Goal: Transaction & Acquisition: Book appointment/travel/reservation

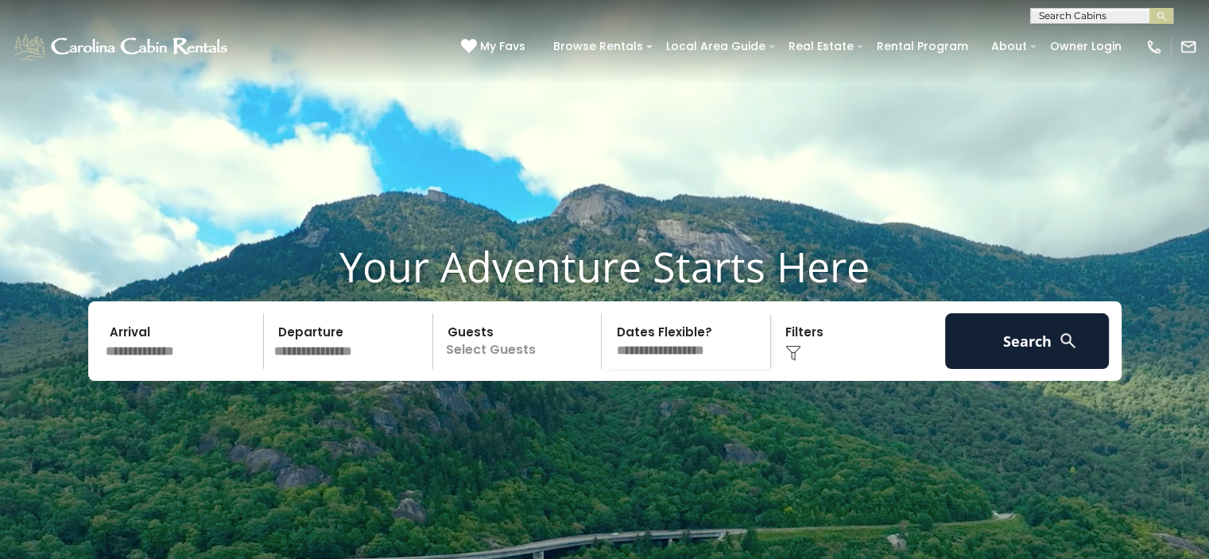
click at [185, 369] on input "text" at bounding box center [182, 341] width 165 height 56
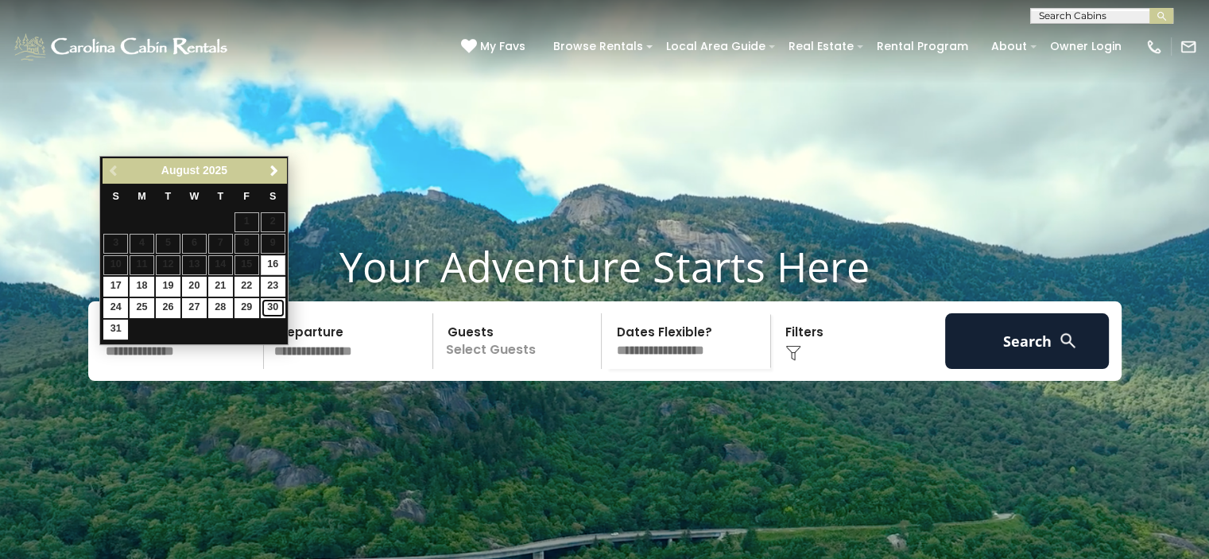
click at [273, 305] on link "30" at bounding box center [273, 308] width 25 height 20
type input "*******"
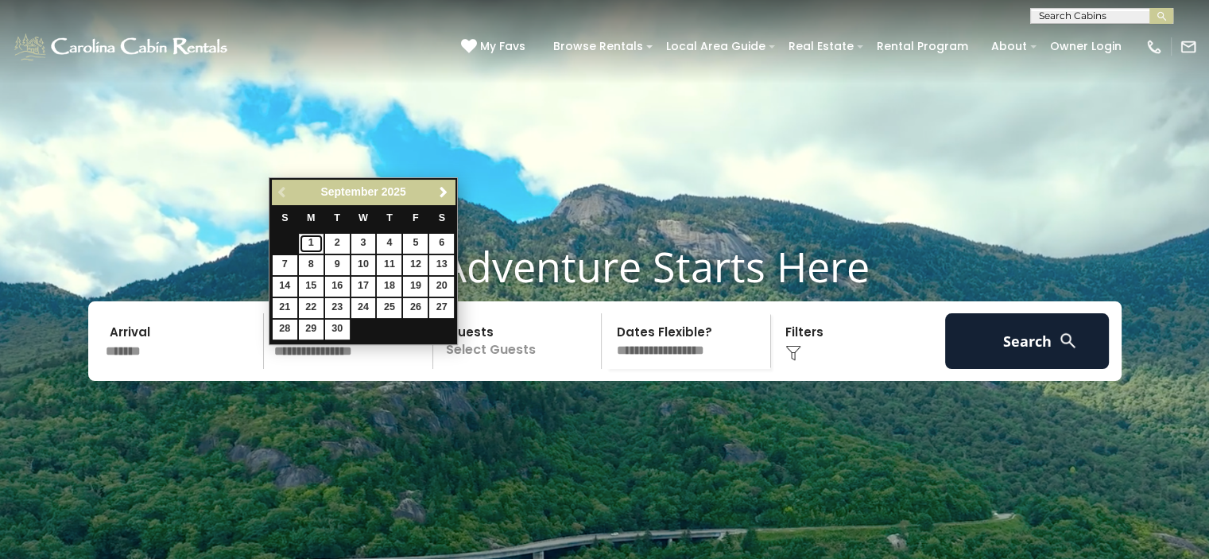
click at [311, 242] on link "1" at bounding box center [311, 244] width 25 height 20
type input "******"
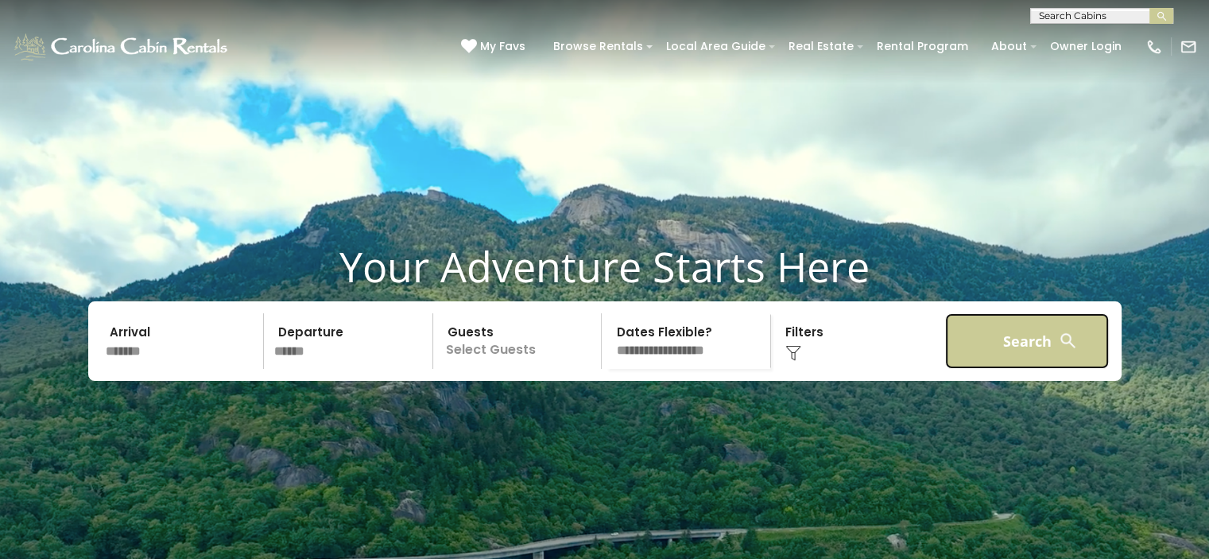
click at [986, 369] on button "Search" at bounding box center [1027, 341] width 165 height 56
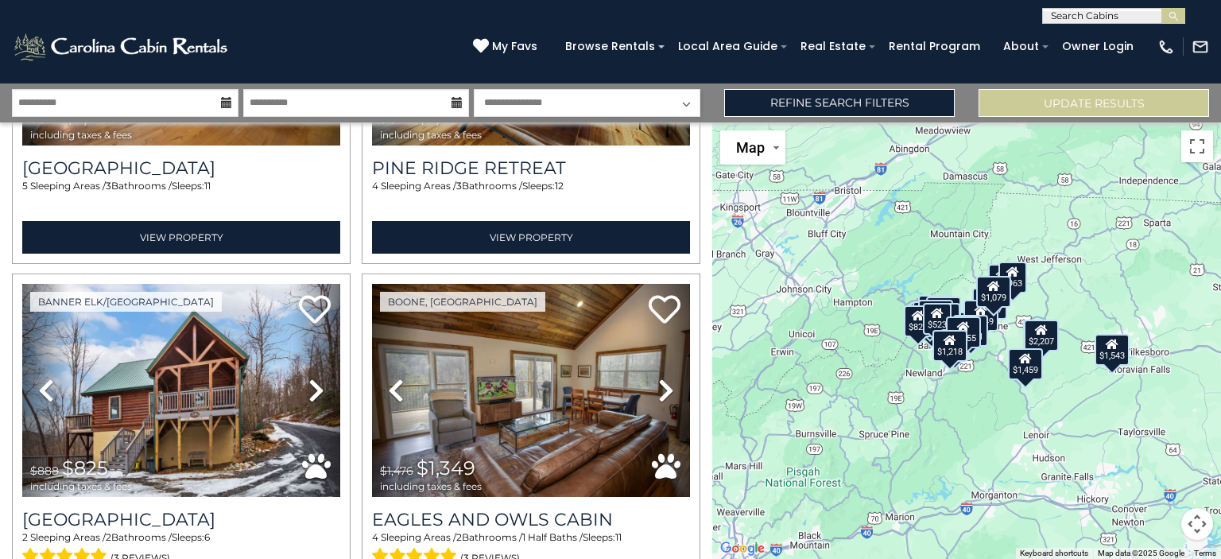
scroll to position [2716, 0]
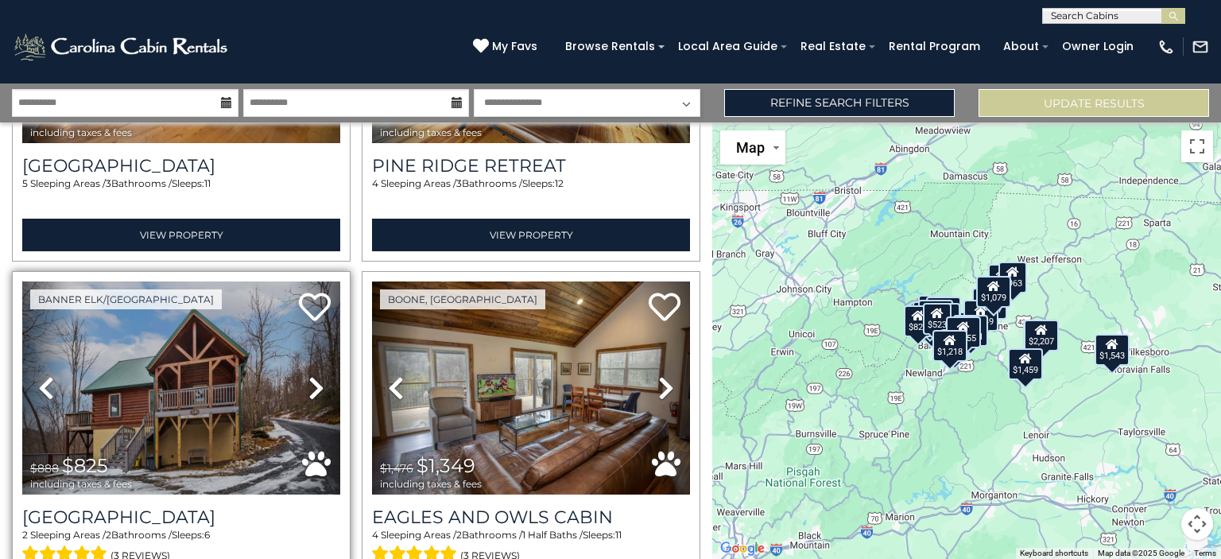
click at [316, 375] on icon at bounding box center [316, 387] width 16 height 25
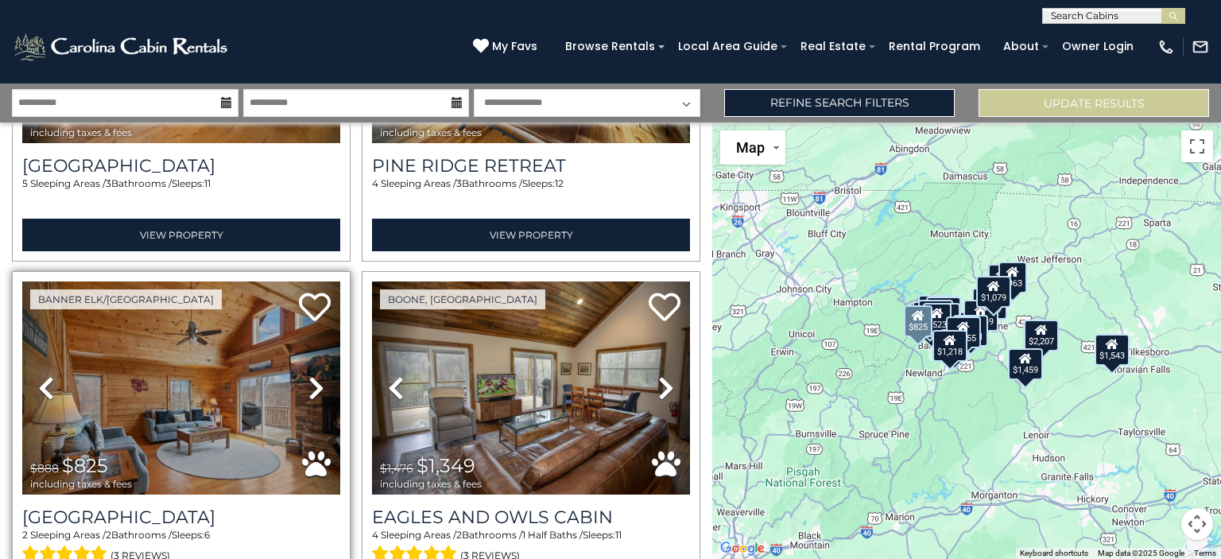
click at [316, 375] on icon at bounding box center [316, 387] width 16 height 25
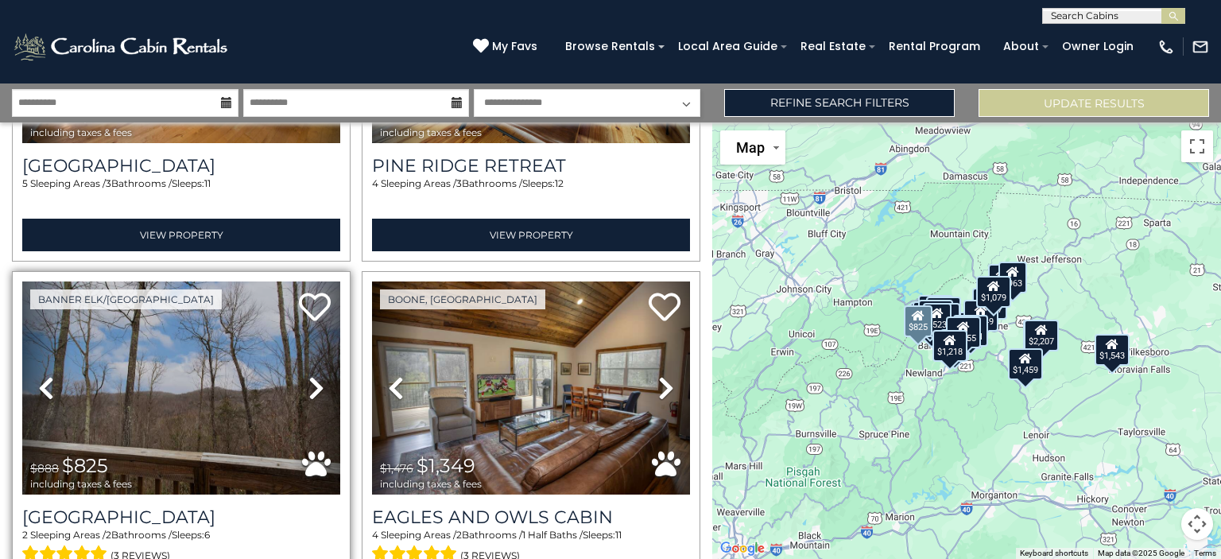
click at [49, 375] on icon at bounding box center [46, 387] width 16 height 25
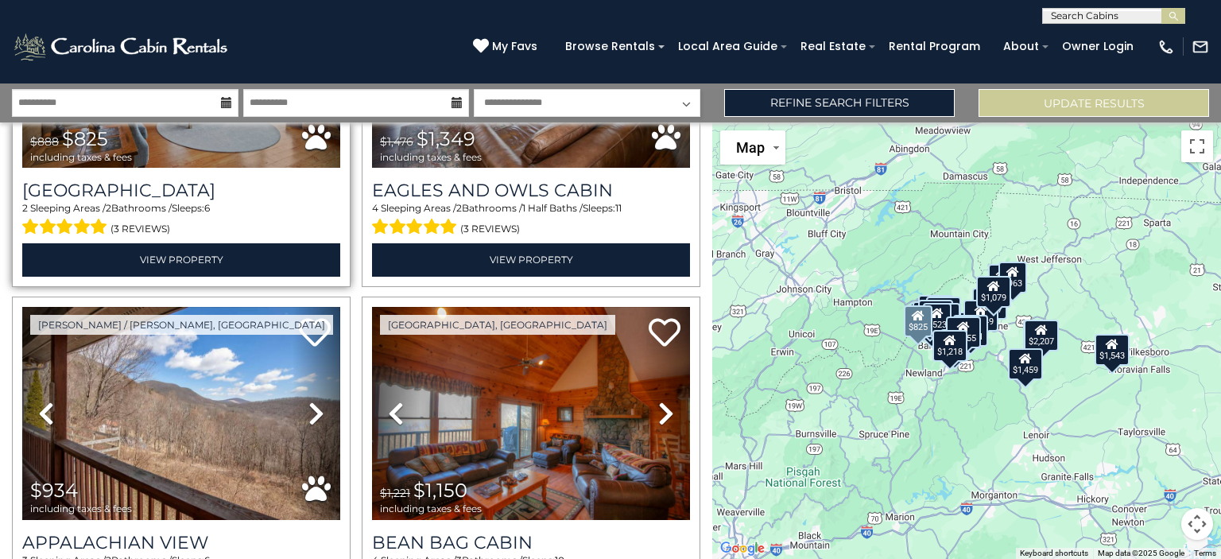
scroll to position [3049, 0]
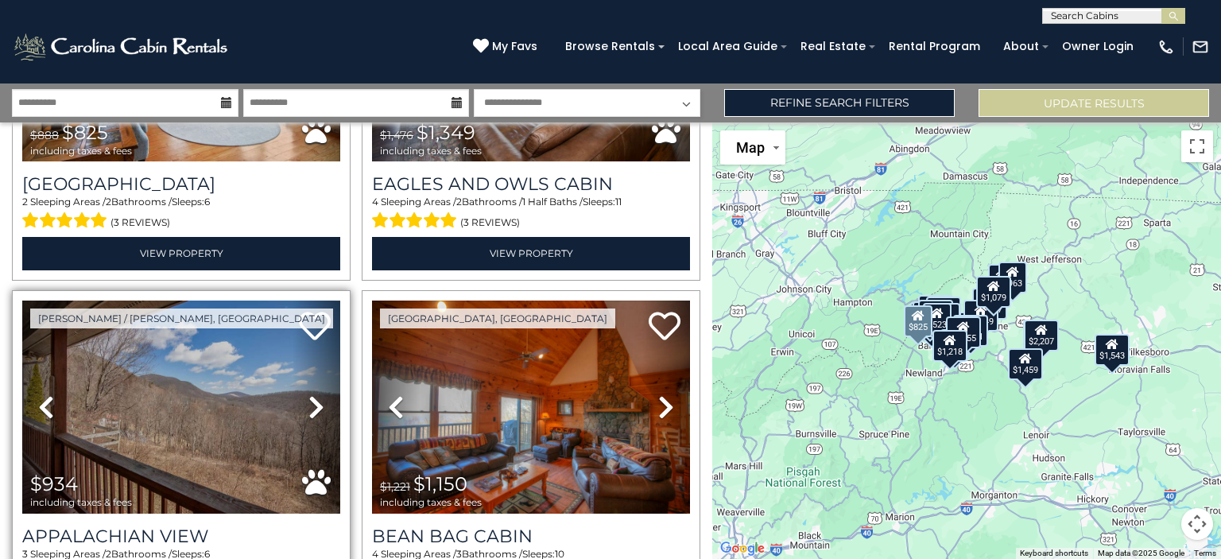
click at [311, 394] on link "Next" at bounding box center [317, 406] width 48 height 213
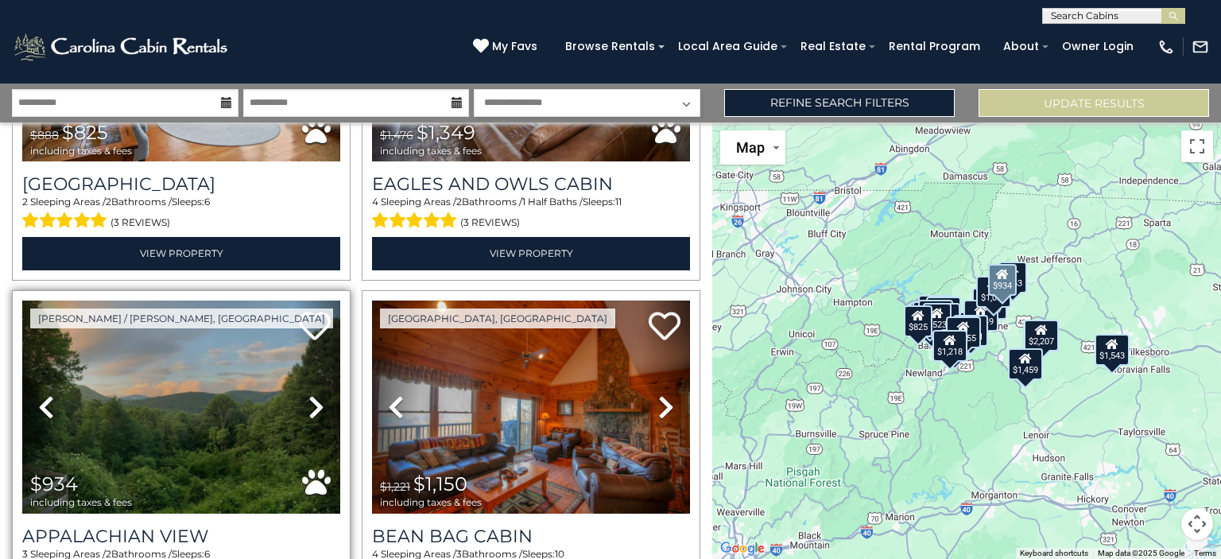
click at [311, 394] on link "Next" at bounding box center [317, 406] width 48 height 213
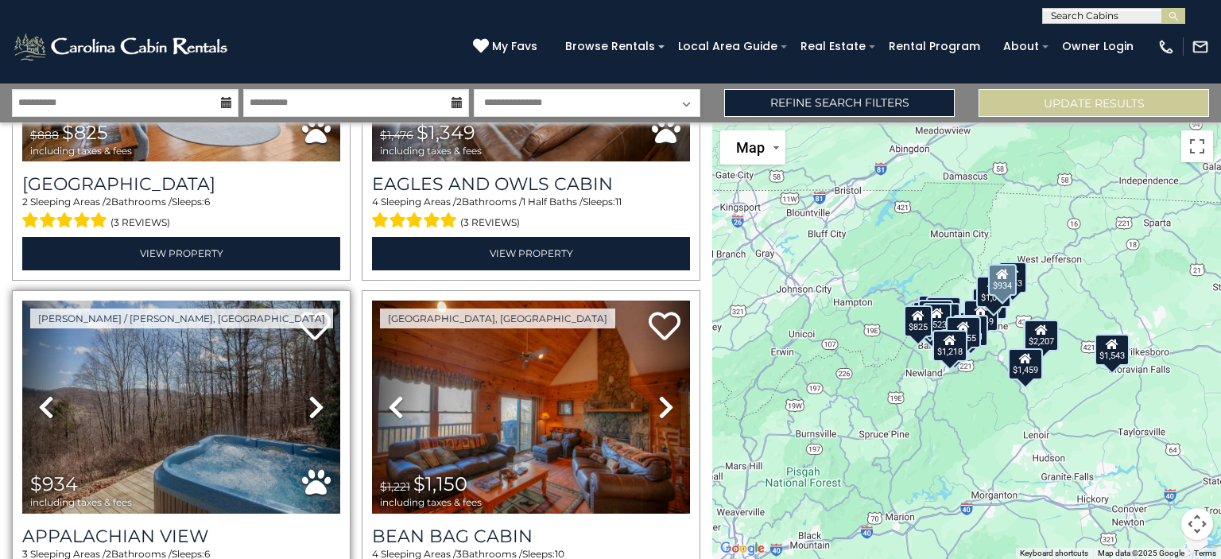
click at [312, 394] on icon at bounding box center [316, 406] width 16 height 25
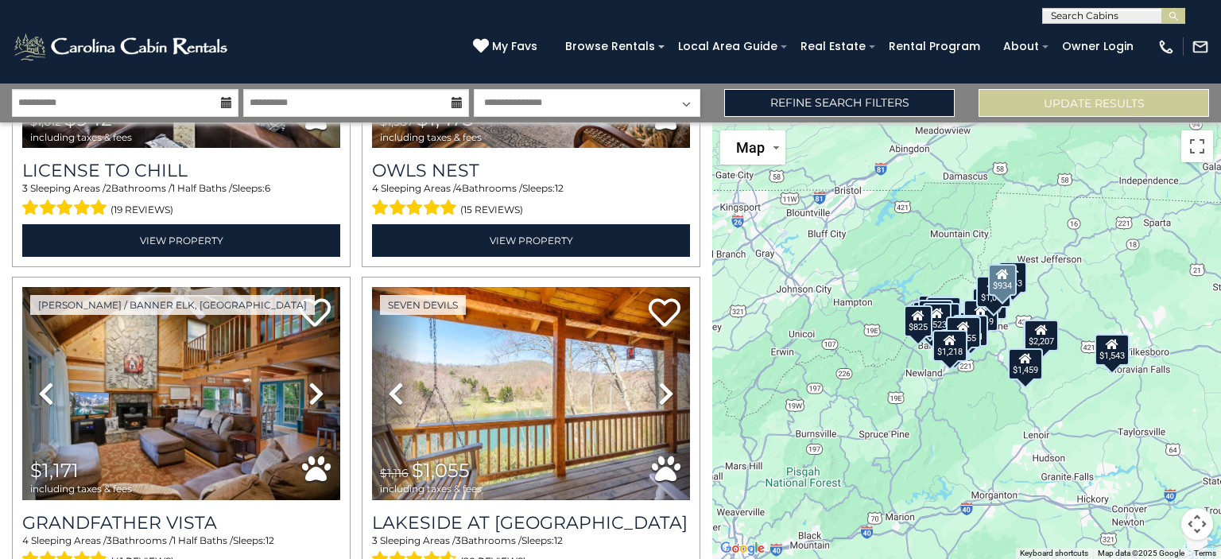
scroll to position [4479, 0]
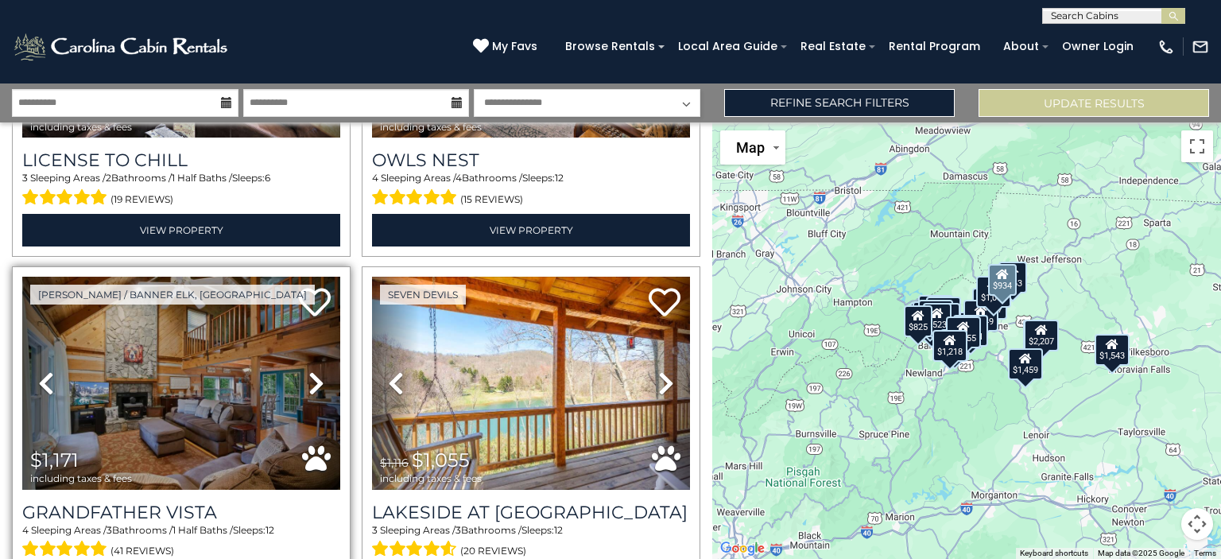
click at [304, 346] on link "Next" at bounding box center [317, 383] width 48 height 213
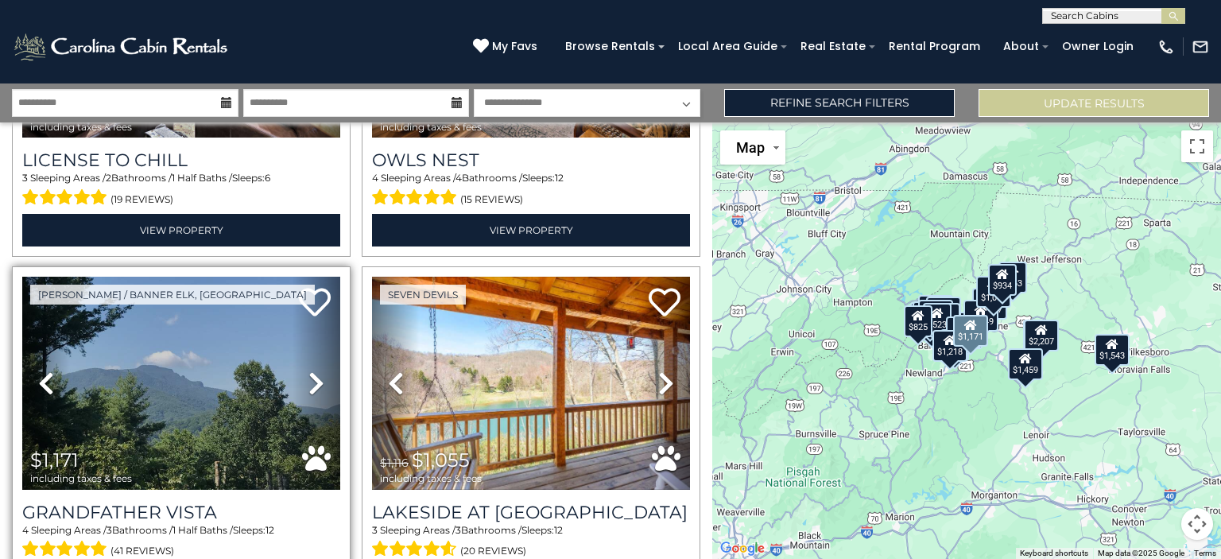
click at [304, 346] on link "Next" at bounding box center [317, 383] width 48 height 213
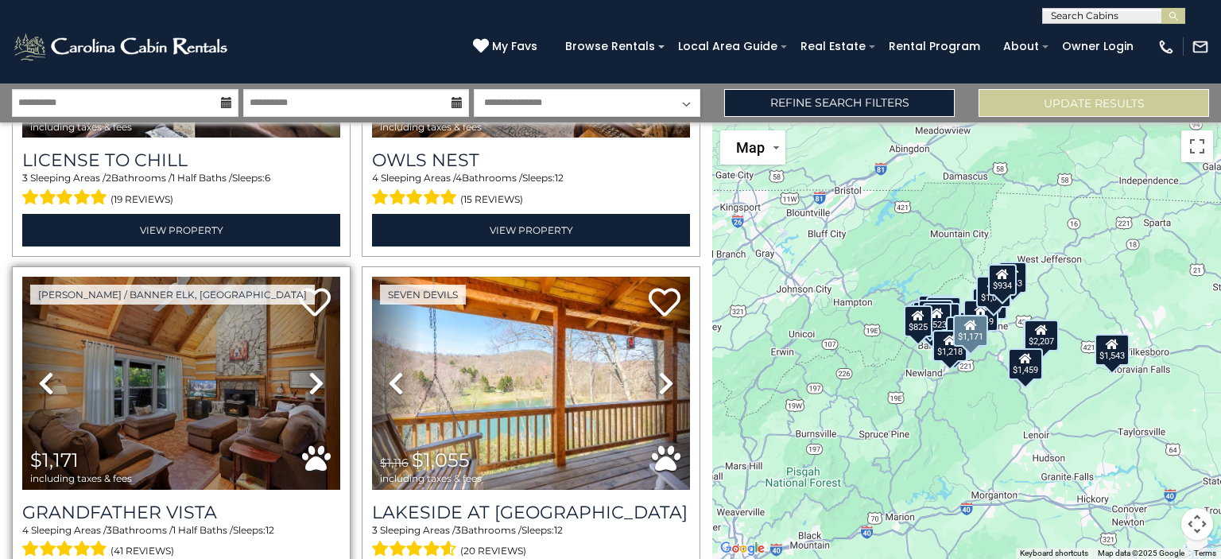
click at [315, 370] on icon at bounding box center [316, 382] width 16 height 25
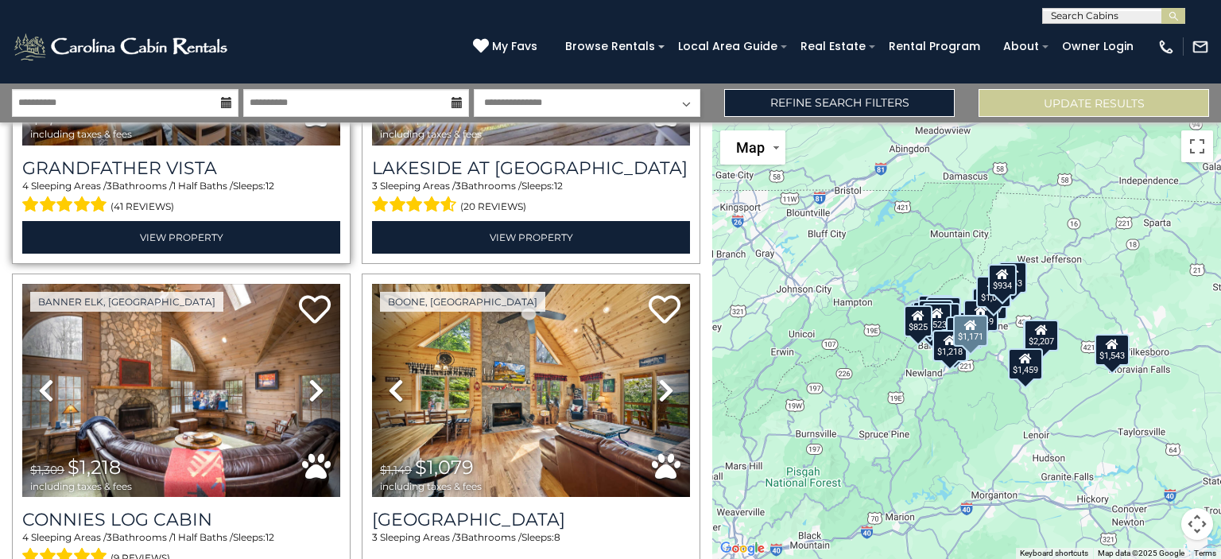
scroll to position [4835, 0]
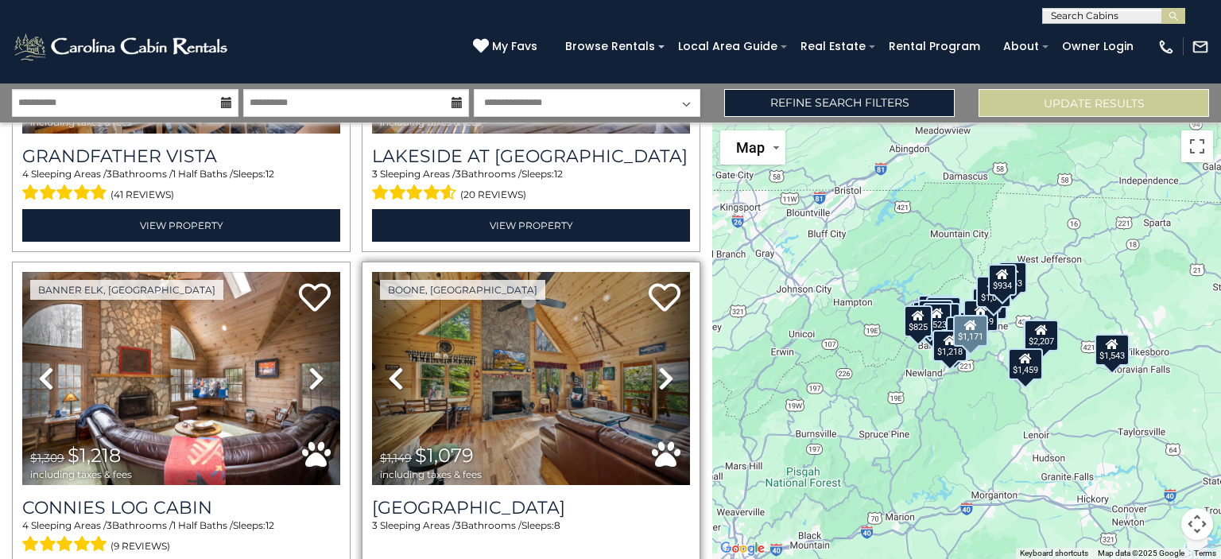
click at [658, 366] on icon at bounding box center [666, 378] width 16 height 25
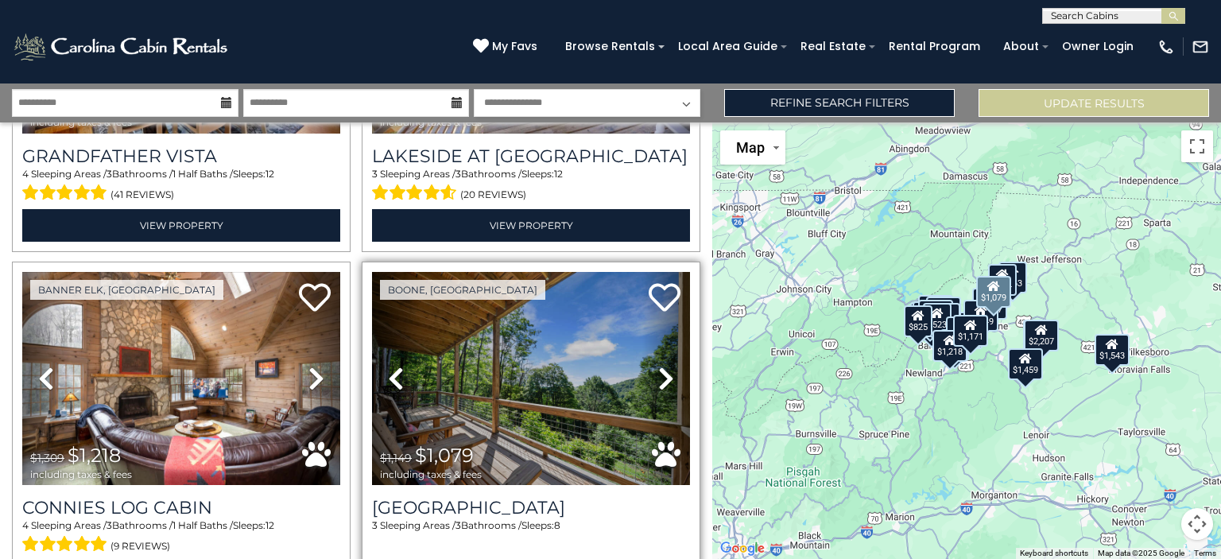
click at [658, 366] on icon at bounding box center [666, 378] width 16 height 25
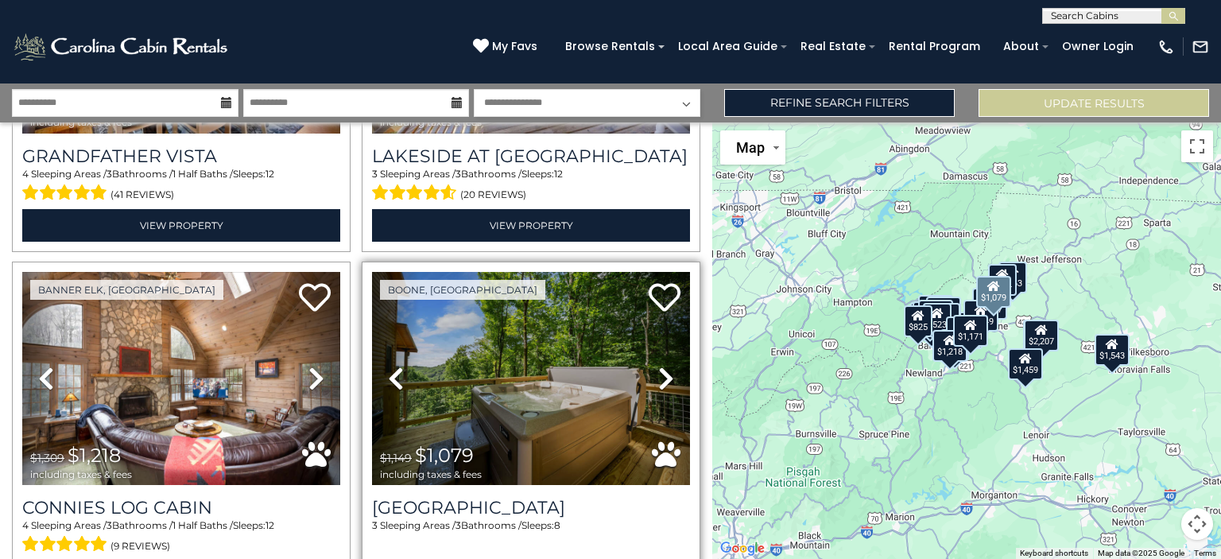
click at [658, 366] on icon at bounding box center [666, 378] width 16 height 25
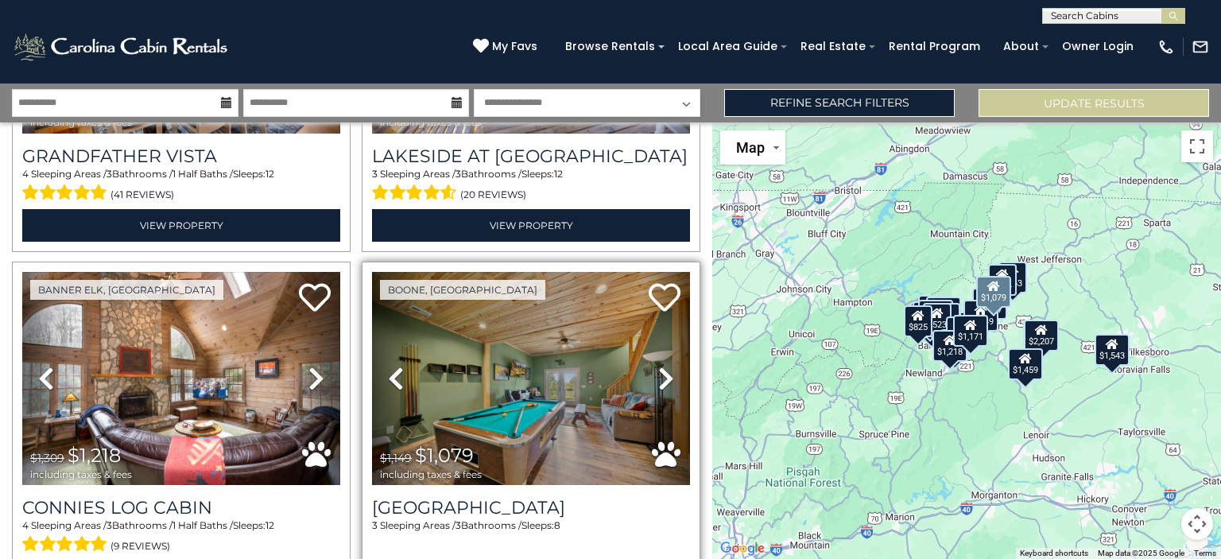
click at [658, 366] on icon at bounding box center [666, 378] width 16 height 25
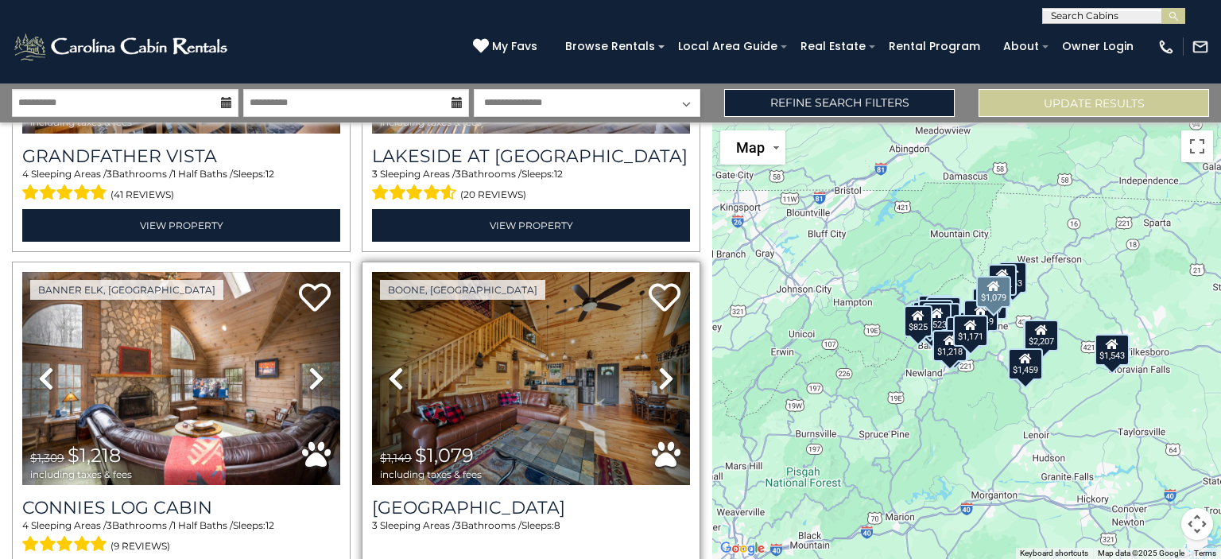
click at [666, 335] on link "Next" at bounding box center [666, 378] width 48 height 213
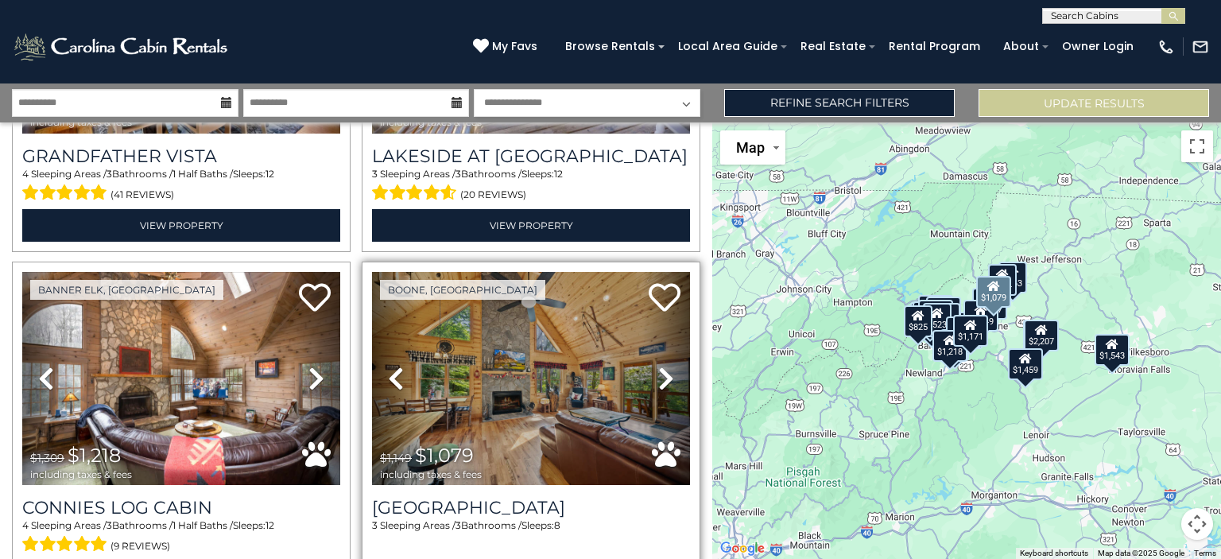
click at [666, 335] on link "Next" at bounding box center [666, 378] width 48 height 213
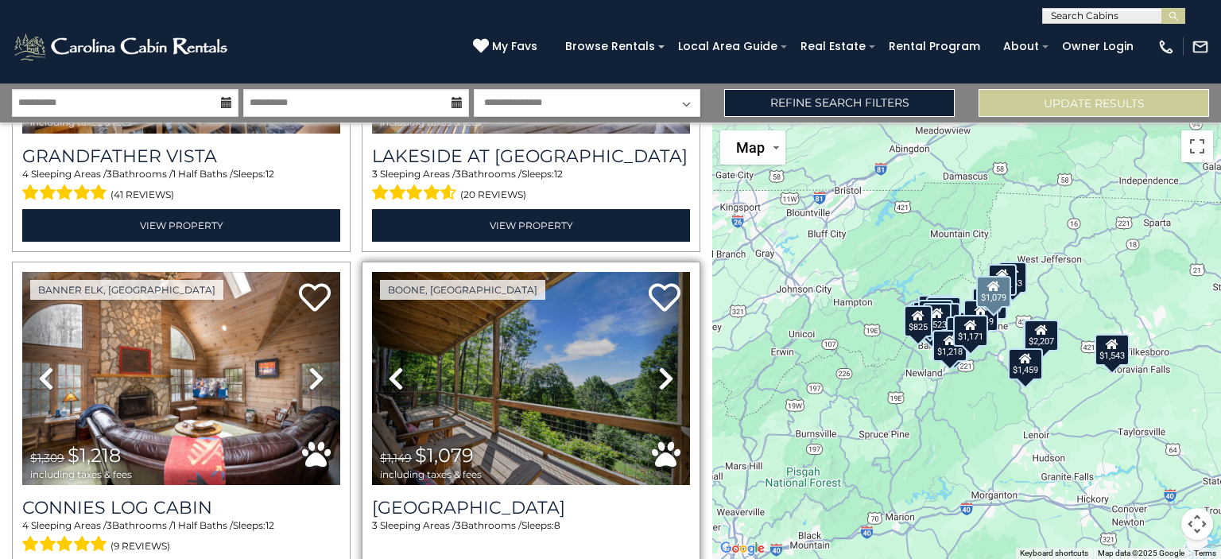
click at [666, 335] on link "Next" at bounding box center [666, 378] width 48 height 213
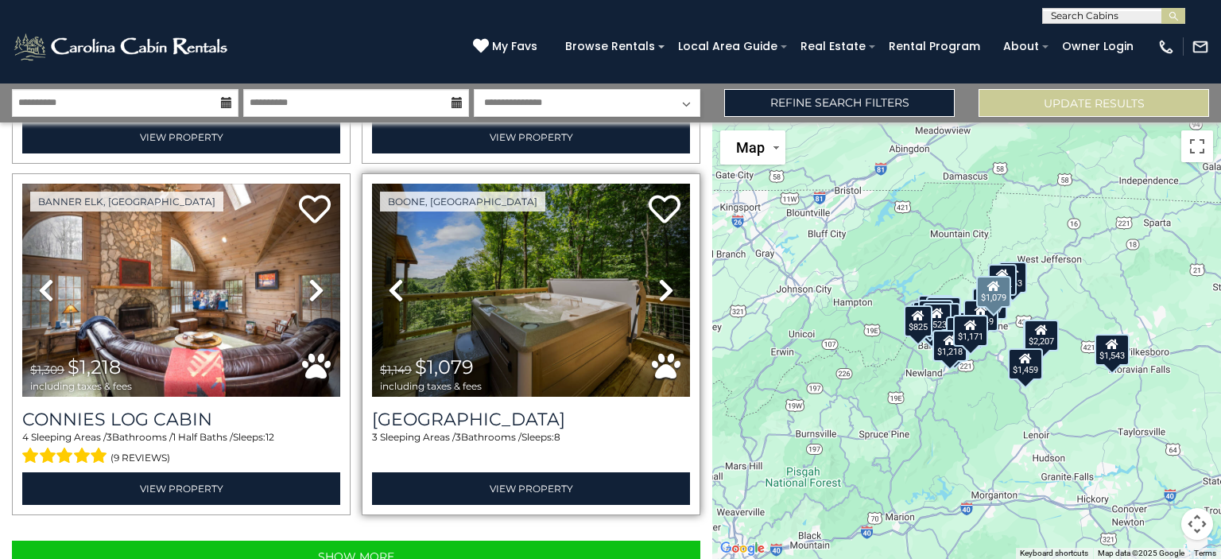
scroll to position [4935, 0]
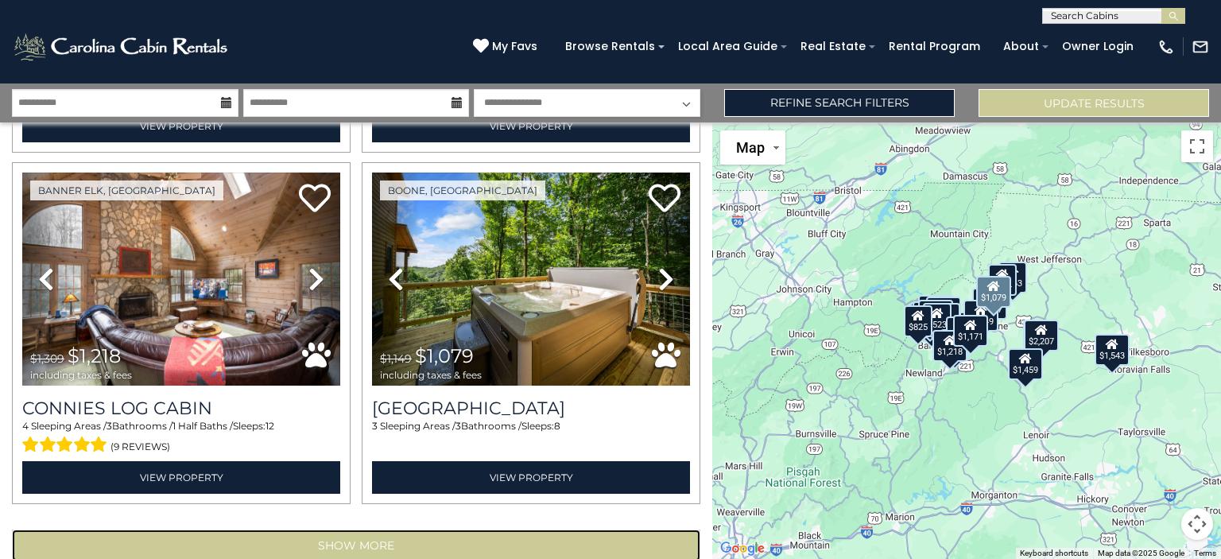
click at [454, 529] on button "Show More" at bounding box center [356, 545] width 688 height 32
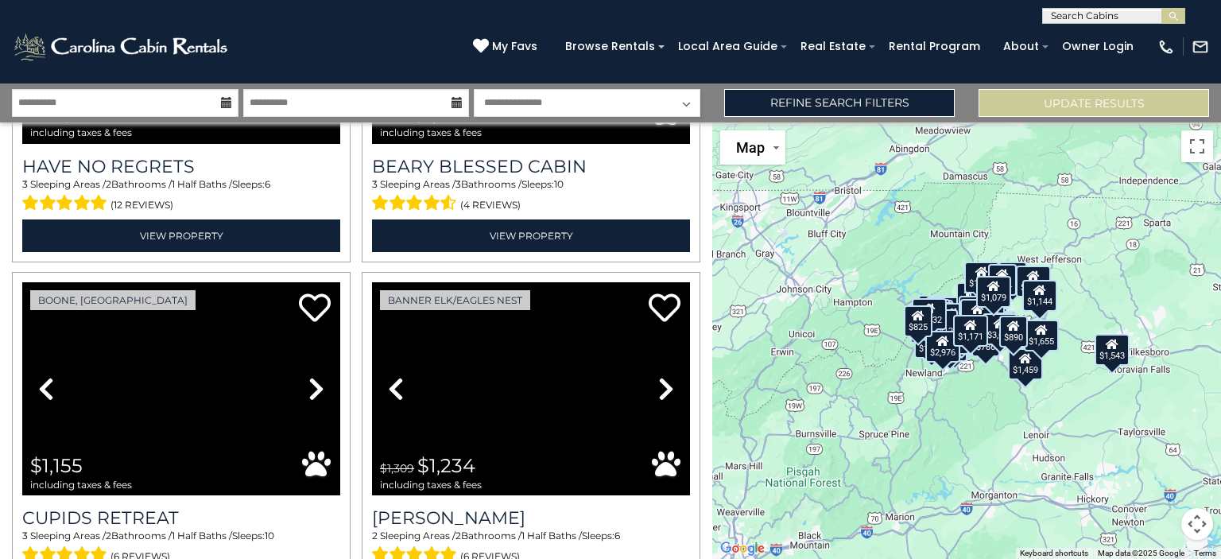
scroll to position [5905, 0]
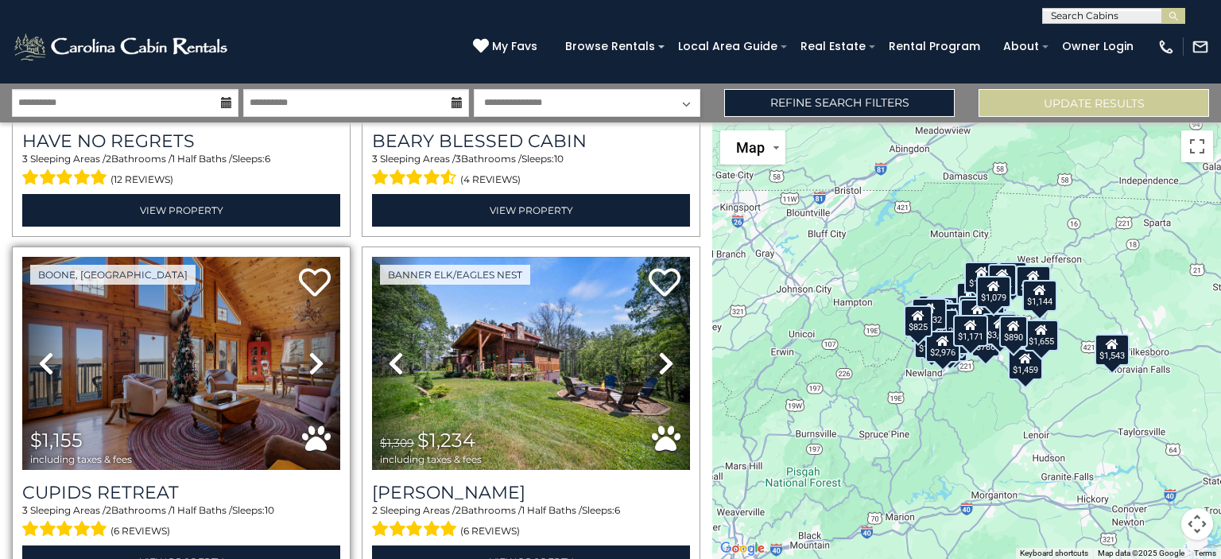
click at [312, 351] on icon at bounding box center [316, 363] width 16 height 25
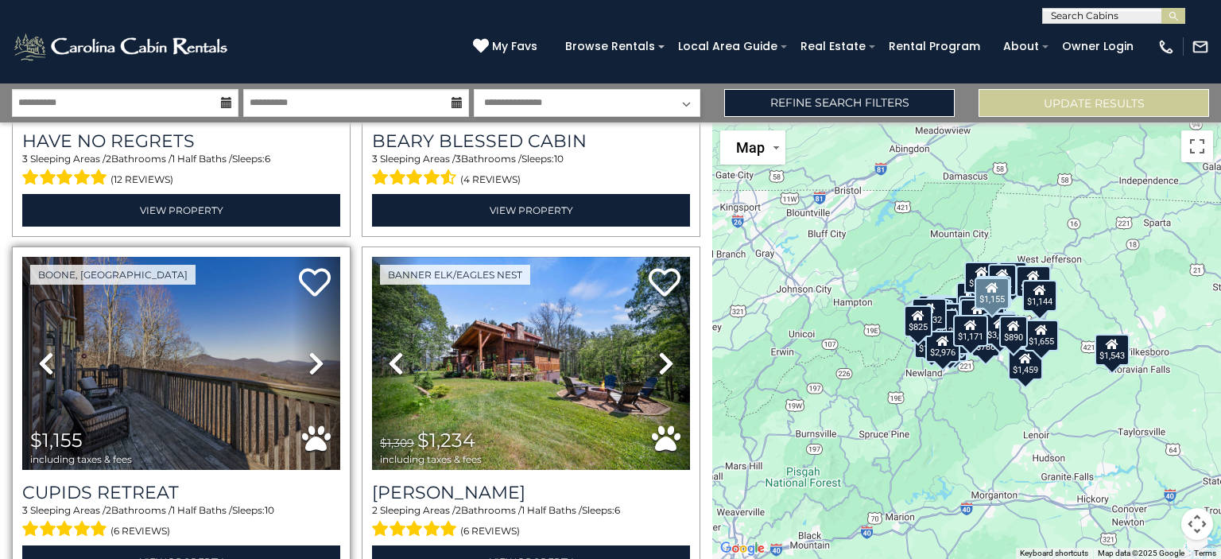
click at [312, 351] on icon at bounding box center [316, 363] width 16 height 25
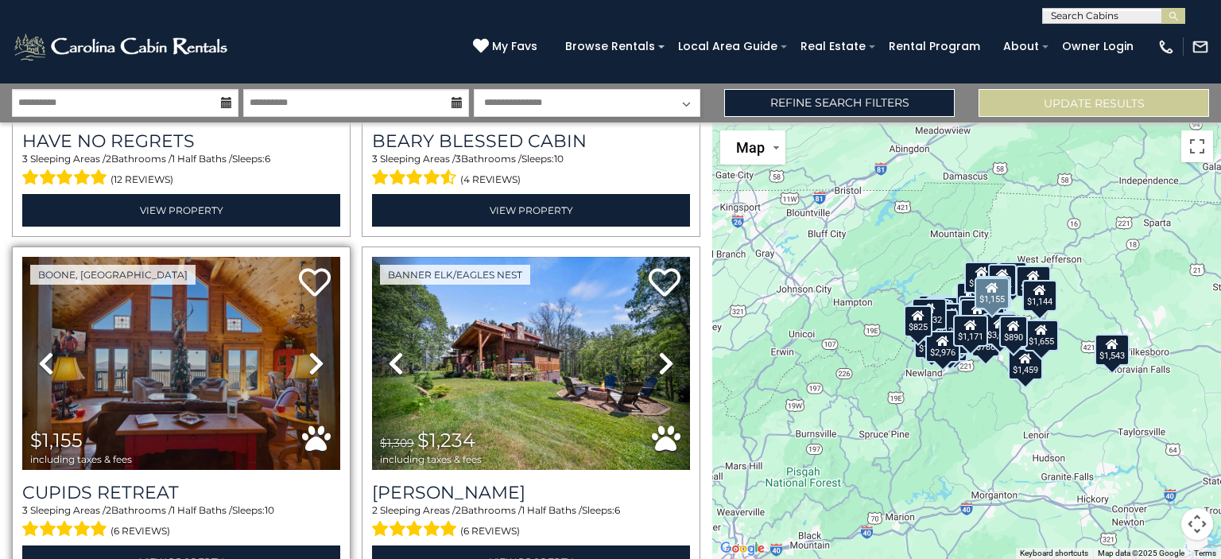
click at [312, 351] on icon at bounding box center [316, 363] width 16 height 25
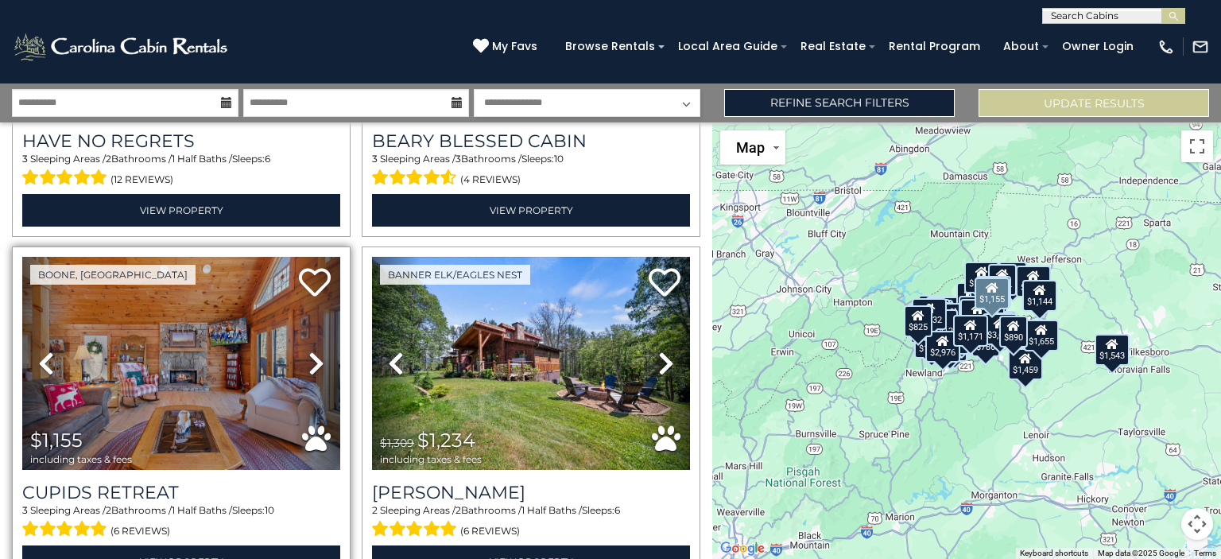
click at [314, 351] on icon at bounding box center [316, 363] width 16 height 25
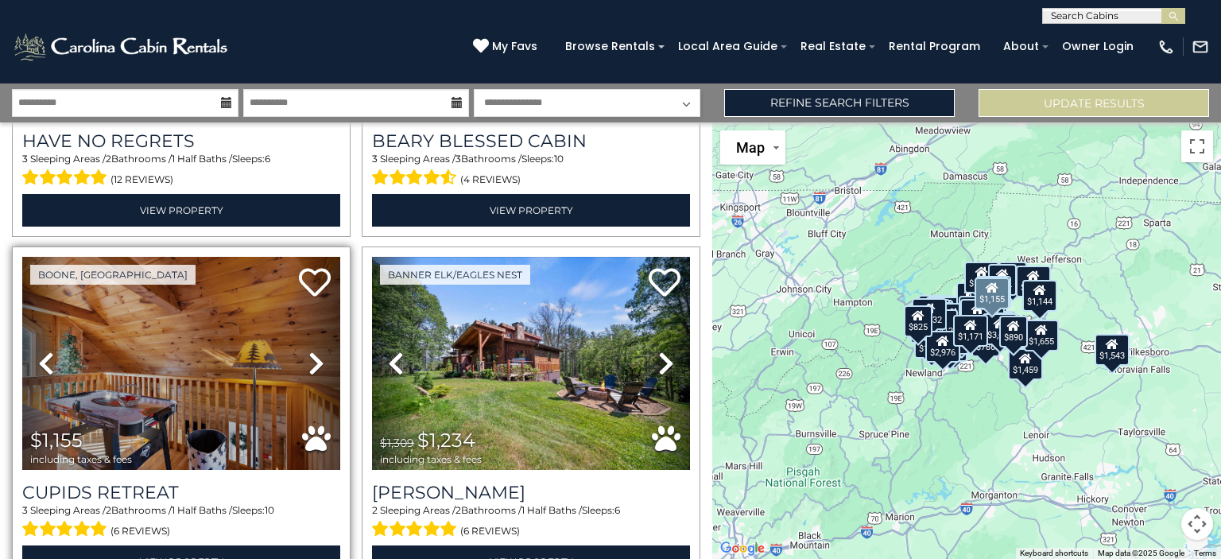
click at [315, 351] on icon at bounding box center [316, 363] width 16 height 25
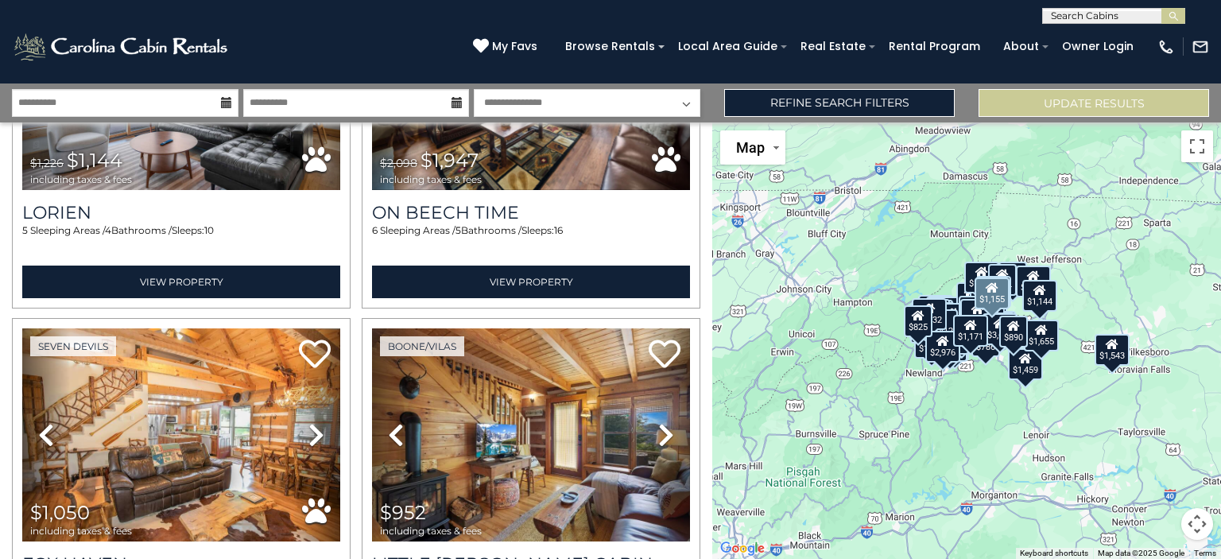
scroll to position [6571, 0]
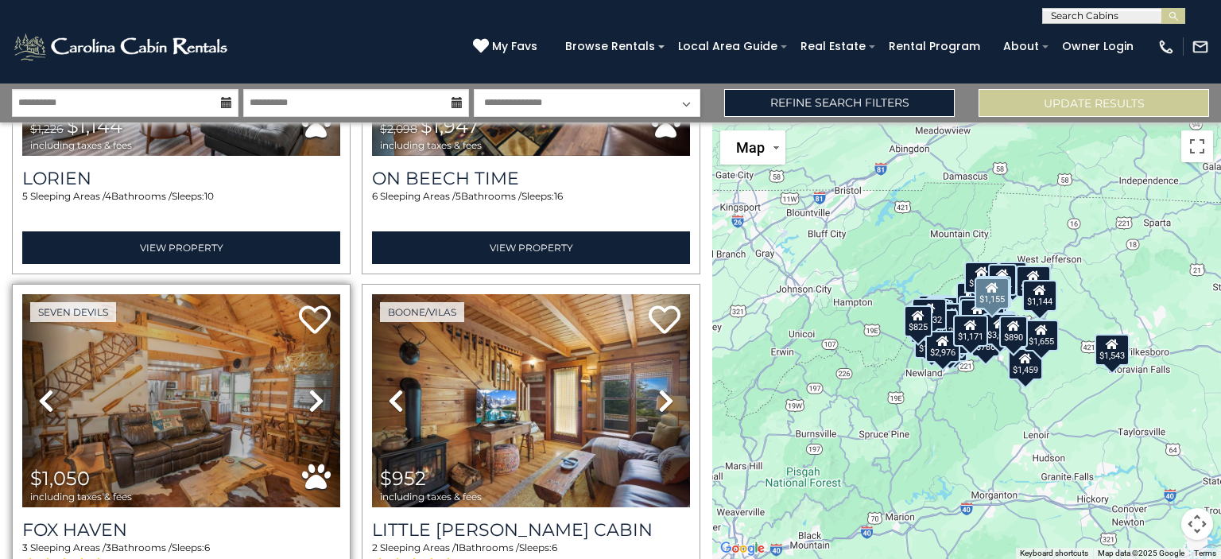
click at [316, 388] on icon at bounding box center [316, 400] width 16 height 25
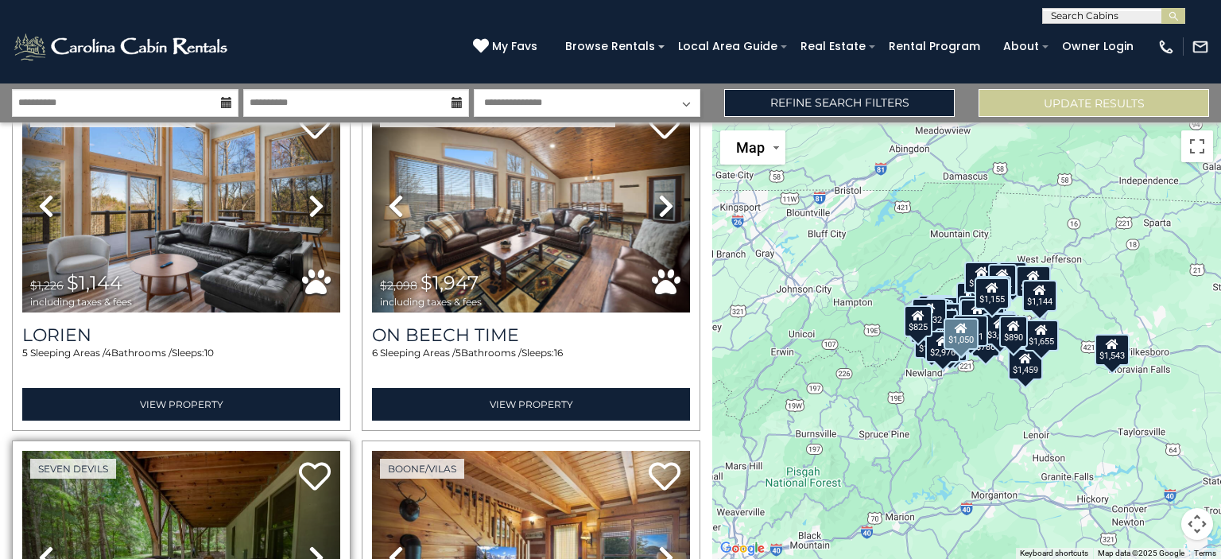
scroll to position [6411, 0]
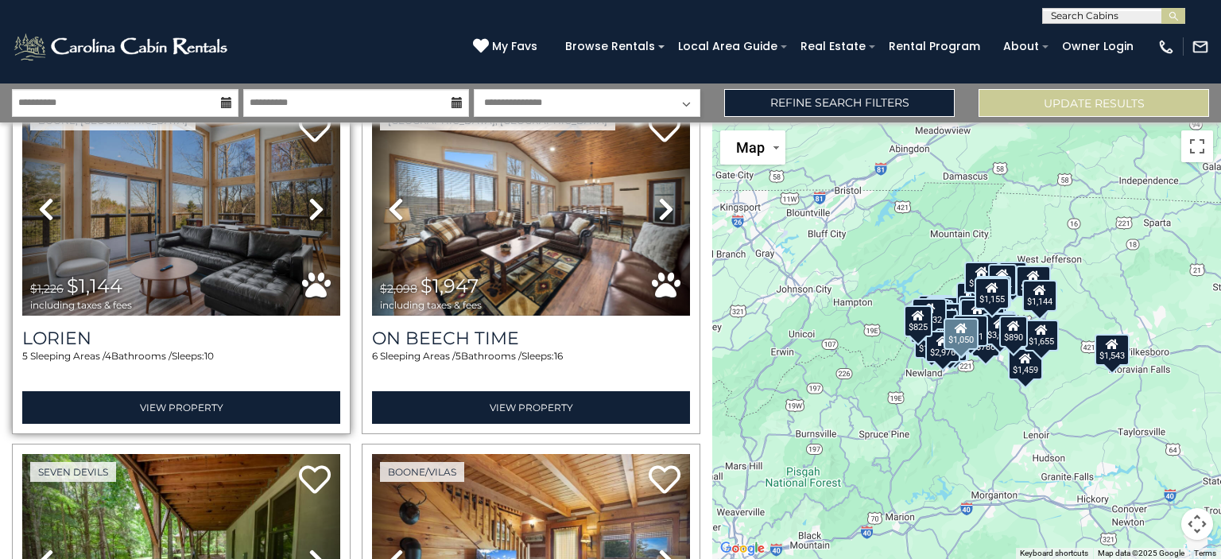
click at [314, 196] on icon at bounding box center [316, 208] width 16 height 25
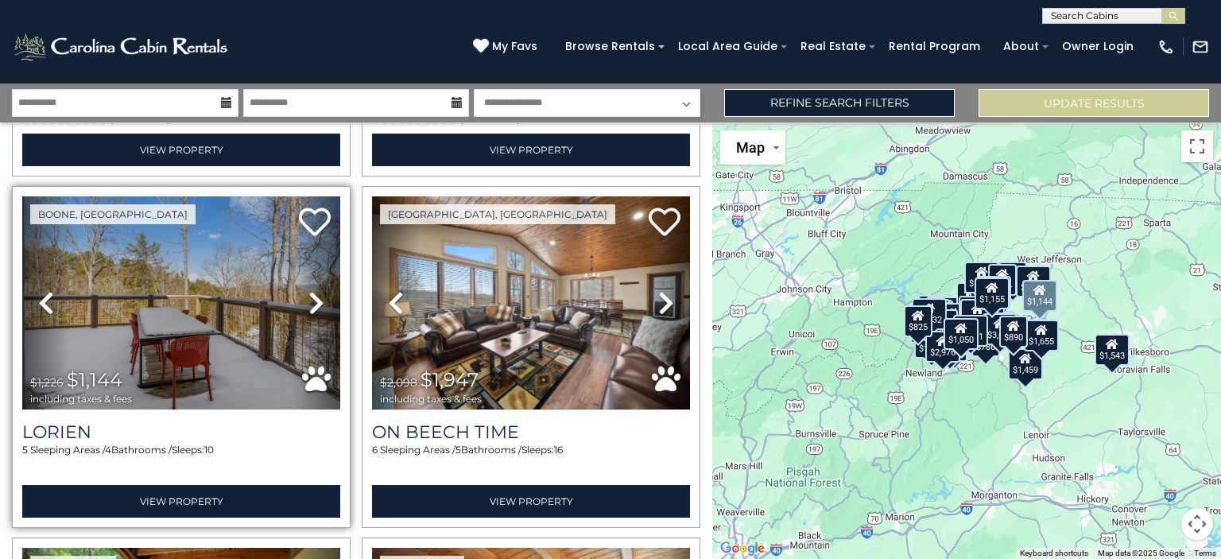
scroll to position [6313, 0]
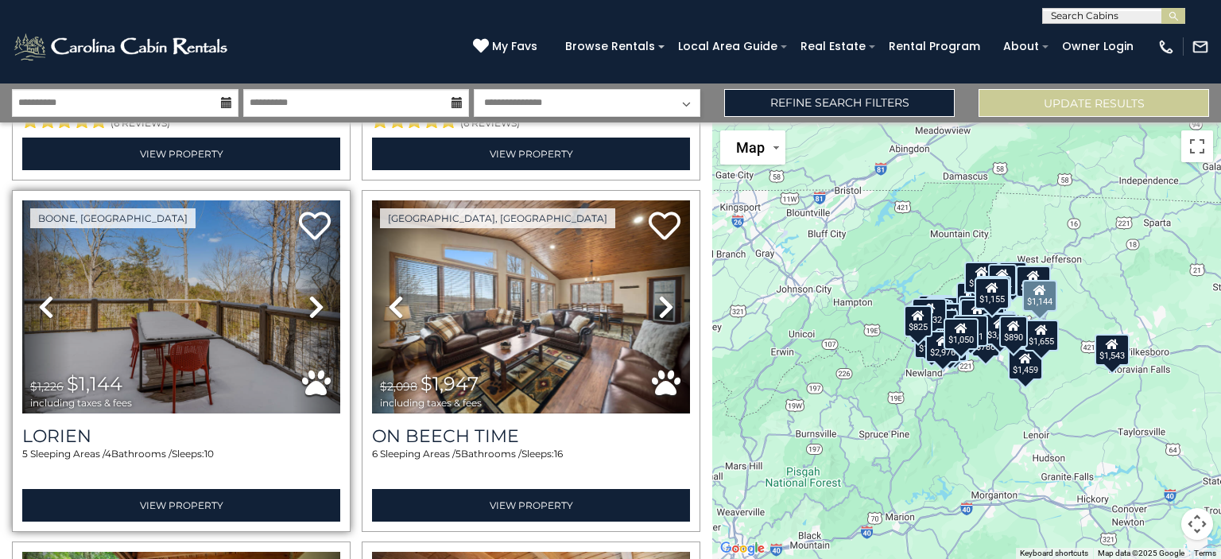
click at [308, 294] on icon at bounding box center [316, 306] width 16 height 25
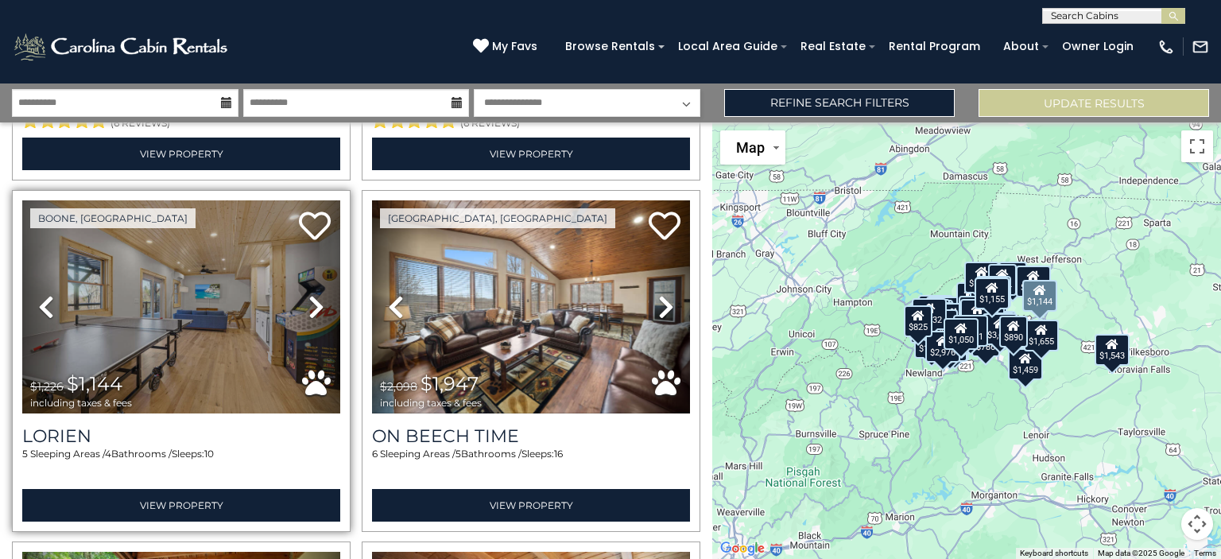
click at [308, 294] on icon at bounding box center [316, 306] width 16 height 25
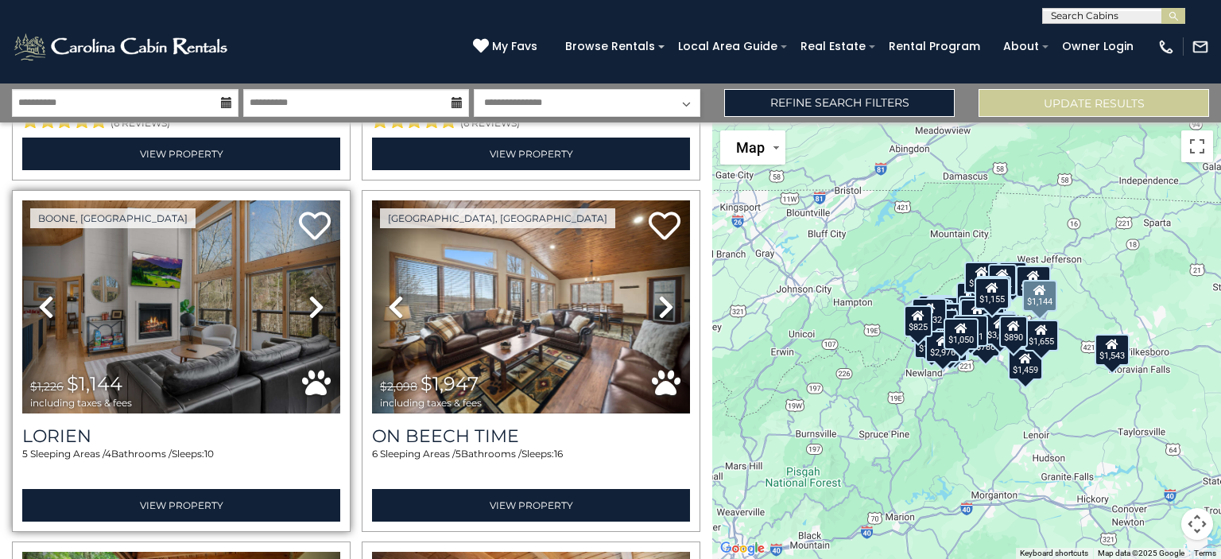
click at [308, 294] on icon at bounding box center [316, 306] width 16 height 25
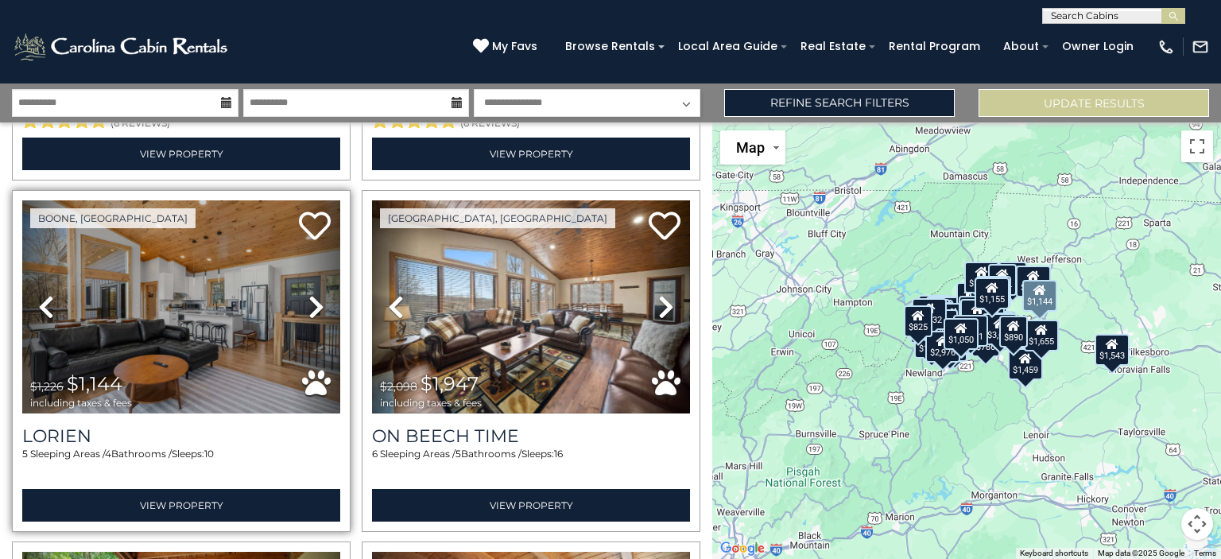
click at [308, 294] on icon at bounding box center [316, 306] width 16 height 25
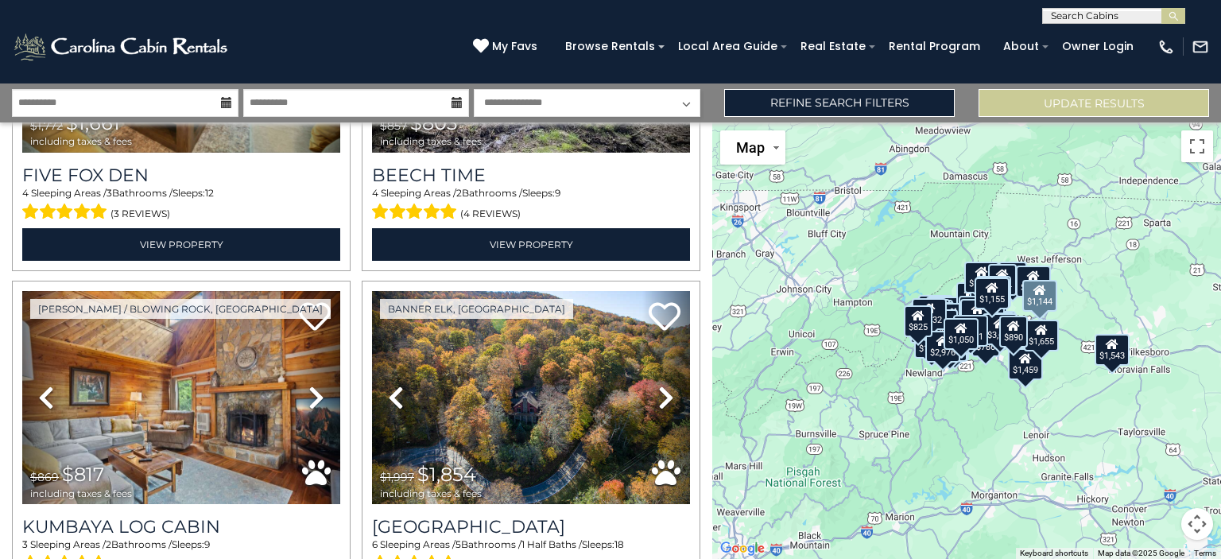
scroll to position [7278, 0]
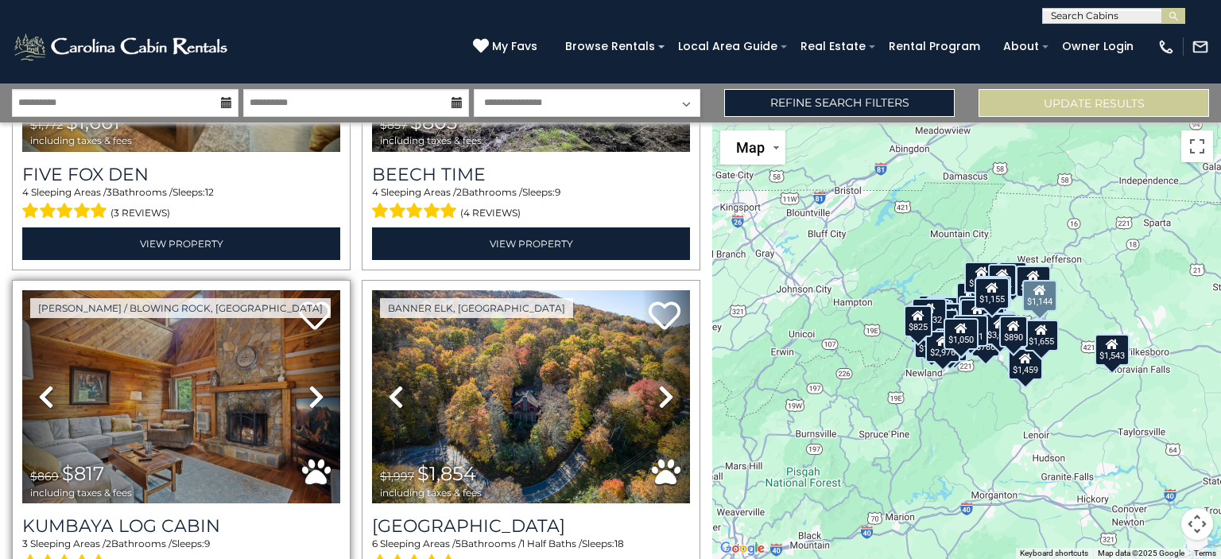
click at [308, 384] on icon at bounding box center [316, 396] width 16 height 25
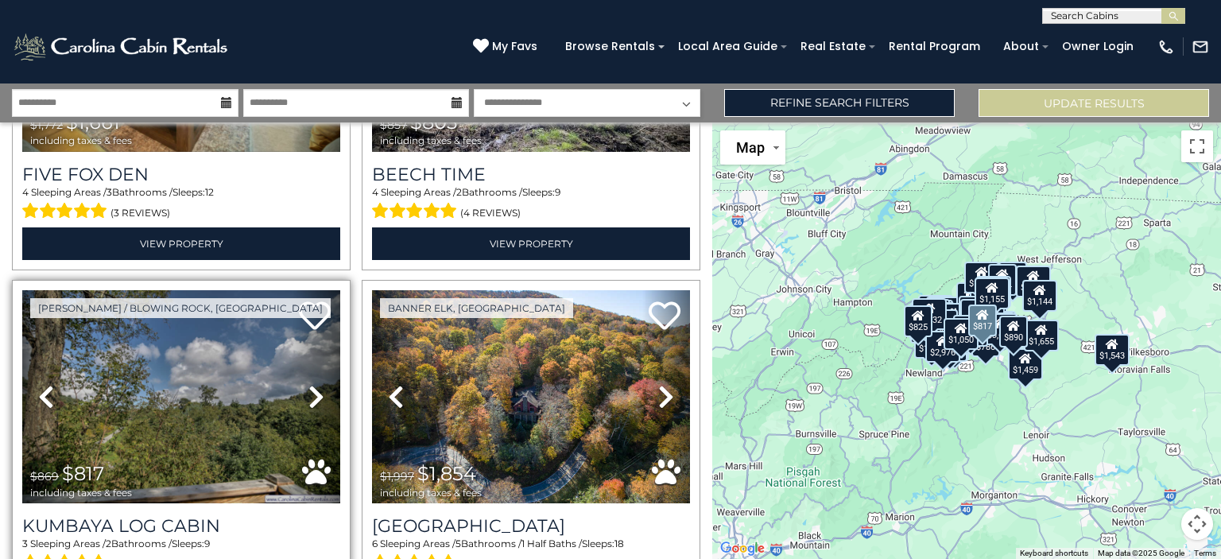
click at [310, 384] on icon at bounding box center [316, 396] width 16 height 25
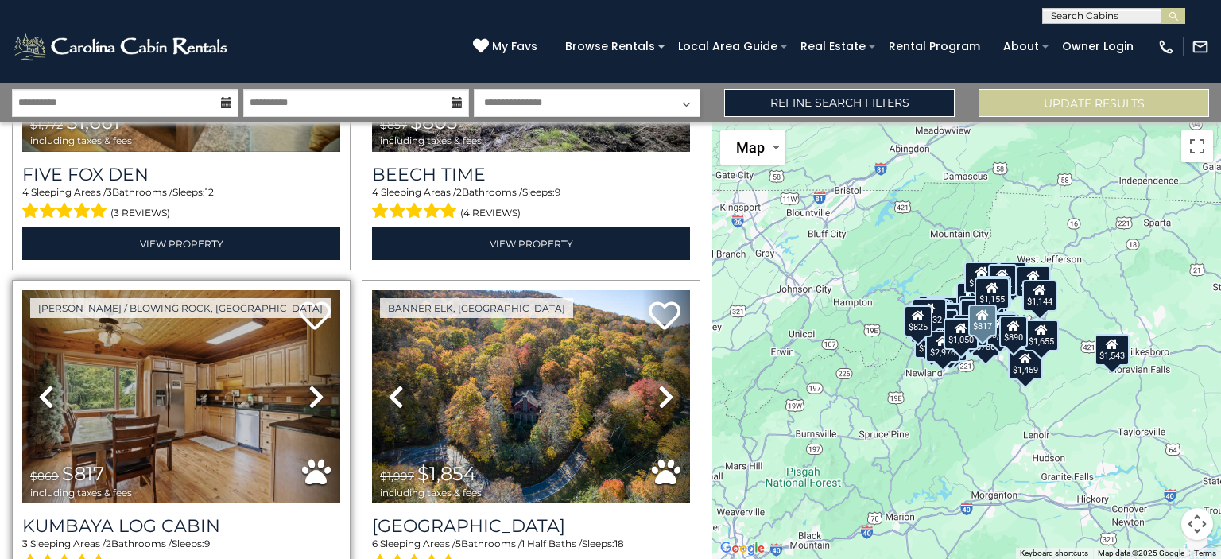
click at [310, 384] on icon at bounding box center [316, 396] width 16 height 25
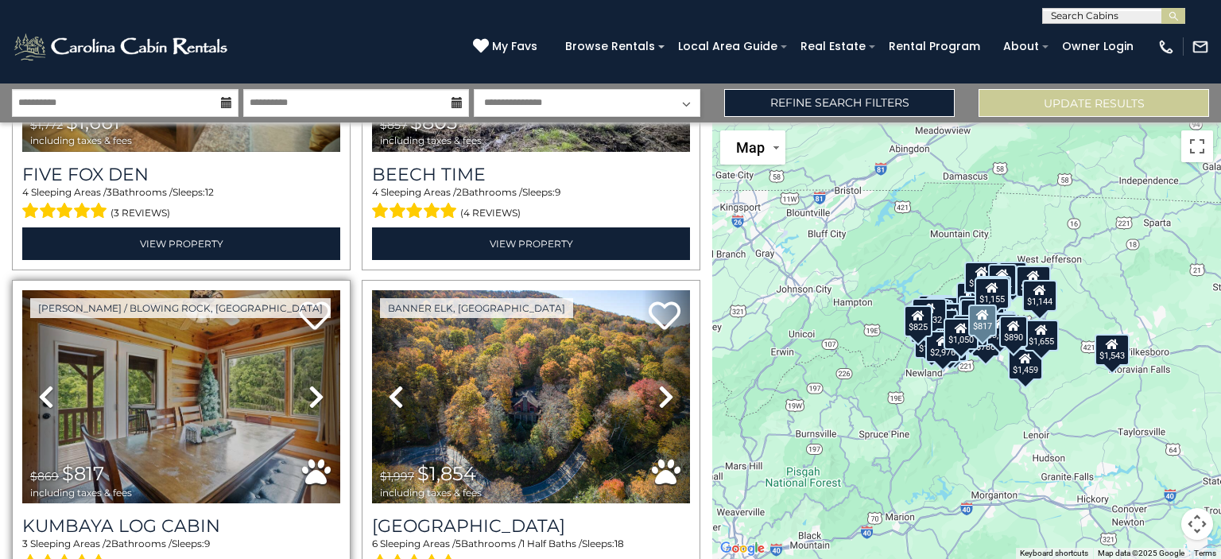
click at [310, 384] on icon at bounding box center [316, 396] width 16 height 25
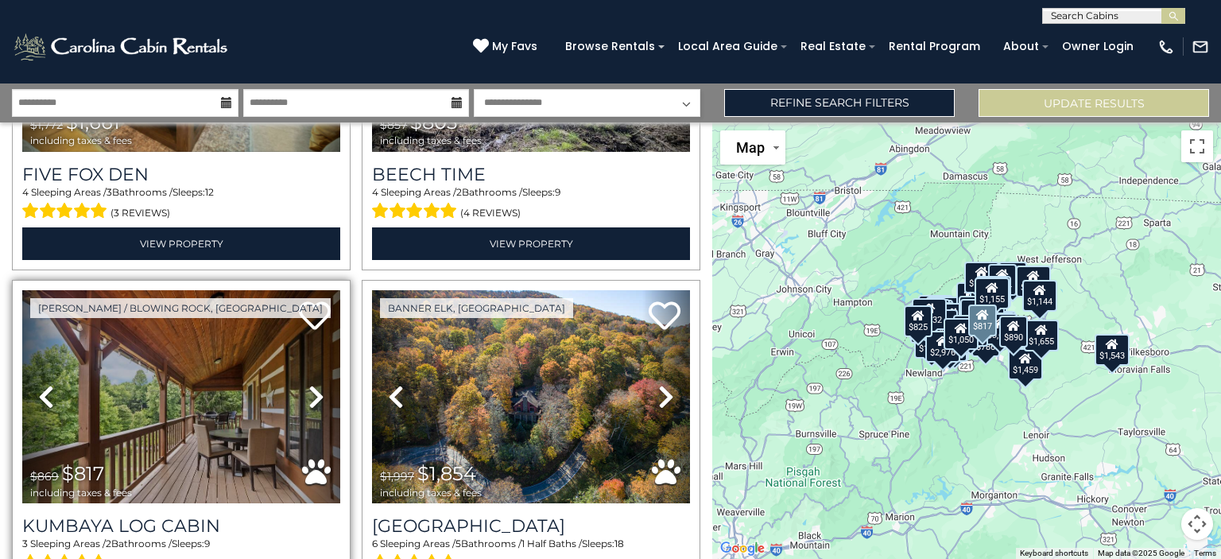
click at [310, 384] on icon at bounding box center [316, 396] width 16 height 25
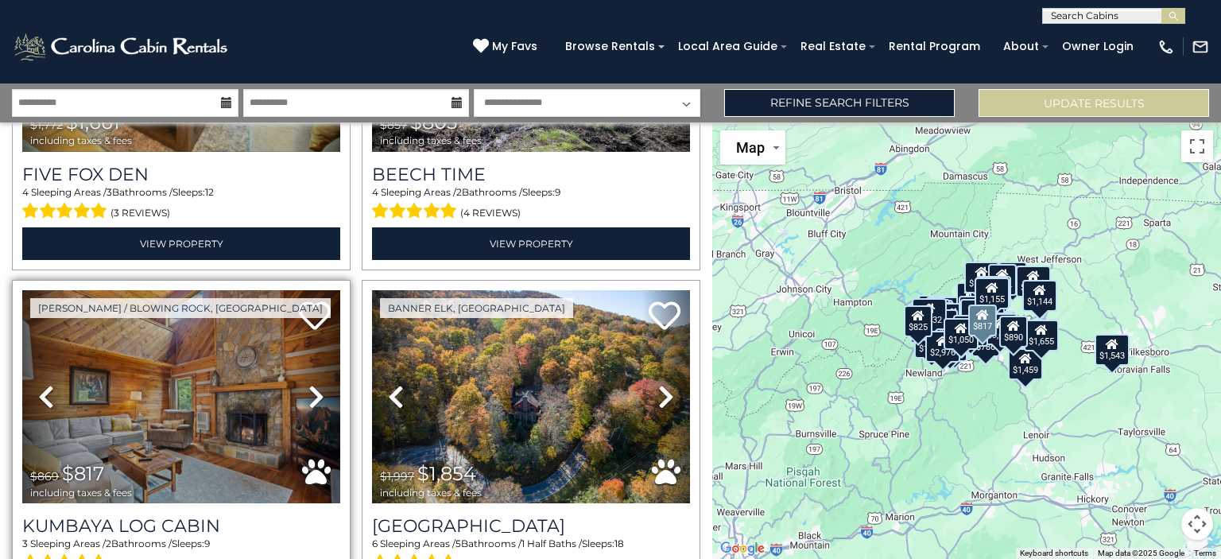
click at [310, 384] on icon at bounding box center [316, 396] width 16 height 25
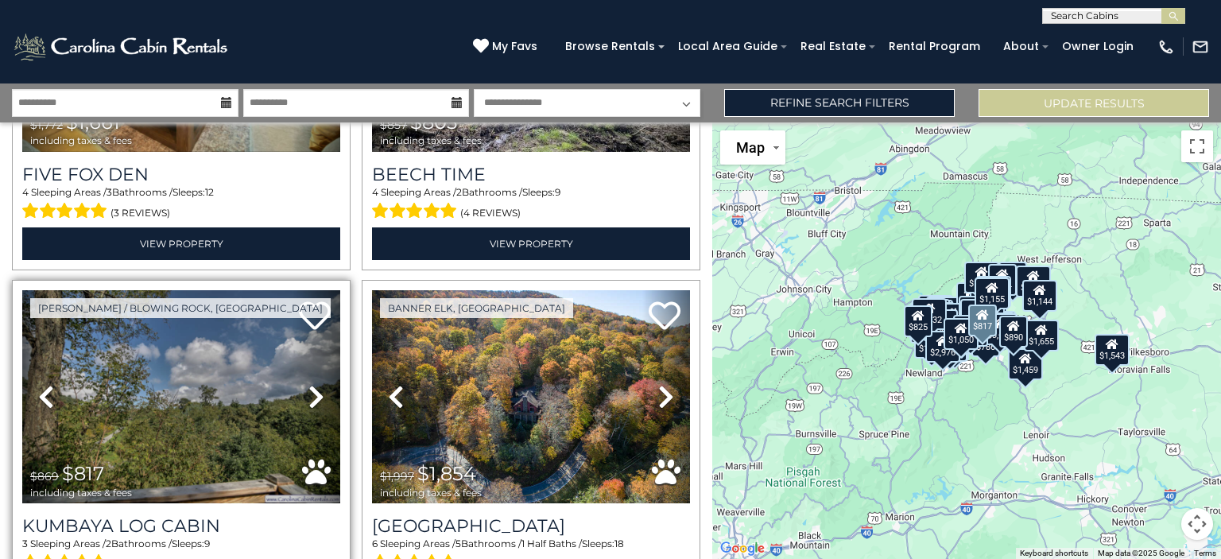
click at [310, 384] on icon at bounding box center [316, 396] width 16 height 25
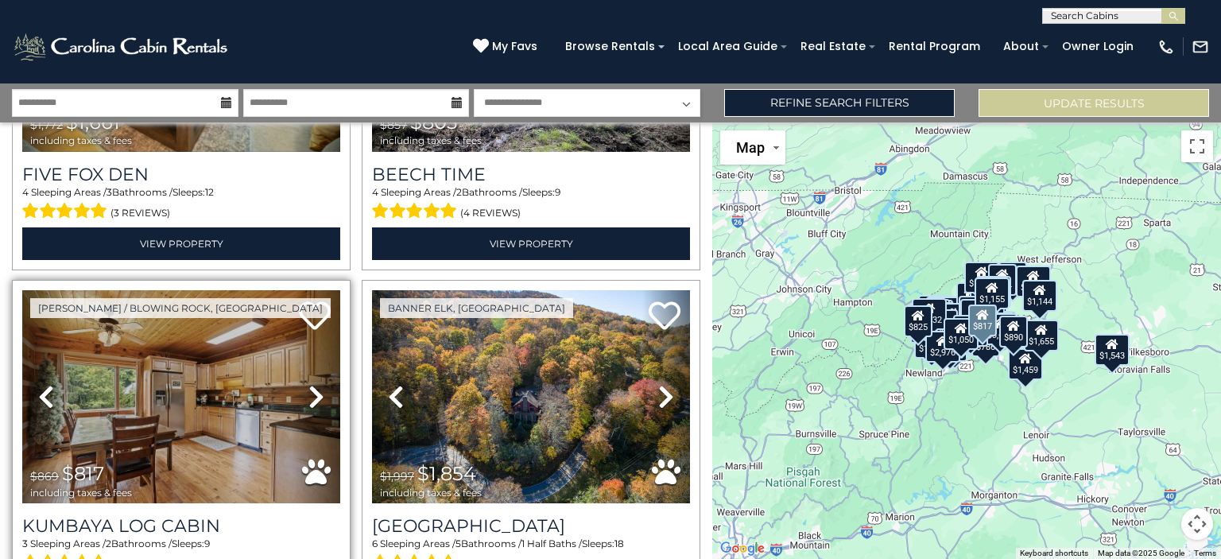
click at [310, 384] on icon at bounding box center [316, 396] width 16 height 25
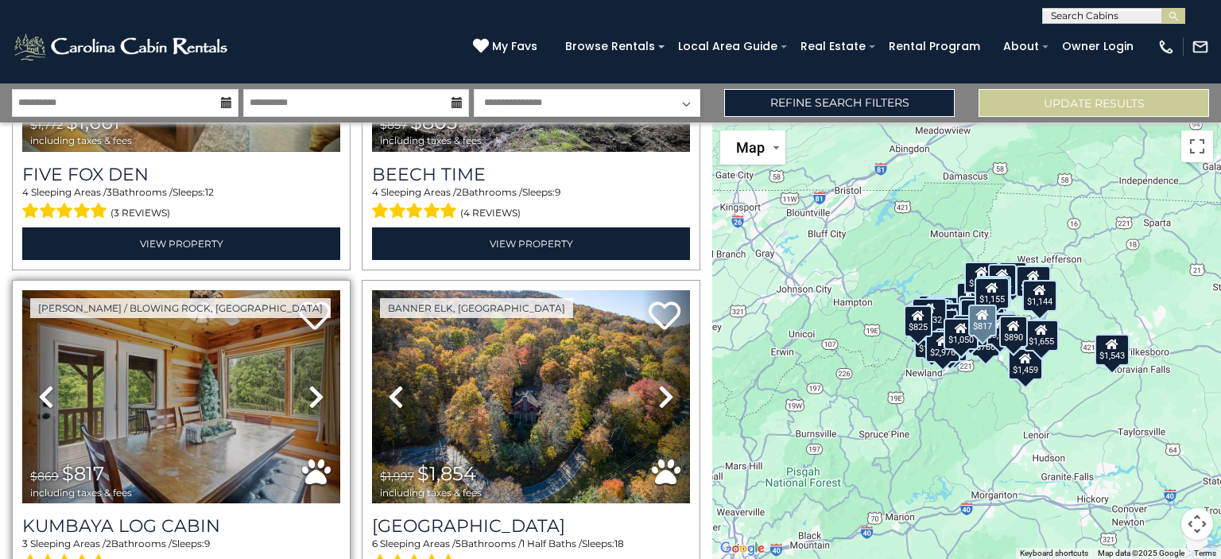
click at [310, 384] on icon at bounding box center [316, 396] width 16 height 25
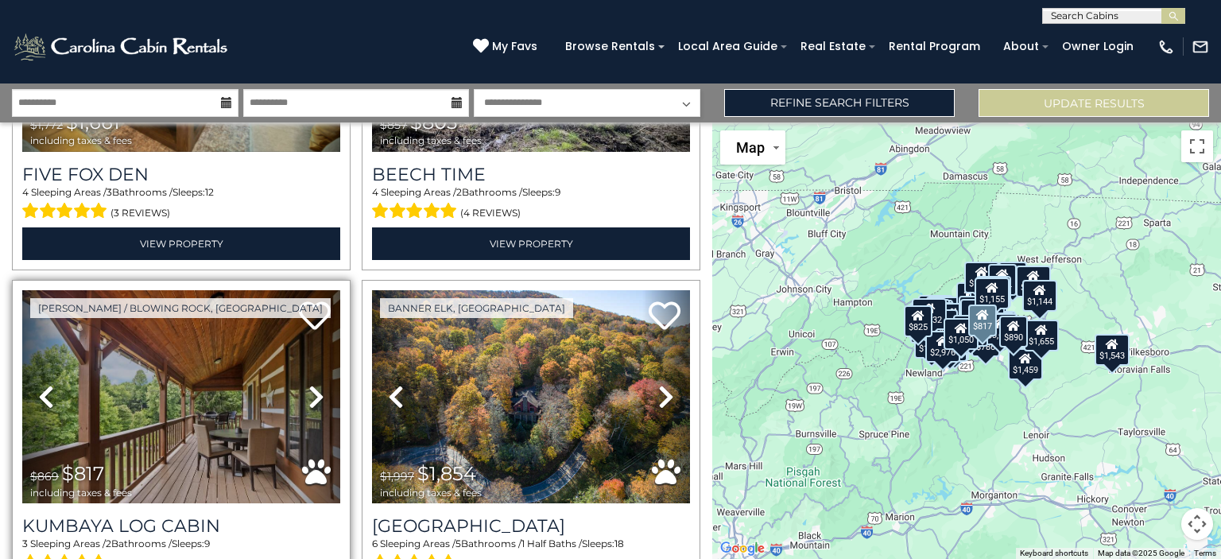
click at [310, 384] on icon at bounding box center [316, 396] width 16 height 25
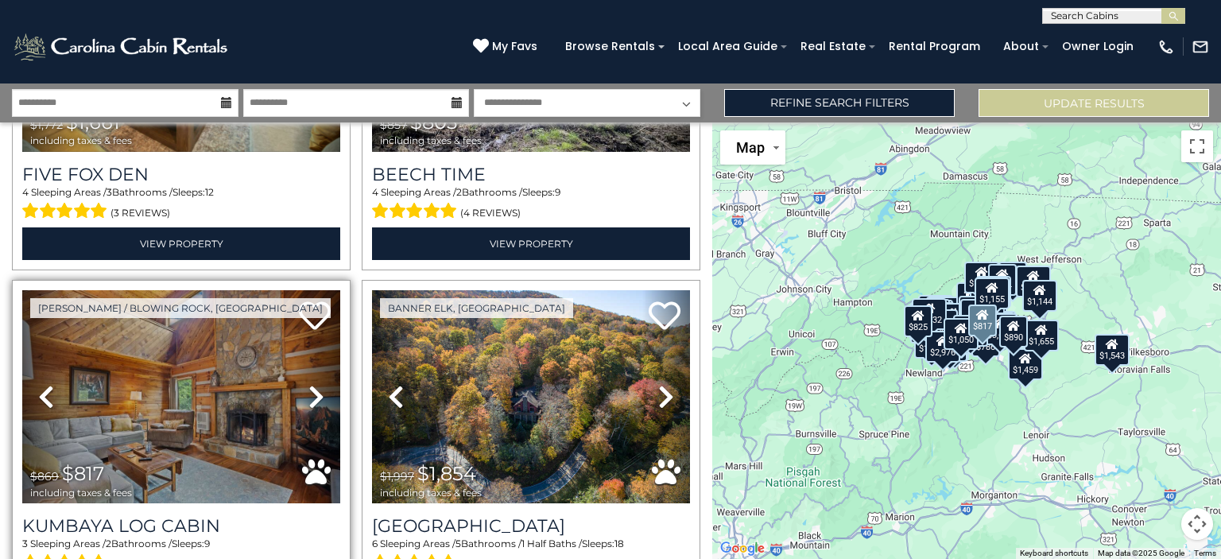
click at [310, 384] on icon at bounding box center [316, 396] width 16 height 25
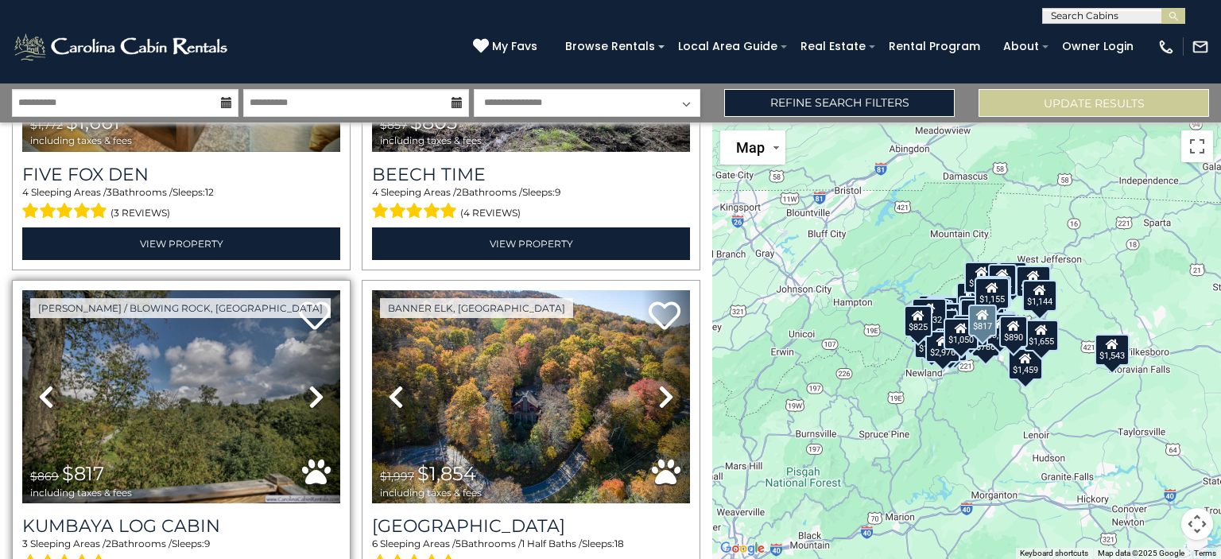
click at [310, 384] on icon at bounding box center [316, 396] width 16 height 25
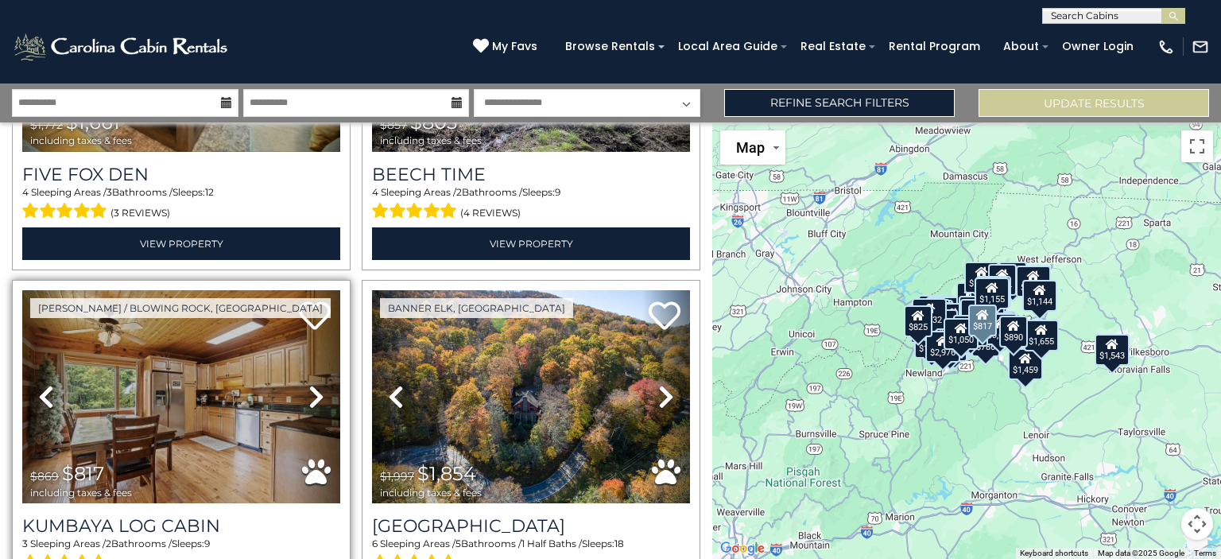
click at [310, 384] on icon at bounding box center [316, 396] width 16 height 25
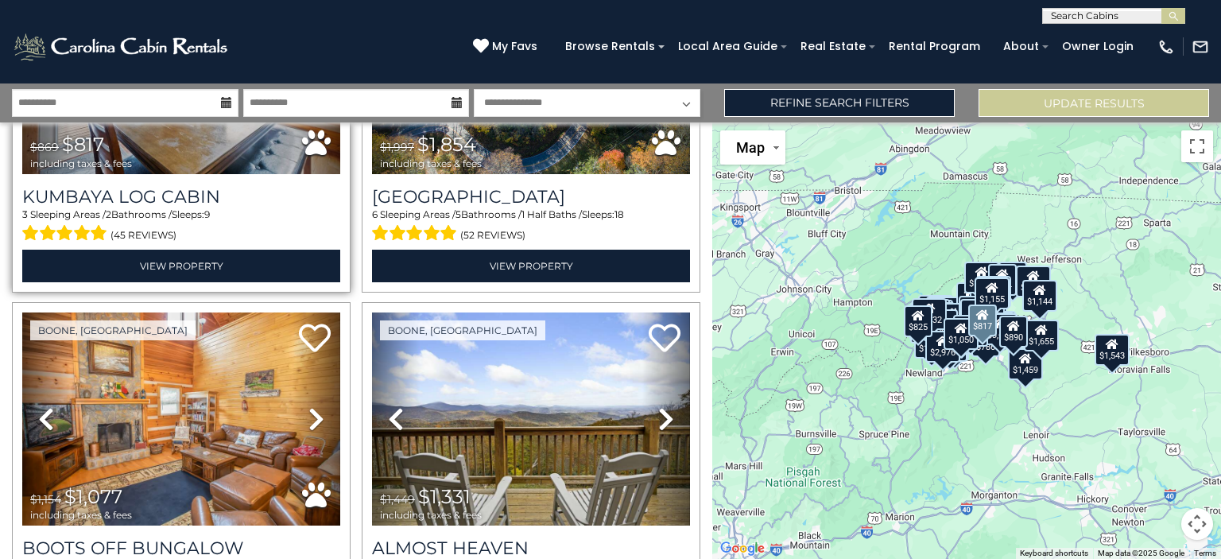
scroll to position [7609, 0]
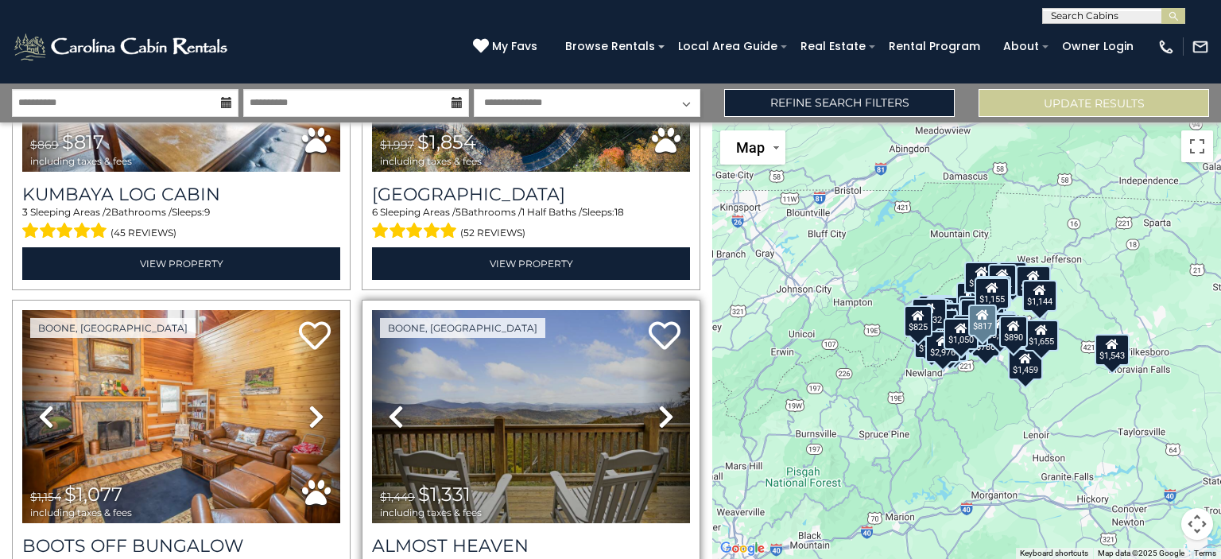
click at [661, 404] on icon at bounding box center [666, 416] width 16 height 25
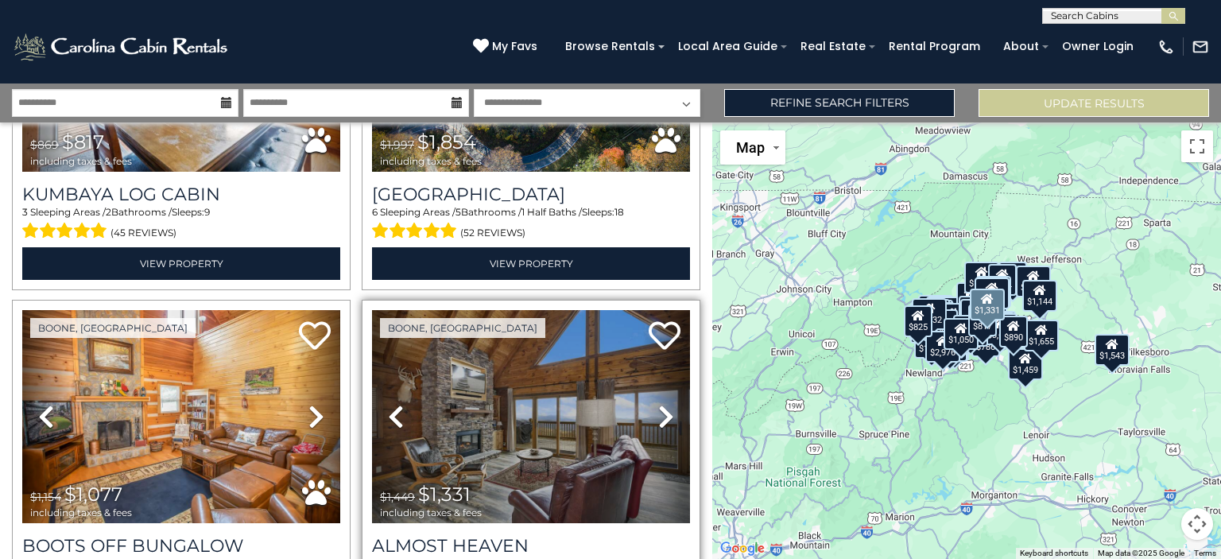
click at [661, 404] on icon at bounding box center [666, 416] width 16 height 25
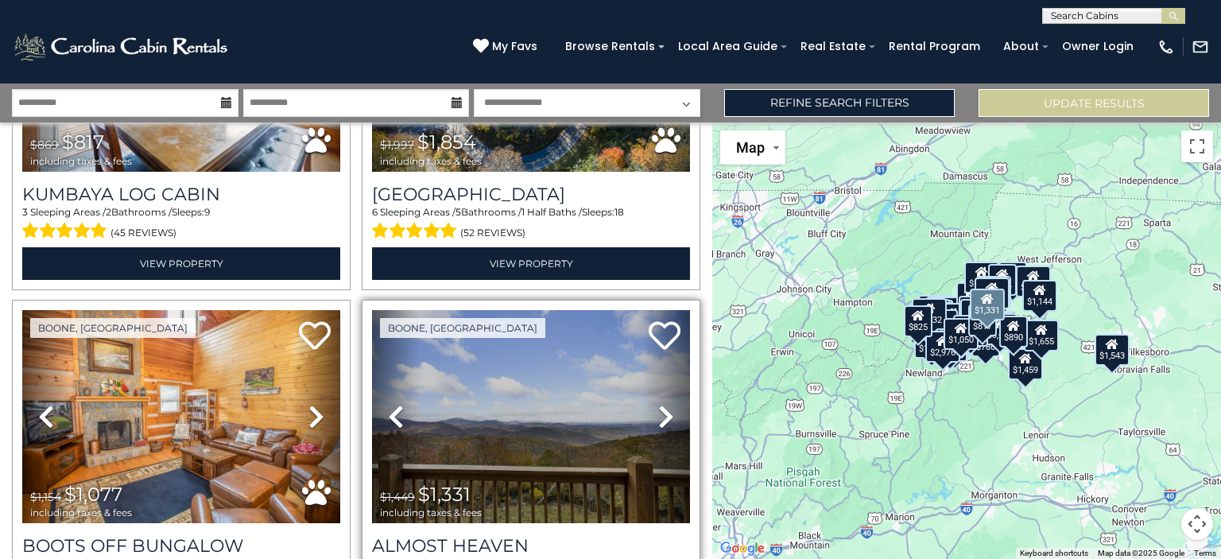
click at [642, 358] on link "Next" at bounding box center [666, 416] width 48 height 213
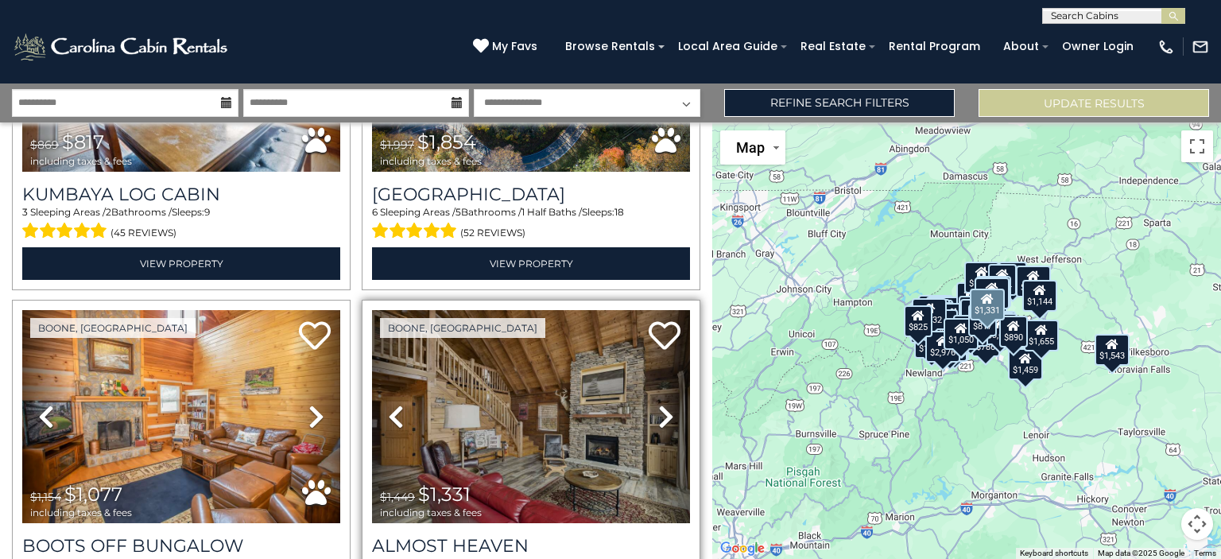
click at [658, 404] on icon at bounding box center [666, 416] width 16 height 25
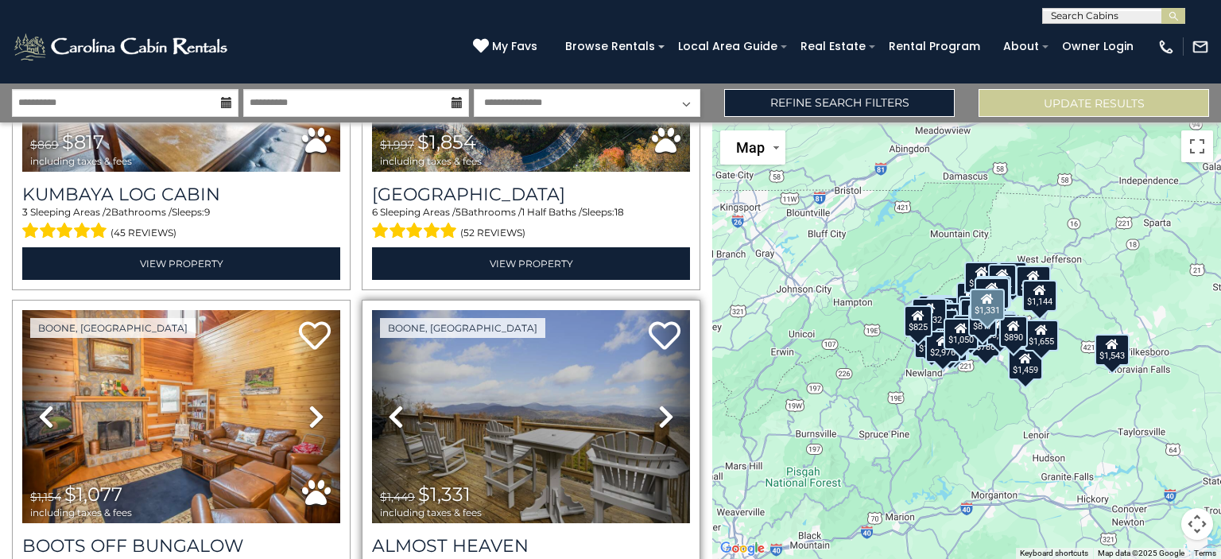
click at [643, 353] on link "Next" at bounding box center [666, 416] width 48 height 213
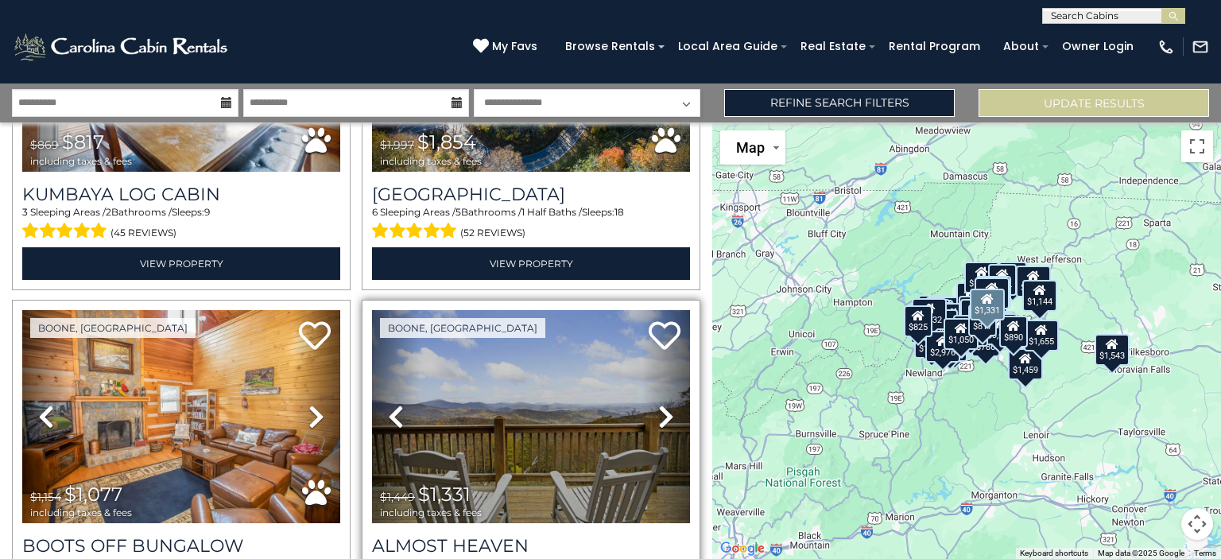
click at [658, 404] on icon at bounding box center [666, 416] width 16 height 25
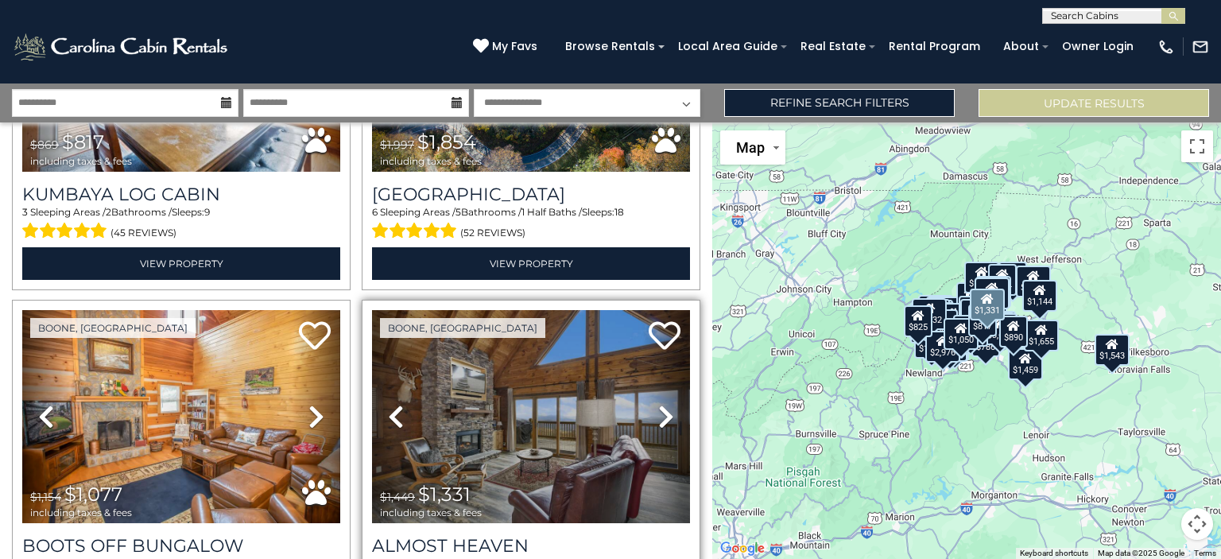
click at [658, 404] on icon at bounding box center [666, 416] width 16 height 25
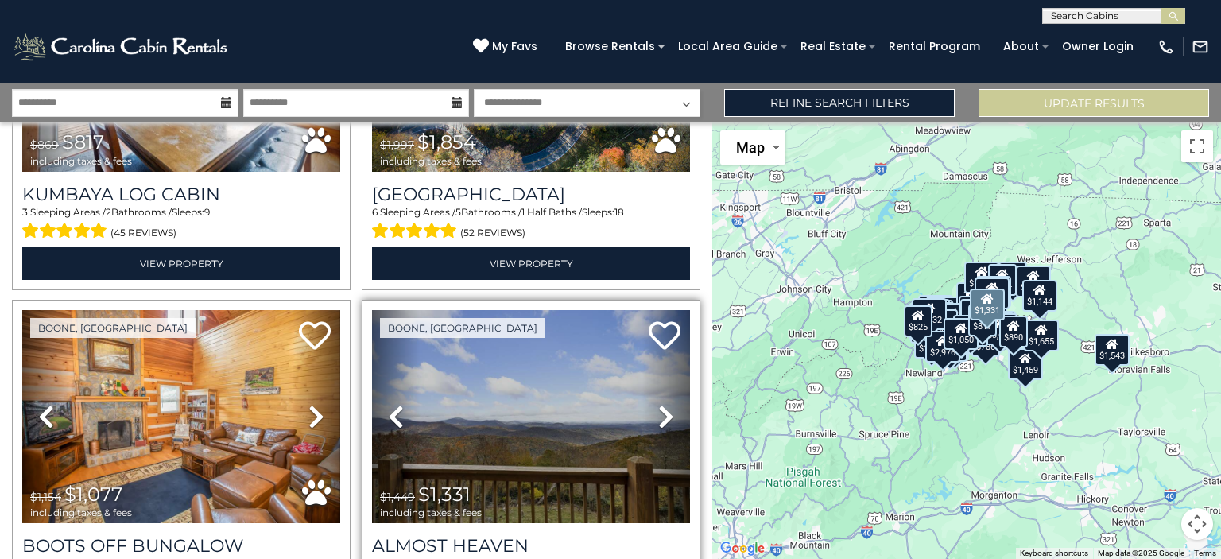
click at [658, 404] on icon at bounding box center [666, 416] width 16 height 25
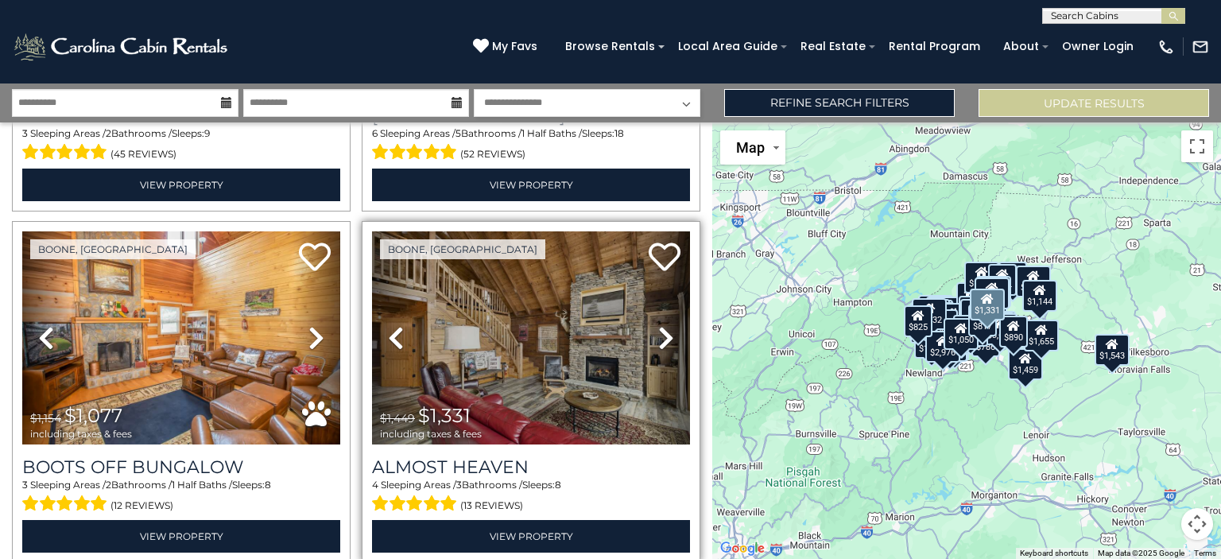
scroll to position [7686, 0]
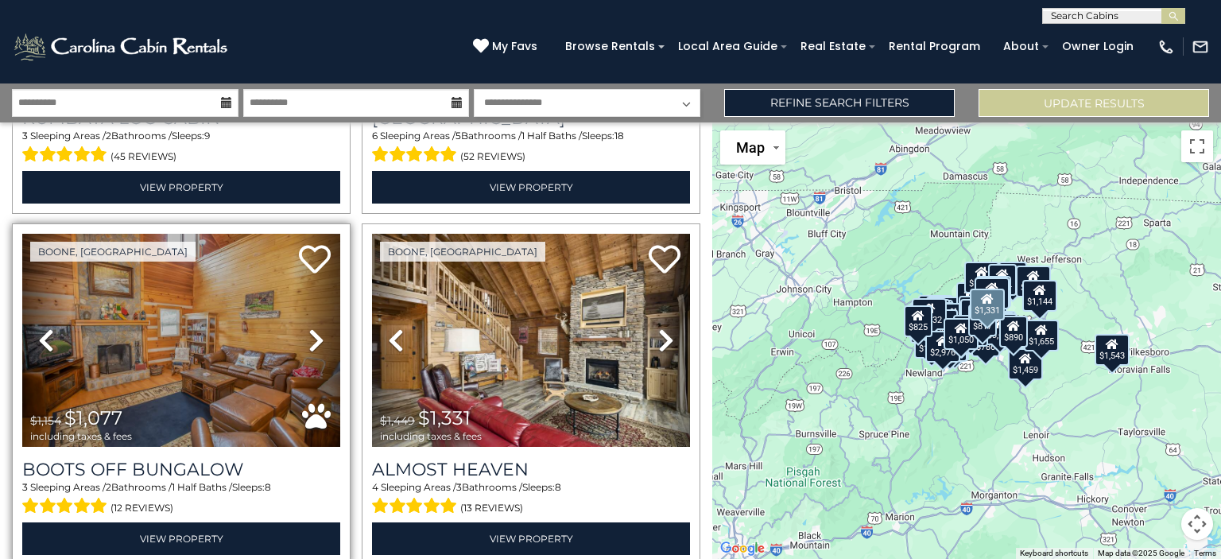
click at [318, 327] on icon at bounding box center [316, 339] width 16 height 25
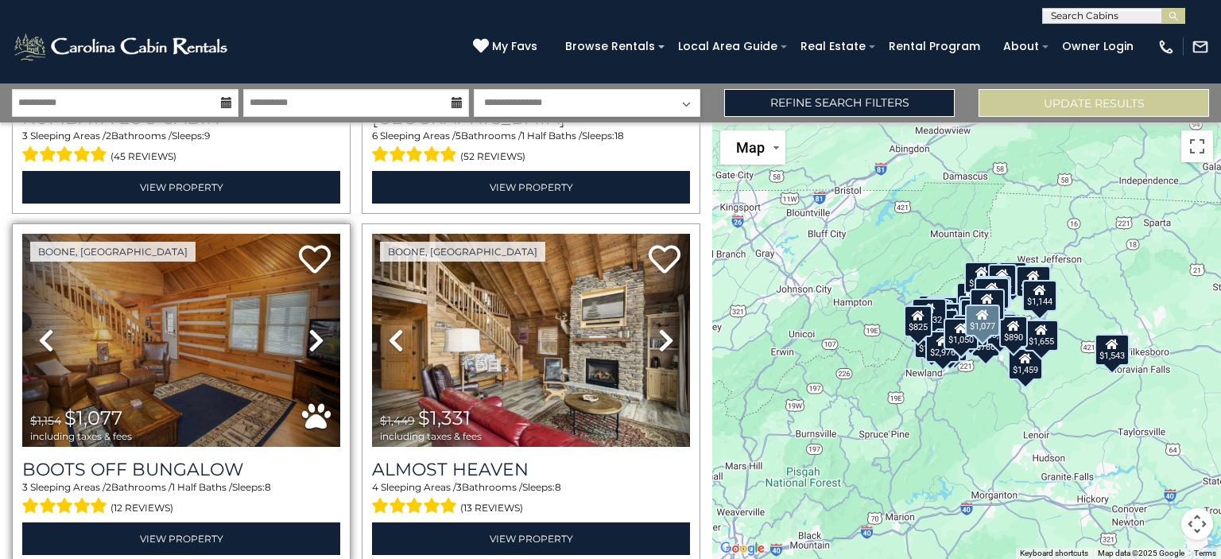
click at [308, 327] on icon at bounding box center [316, 339] width 16 height 25
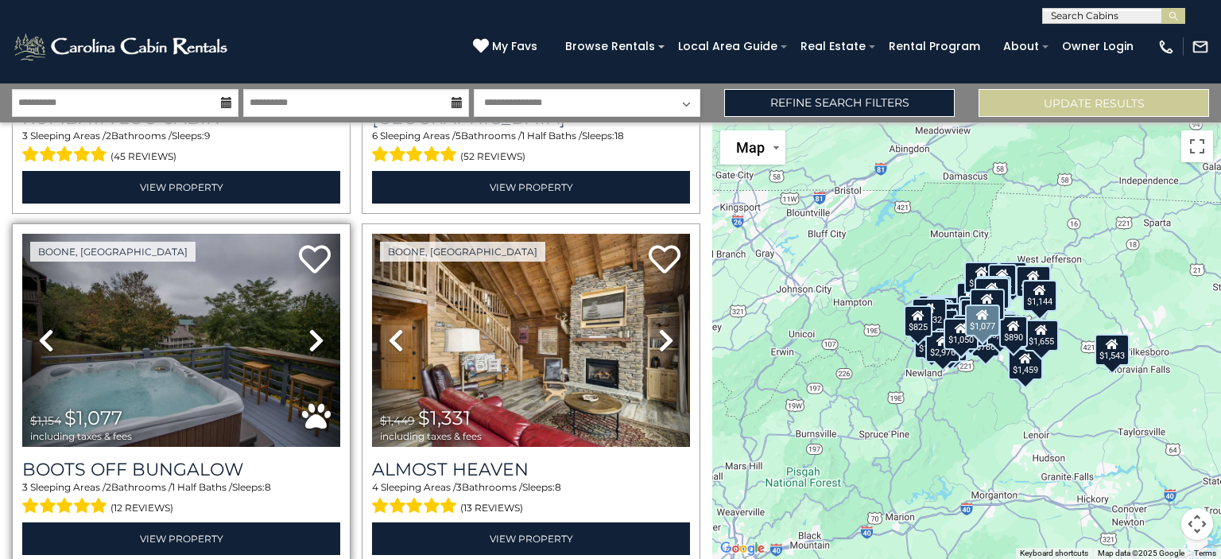
click at [308, 327] on icon at bounding box center [316, 339] width 16 height 25
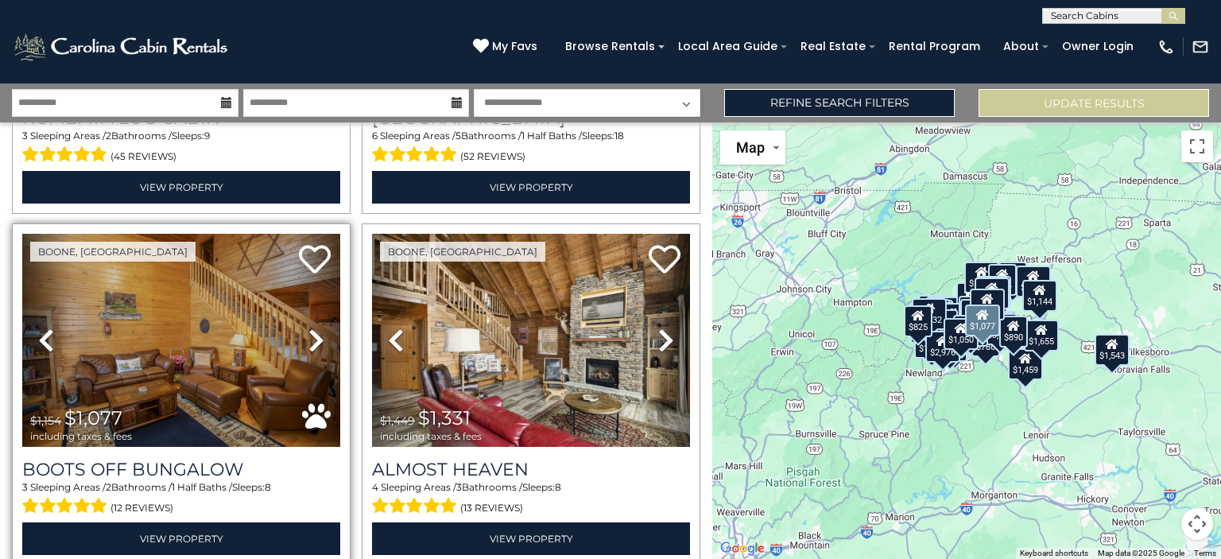
click at [308, 327] on icon at bounding box center [316, 339] width 16 height 25
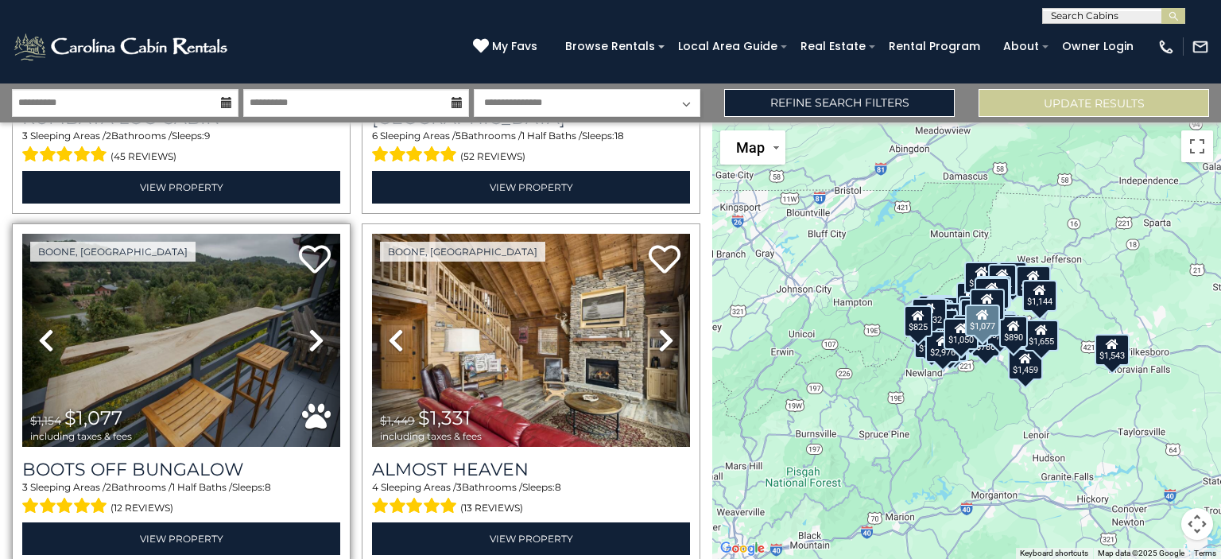
click at [313, 327] on icon at bounding box center [316, 339] width 16 height 25
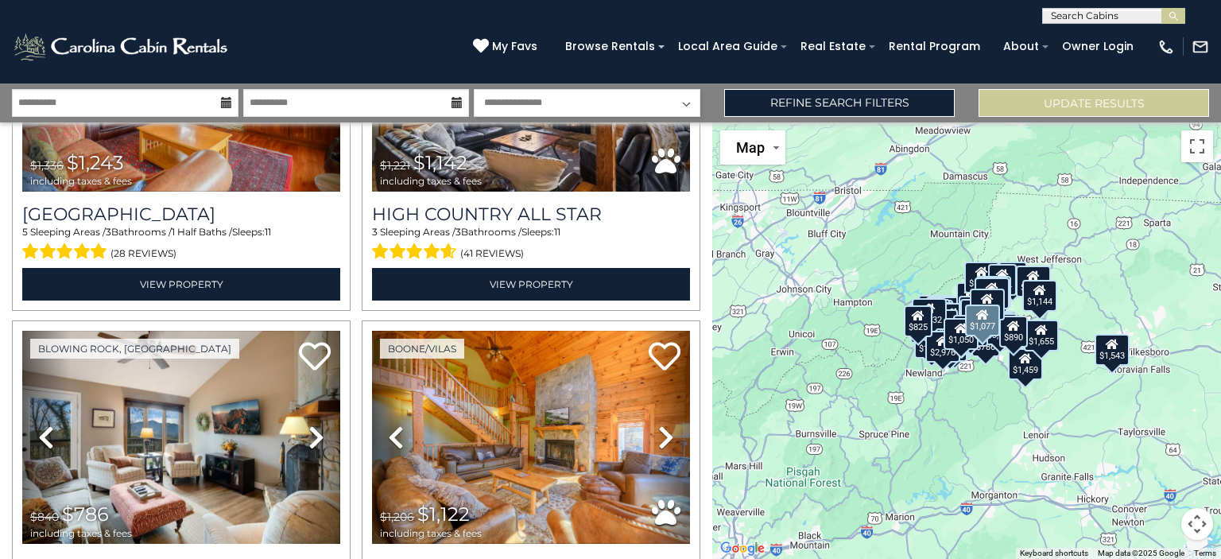
scroll to position [8295, 0]
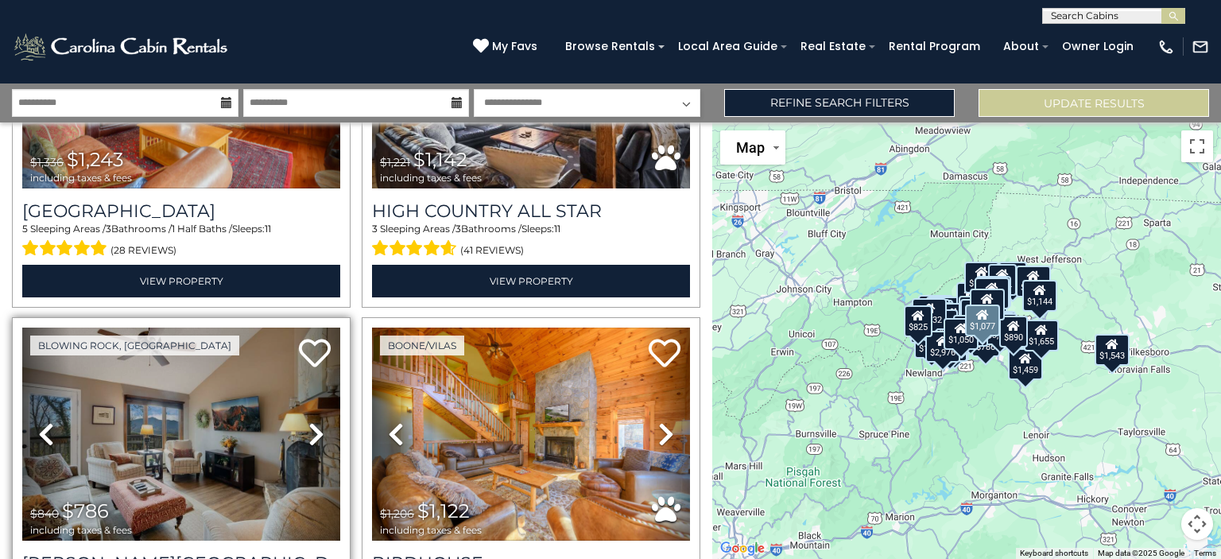
click at [308, 421] on icon at bounding box center [316, 433] width 16 height 25
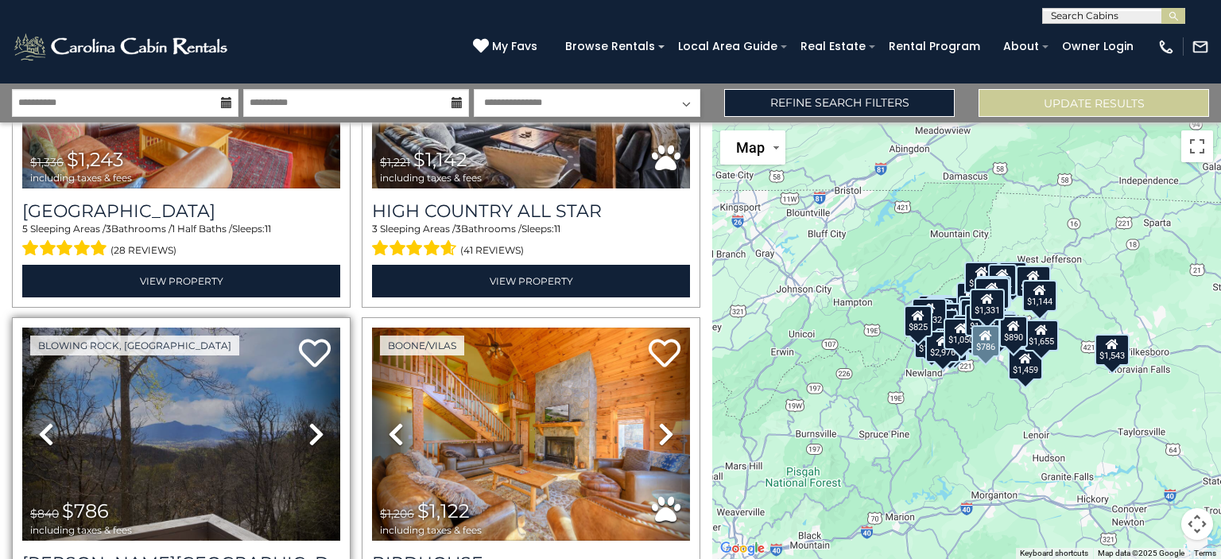
click at [308, 421] on icon at bounding box center [316, 433] width 16 height 25
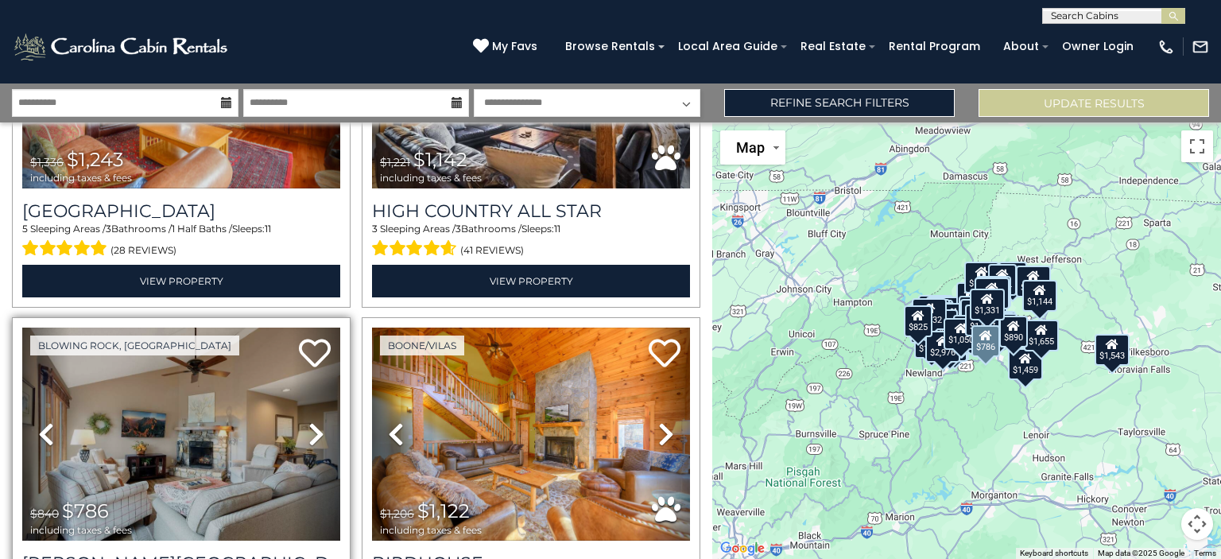
click at [308, 421] on icon at bounding box center [316, 433] width 16 height 25
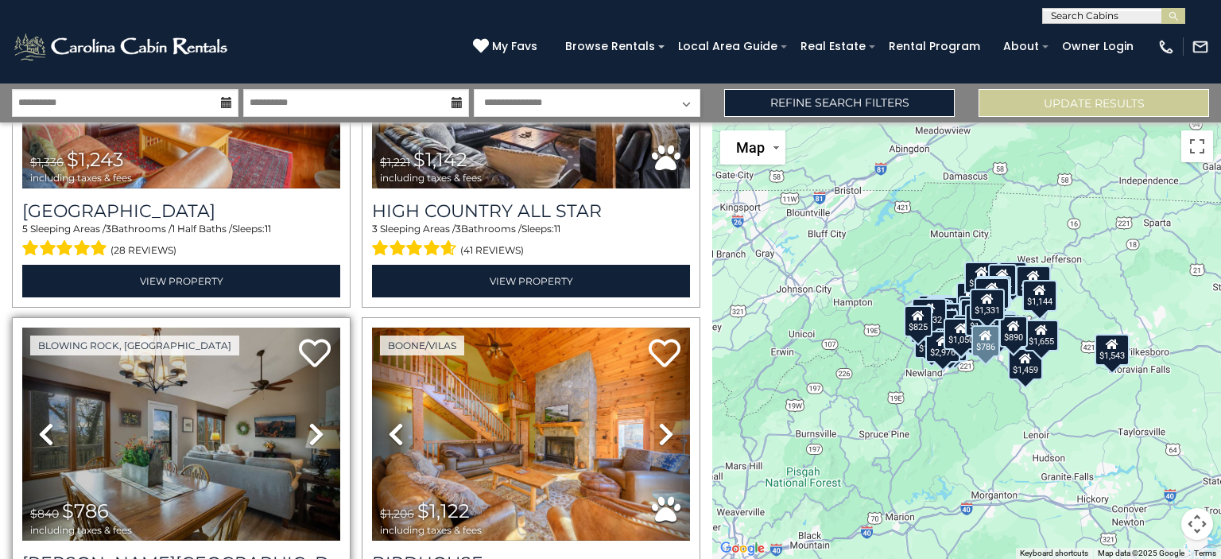
click at [308, 421] on icon at bounding box center [316, 433] width 16 height 25
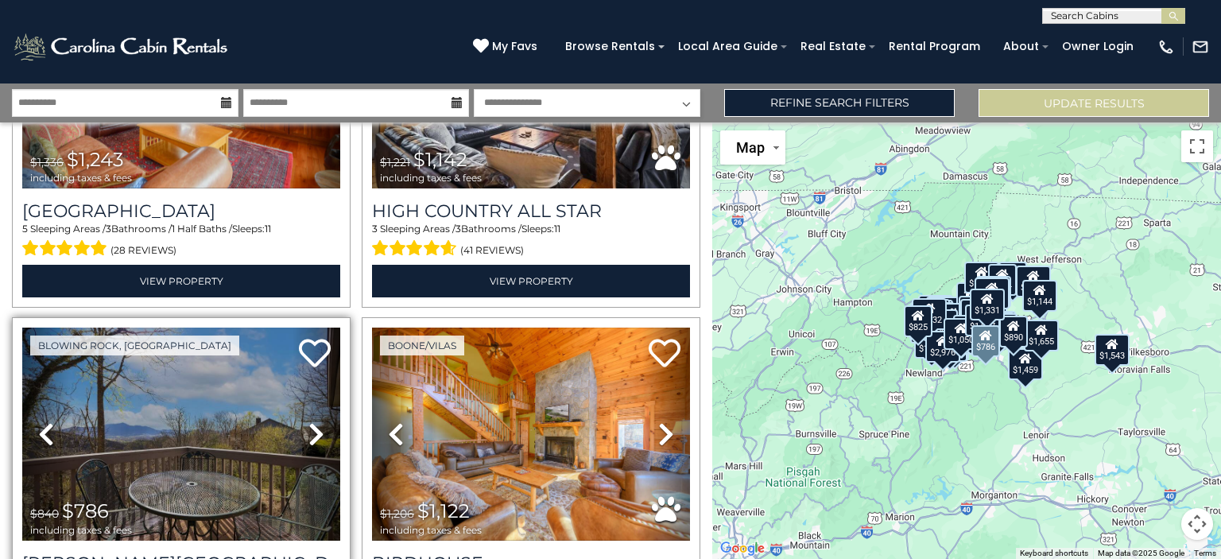
click at [308, 421] on icon at bounding box center [316, 433] width 16 height 25
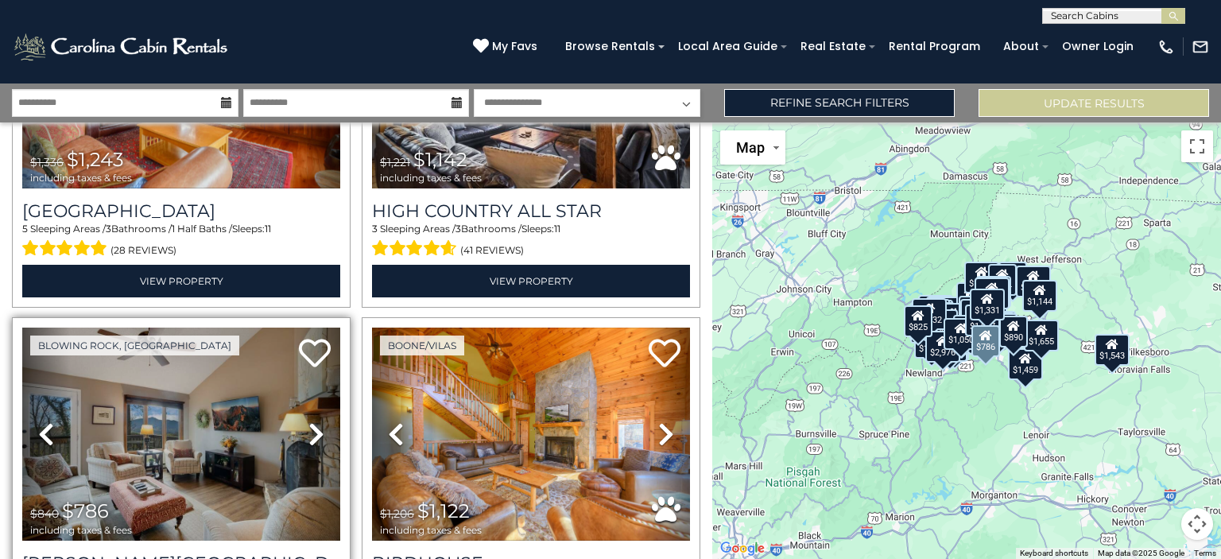
click at [308, 421] on icon at bounding box center [316, 433] width 16 height 25
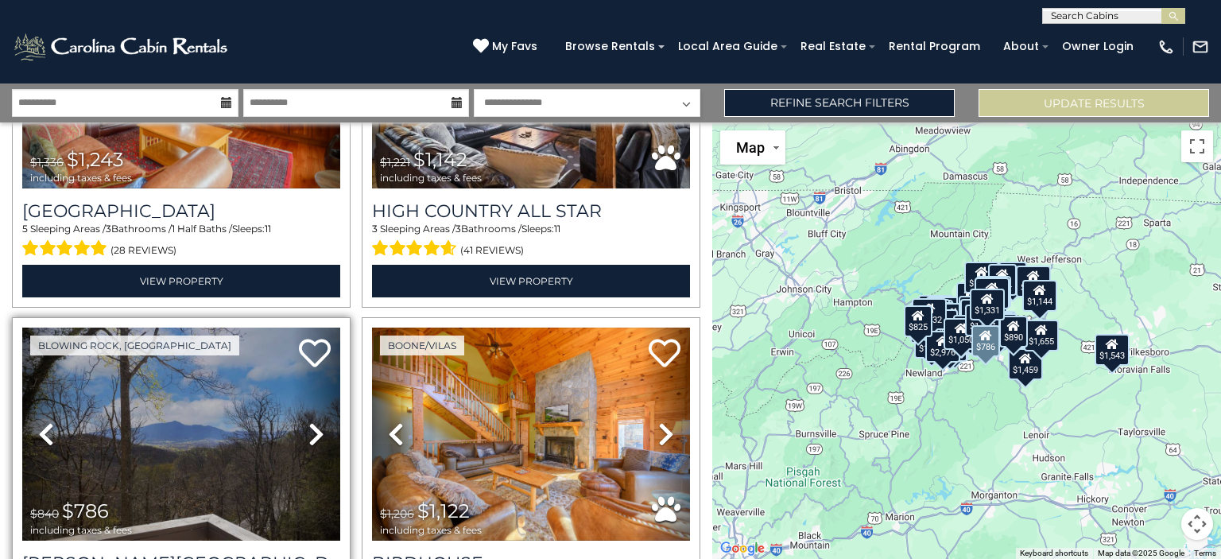
click at [308, 421] on icon at bounding box center [316, 433] width 16 height 25
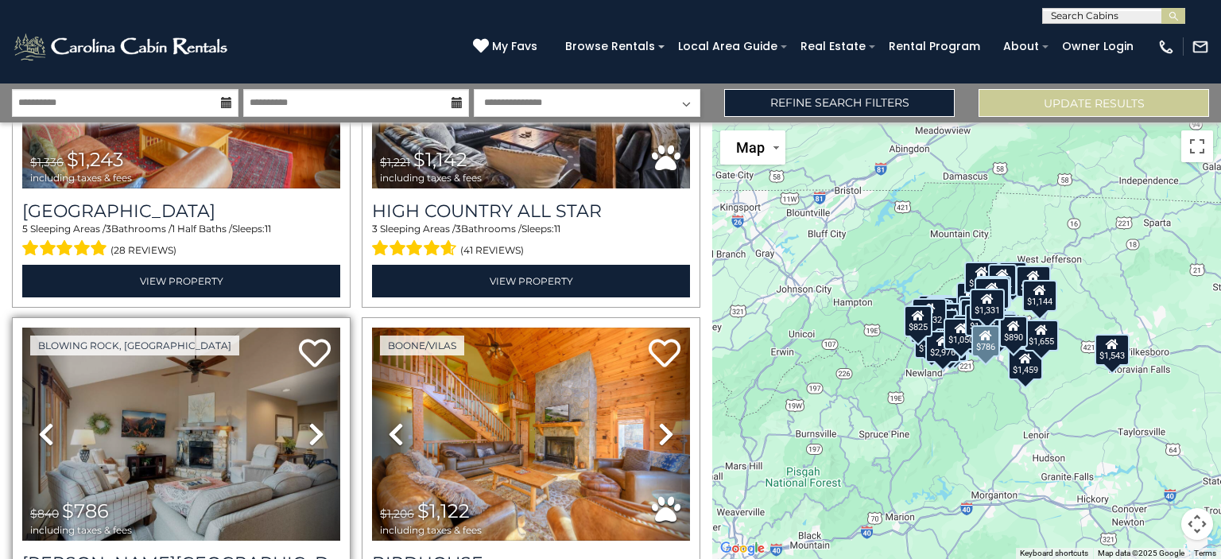
click at [308, 421] on icon at bounding box center [316, 433] width 16 height 25
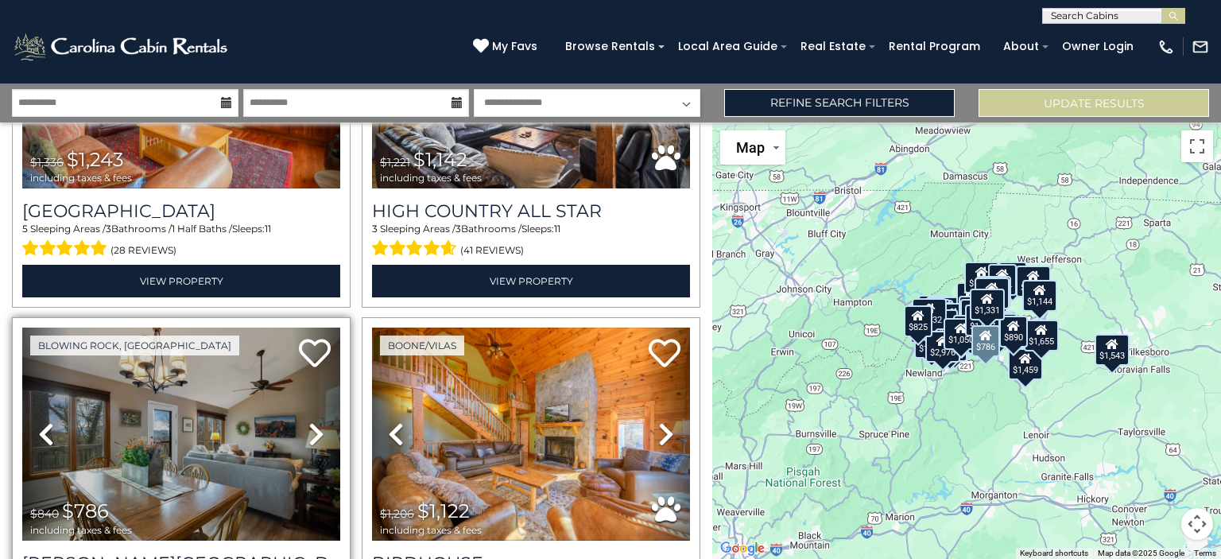
click at [308, 421] on icon at bounding box center [316, 433] width 16 height 25
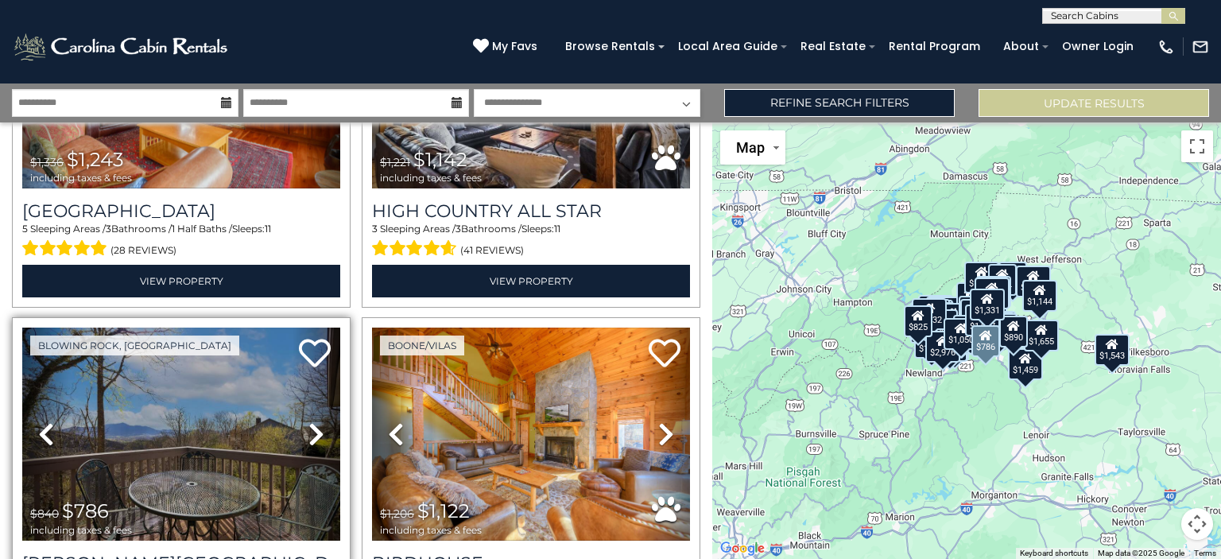
click at [308, 421] on icon at bounding box center [316, 433] width 16 height 25
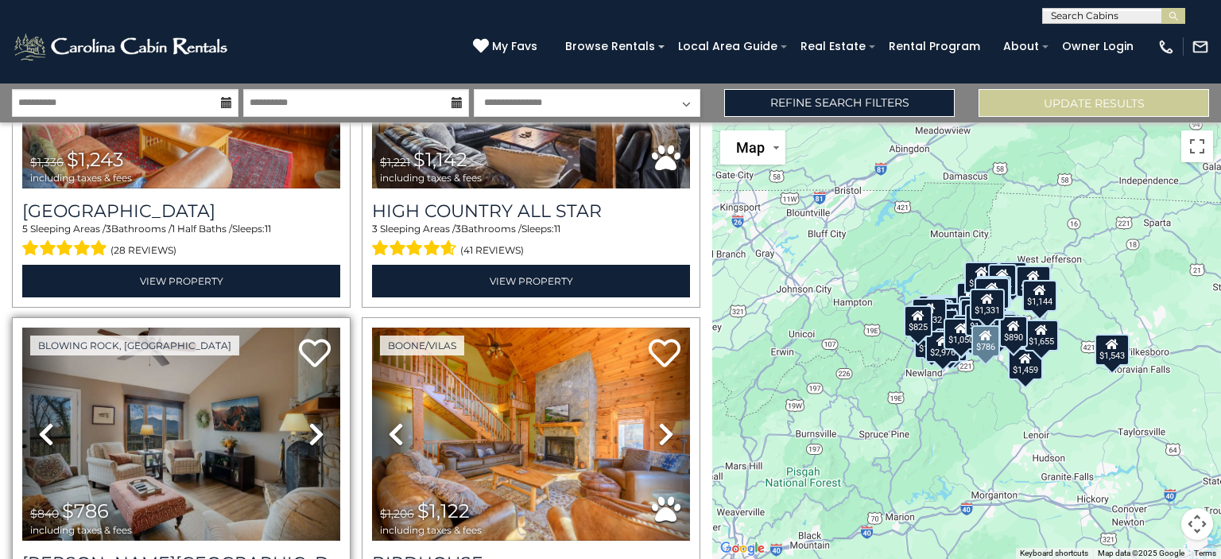
click at [308, 421] on icon at bounding box center [316, 433] width 16 height 25
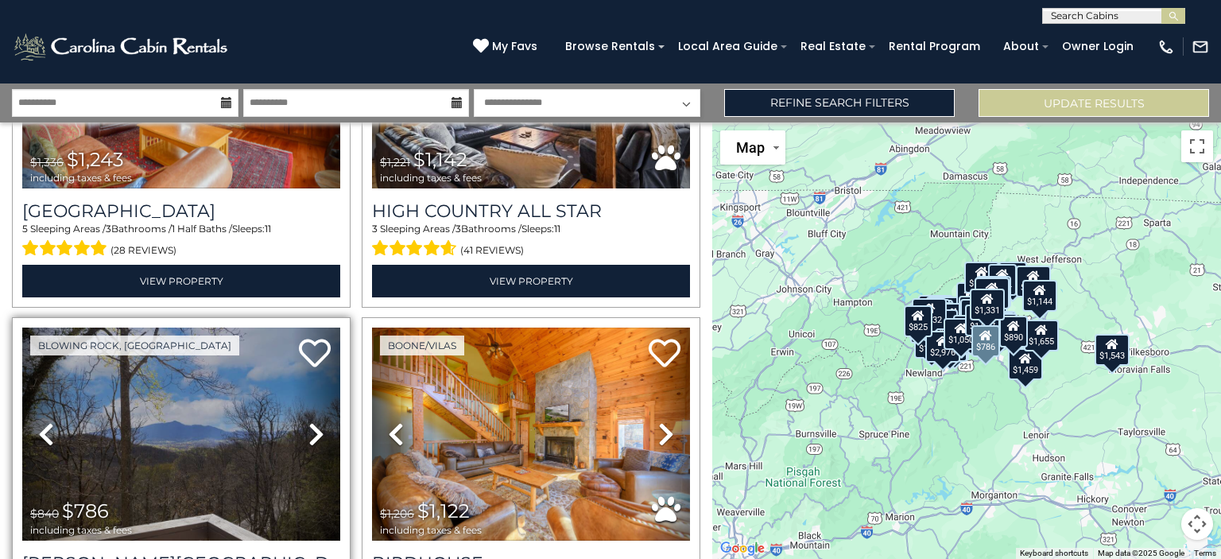
click at [308, 421] on icon at bounding box center [316, 433] width 16 height 25
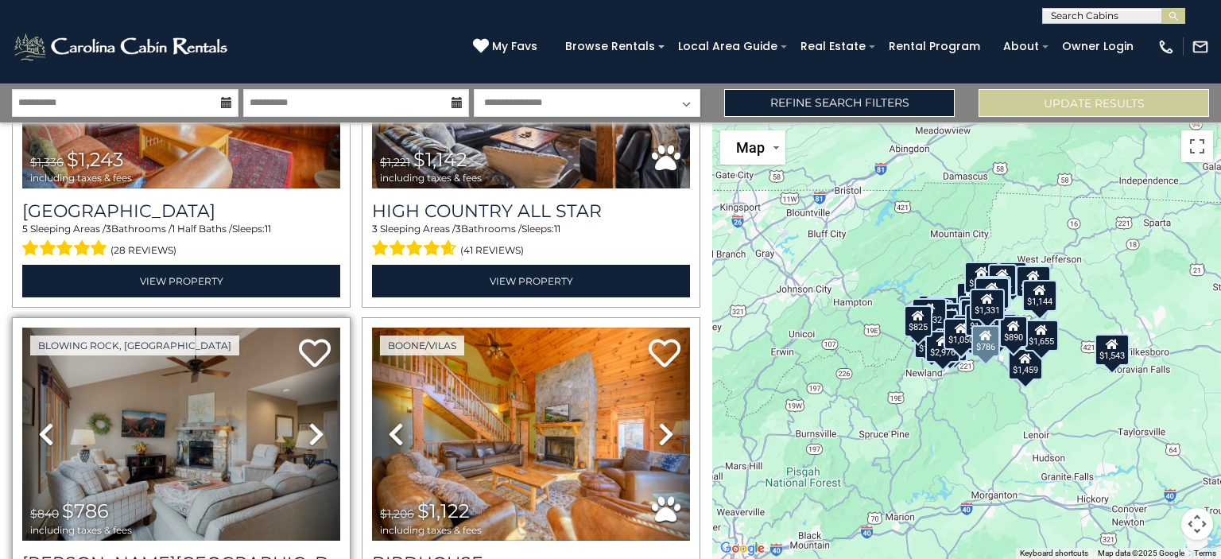
click at [308, 421] on icon at bounding box center [316, 433] width 16 height 25
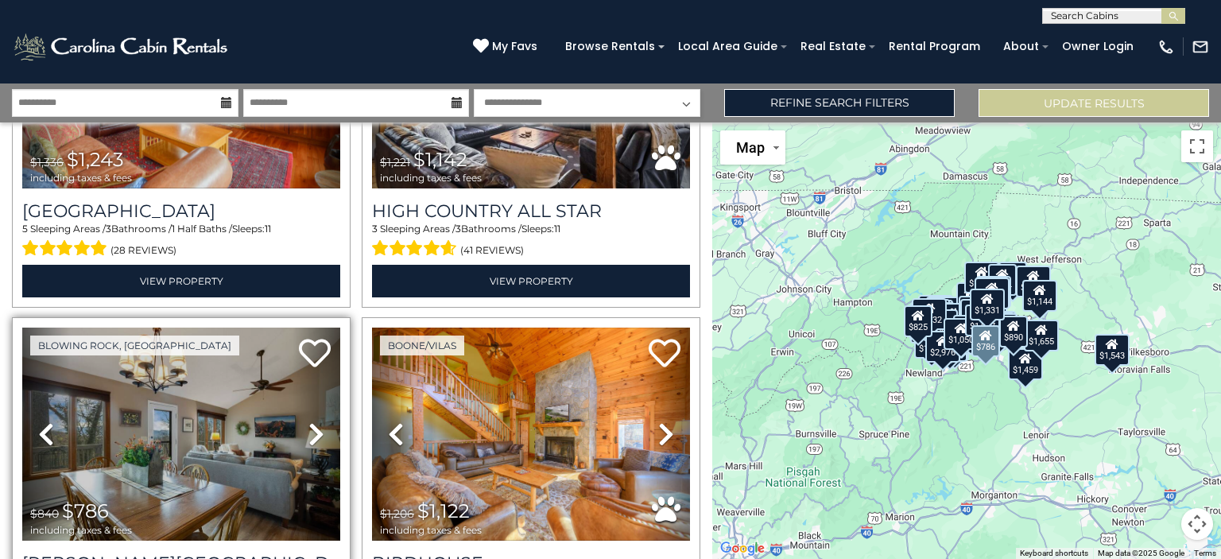
click at [308, 421] on icon at bounding box center [316, 433] width 16 height 25
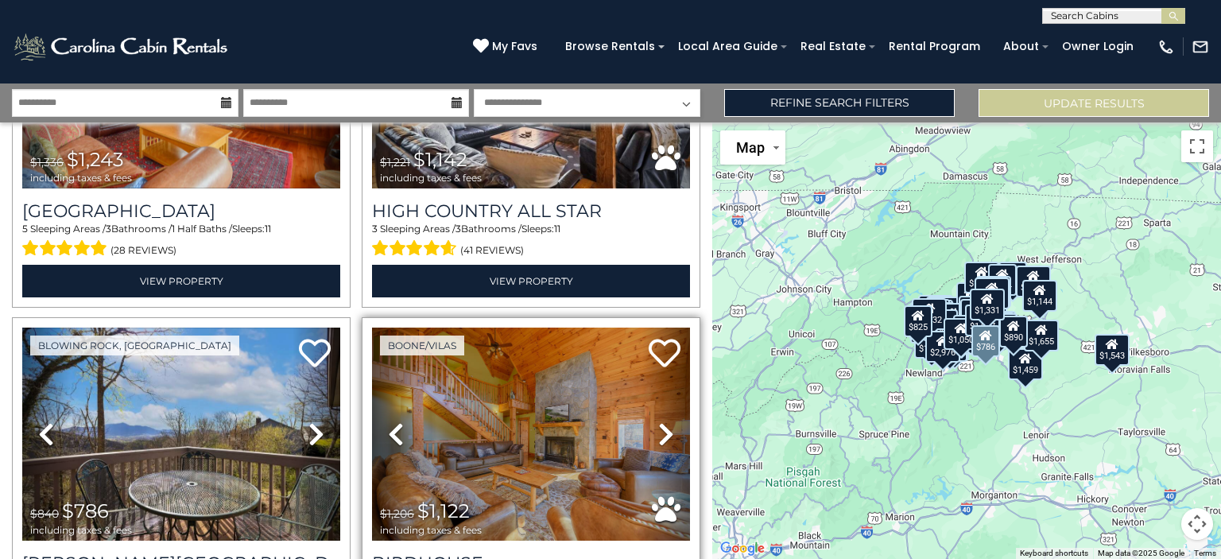
click at [647, 362] on link "Next" at bounding box center [666, 433] width 48 height 213
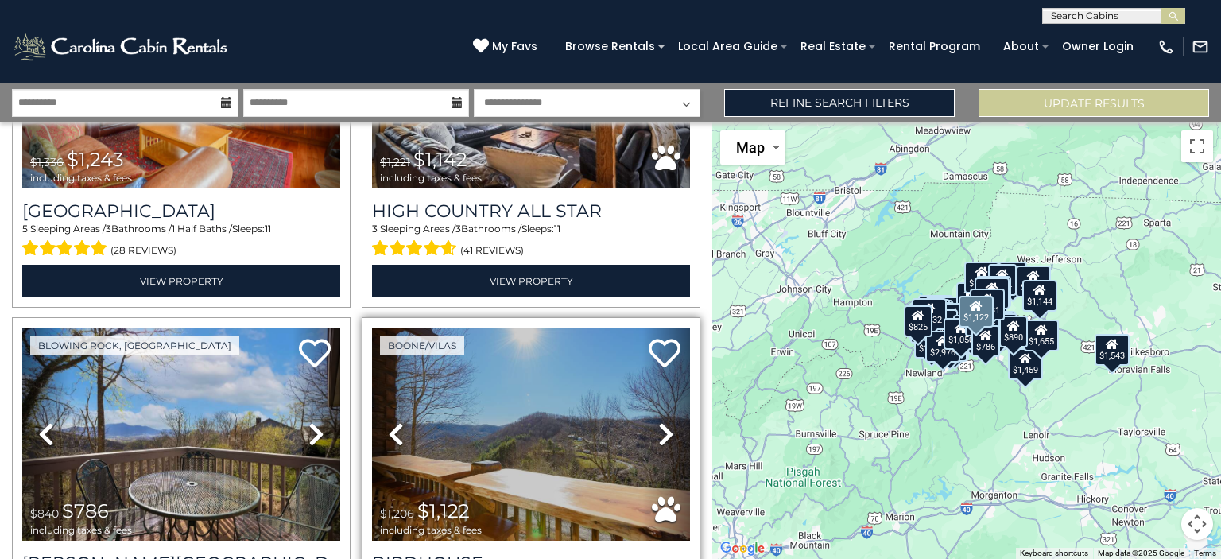
click at [649, 378] on link "Next" at bounding box center [666, 433] width 48 height 213
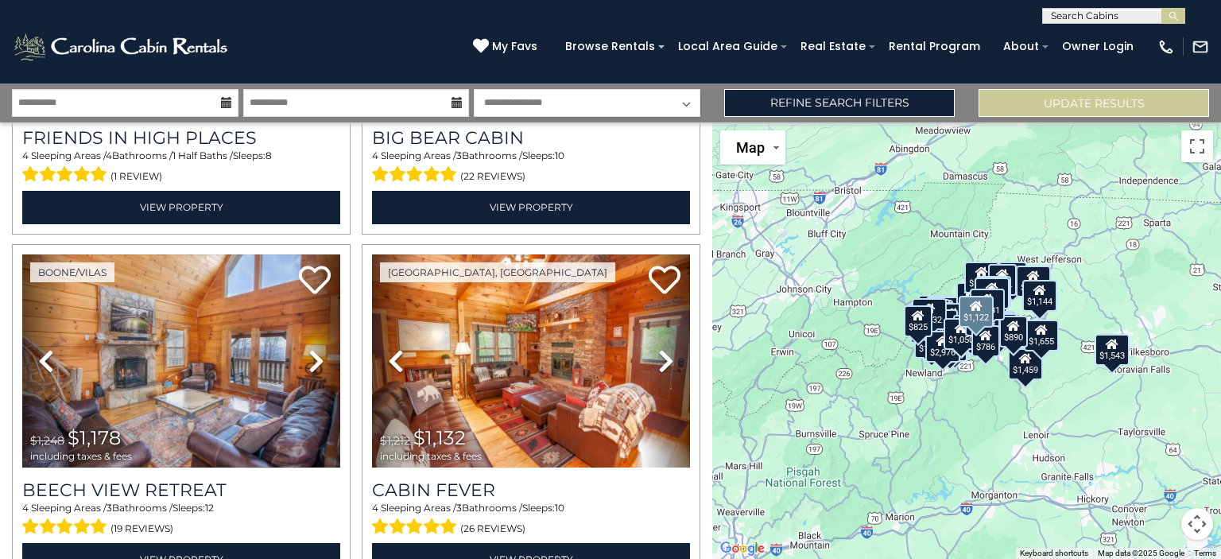
scroll to position [9424, 0]
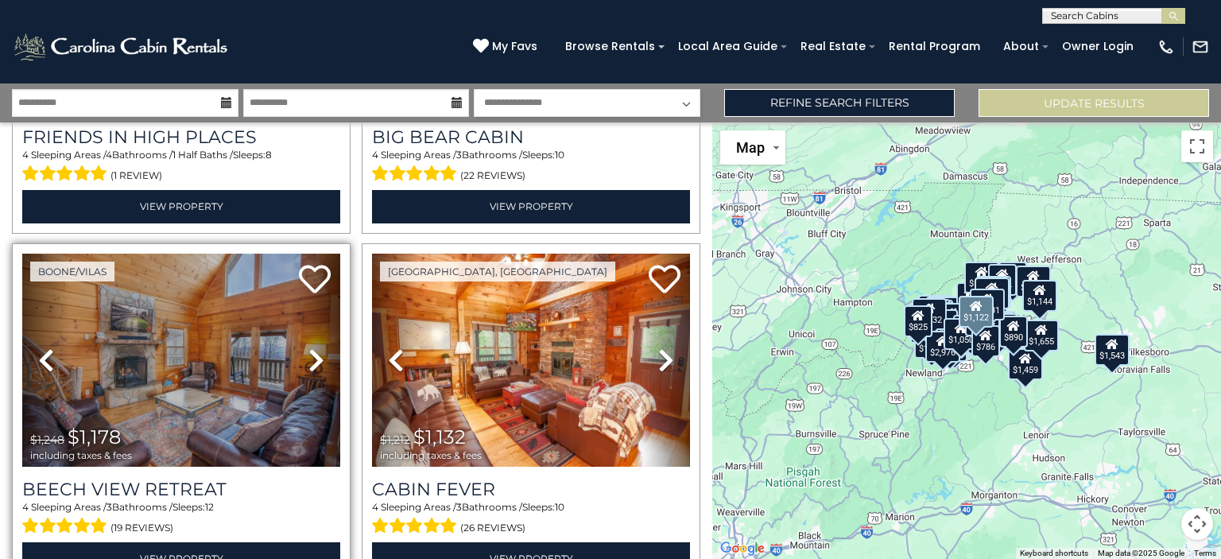
click at [308, 347] on icon at bounding box center [316, 359] width 16 height 25
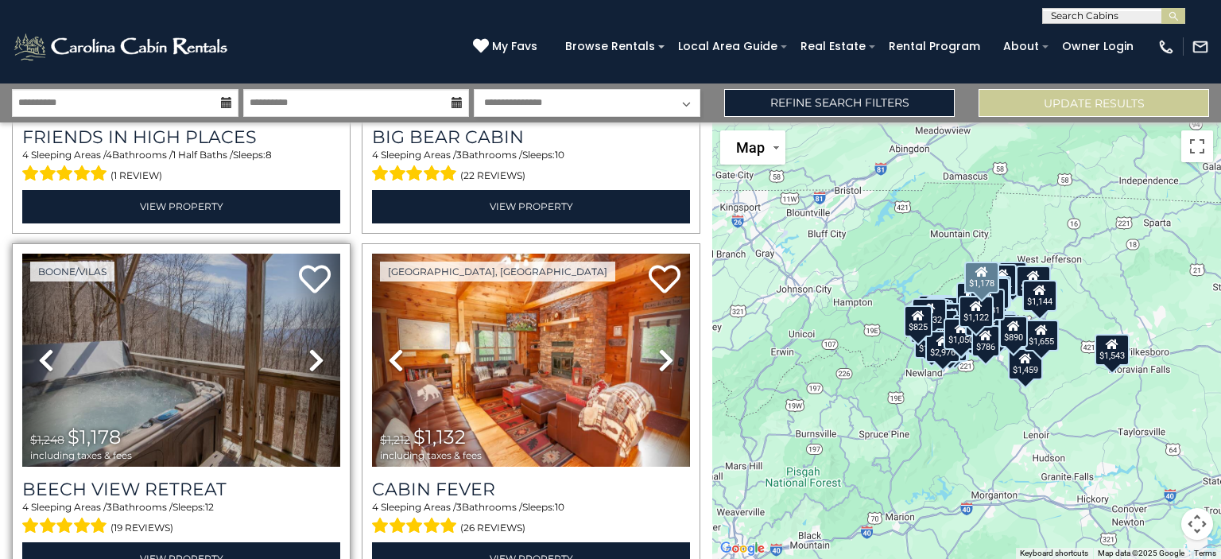
click at [318, 347] on icon at bounding box center [316, 359] width 16 height 25
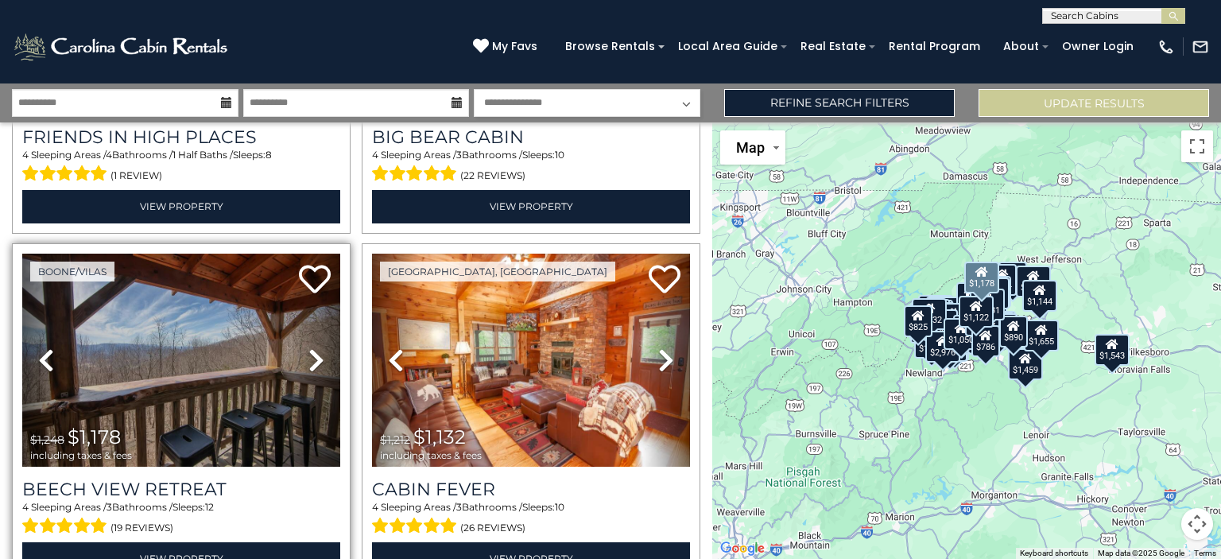
click at [318, 347] on icon at bounding box center [316, 359] width 16 height 25
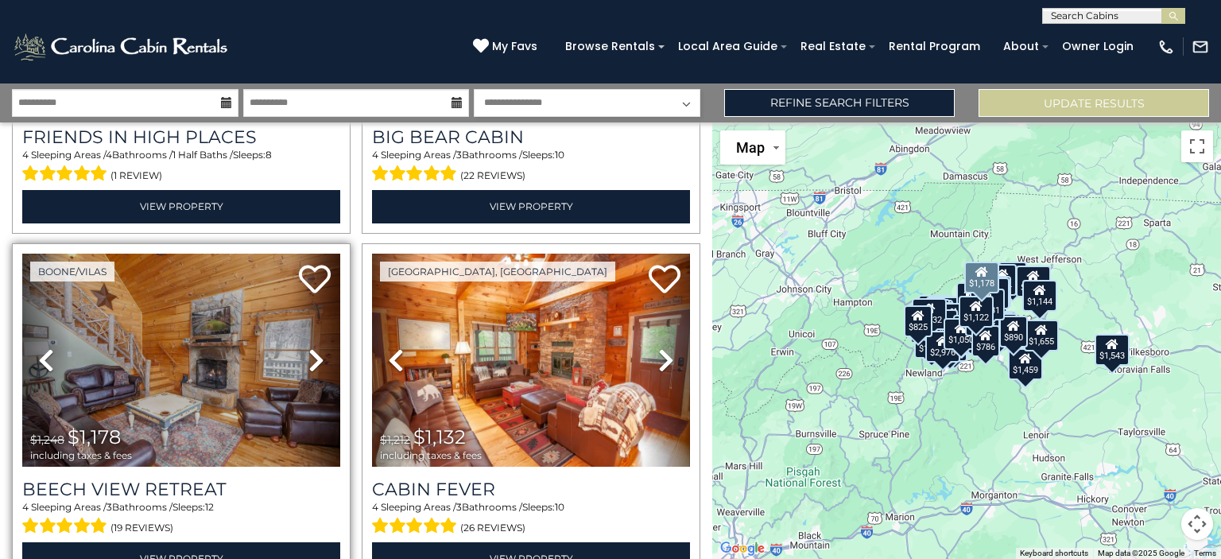
click at [318, 347] on icon at bounding box center [316, 359] width 16 height 25
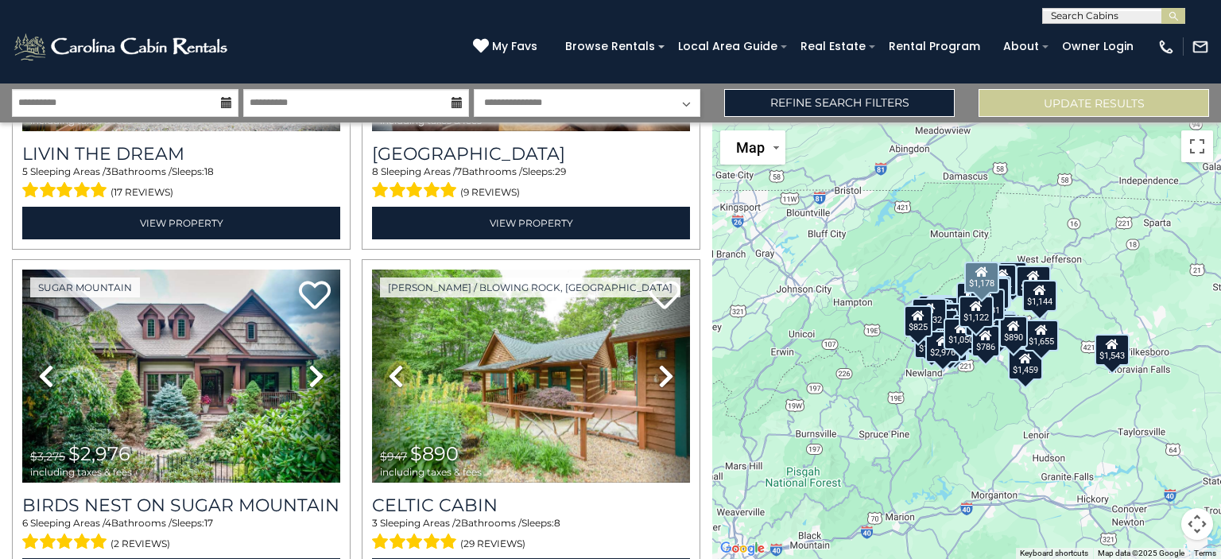
scroll to position [10168, 0]
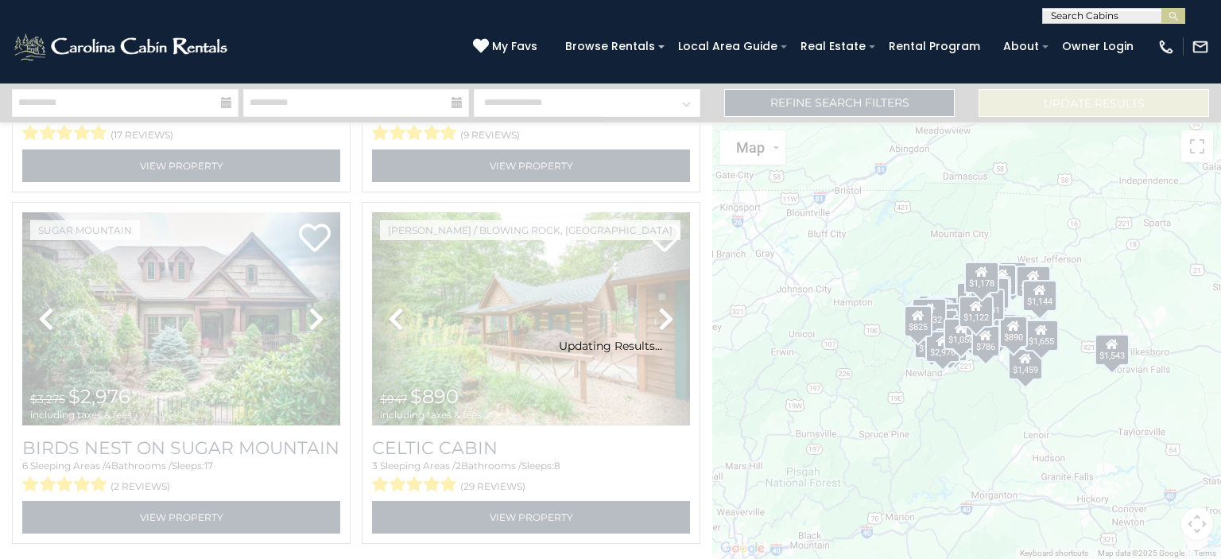
scroll to position [10144, 0]
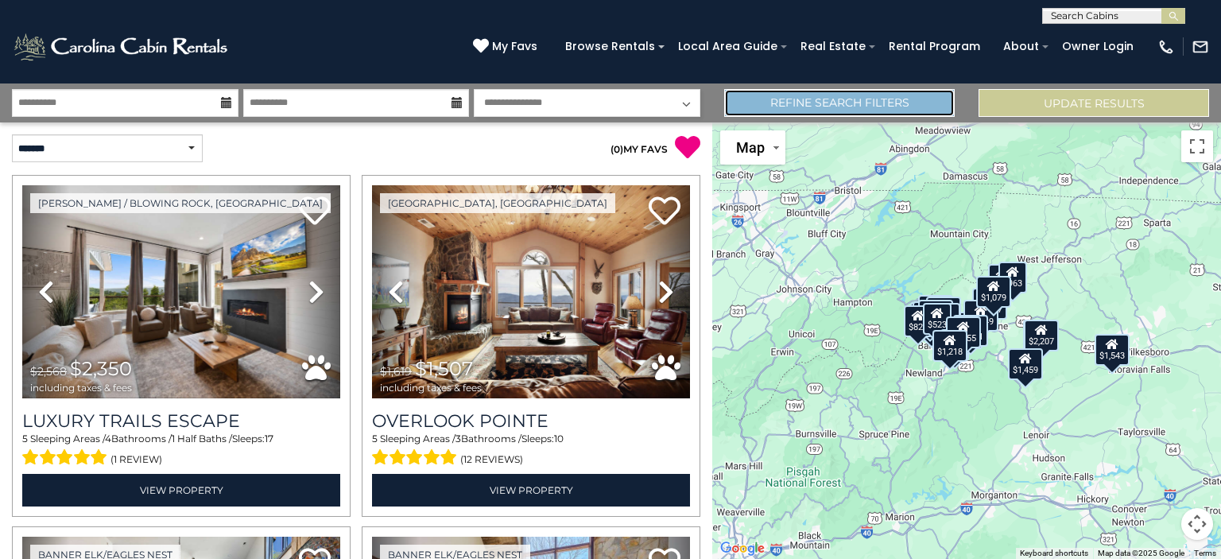
click at [873, 107] on link "Refine Search Filters" at bounding box center [839, 103] width 231 height 28
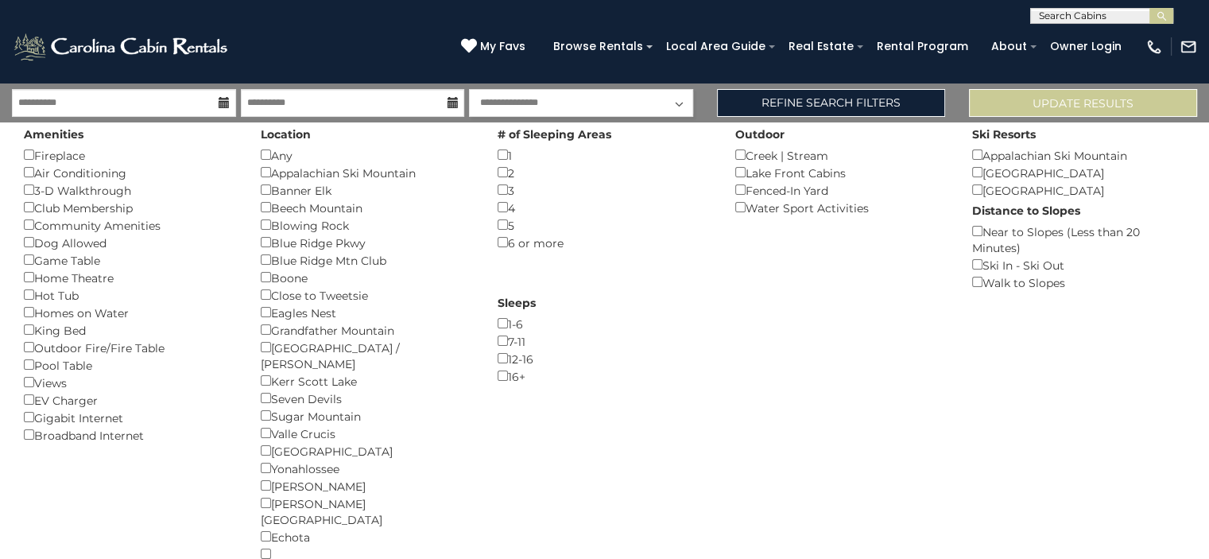
click at [318, 186] on div "Banner Elk ()" at bounding box center [367, 189] width 213 height 17
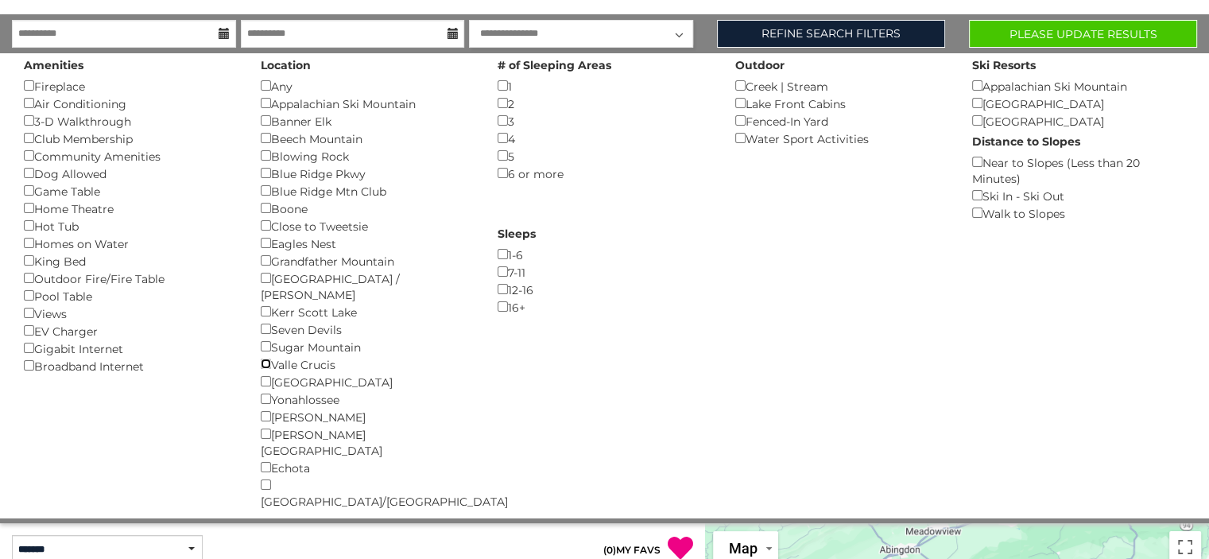
scroll to position [102, 0]
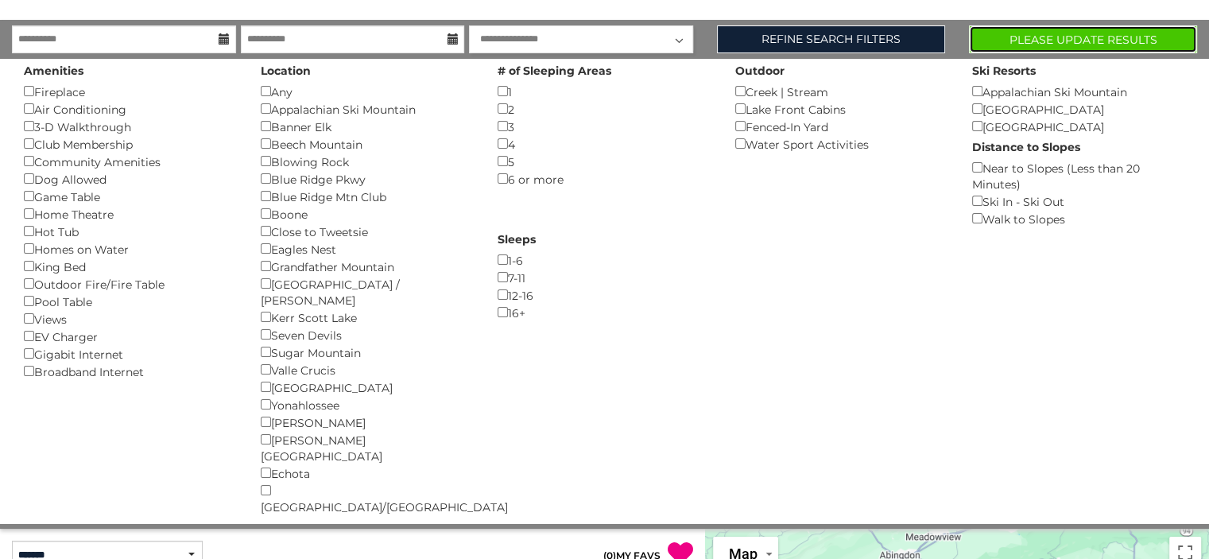
click at [1037, 45] on button "Please Update Results" at bounding box center [1083, 39] width 228 height 28
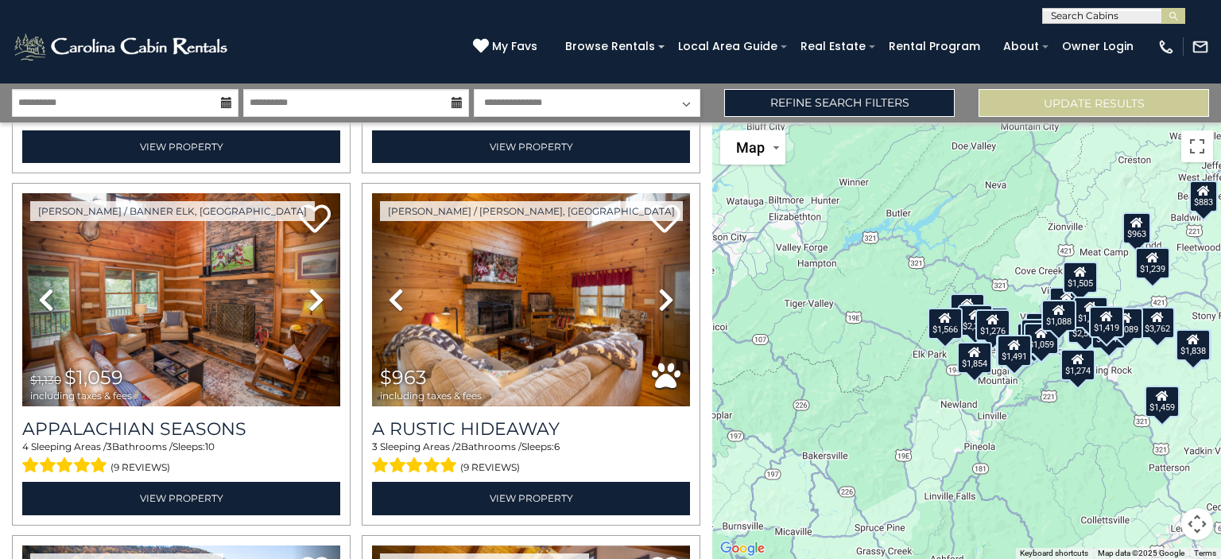
scroll to position [2804, 0]
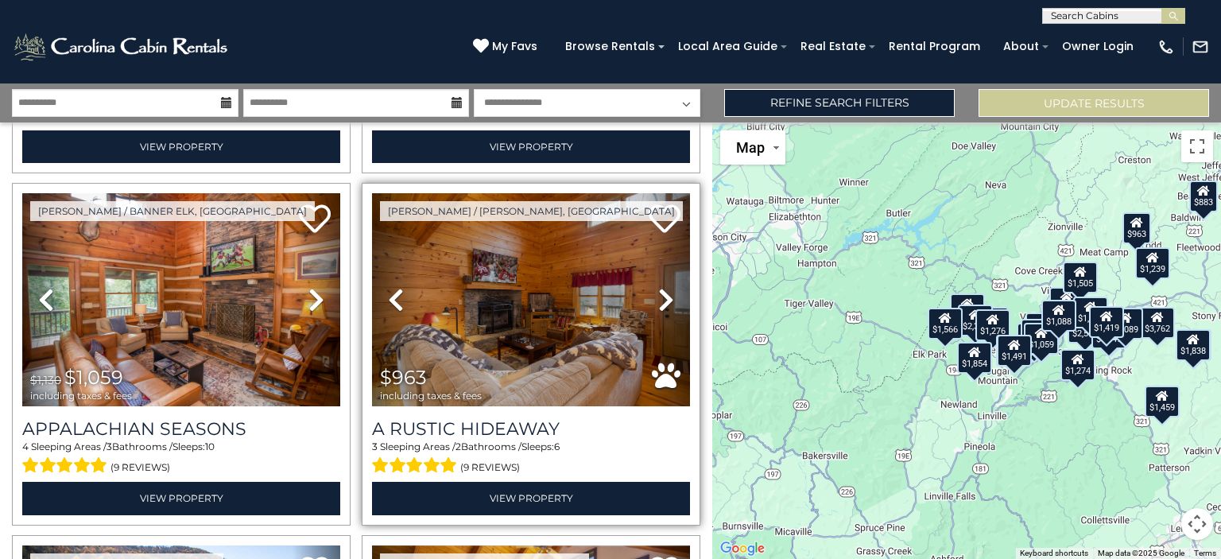
click at [658, 287] on icon at bounding box center [666, 299] width 16 height 25
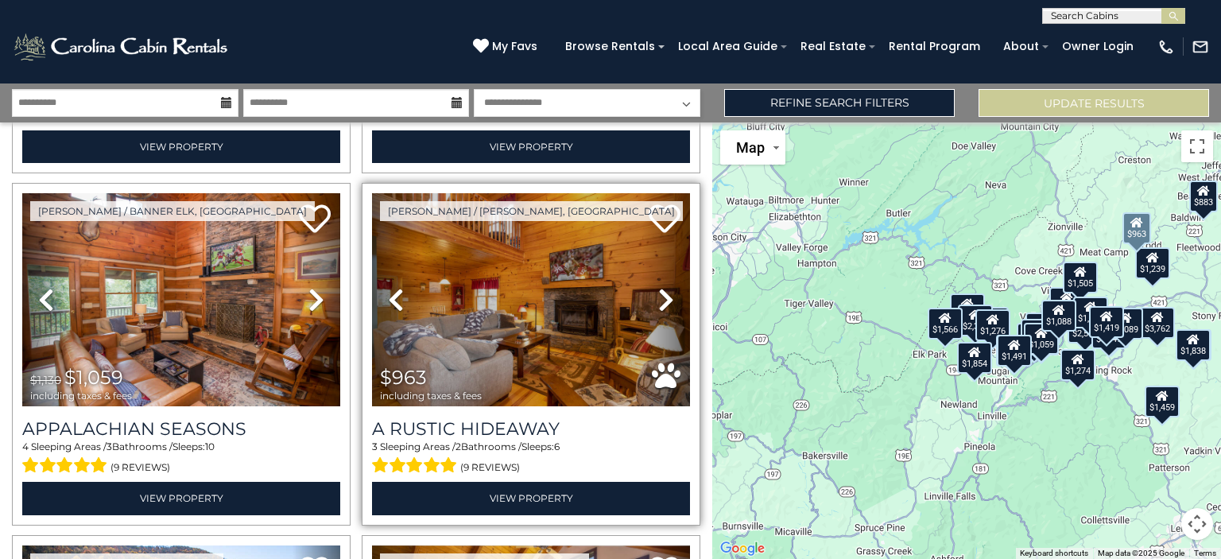
click at [658, 287] on icon at bounding box center [666, 299] width 16 height 25
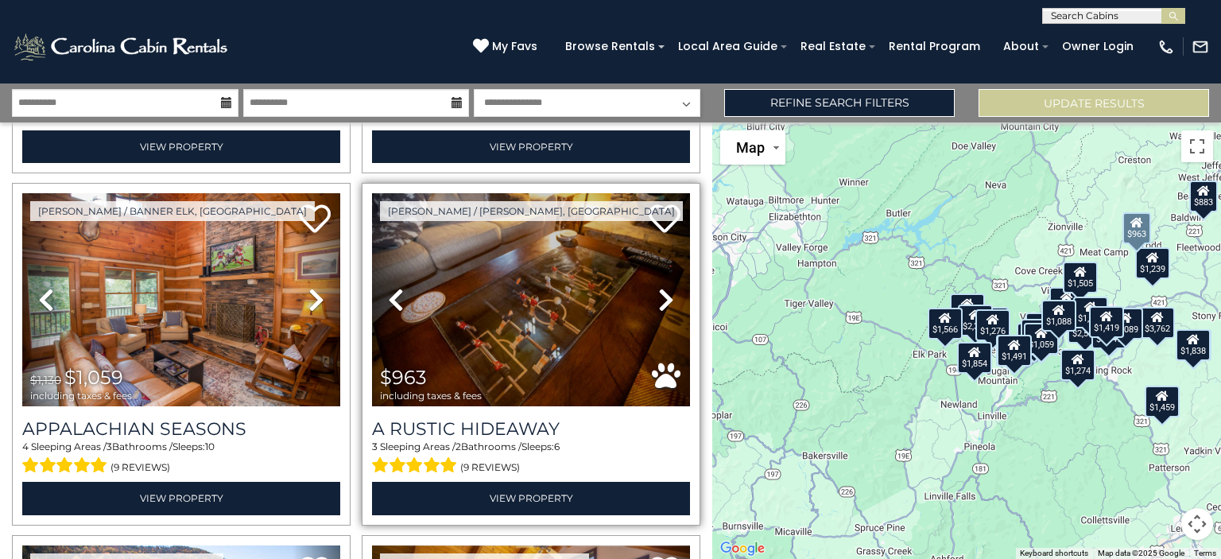
click at [658, 287] on icon at bounding box center [666, 299] width 16 height 25
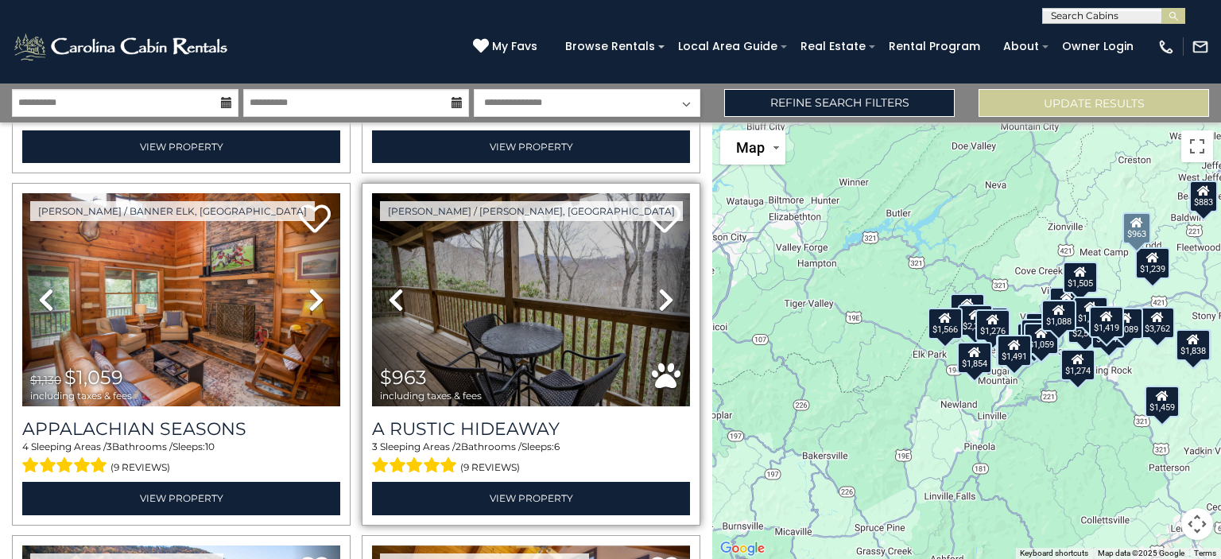
click at [658, 287] on icon at bounding box center [666, 299] width 16 height 25
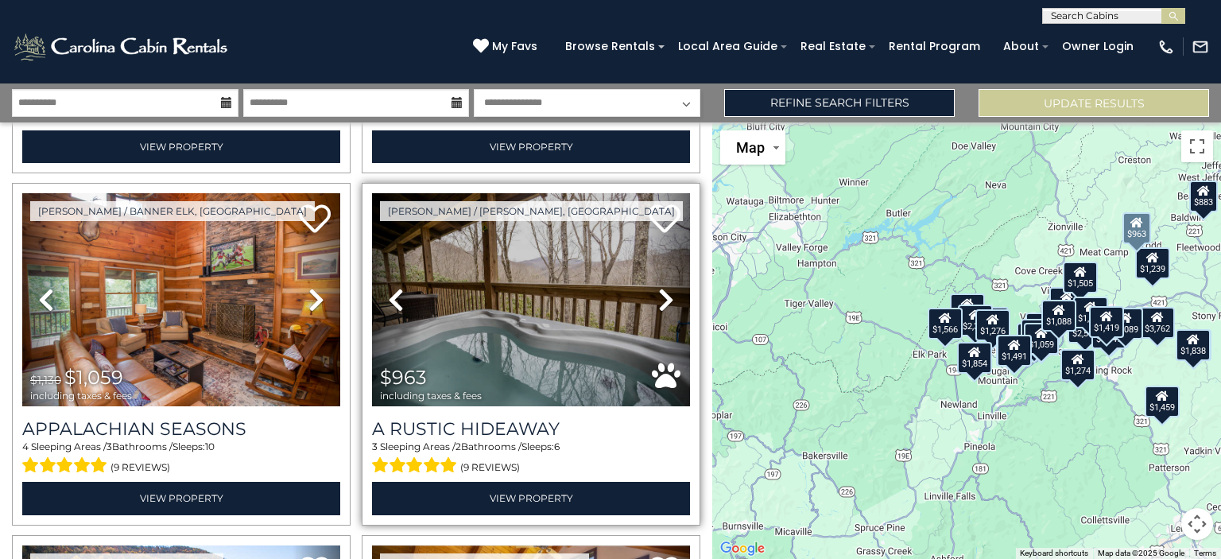
click at [666, 272] on link "Next" at bounding box center [666, 299] width 48 height 213
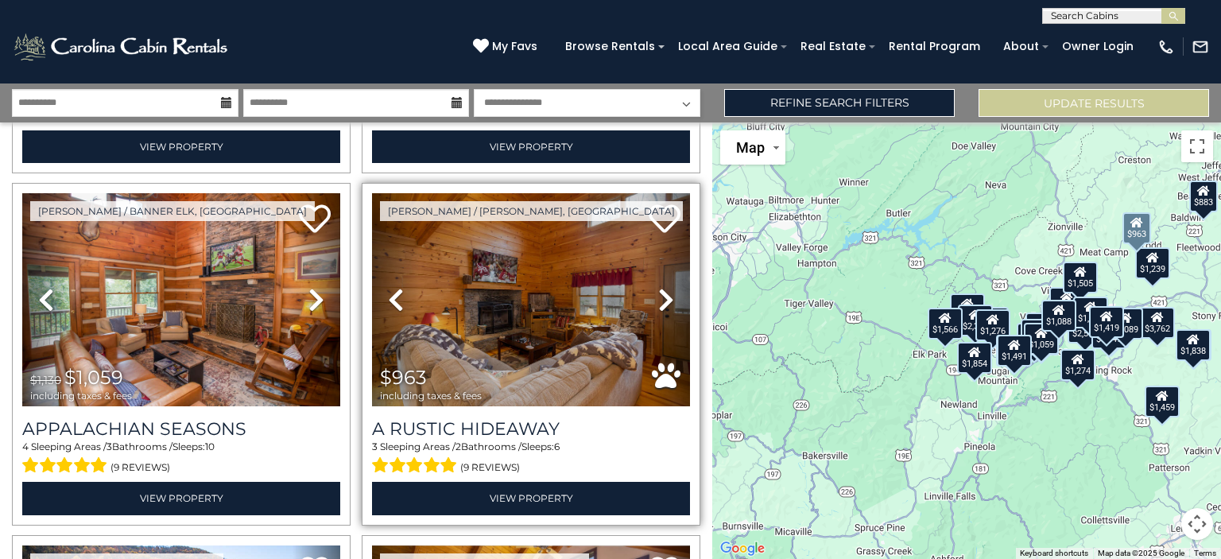
click at [666, 272] on link "Next" at bounding box center [666, 299] width 48 height 213
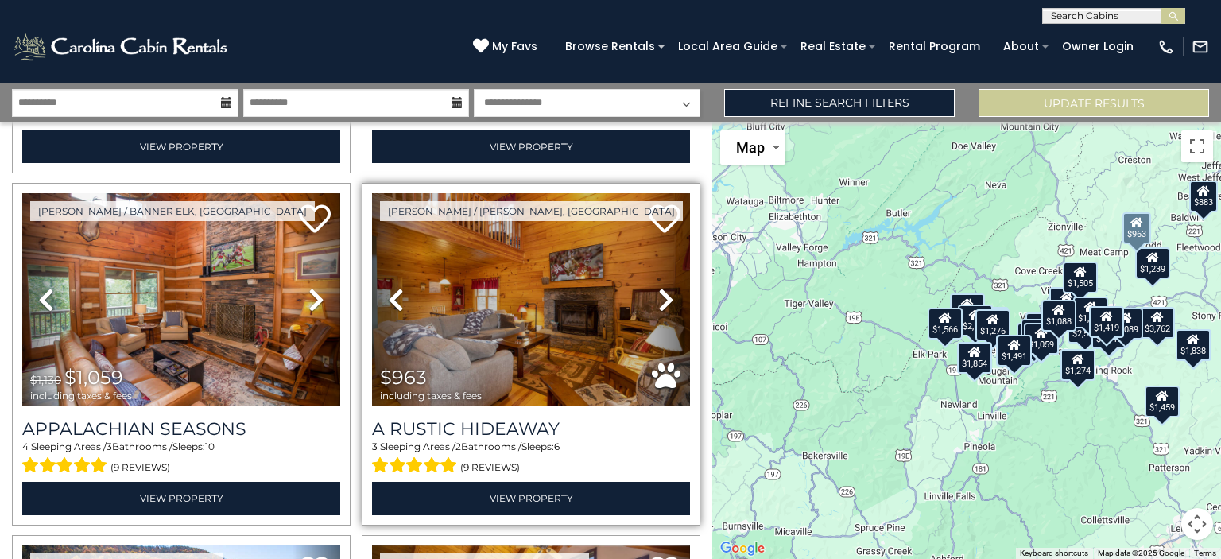
click at [658, 287] on icon at bounding box center [666, 299] width 16 height 25
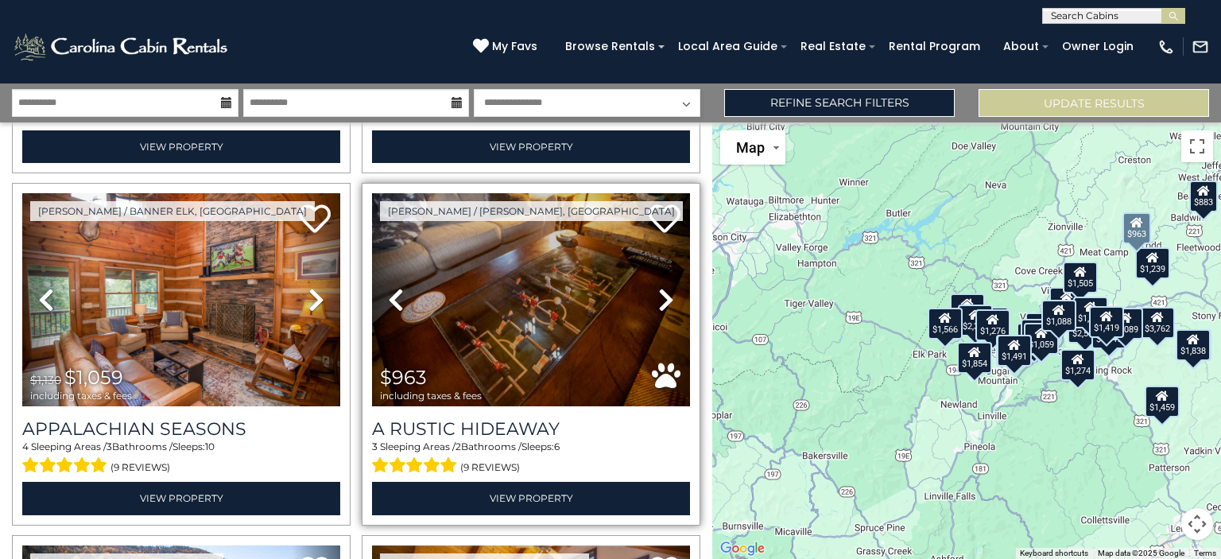
click at [658, 287] on icon at bounding box center [666, 299] width 16 height 25
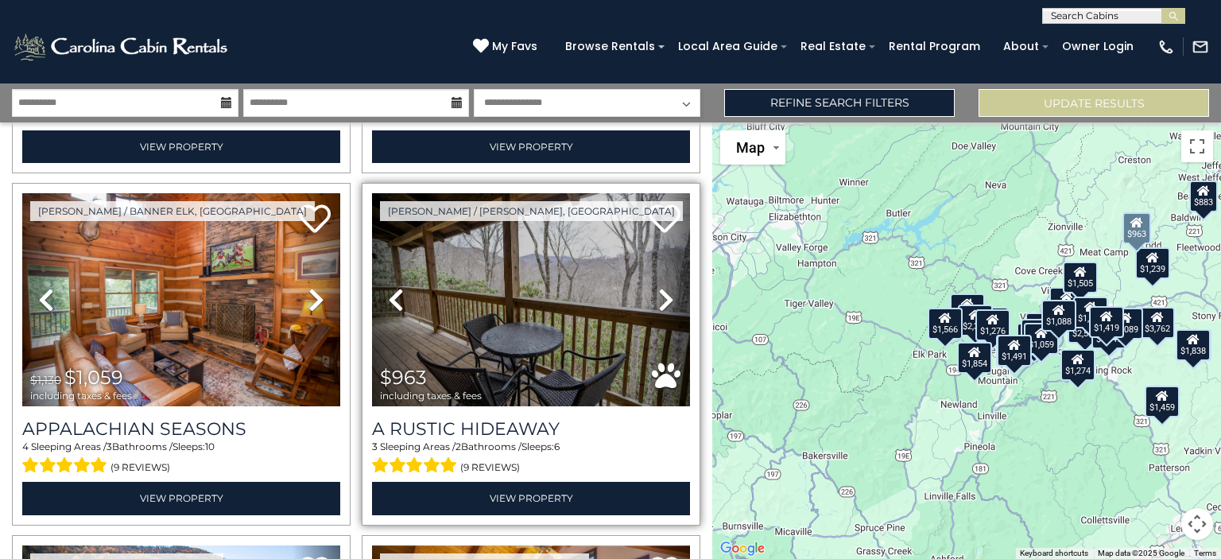
click at [658, 287] on icon at bounding box center [666, 299] width 16 height 25
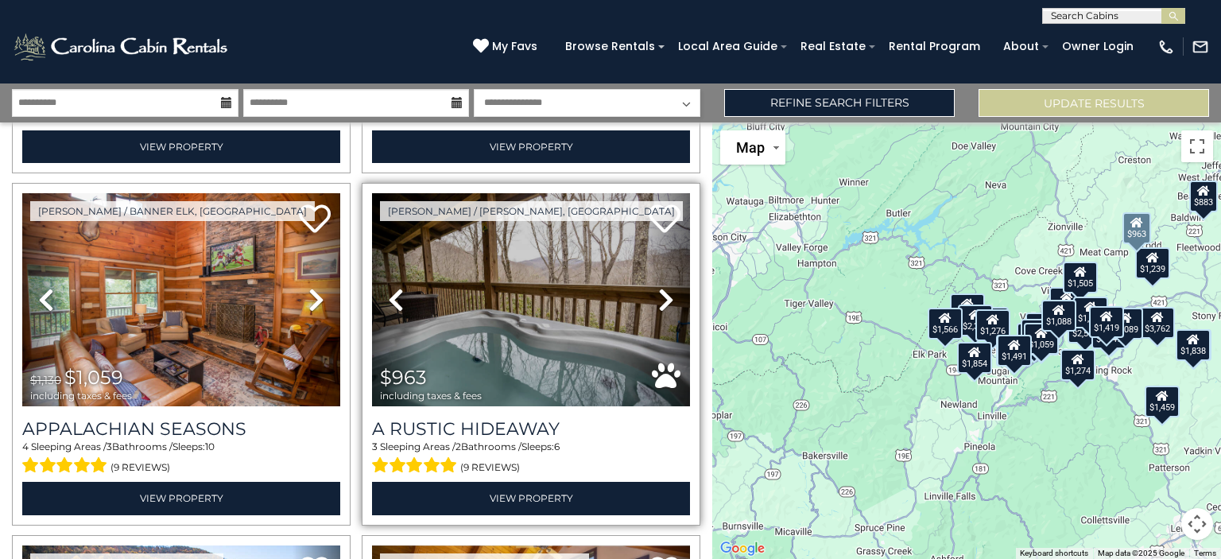
click at [658, 287] on icon at bounding box center [666, 299] width 16 height 25
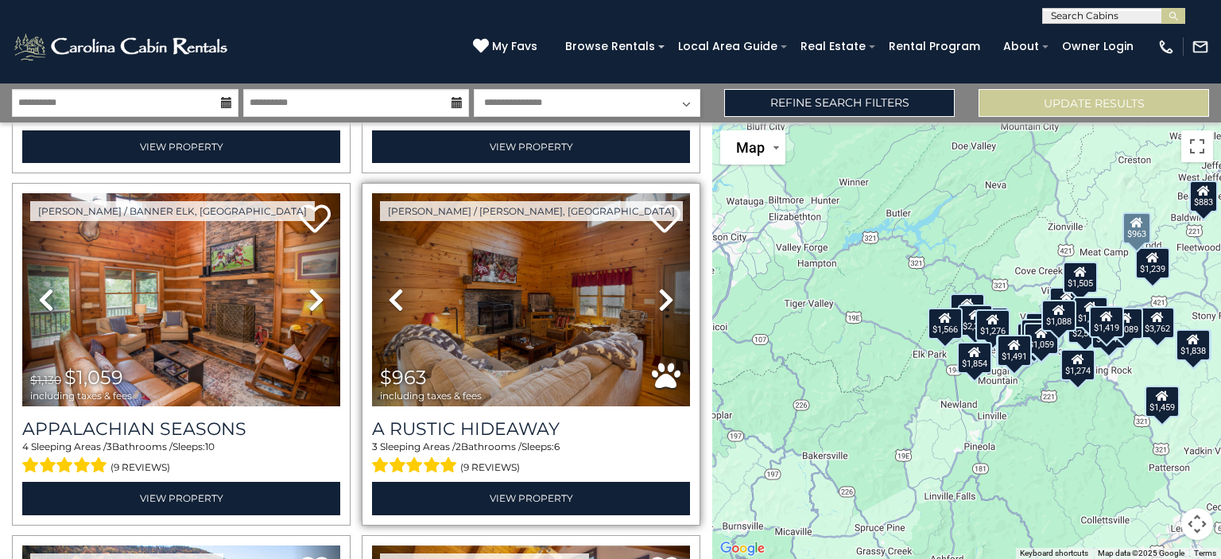
click at [658, 287] on icon at bounding box center [666, 299] width 16 height 25
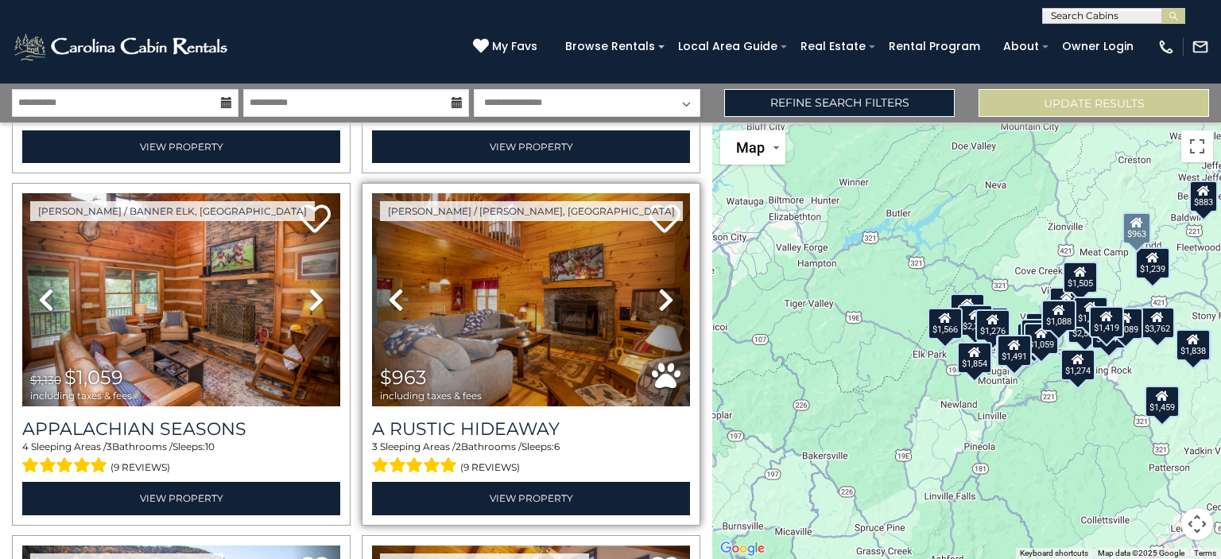
click at [658, 287] on icon at bounding box center [666, 299] width 16 height 25
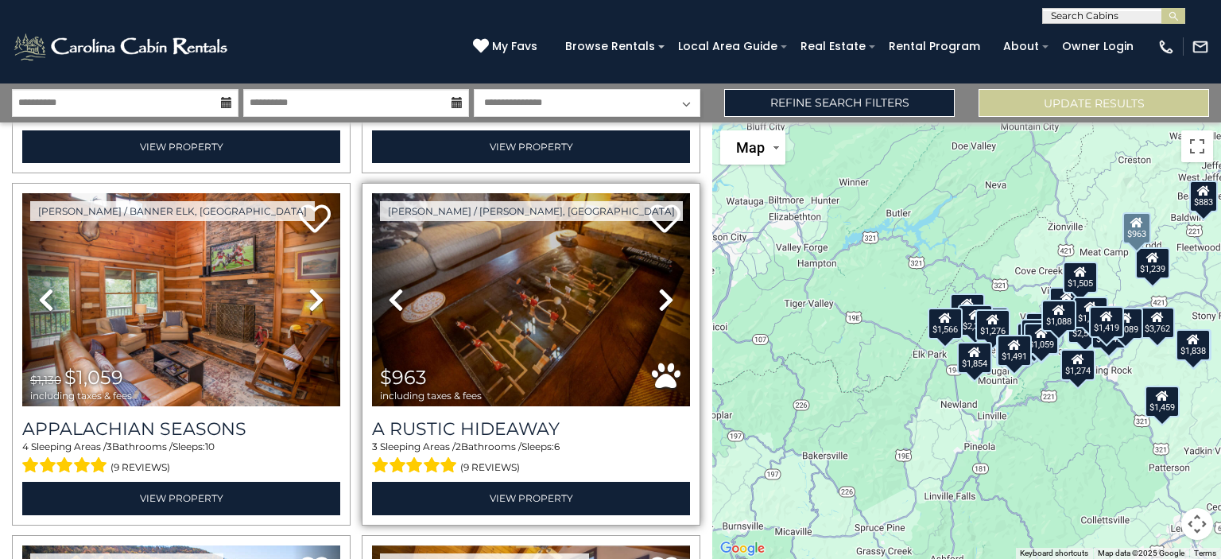
click at [658, 287] on icon at bounding box center [666, 299] width 16 height 25
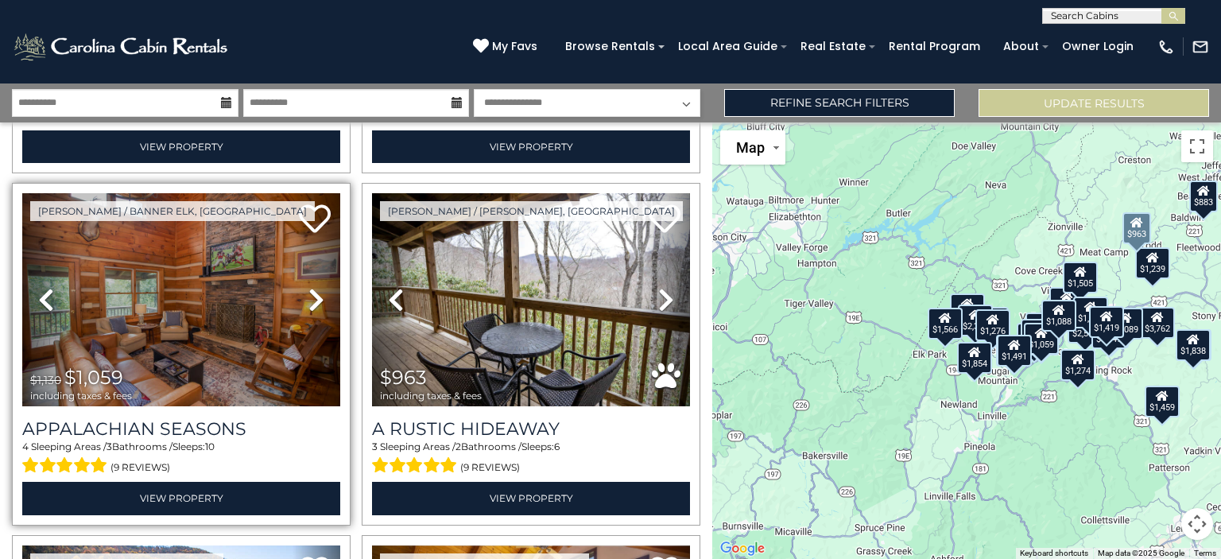
click at [320, 287] on icon at bounding box center [316, 299] width 16 height 25
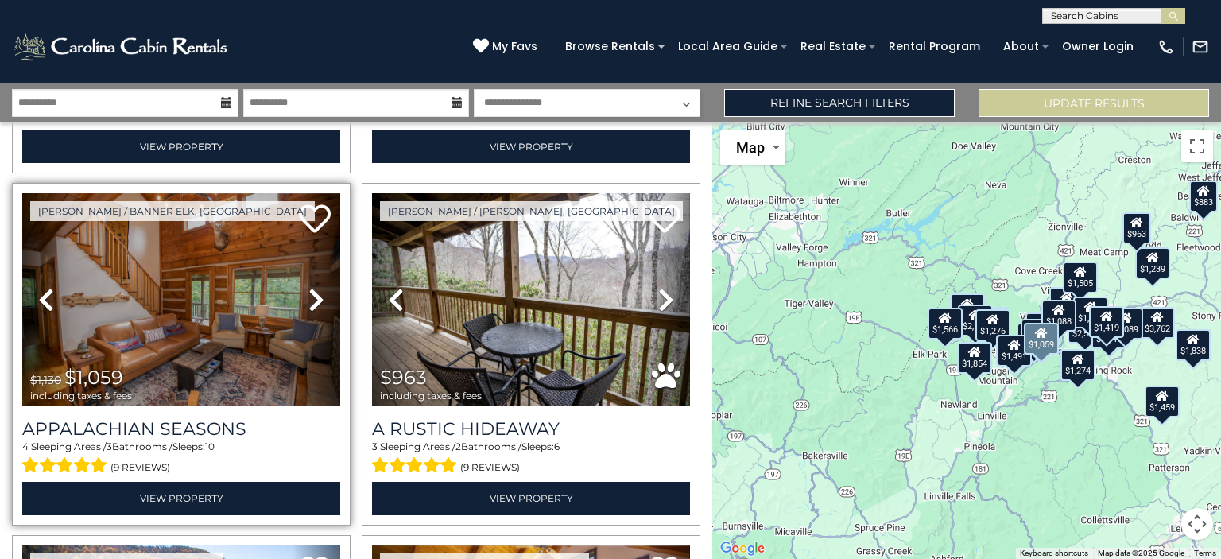
click at [322, 269] on link "Next" at bounding box center [317, 299] width 48 height 213
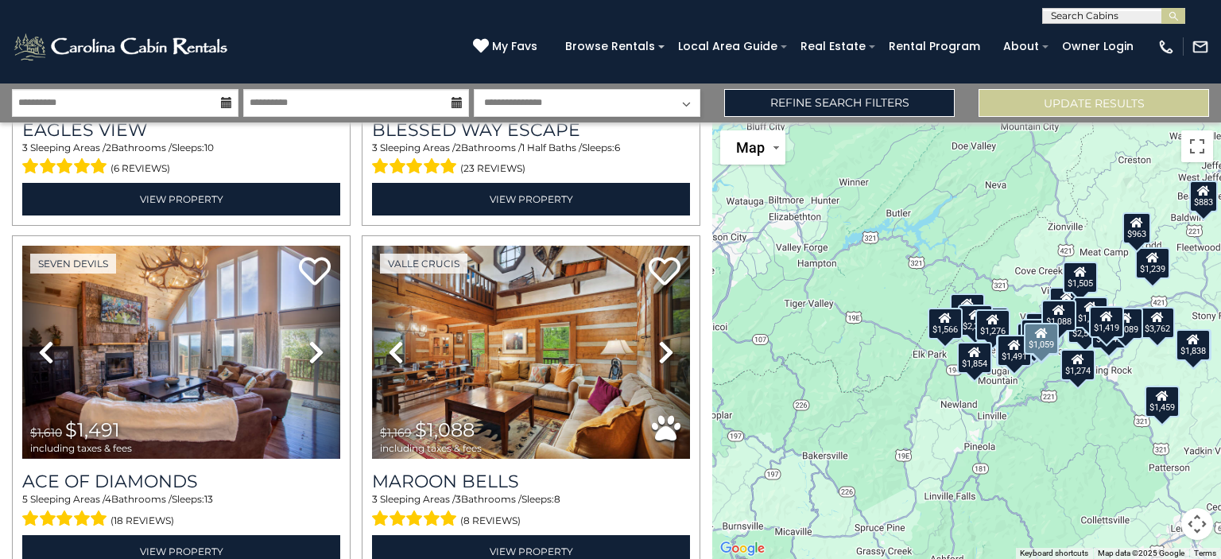
scroll to position [4160, 0]
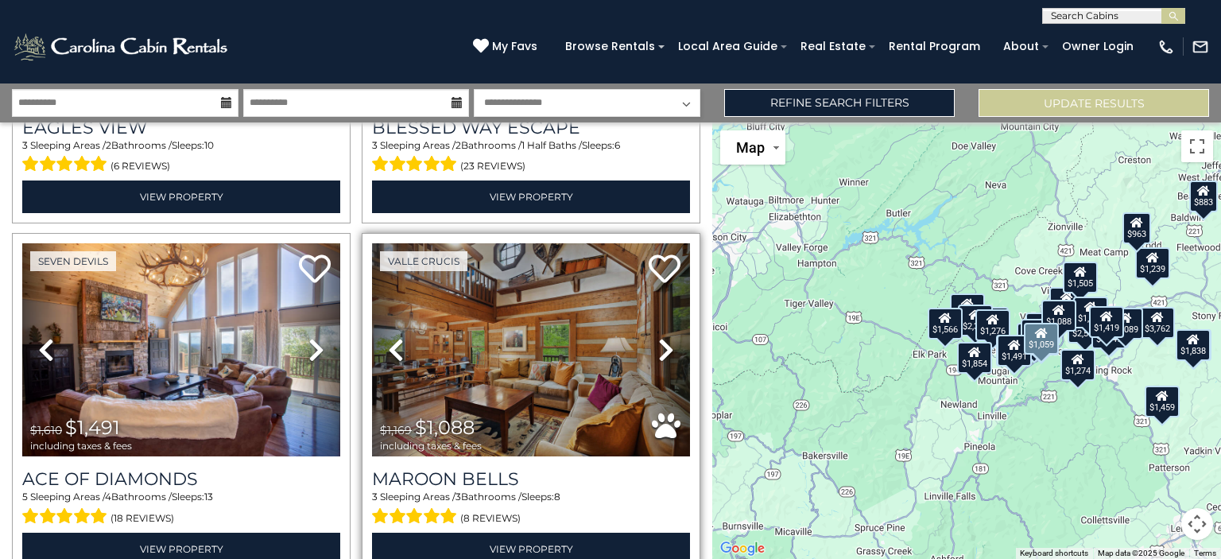
click at [668, 309] on link "Next" at bounding box center [666, 349] width 48 height 213
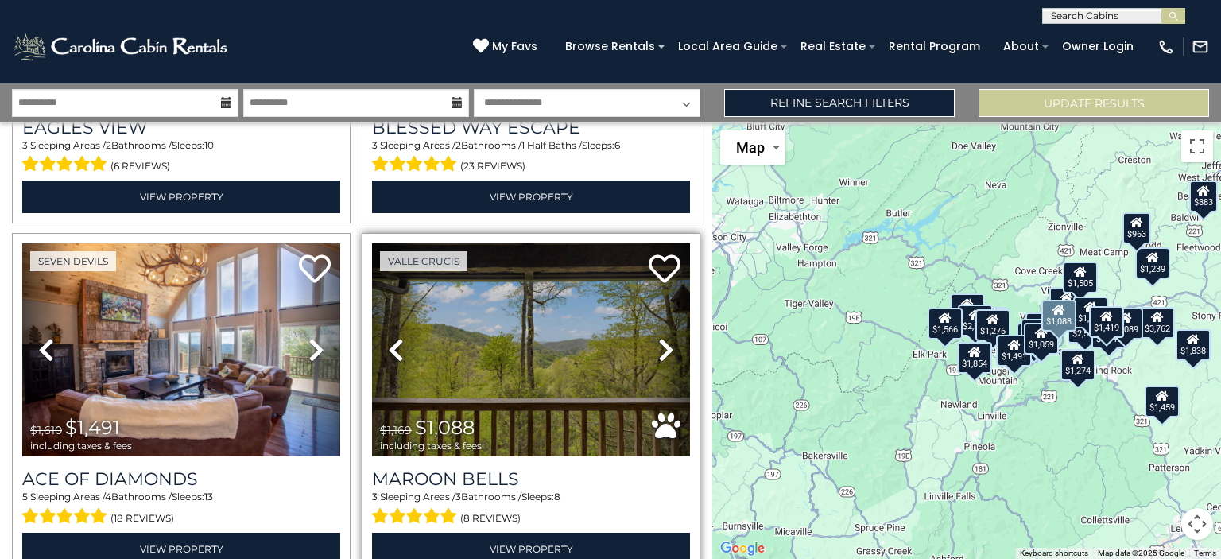
click at [658, 337] on icon at bounding box center [666, 349] width 16 height 25
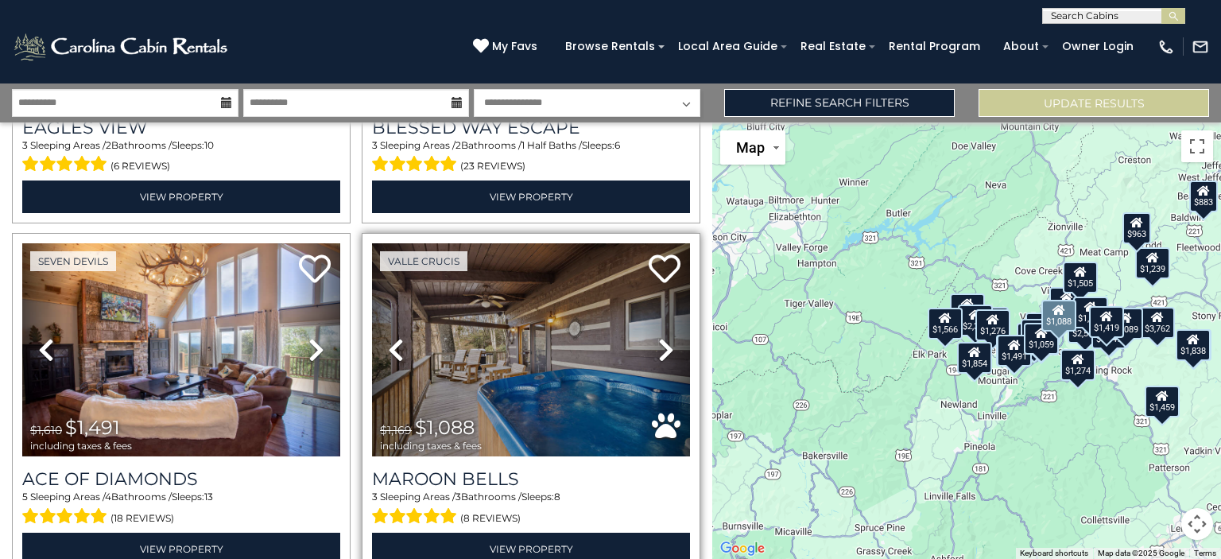
click at [658, 337] on icon at bounding box center [666, 349] width 16 height 25
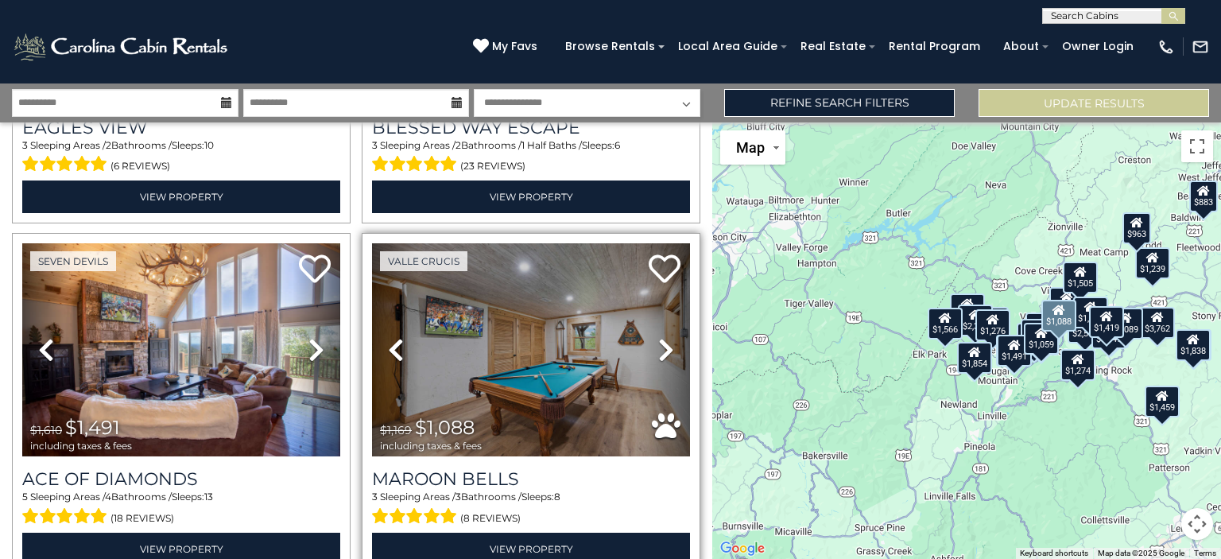
click at [645, 309] on link "Next" at bounding box center [666, 349] width 48 height 213
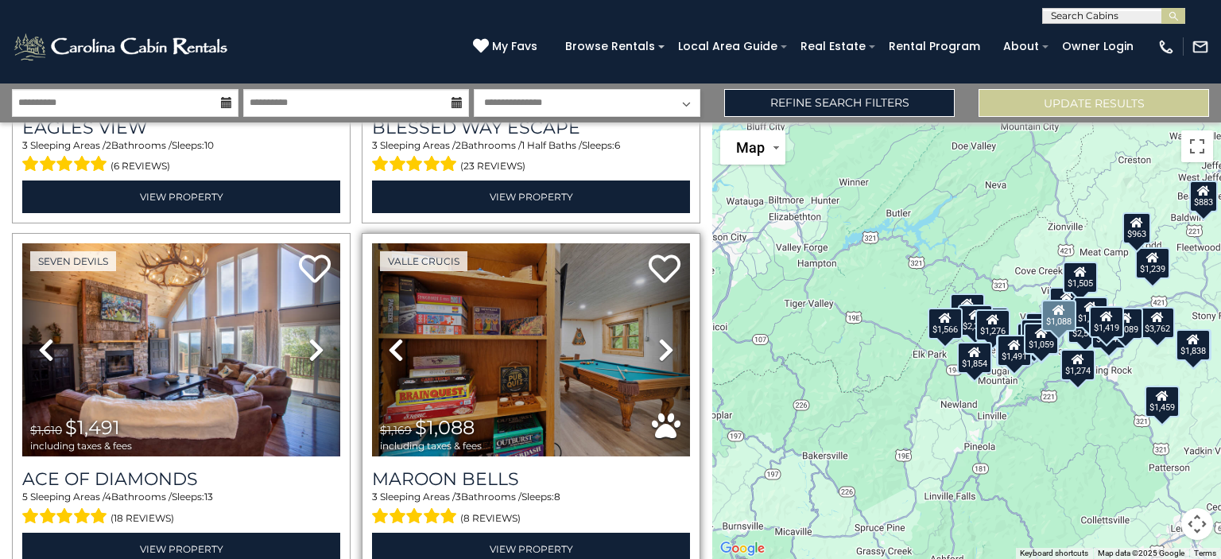
click at [661, 337] on icon at bounding box center [666, 349] width 16 height 25
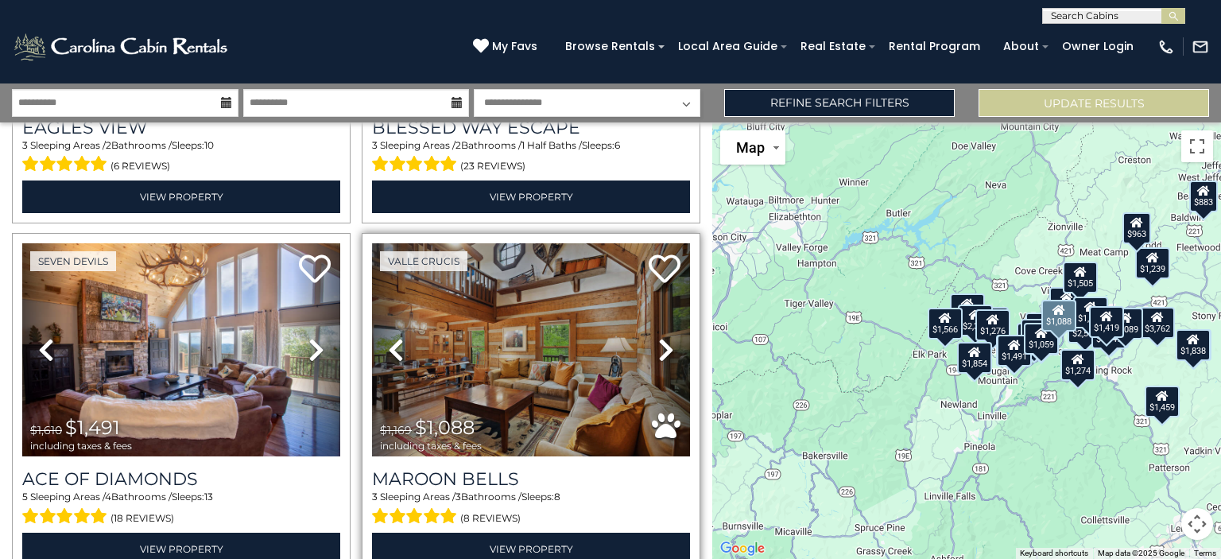
click at [661, 337] on icon at bounding box center [666, 349] width 16 height 25
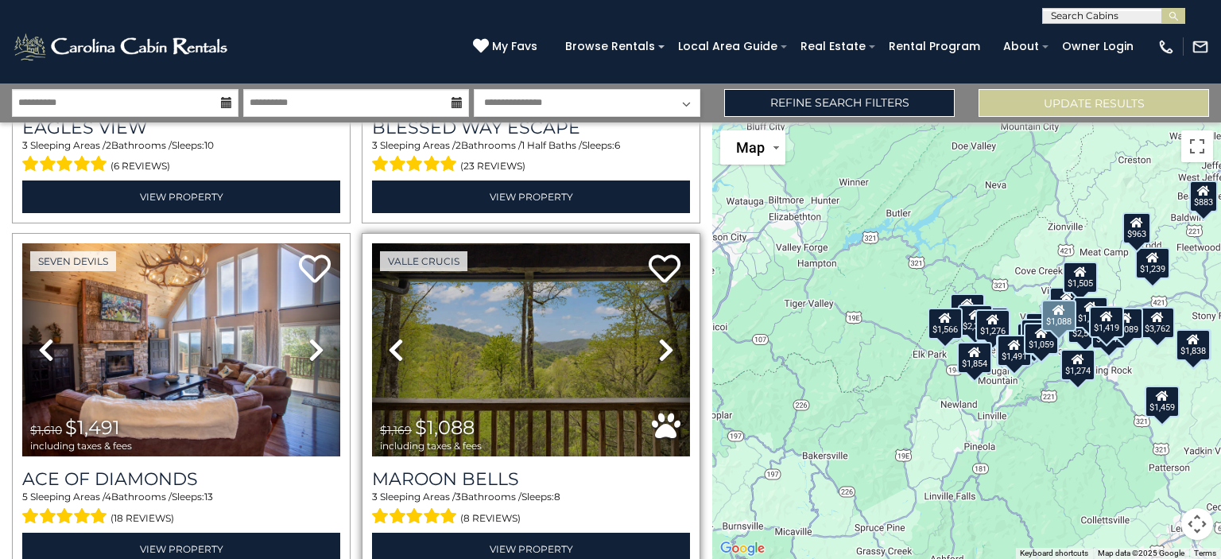
click at [661, 337] on icon at bounding box center [666, 349] width 16 height 25
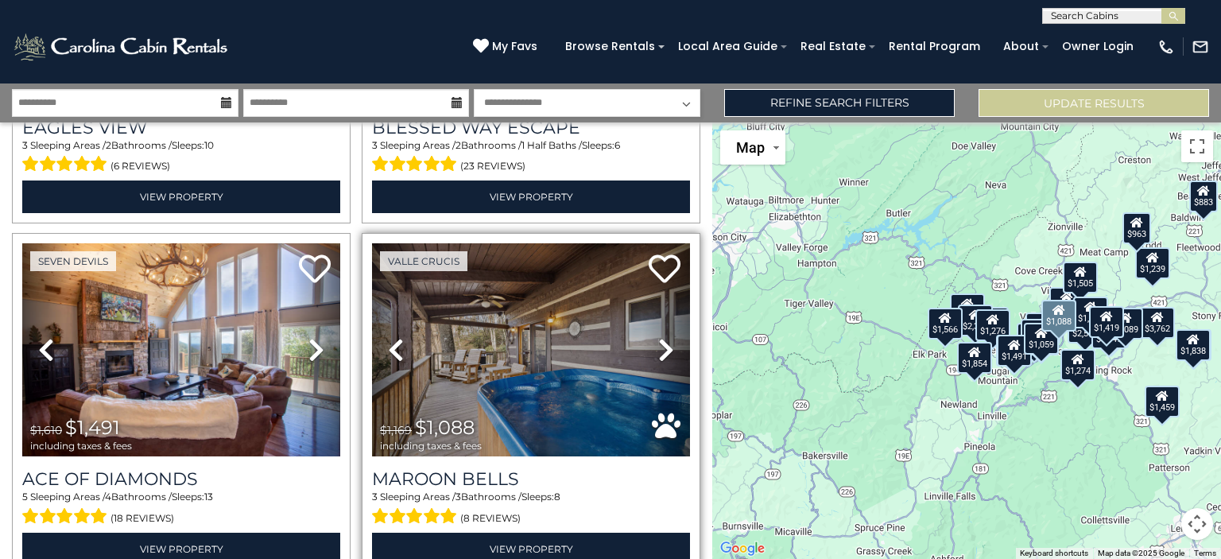
click at [671, 315] on link "Next" at bounding box center [666, 349] width 48 height 213
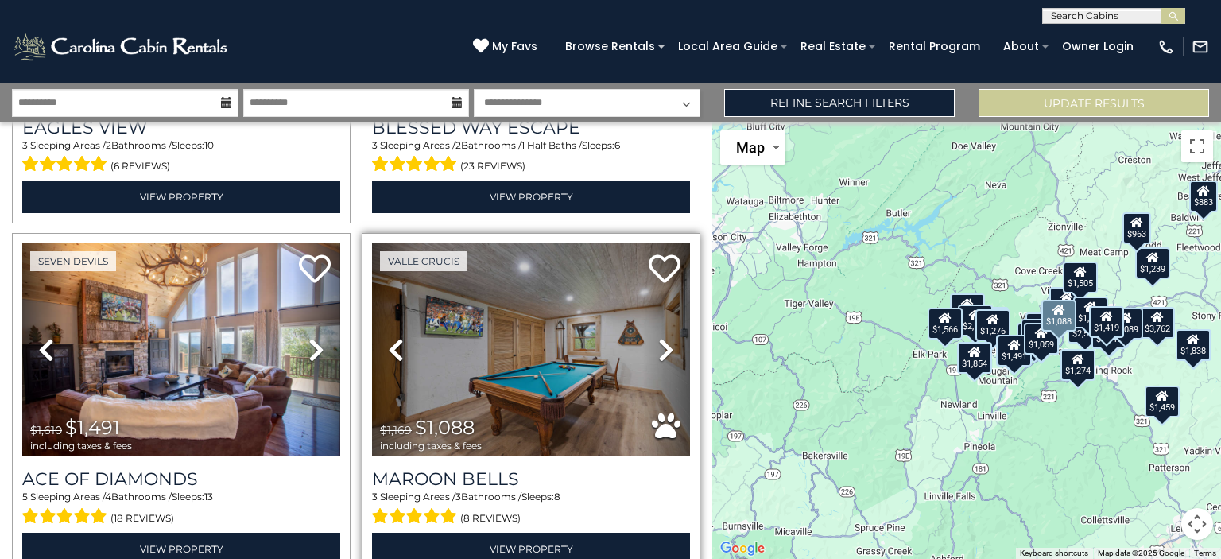
click at [658, 337] on icon at bounding box center [666, 349] width 16 height 25
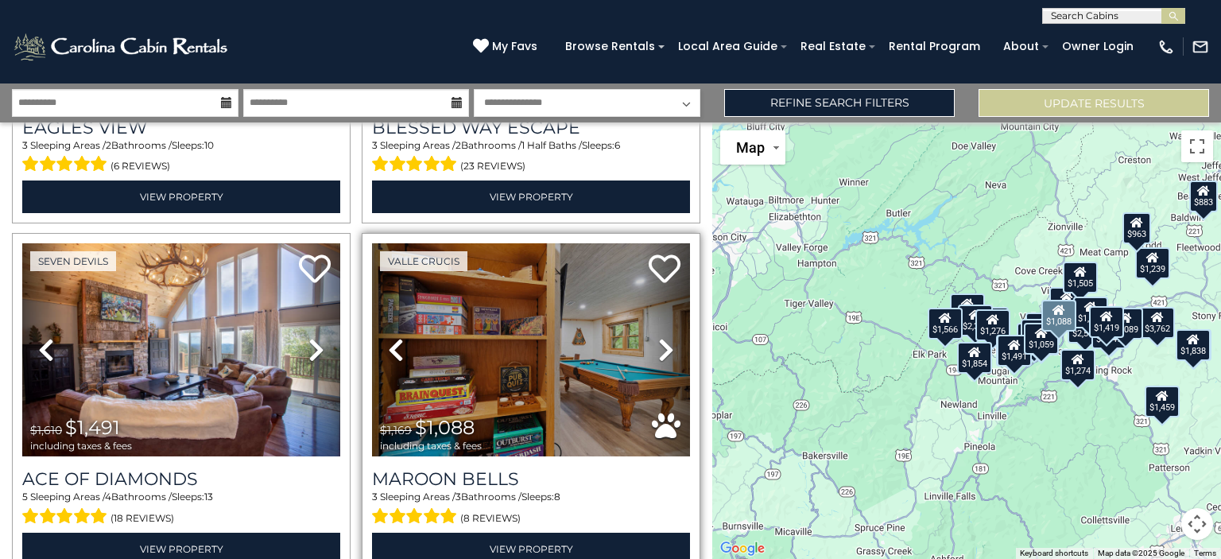
click at [658, 337] on icon at bounding box center [666, 349] width 16 height 25
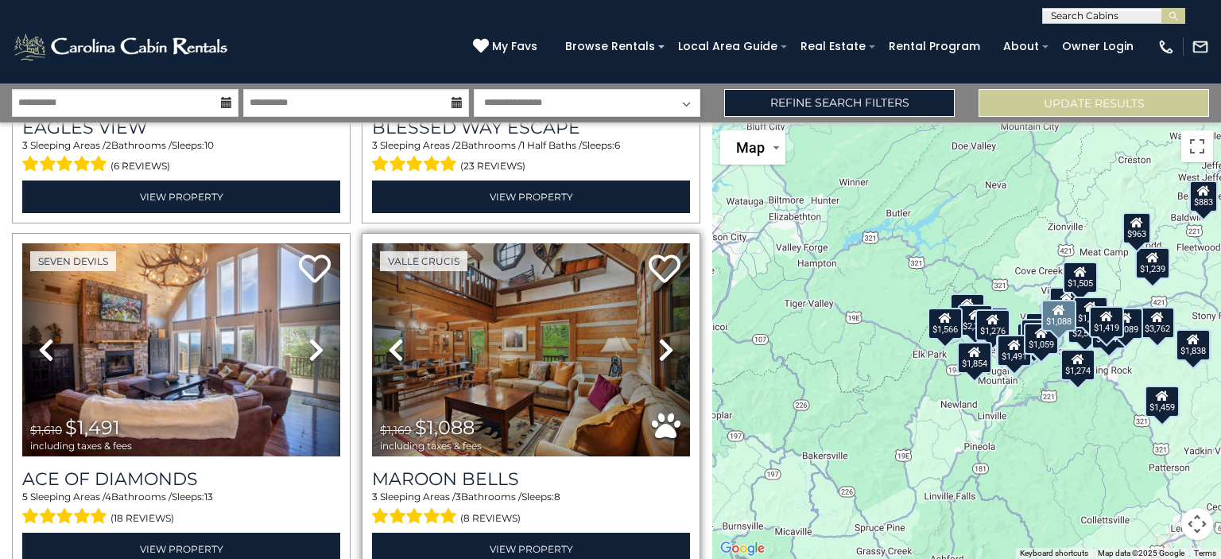
click at [658, 337] on icon at bounding box center [666, 349] width 16 height 25
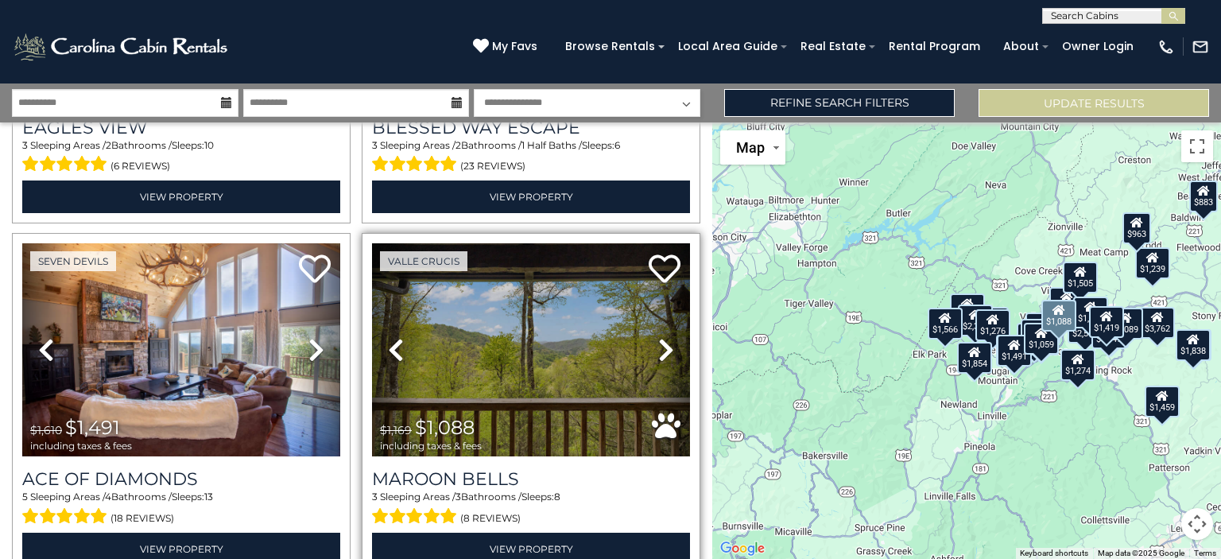
click at [658, 337] on icon at bounding box center [666, 349] width 16 height 25
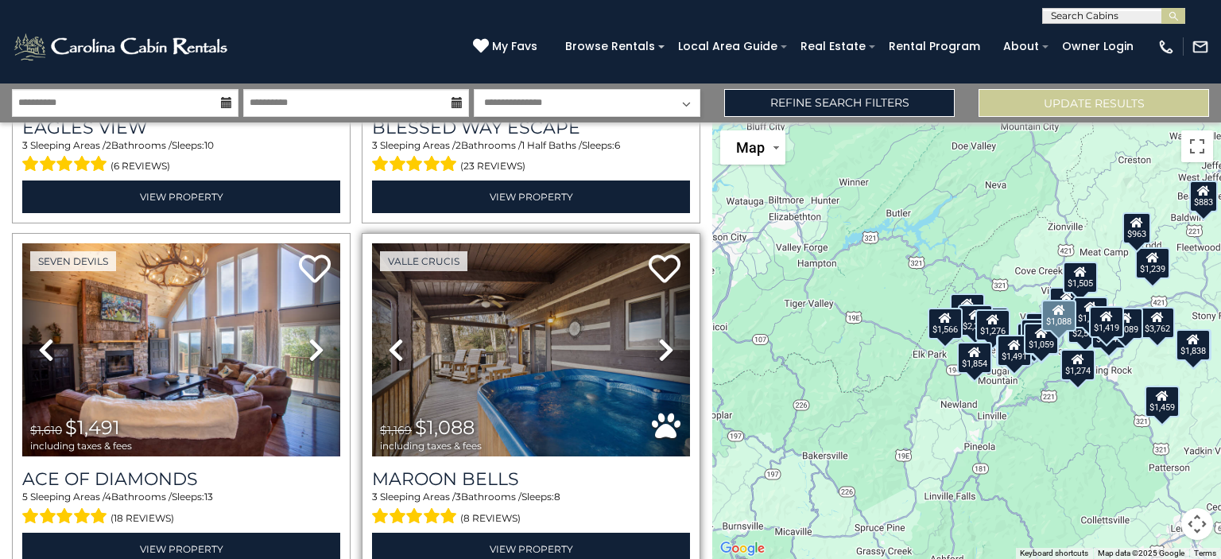
click at [658, 337] on icon at bounding box center [666, 349] width 16 height 25
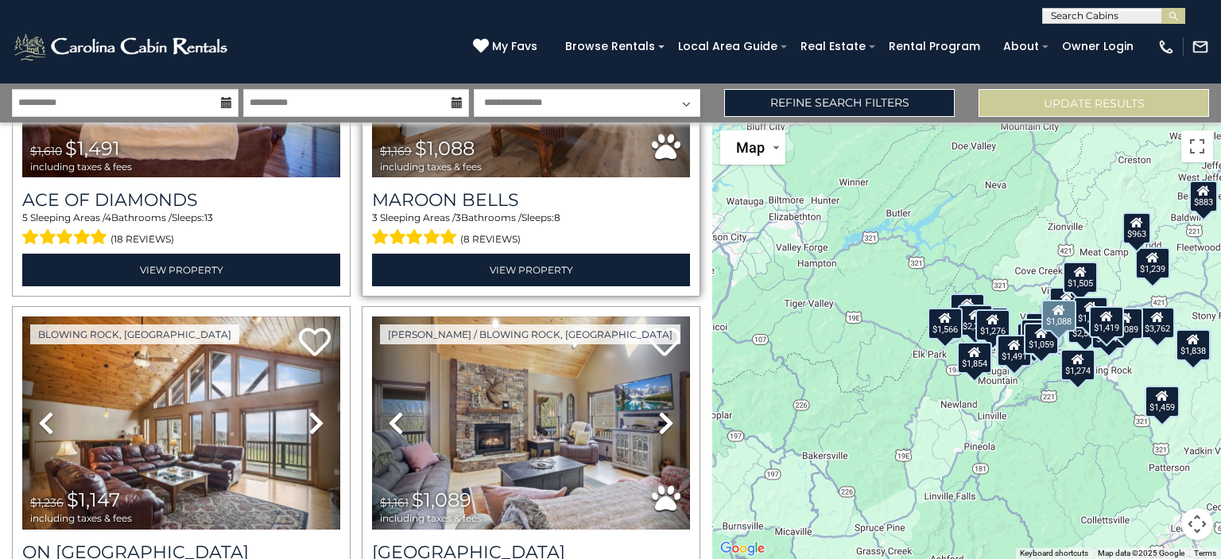
scroll to position [4466, 0]
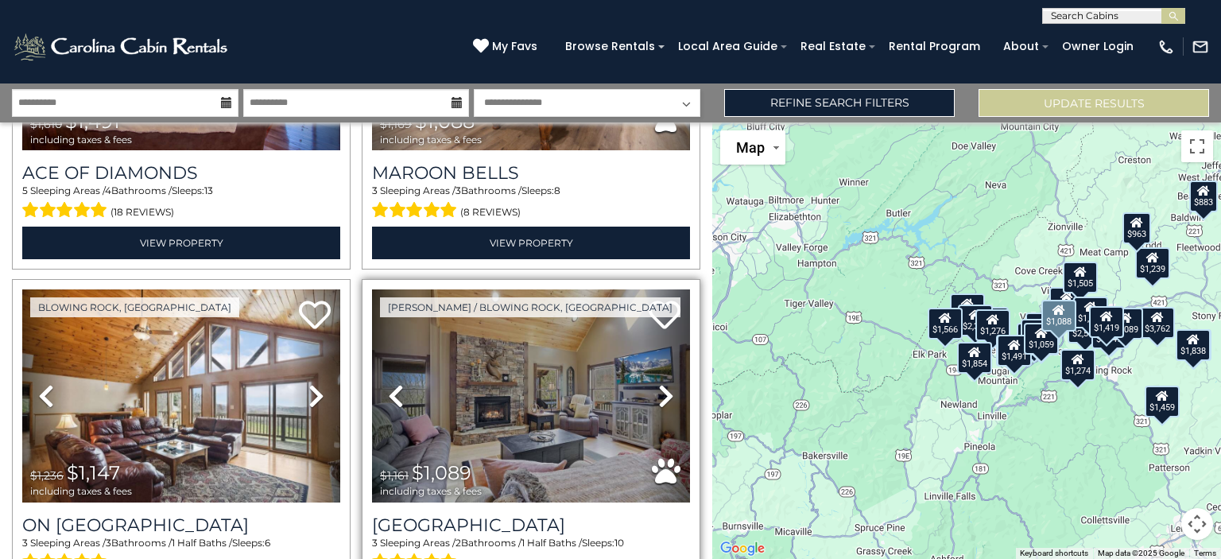
click at [658, 383] on icon at bounding box center [666, 395] width 16 height 25
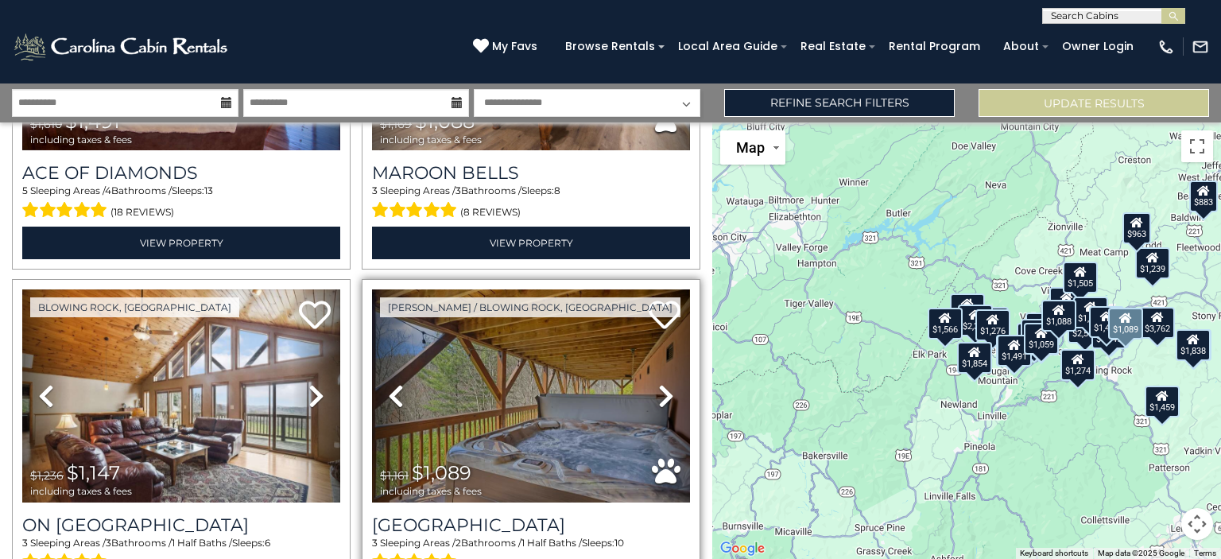
click at [658, 383] on icon at bounding box center [666, 395] width 16 height 25
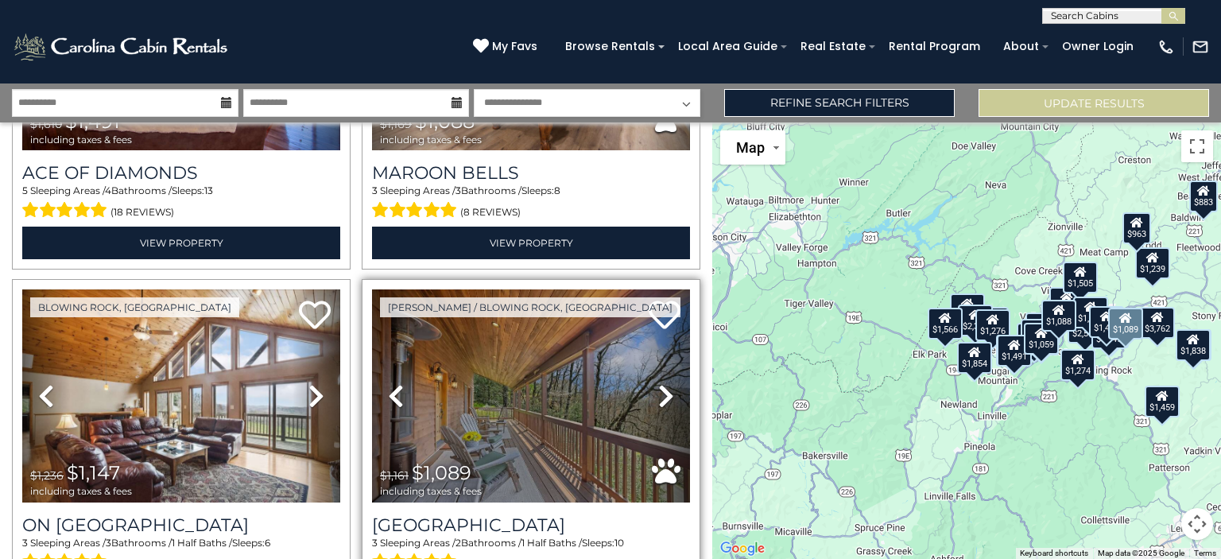
click at [658, 383] on icon at bounding box center [666, 395] width 16 height 25
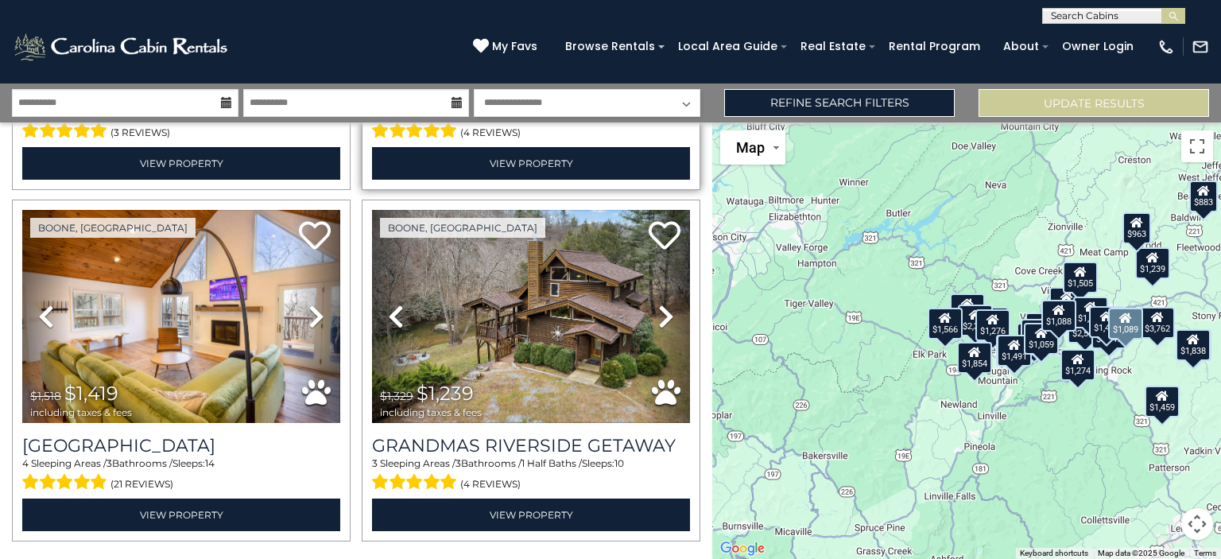
scroll to position [4935, 0]
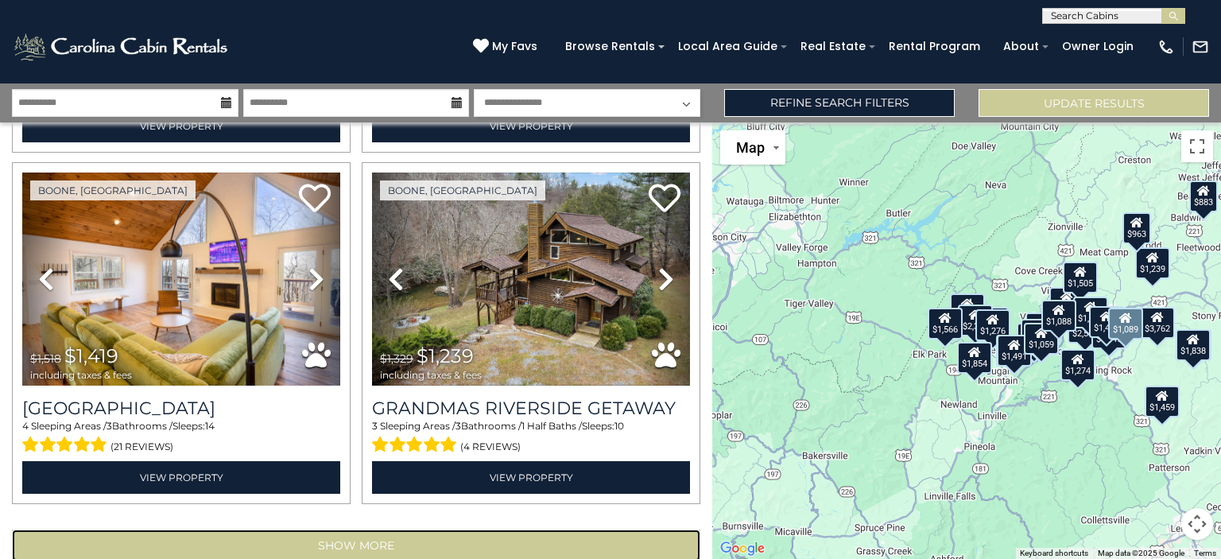
click at [511, 529] on button "Show More" at bounding box center [356, 545] width 688 height 32
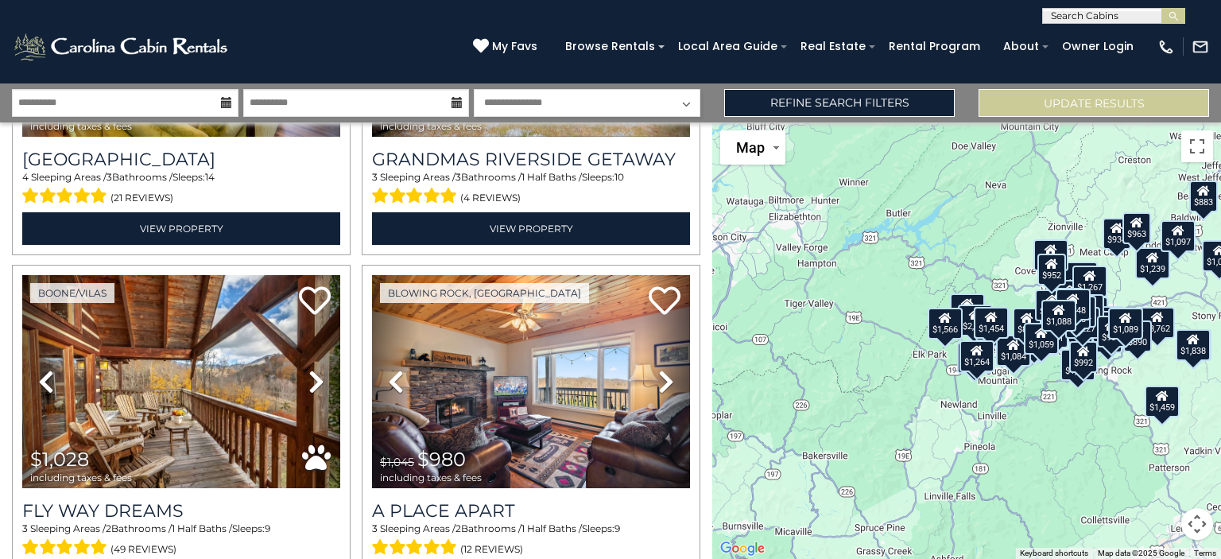
scroll to position [5186, 0]
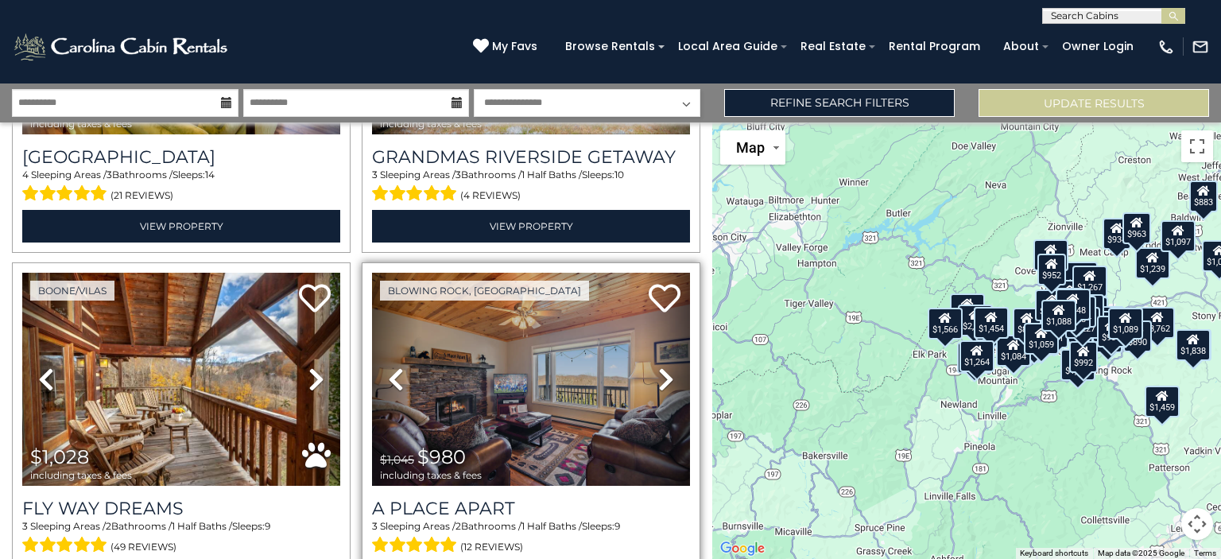
click at [660, 366] on icon at bounding box center [666, 378] width 16 height 25
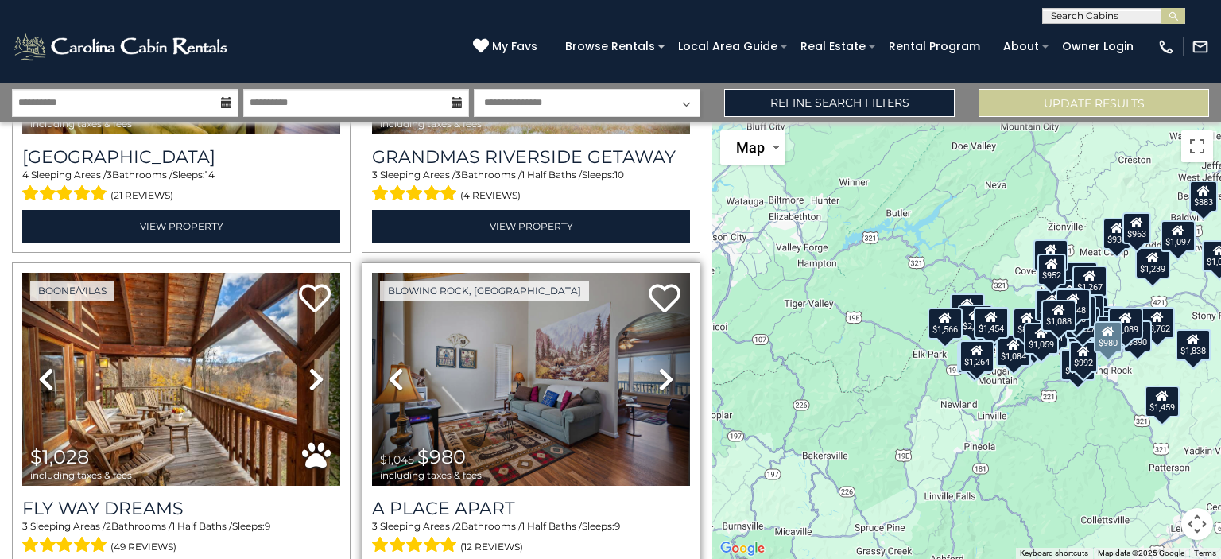
click at [658, 366] on icon at bounding box center [666, 378] width 16 height 25
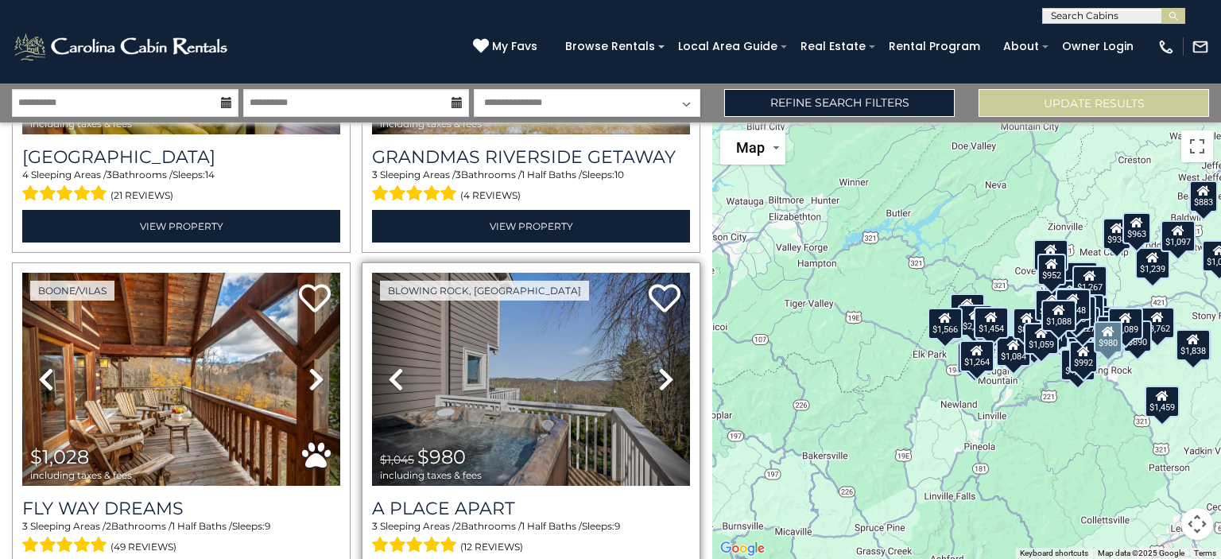
click at [658, 366] on icon at bounding box center [666, 378] width 16 height 25
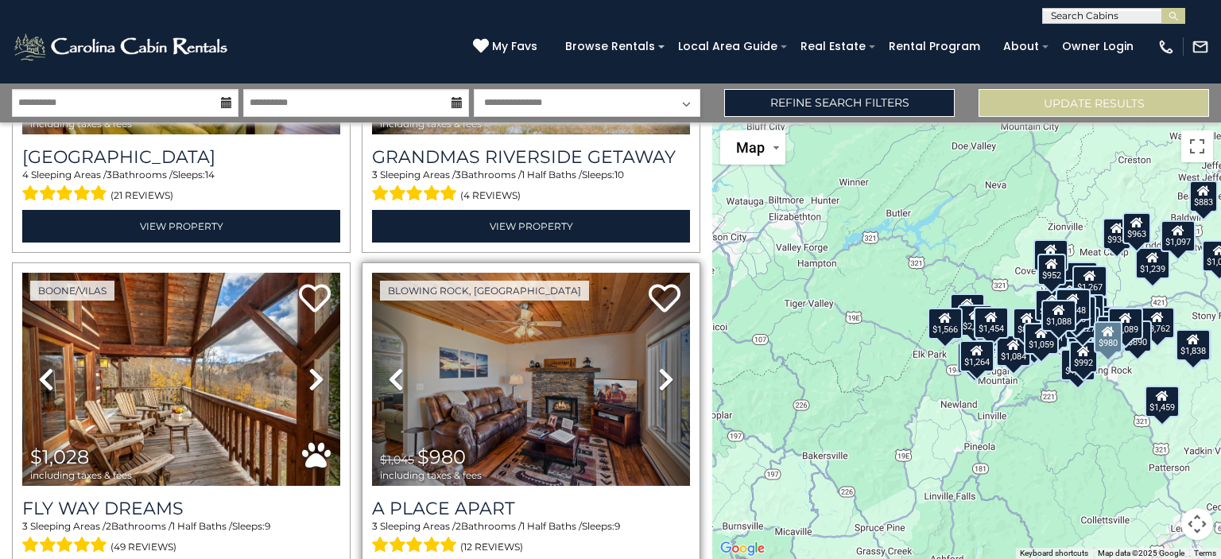
click at [658, 366] on icon at bounding box center [666, 378] width 16 height 25
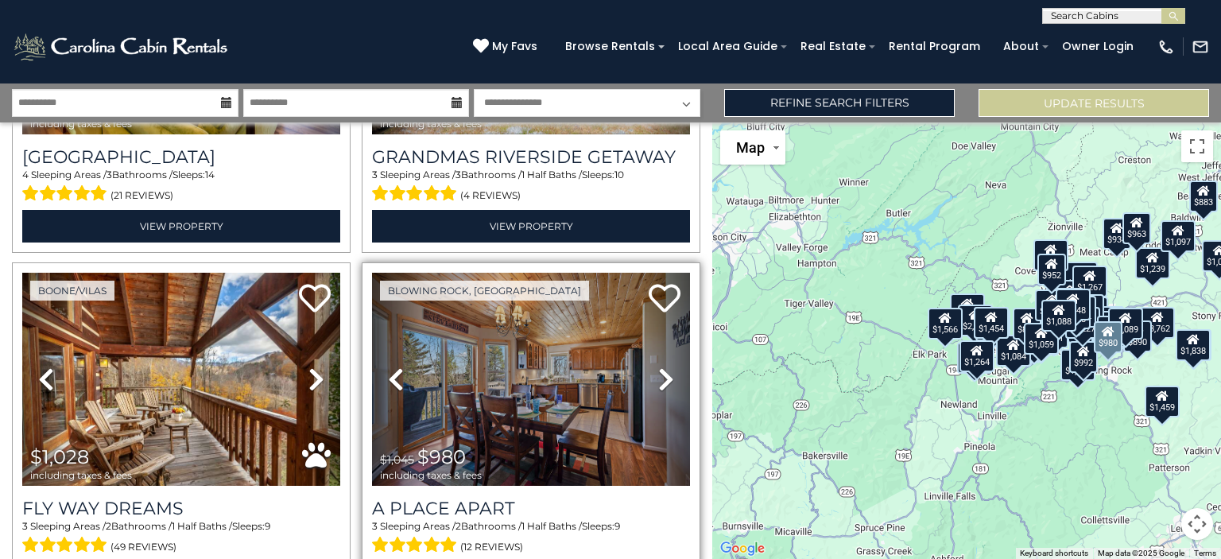
click at [658, 366] on icon at bounding box center [666, 378] width 16 height 25
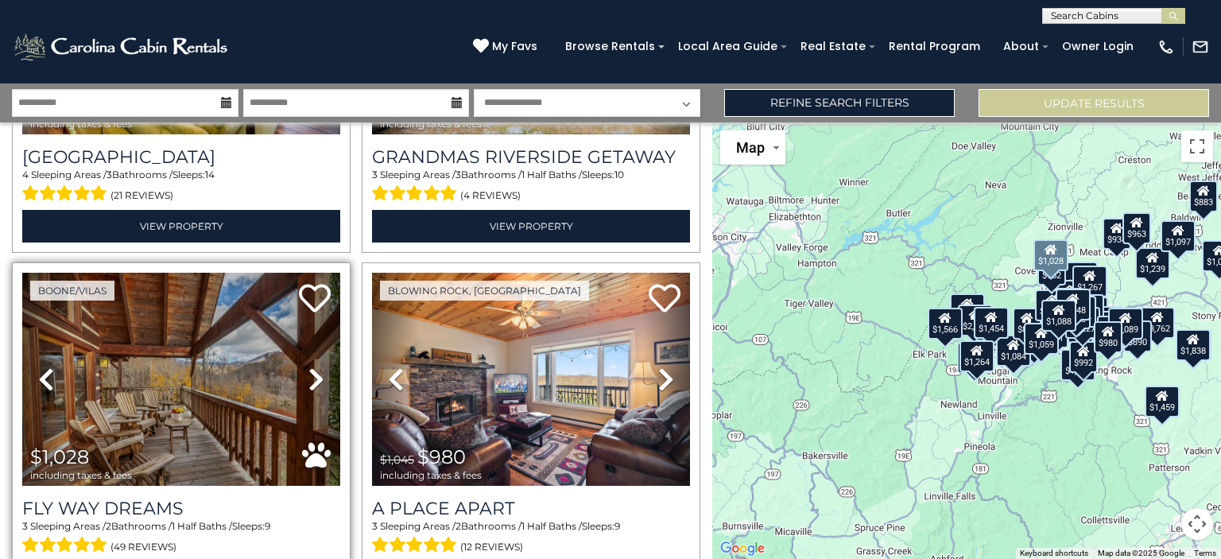
click at [308, 366] on icon at bounding box center [316, 378] width 16 height 25
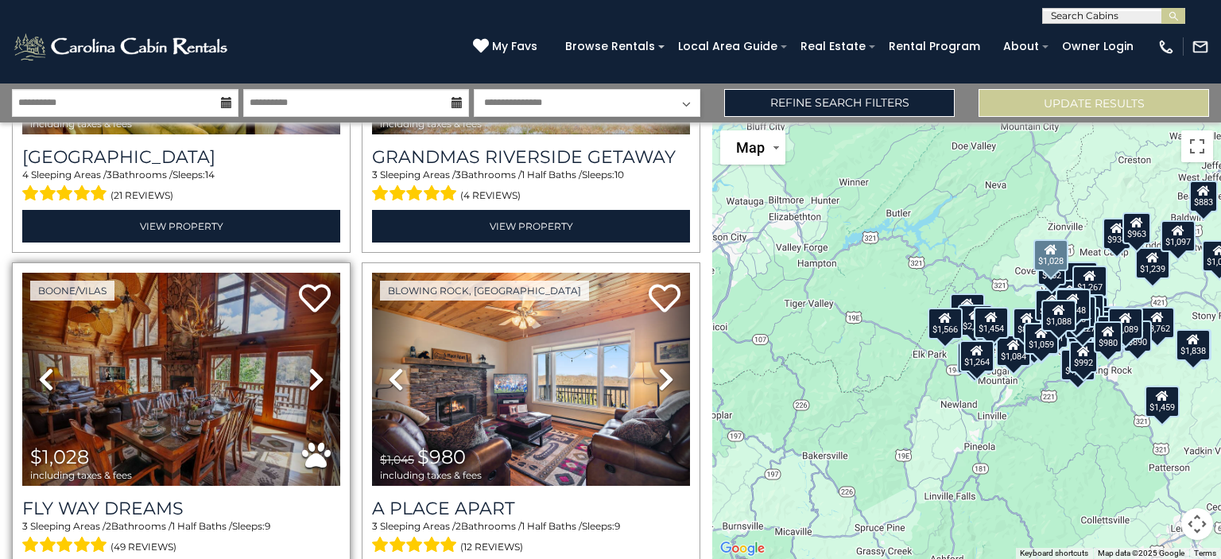
click at [308, 366] on icon at bounding box center [316, 378] width 16 height 25
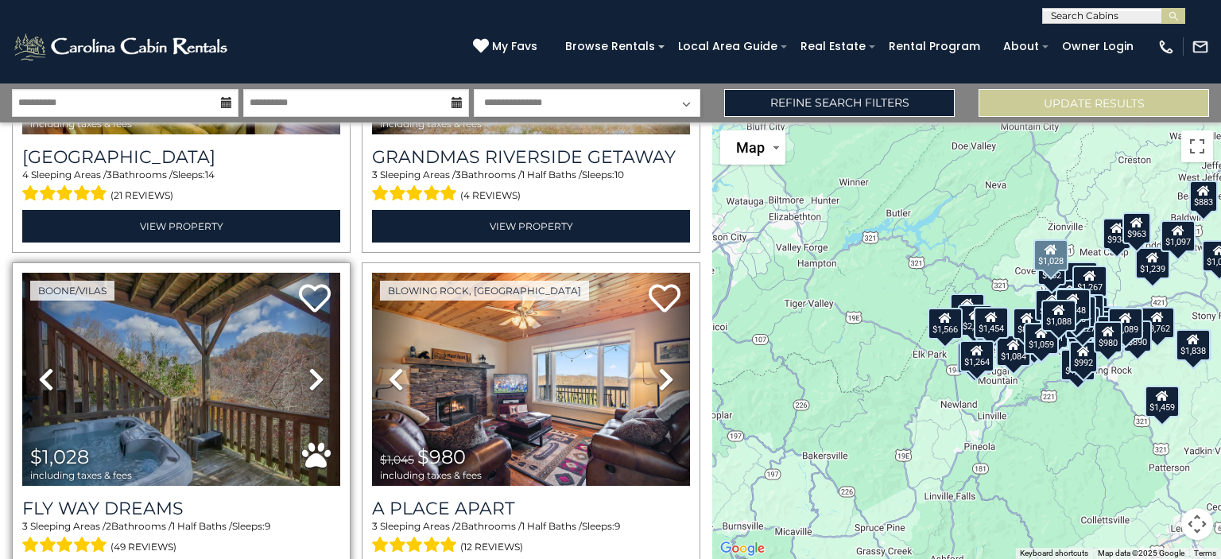
click at [308, 366] on icon at bounding box center [316, 378] width 16 height 25
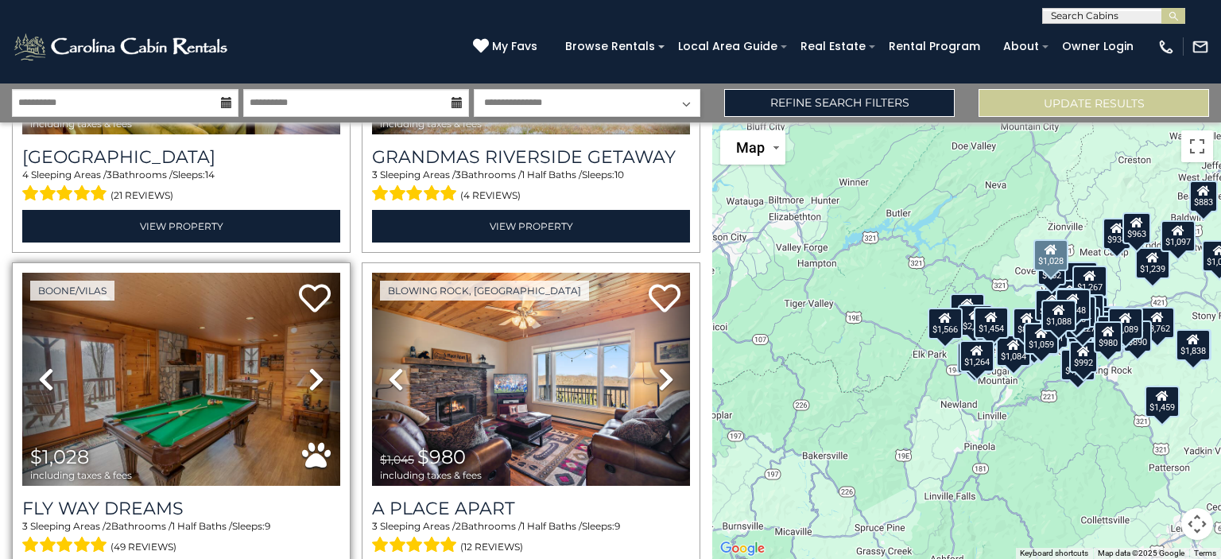
click at [308, 366] on icon at bounding box center [316, 378] width 16 height 25
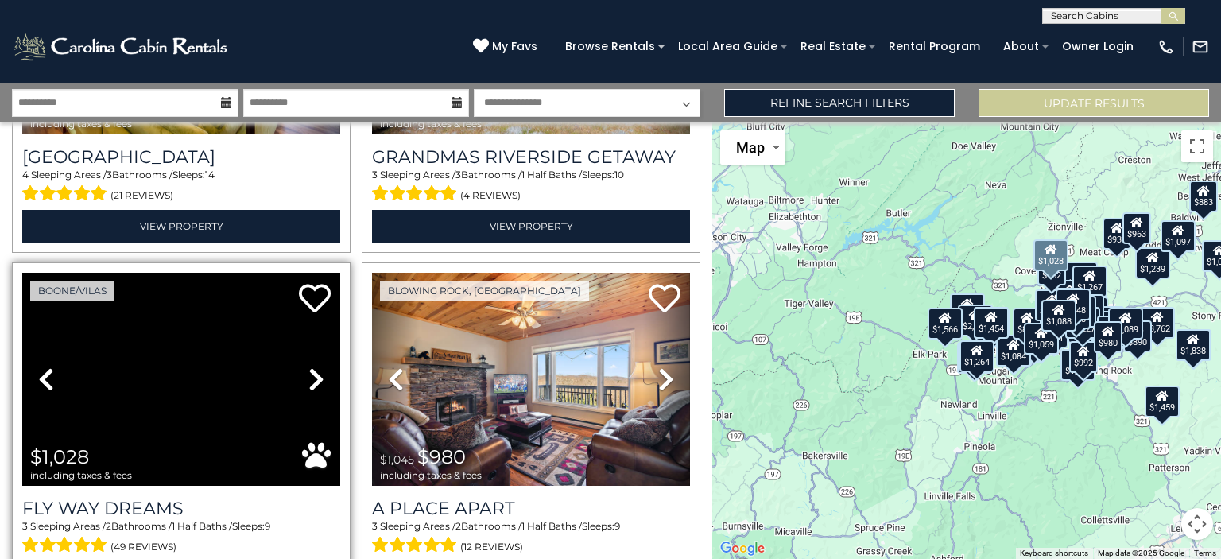
click at [308, 366] on icon at bounding box center [316, 378] width 16 height 25
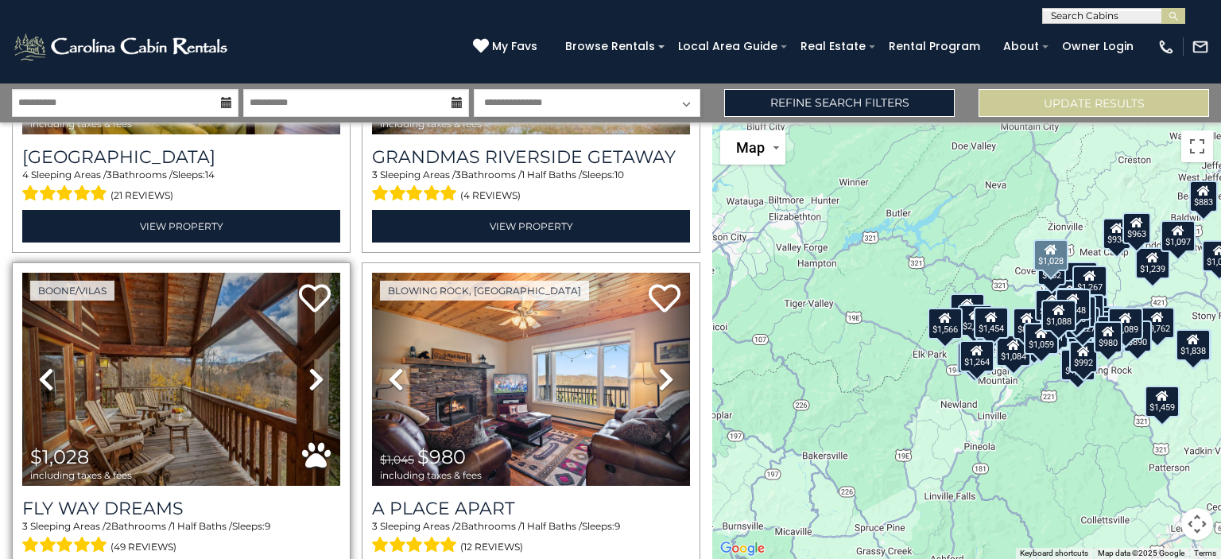
click at [308, 366] on icon at bounding box center [316, 378] width 16 height 25
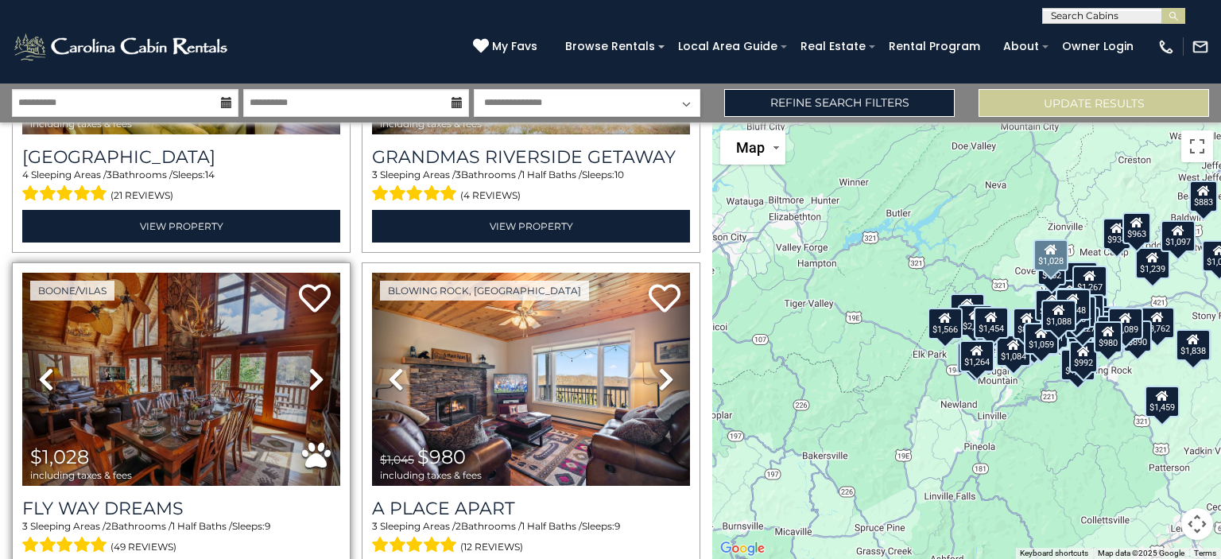
click at [308, 366] on icon at bounding box center [316, 378] width 16 height 25
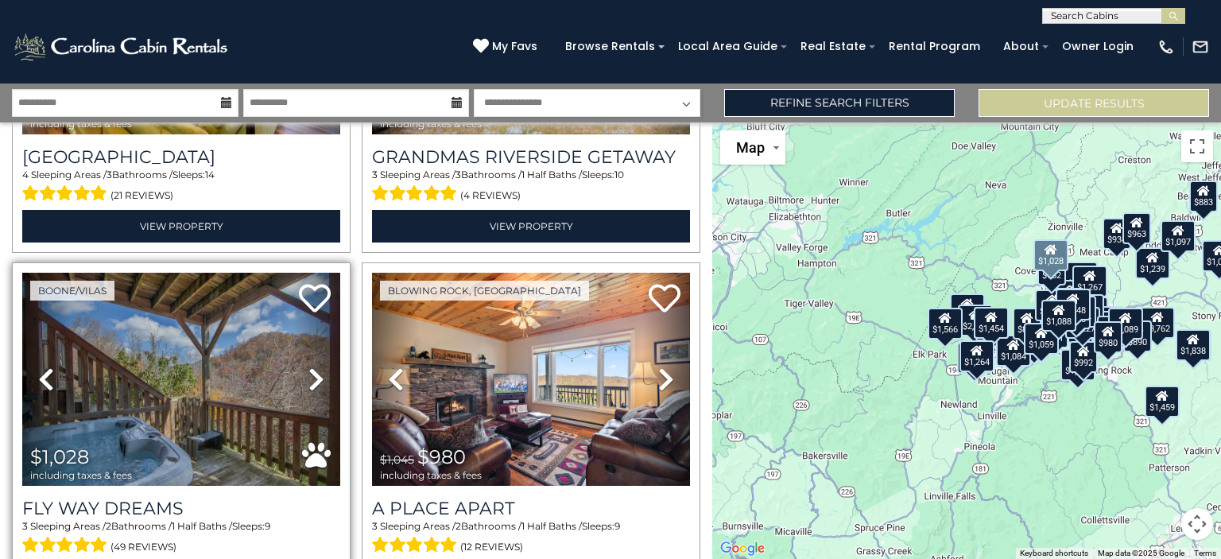
click at [308, 366] on icon at bounding box center [316, 378] width 16 height 25
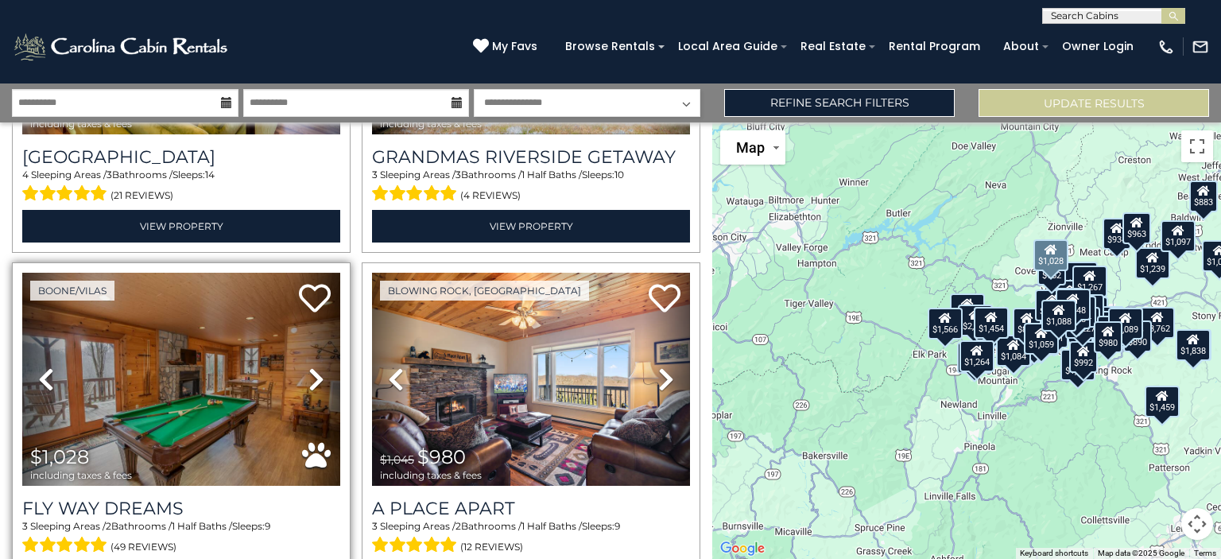
click at [308, 366] on icon at bounding box center [316, 378] width 16 height 25
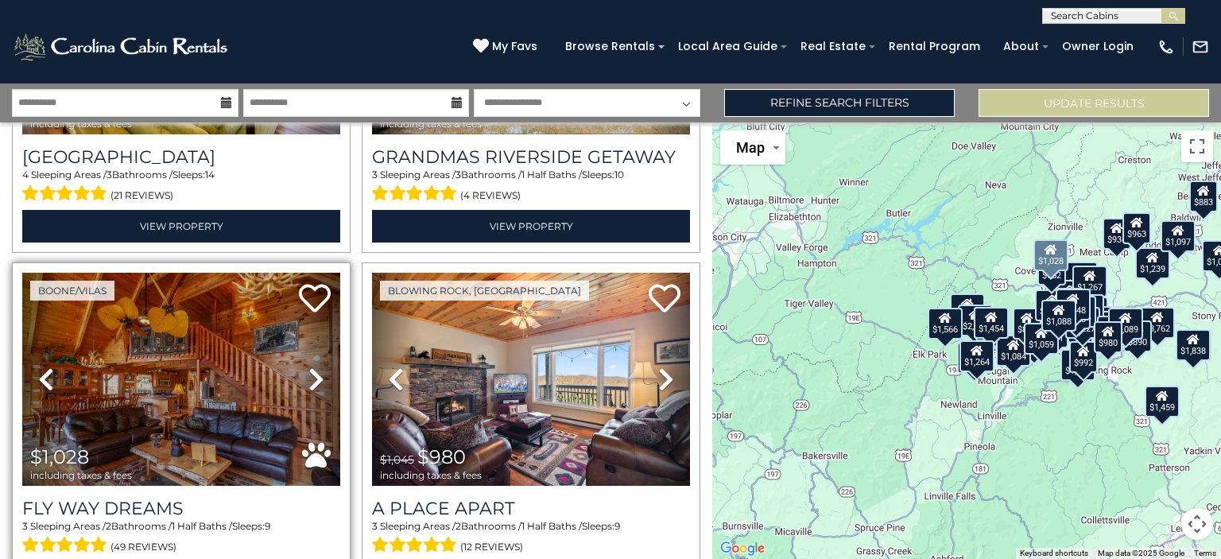
click at [308, 366] on icon at bounding box center [316, 378] width 16 height 25
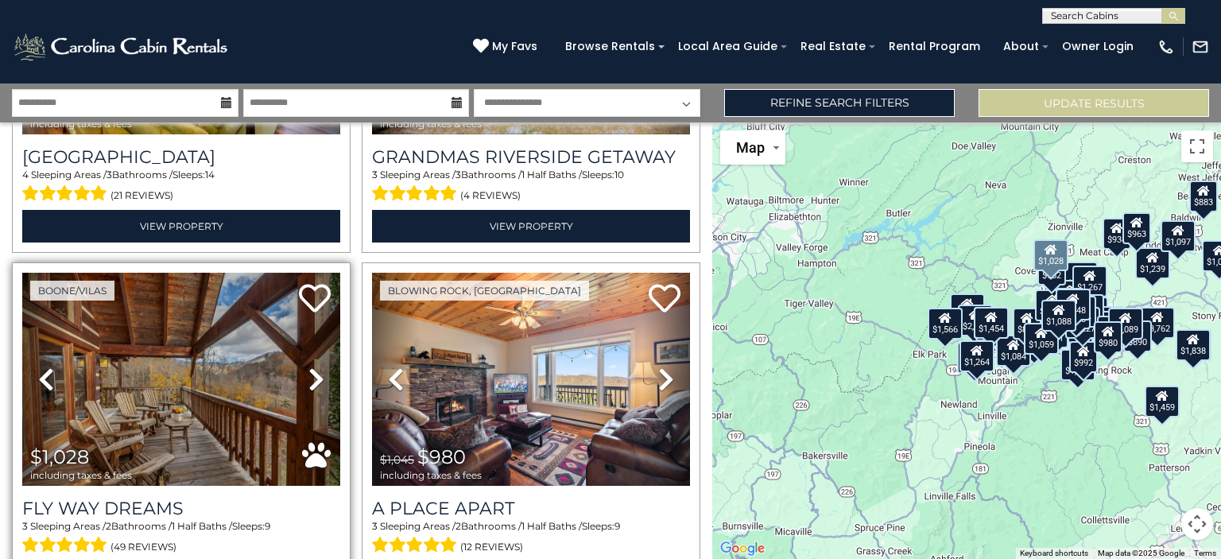
click at [308, 366] on icon at bounding box center [316, 378] width 16 height 25
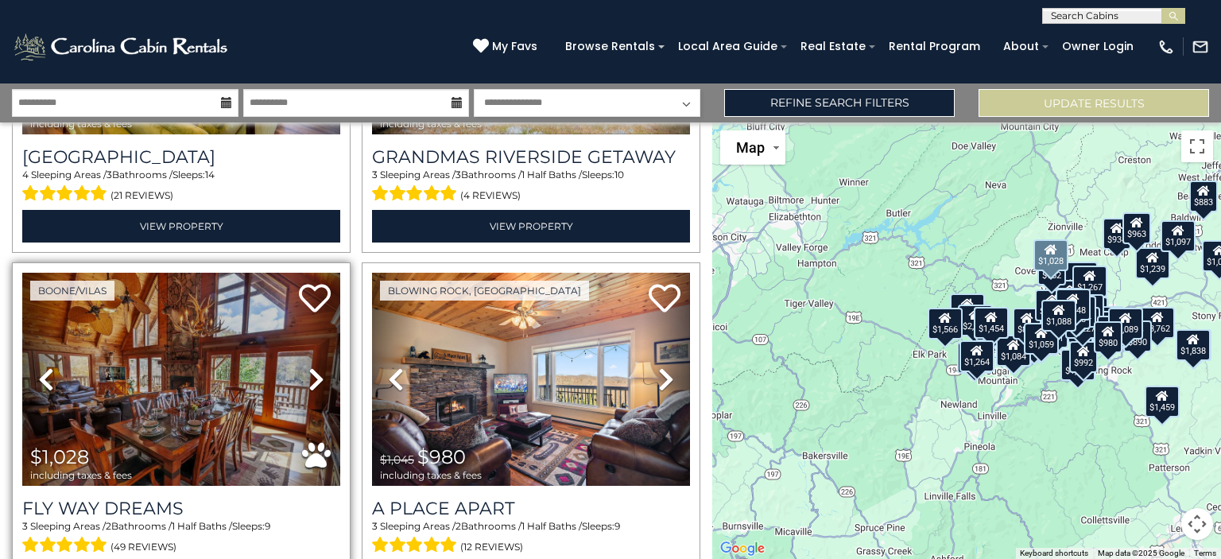
click at [308, 366] on icon at bounding box center [316, 378] width 16 height 25
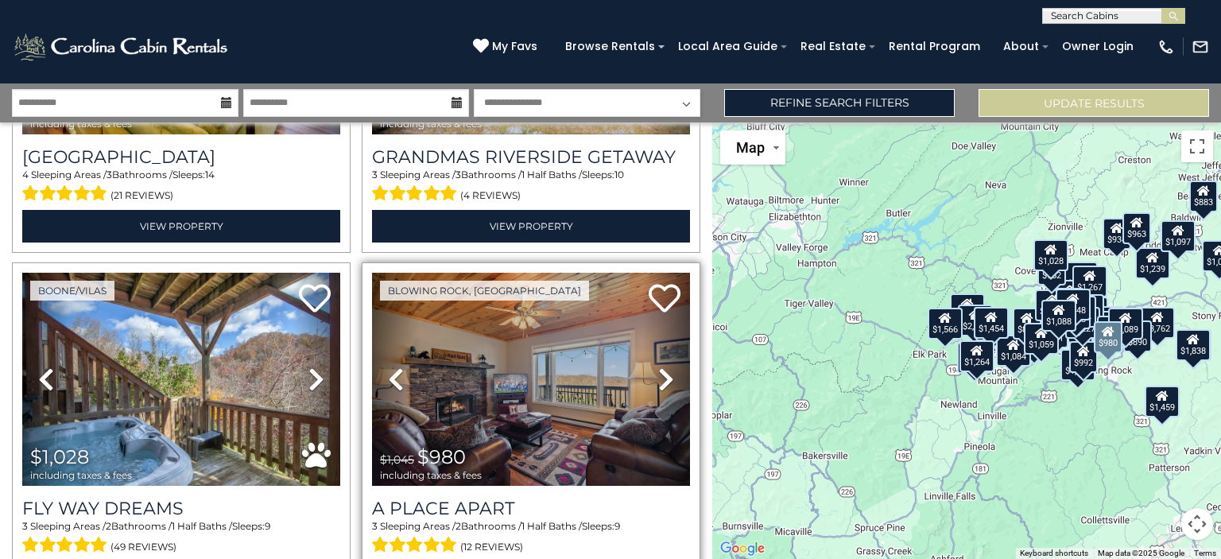
click at [661, 366] on icon at bounding box center [666, 378] width 16 height 25
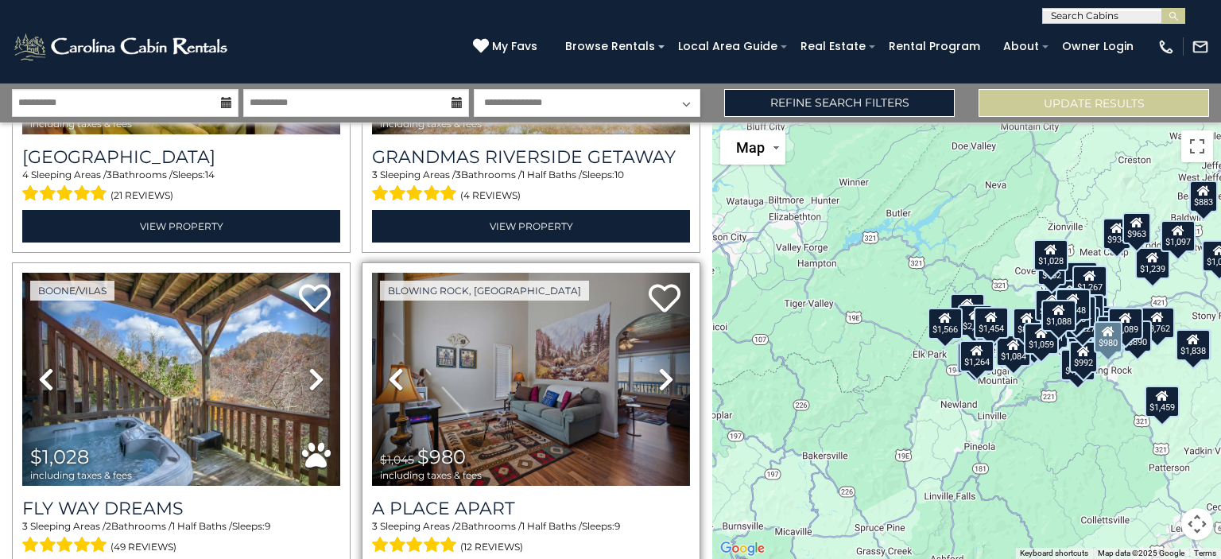
click at [661, 366] on icon at bounding box center [666, 378] width 16 height 25
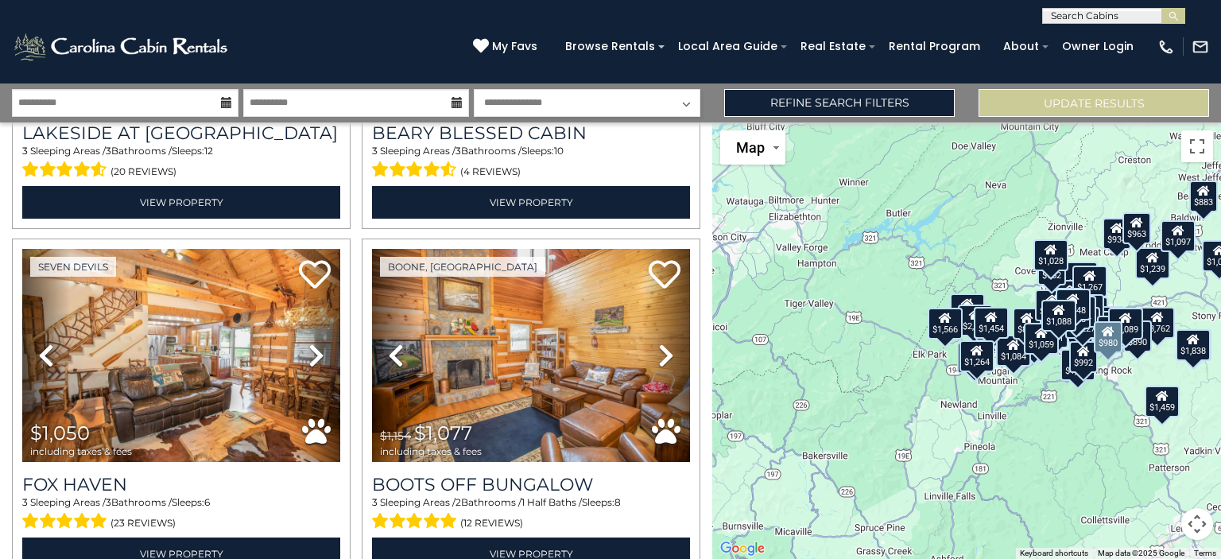
scroll to position [6617, 0]
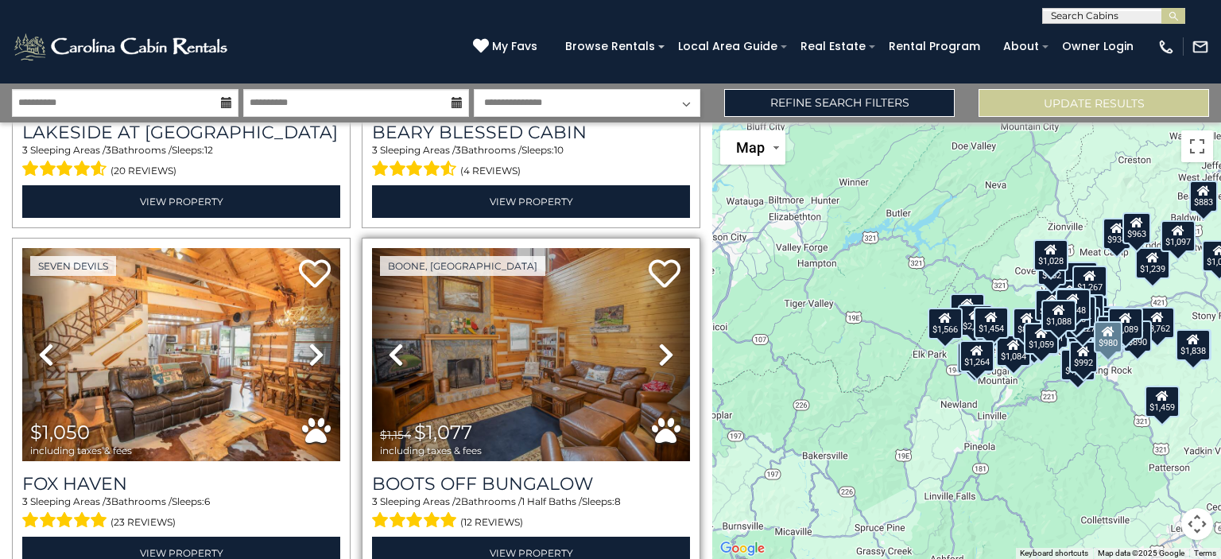
click at [658, 342] on icon at bounding box center [666, 354] width 16 height 25
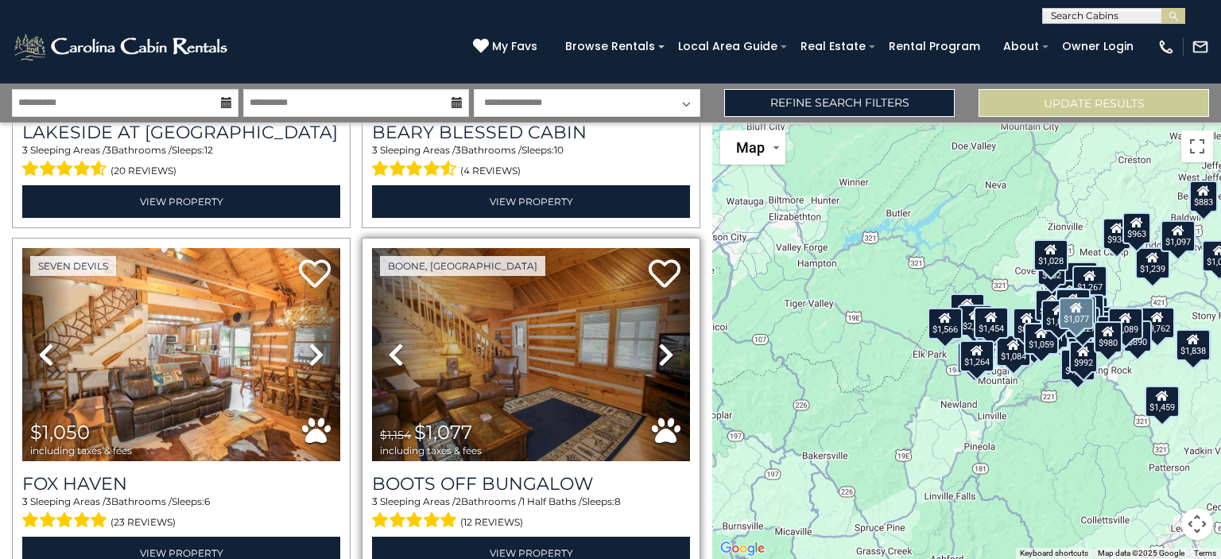
click at [664, 342] on icon at bounding box center [666, 354] width 16 height 25
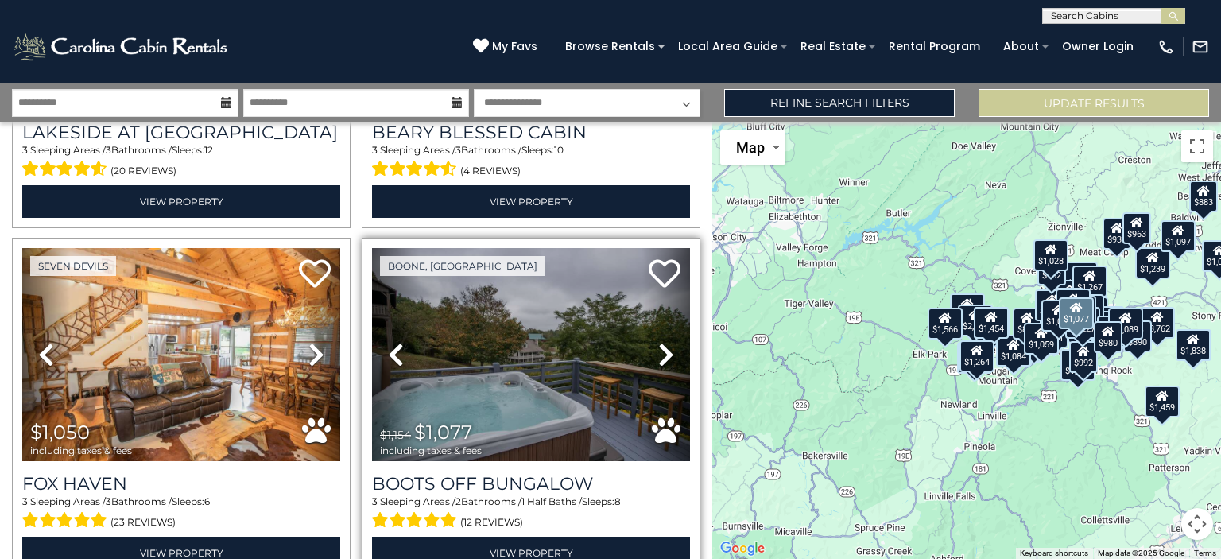
click at [659, 342] on icon at bounding box center [666, 354] width 16 height 25
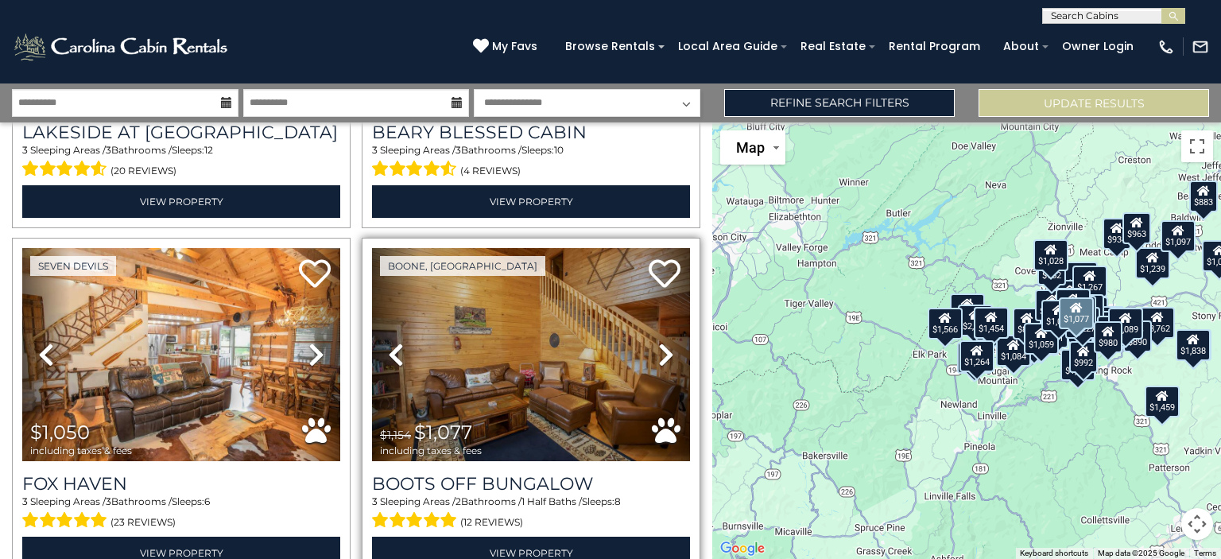
click at [659, 342] on icon at bounding box center [666, 354] width 16 height 25
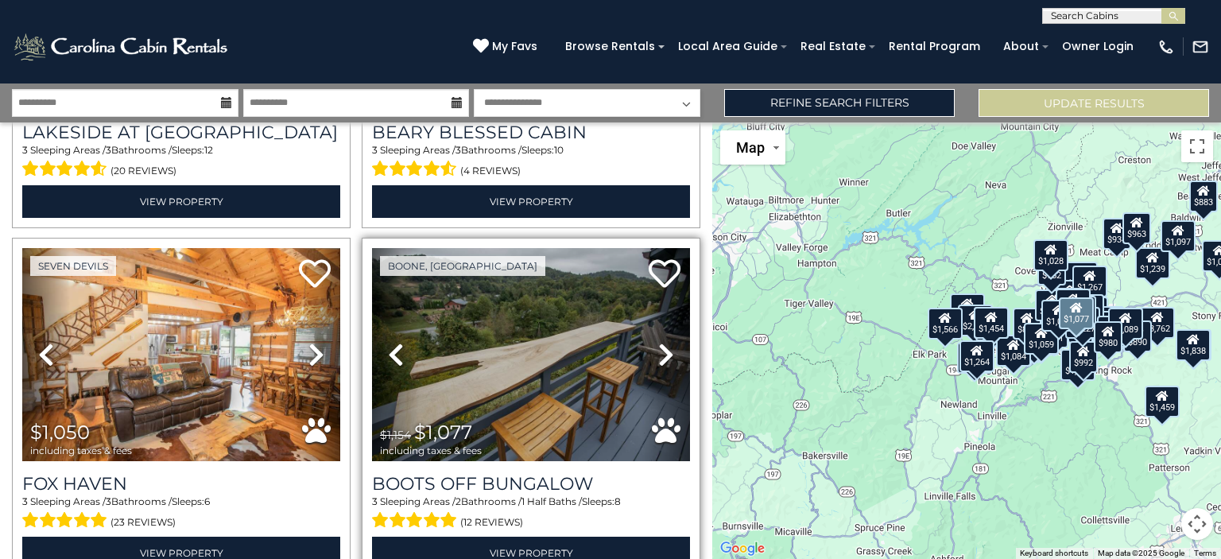
click at [659, 342] on icon at bounding box center [666, 354] width 16 height 25
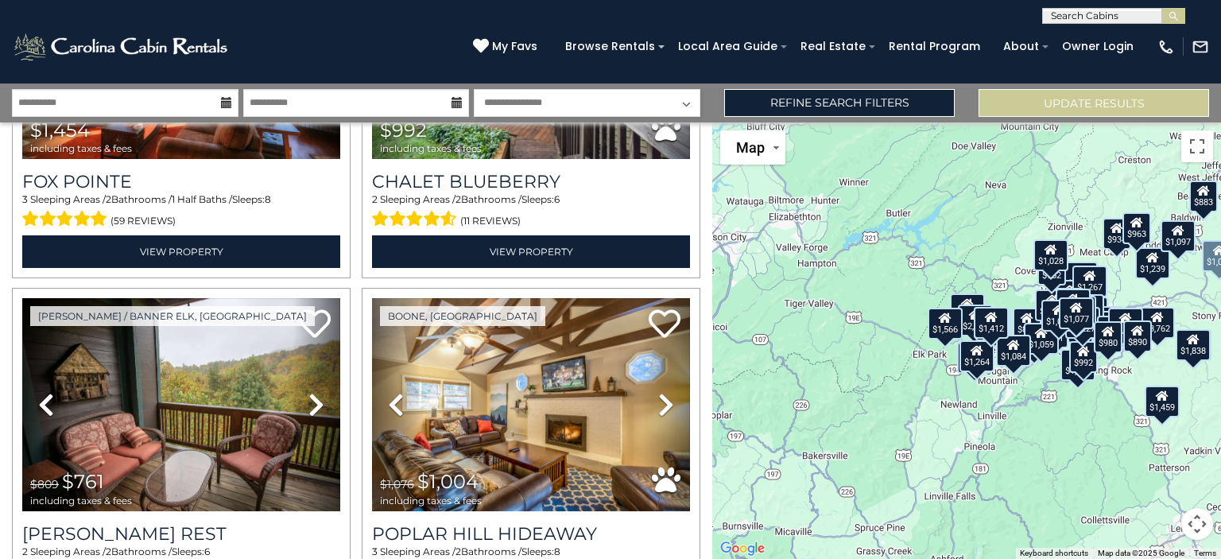
scroll to position [8326, 0]
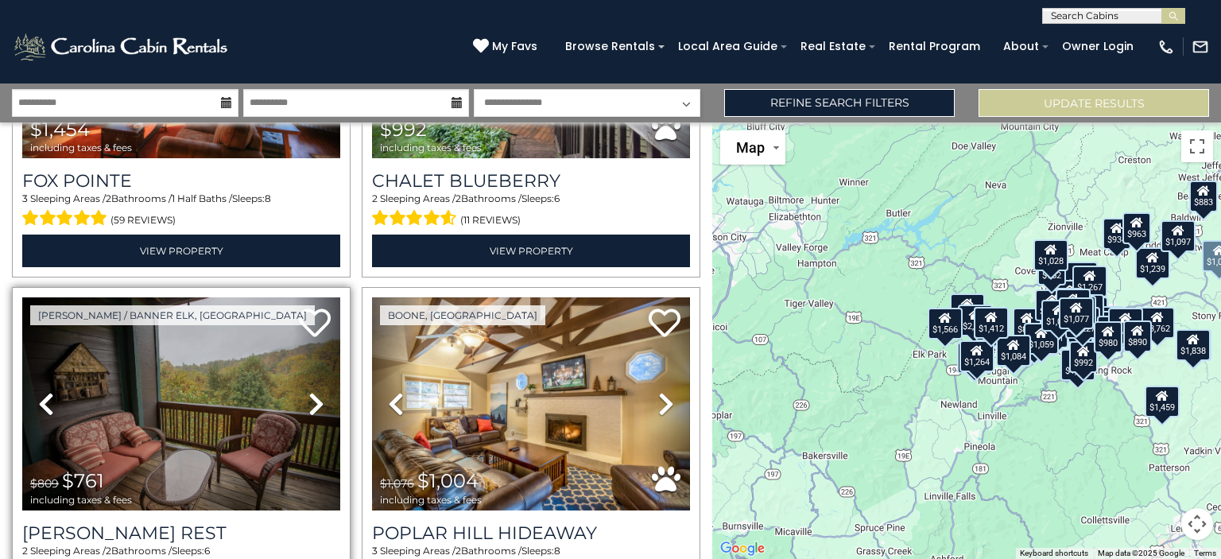
click at [324, 340] on link "Next" at bounding box center [317, 403] width 48 height 213
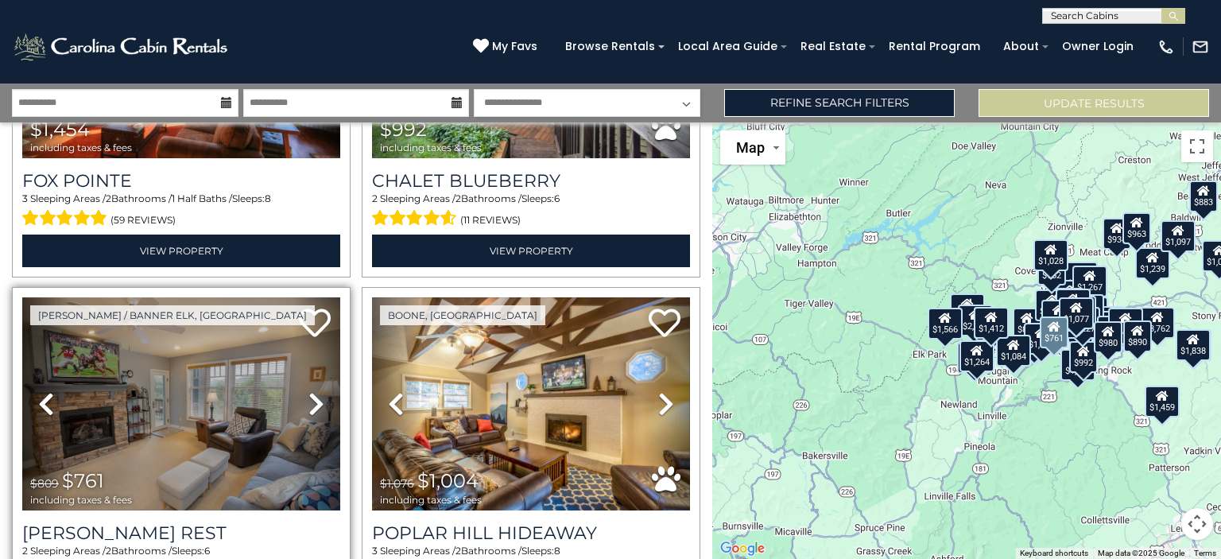
click at [312, 391] on icon at bounding box center [316, 403] width 16 height 25
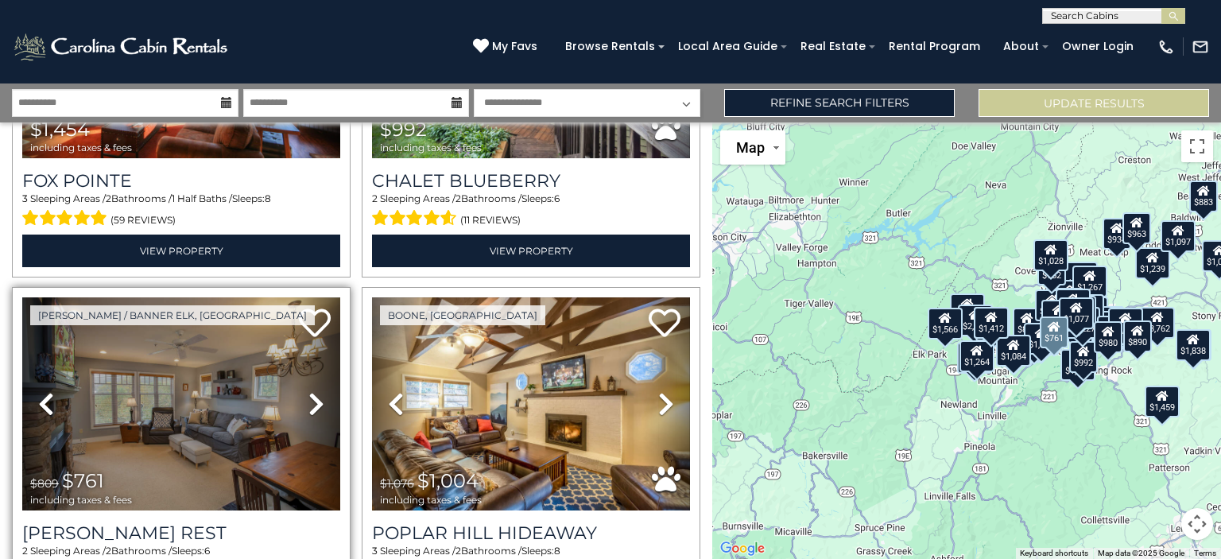
click at [312, 391] on icon at bounding box center [316, 403] width 16 height 25
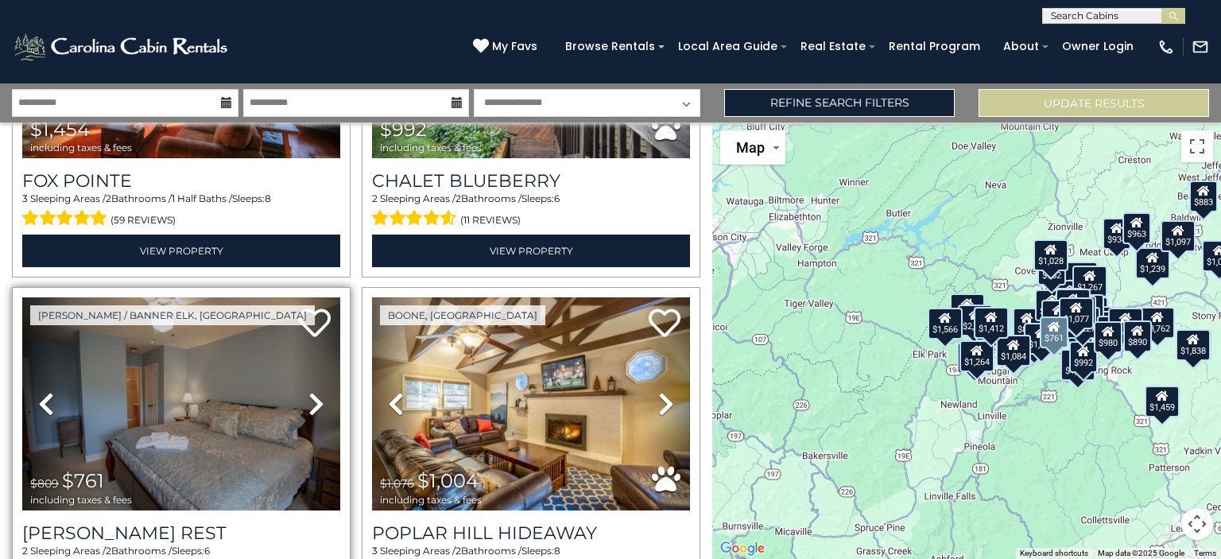
click at [312, 391] on icon at bounding box center [316, 403] width 16 height 25
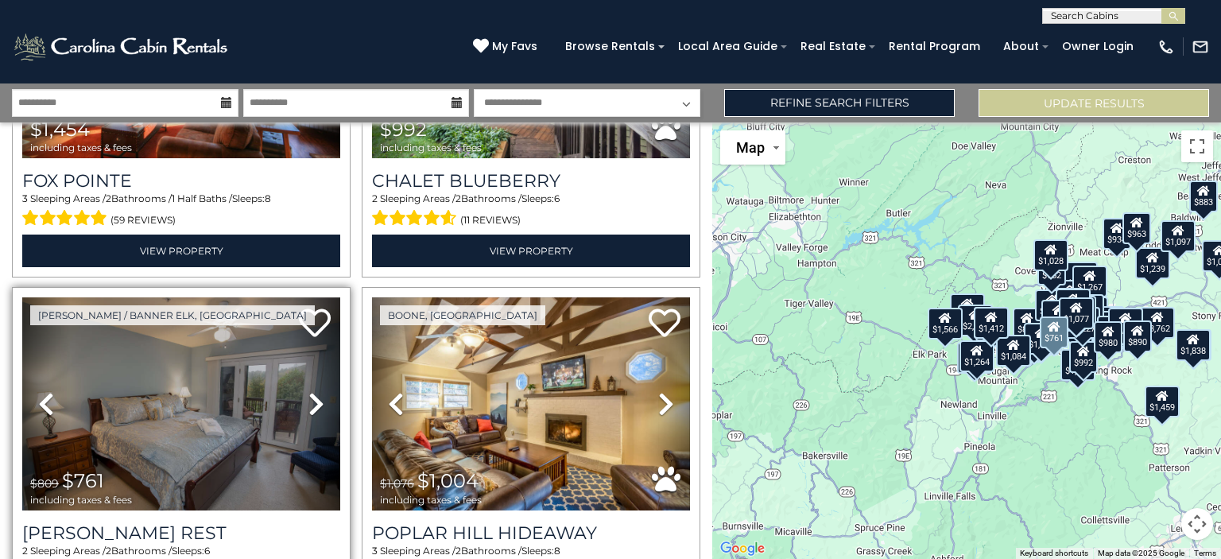
click at [312, 391] on icon at bounding box center [316, 403] width 16 height 25
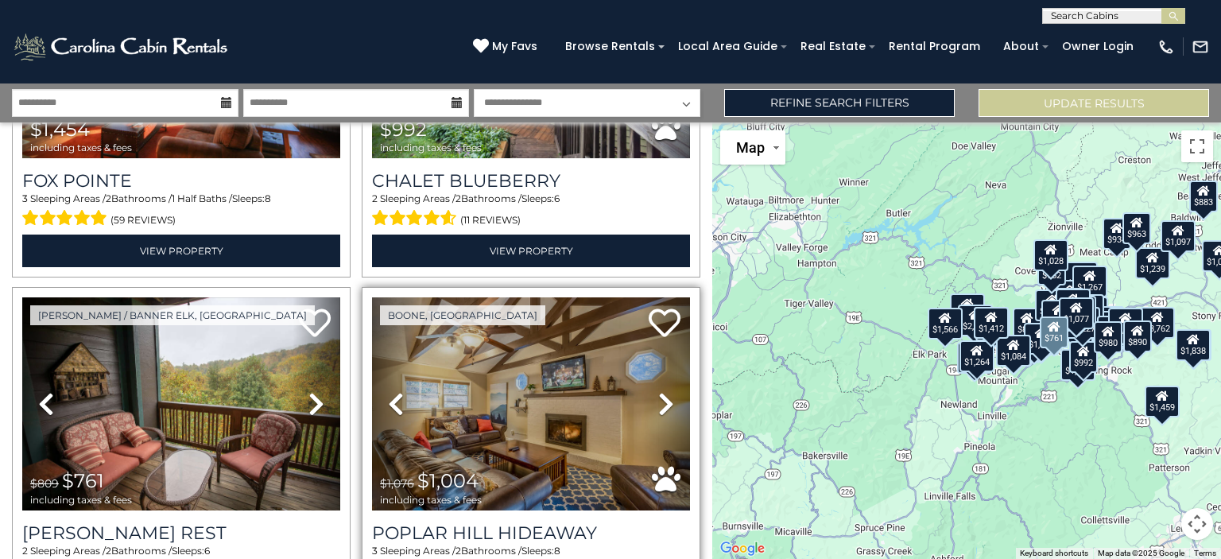
click at [661, 391] on icon at bounding box center [666, 403] width 16 height 25
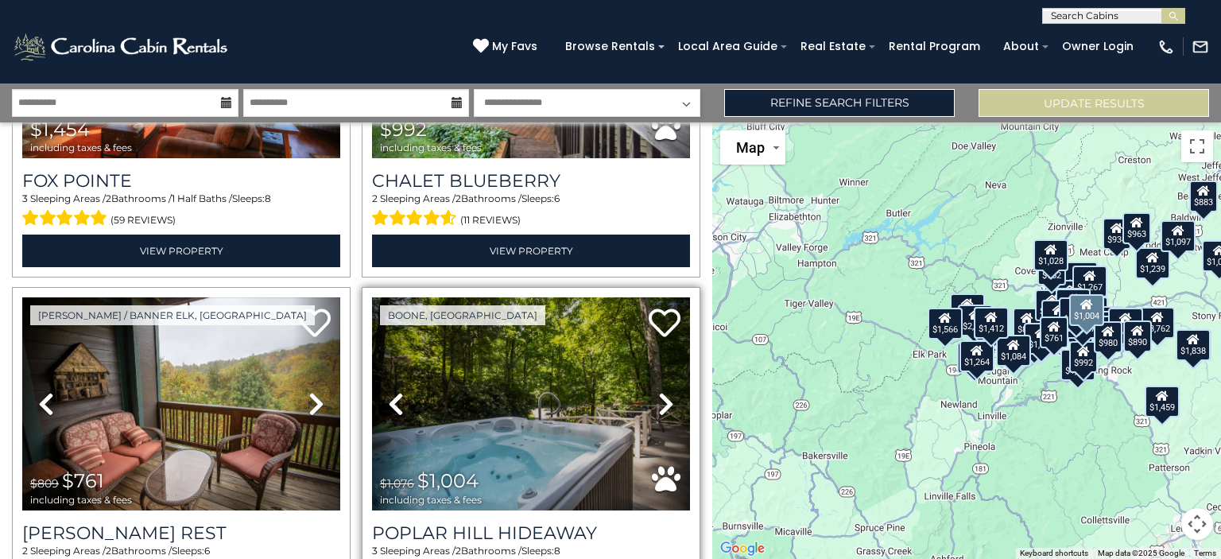
click at [661, 391] on icon at bounding box center [666, 403] width 16 height 25
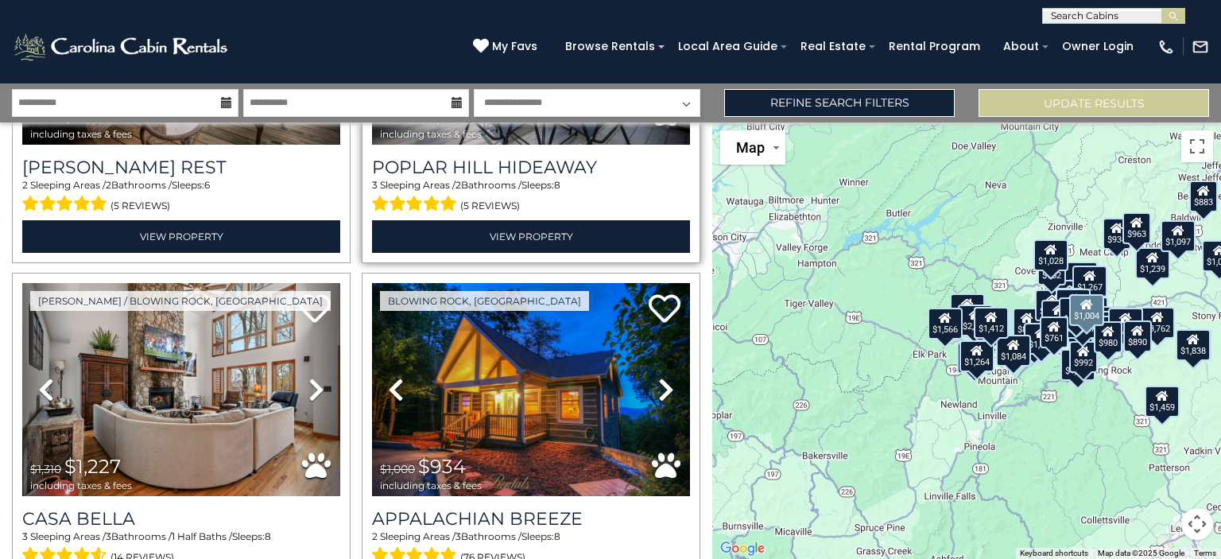
scroll to position [8693, 0]
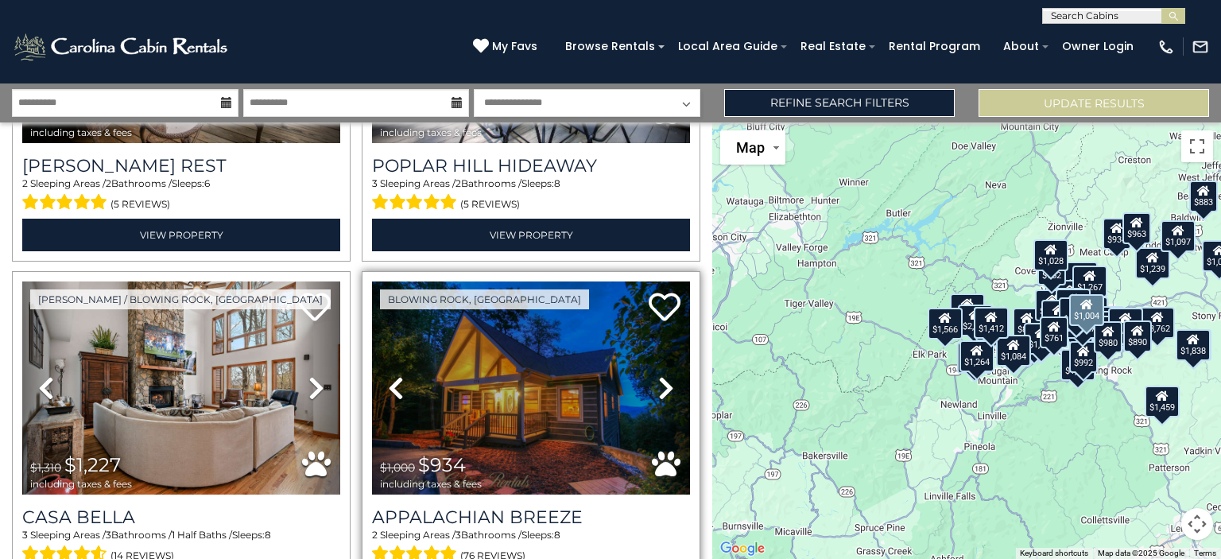
click at [658, 375] on icon at bounding box center [666, 387] width 16 height 25
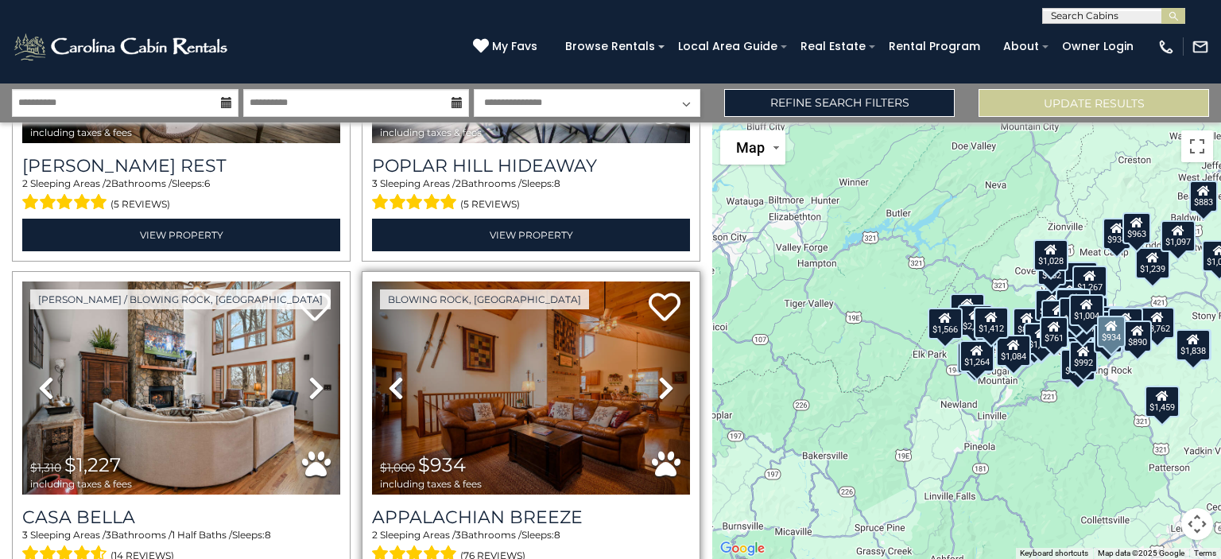
click at [658, 375] on icon at bounding box center [666, 387] width 16 height 25
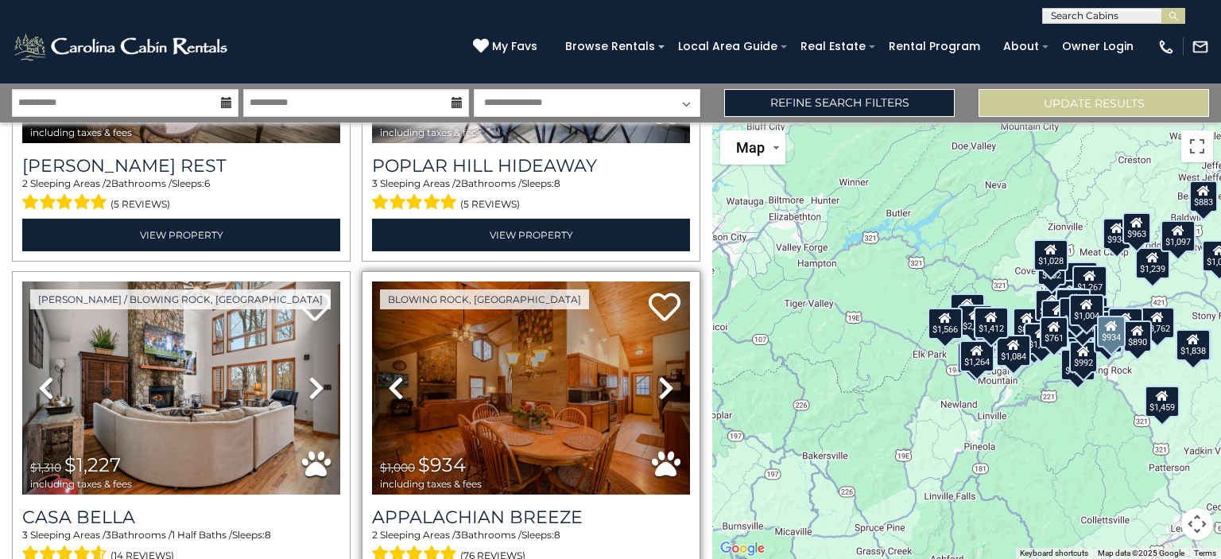
click at [658, 375] on icon at bounding box center [666, 387] width 16 height 25
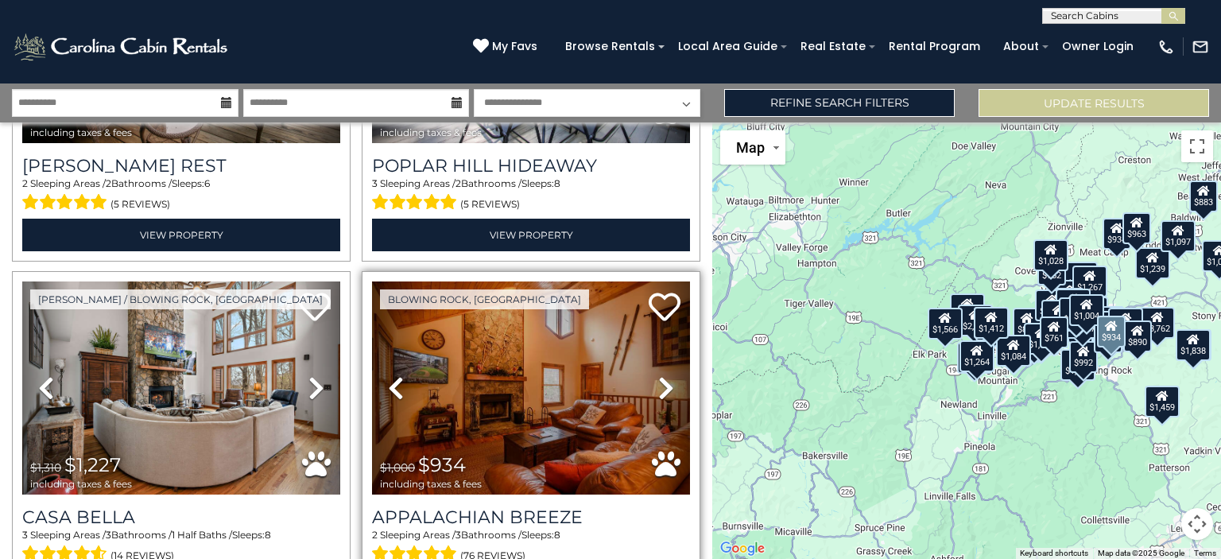
click at [658, 375] on icon at bounding box center [666, 387] width 16 height 25
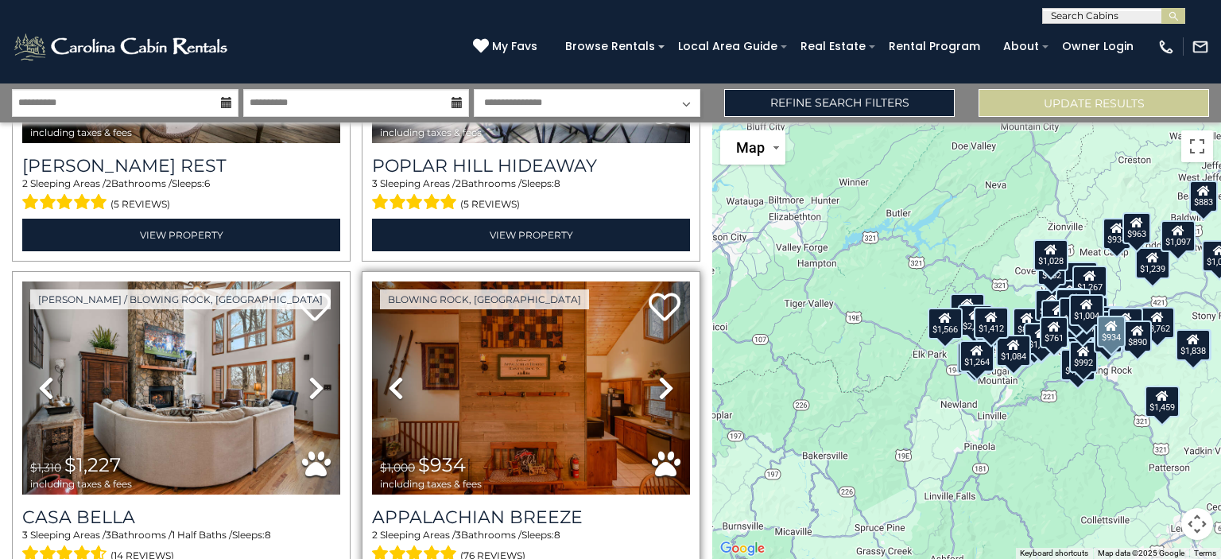
click at [658, 375] on icon at bounding box center [666, 387] width 16 height 25
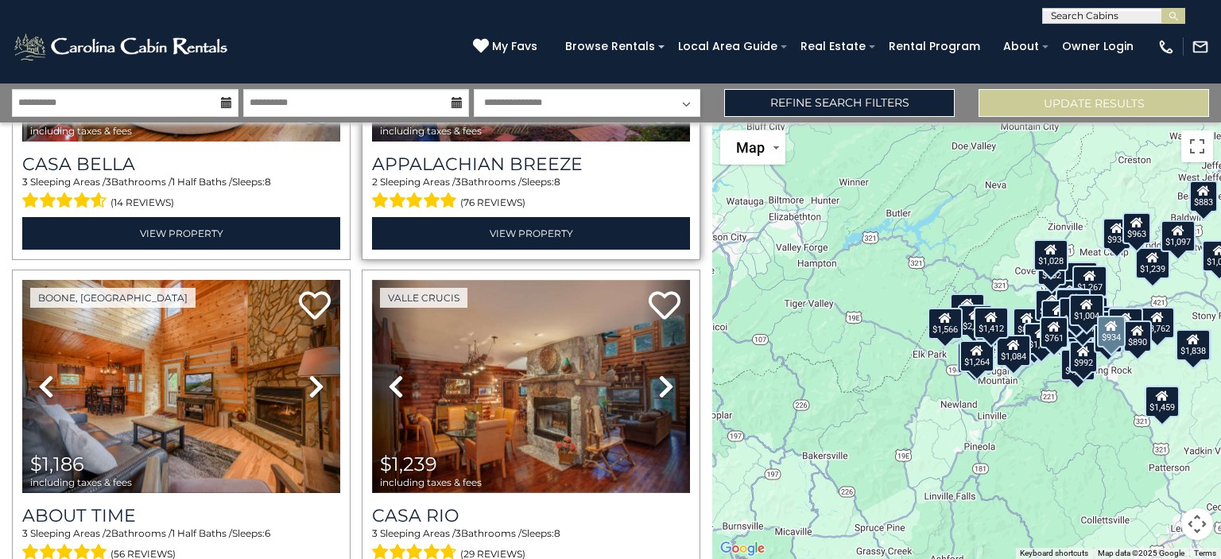
scroll to position [9055, 0]
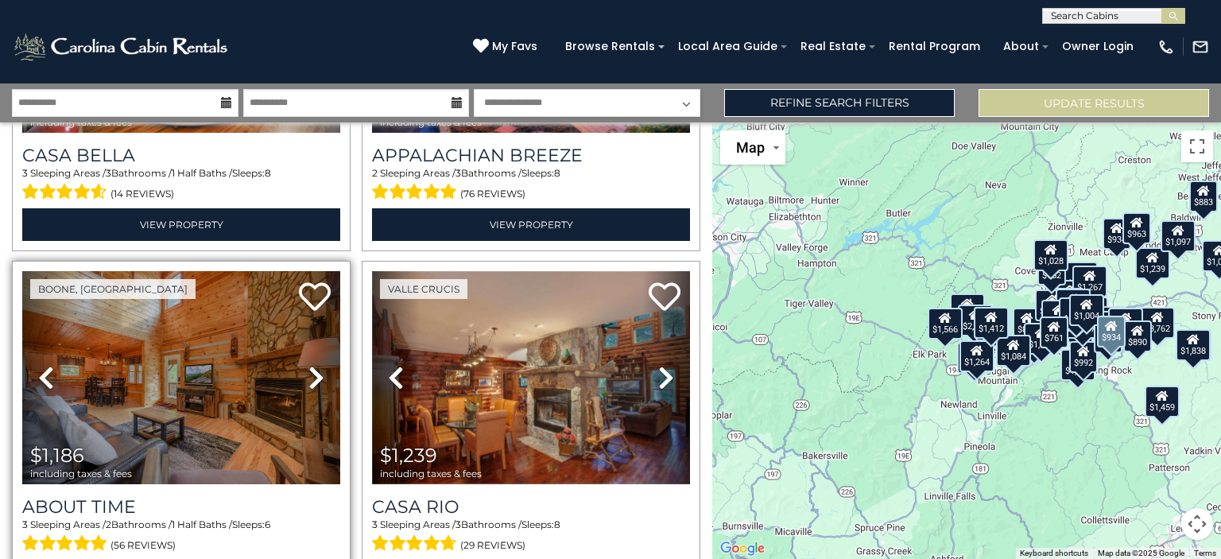
click at [315, 365] on icon at bounding box center [316, 377] width 16 height 25
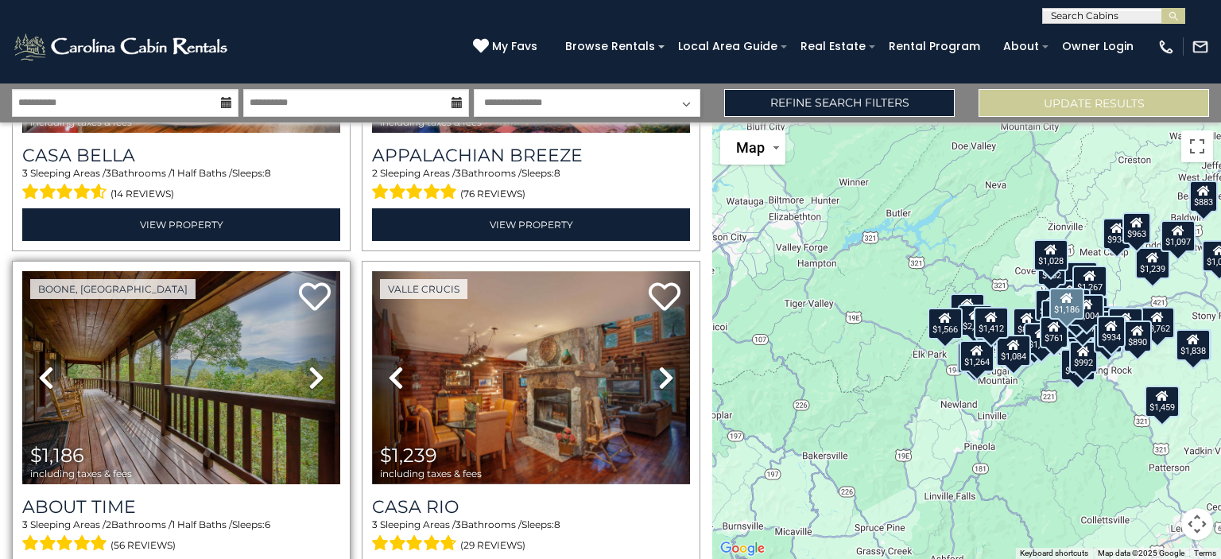
click at [322, 308] on link "Next" at bounding box center [317, 377] width 48 height 213
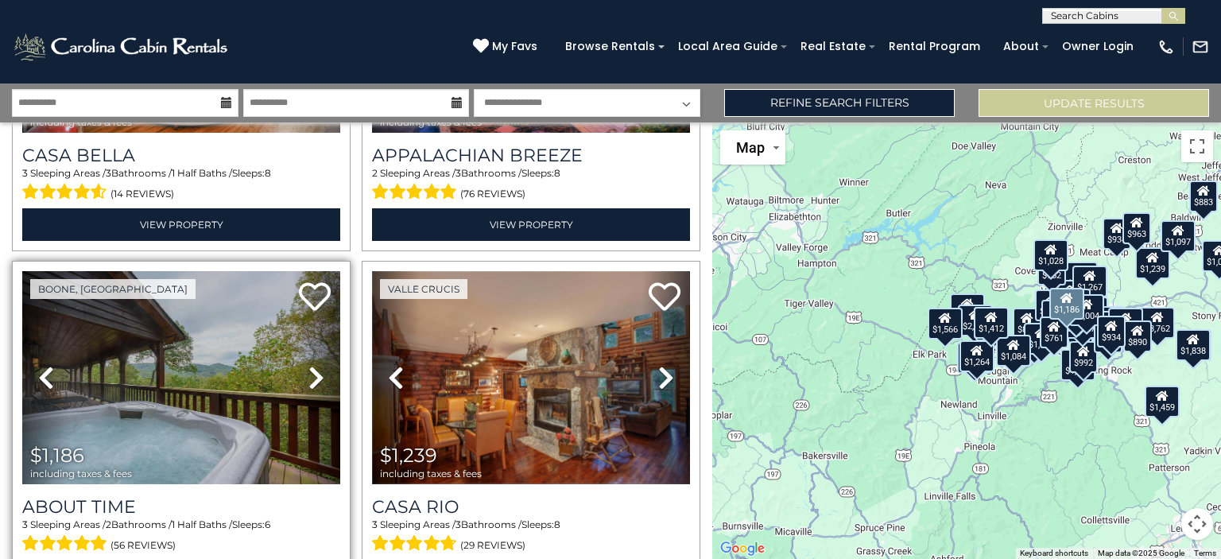
click at [322, 308] on link "Next" at bounding box center [317, 377] width 48 height 213
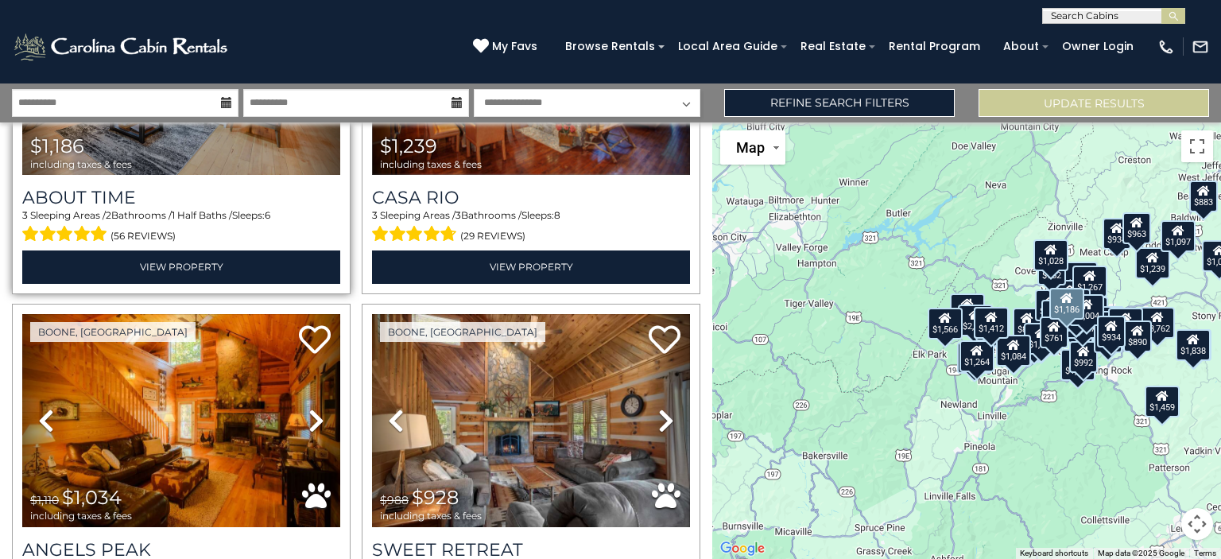
scroll to position [9364, 0]
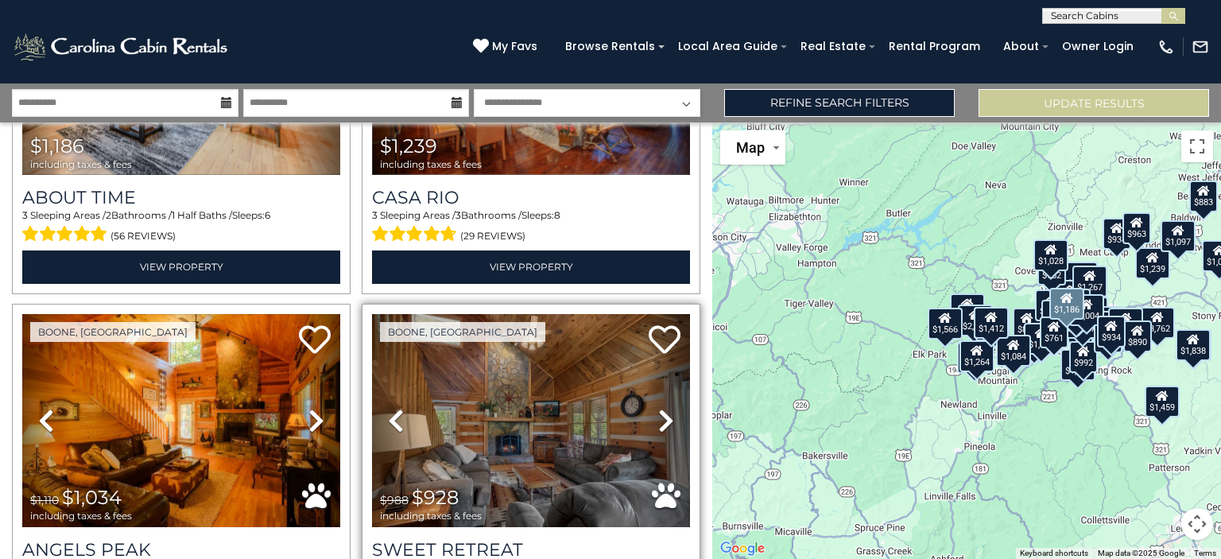
click at [658, 408] on icon at bounding box center [666, 420] width 16 height 25
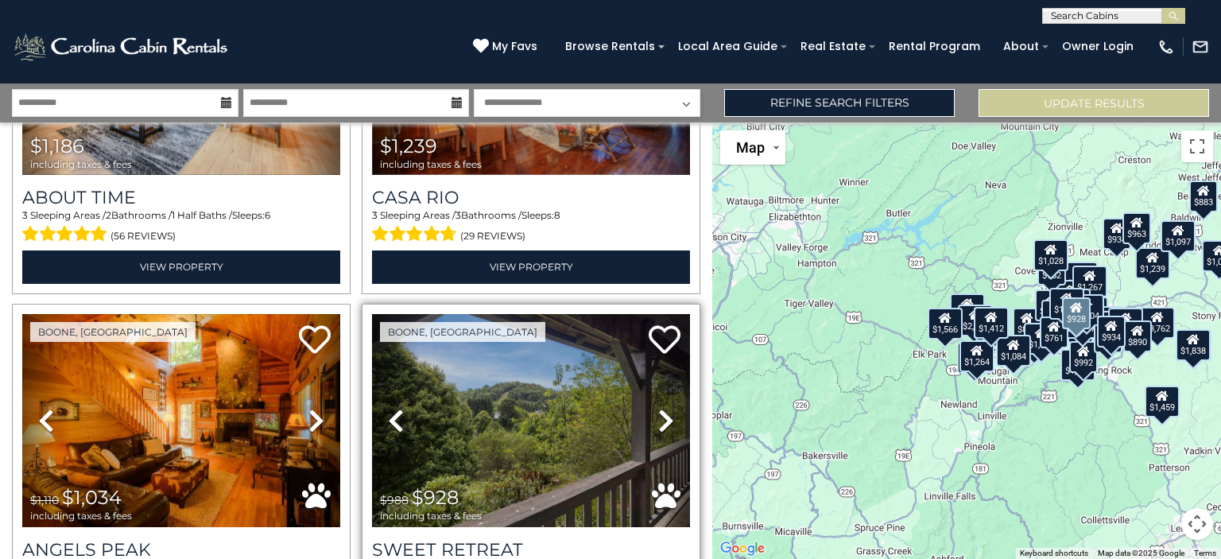
click at [658, 408] on icon at bounding box center [666, 420] width 16 height 25
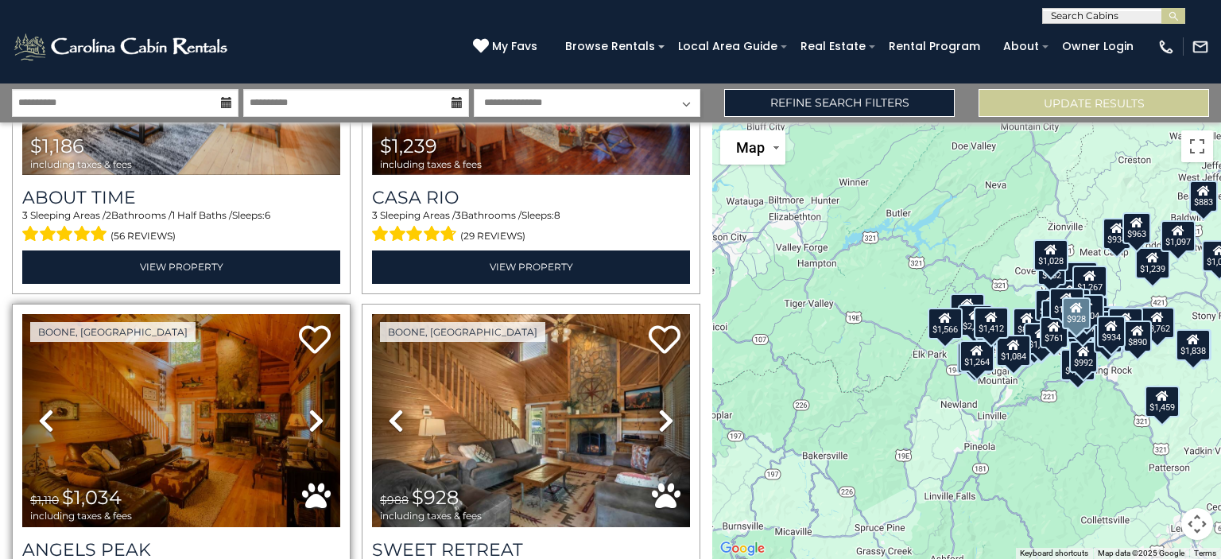
click at [324, 356] on link "Next" at bounding box center [317, 420] width 48 height 213
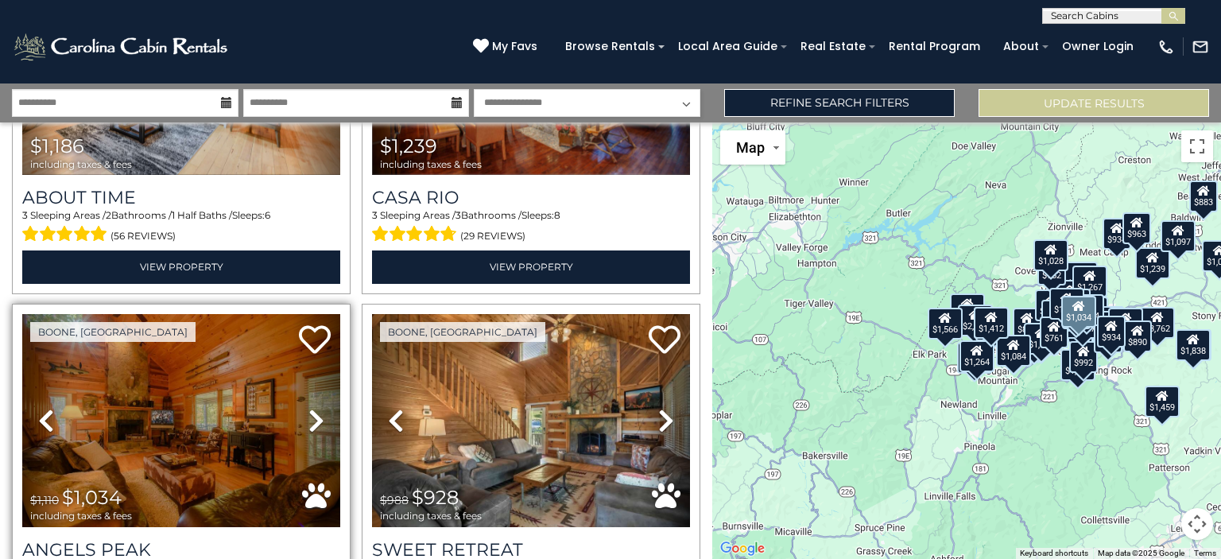
click at [316, 408] on icon at bounding box center [316, 420] width 16 height 25
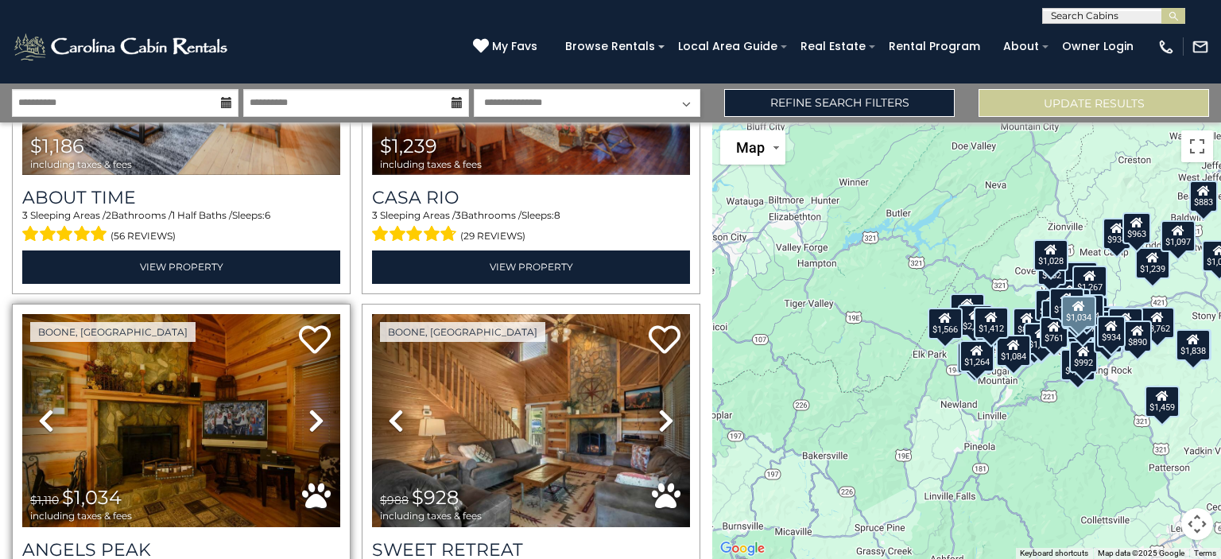
click at [316, 408] on icon at bounding box center [316, 420] width 16 height 25
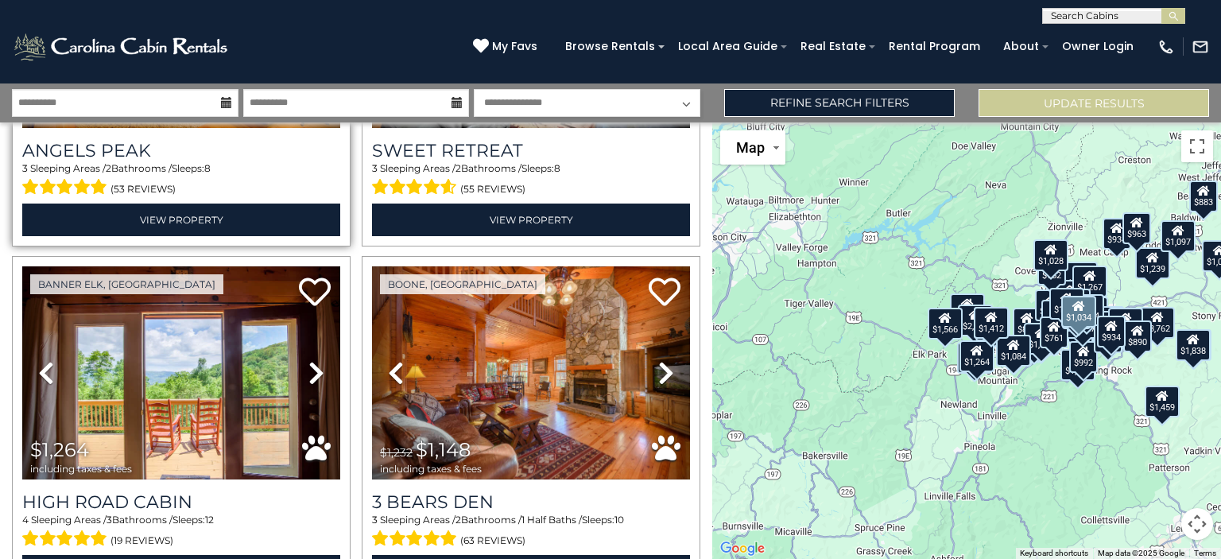
scroll to position [9765, 0]
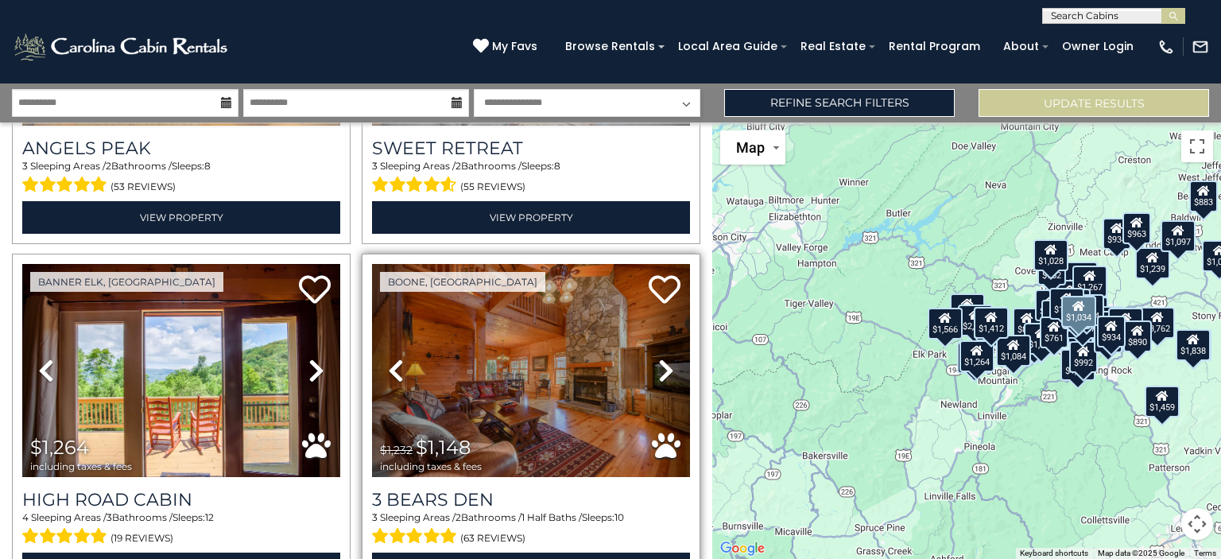
click at [665, 273] on link "Next" at bounding box center [666, 370] width 48 height 213
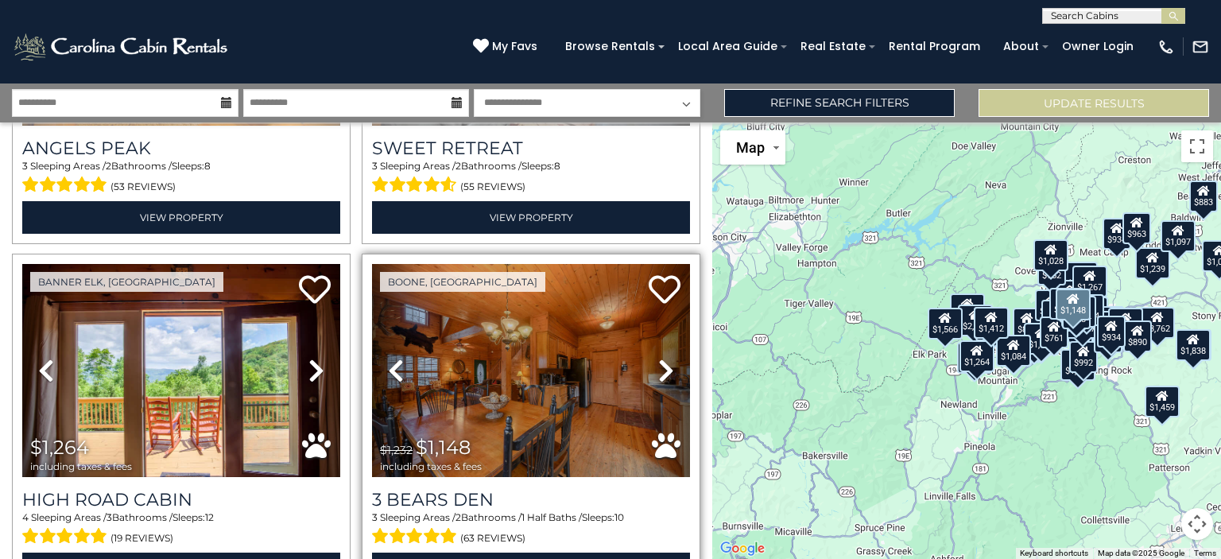
click at [659, 358] on icon at bounding box center [666, 370] width 16 height 25
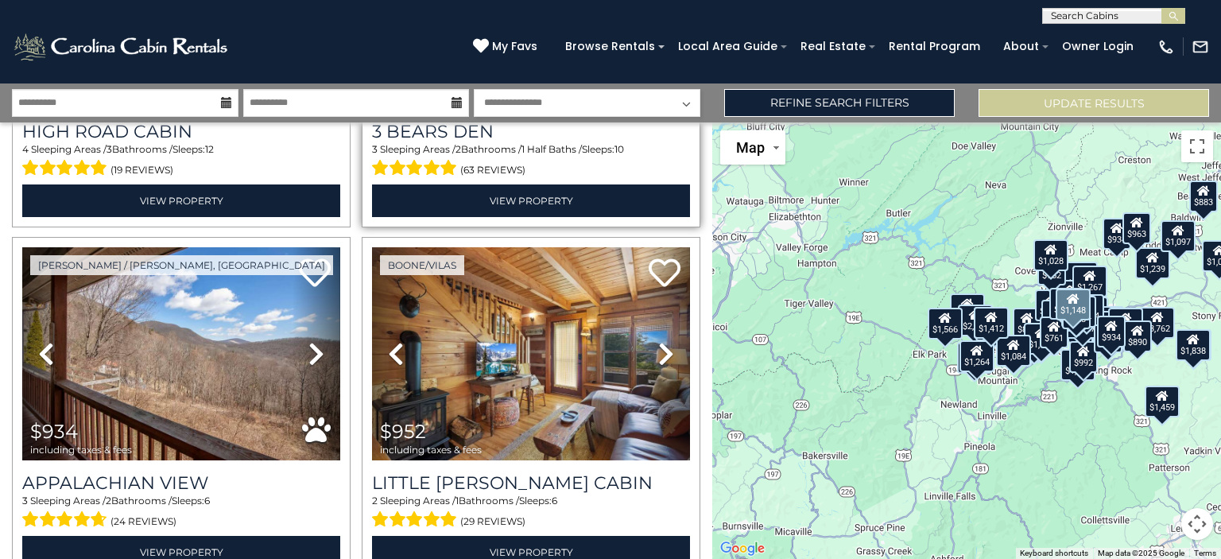
scroll to position [10168, 0]
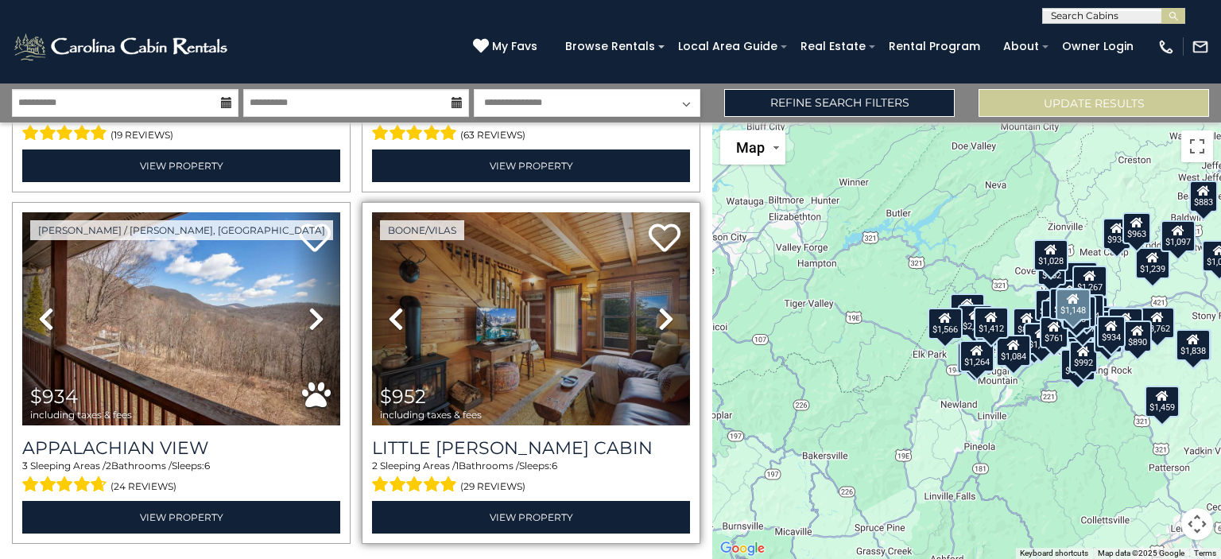
click at [658, 306] on icon at bounding box center [666, 318] width 16 height 25
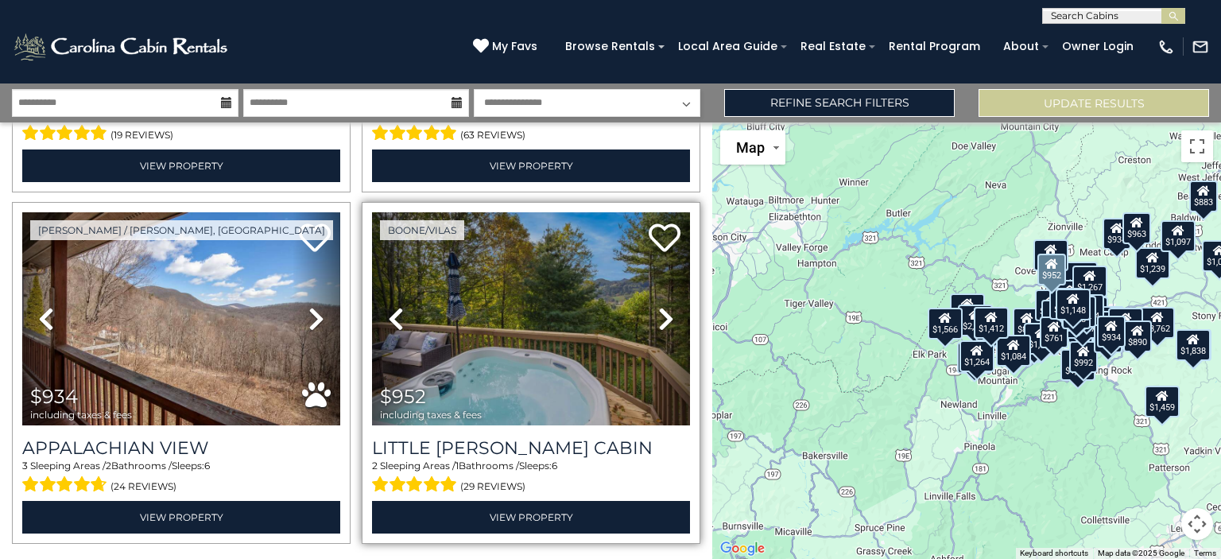
click at [658, 306] on icon at bounding box center [666, 318] width 16 height 25
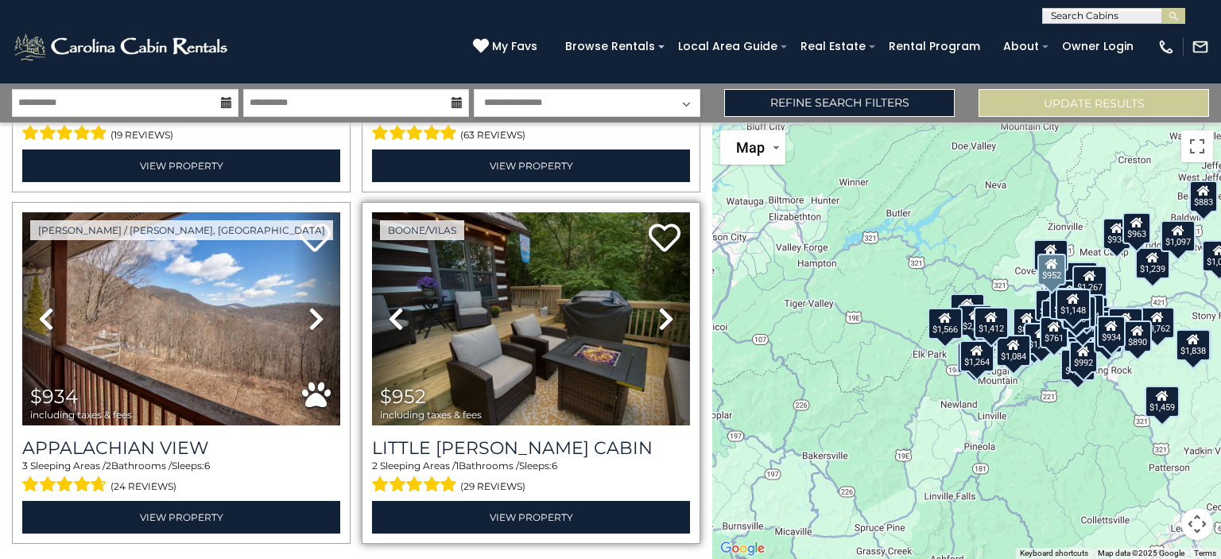
click at [664, 306] on icon at bounding box center [666, 318] width 16 height 25
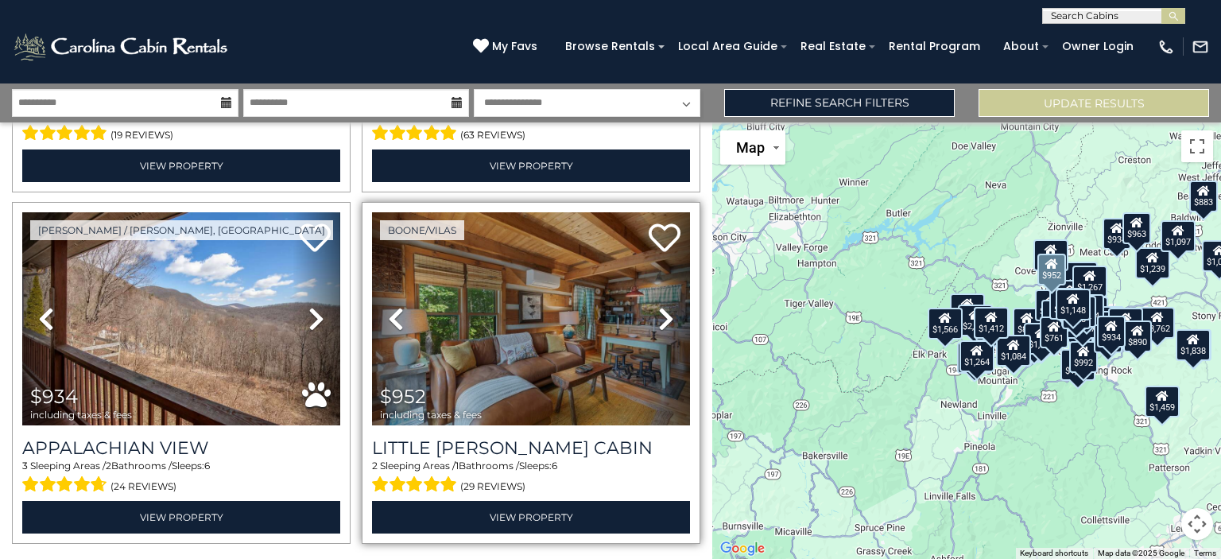
click at [664, 306] on icon at bounding box center [666, 318] width 16 height 25
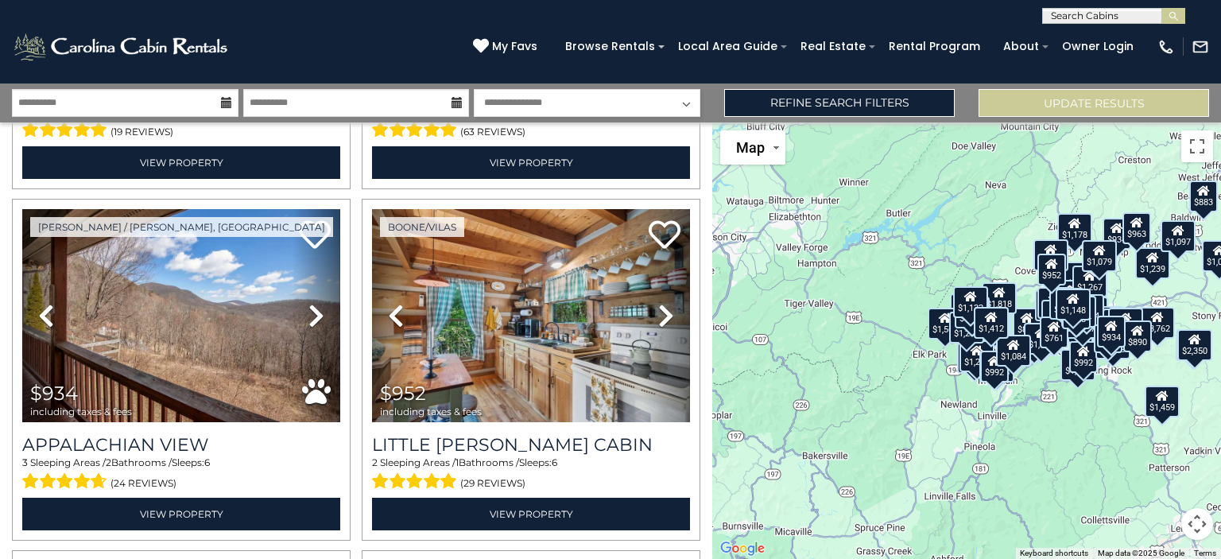
scroll to position [10172, 0]
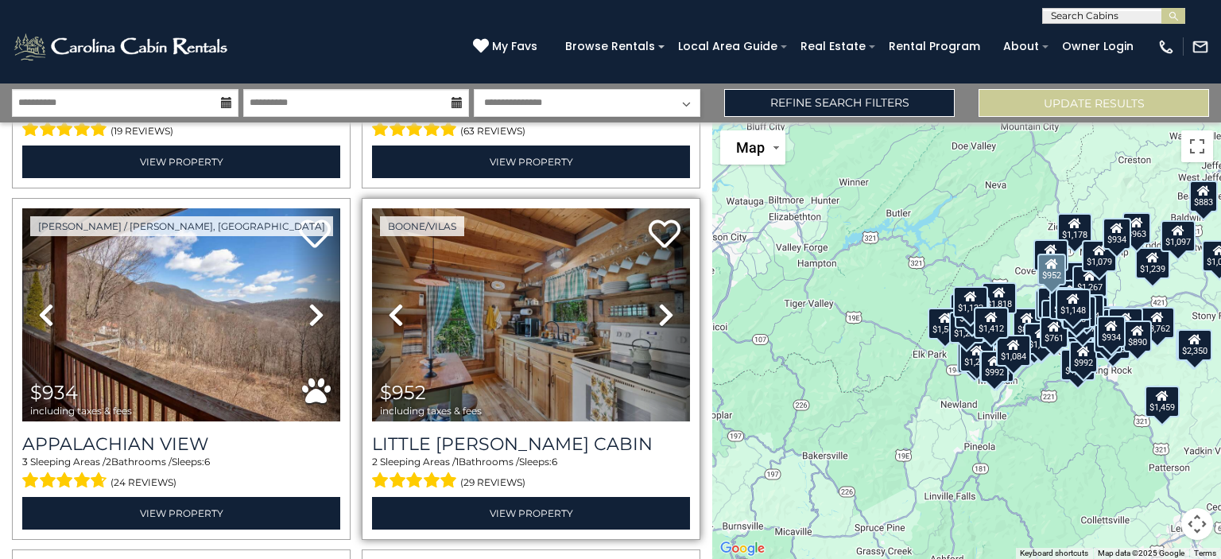
click at [665, 302] on icon at bounding box center [666, 314] width 16 height 25
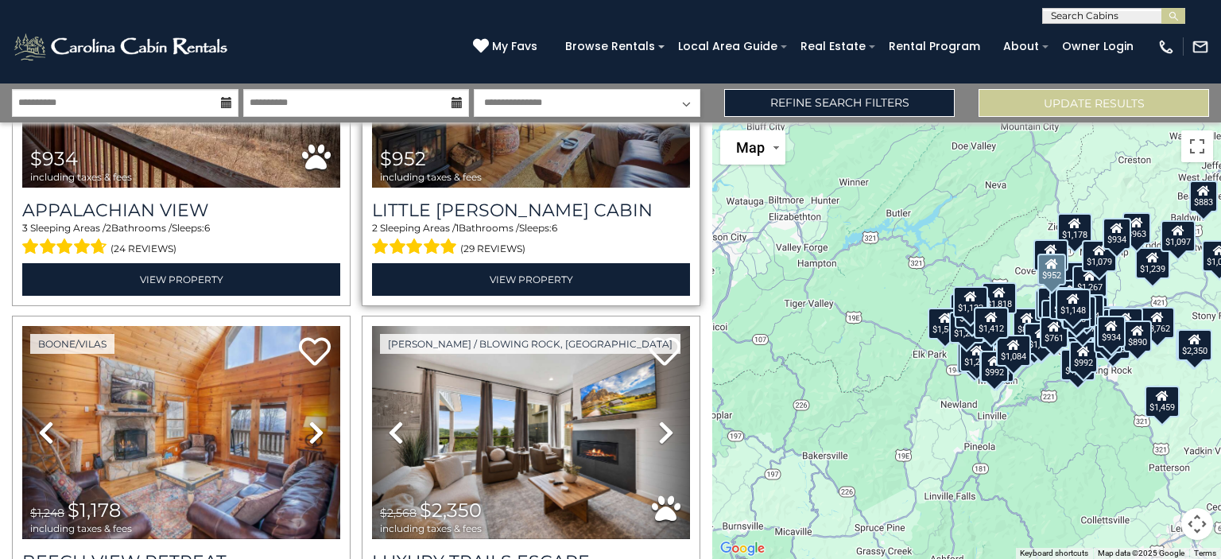
scroll to position [10407, 0]
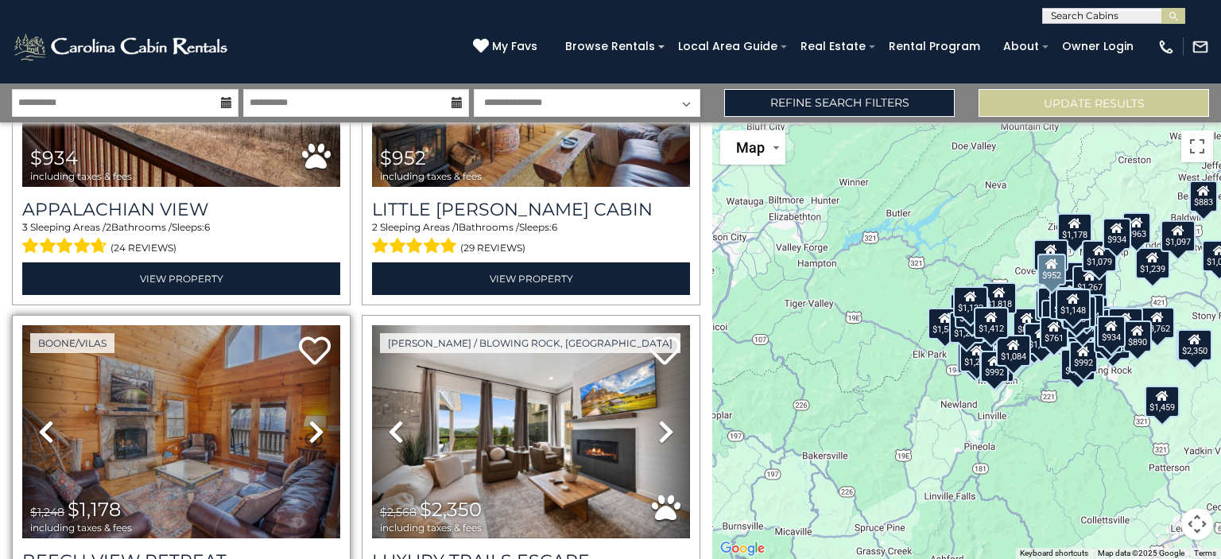
click at [310, 419] on icon at bounding box center [316, 431] width 16 height 25
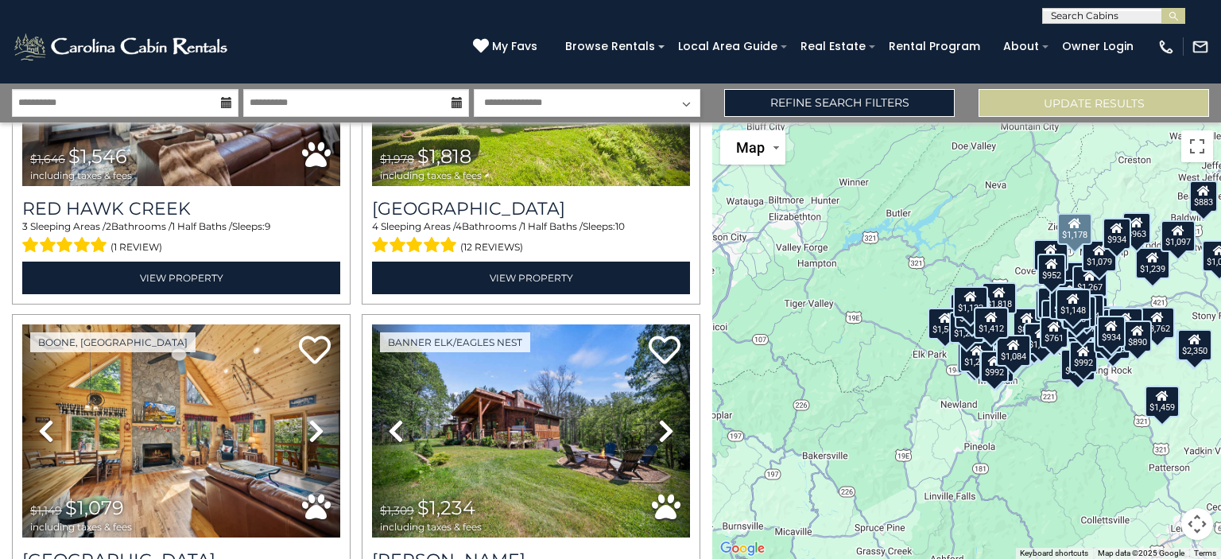
scroll to position [11112, 0]
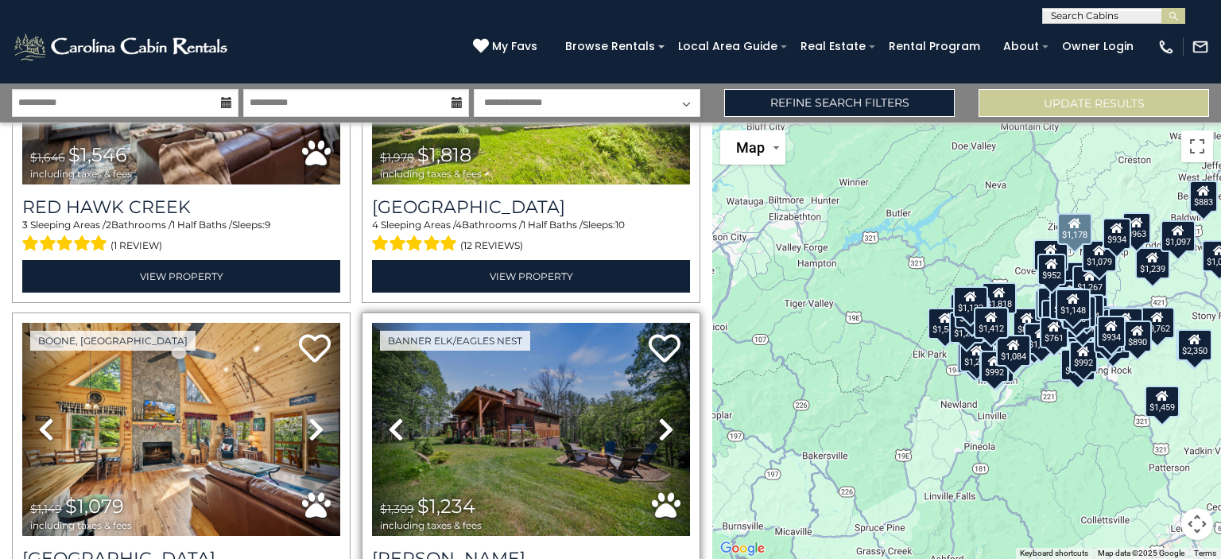
click at [658, 417] on icon at bounding box center [666, 429] width 16 height 25
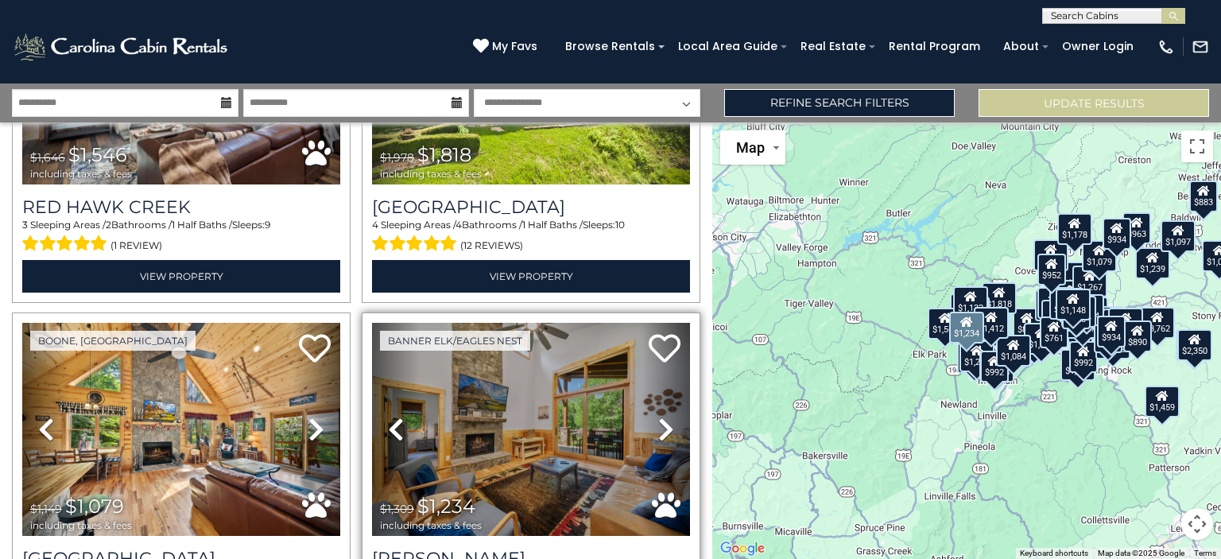
click at [658, 417] on icon at bounding box center [666, 429] width 16 height 25
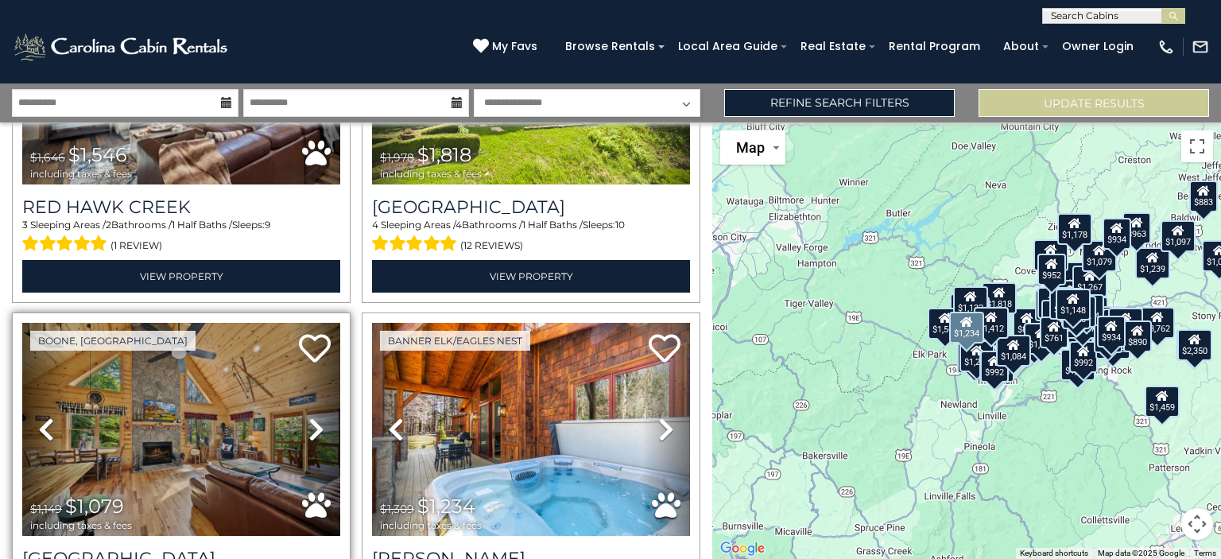
click at [308, 417] on icon at bounding box center [316, 429] width 16 height 25
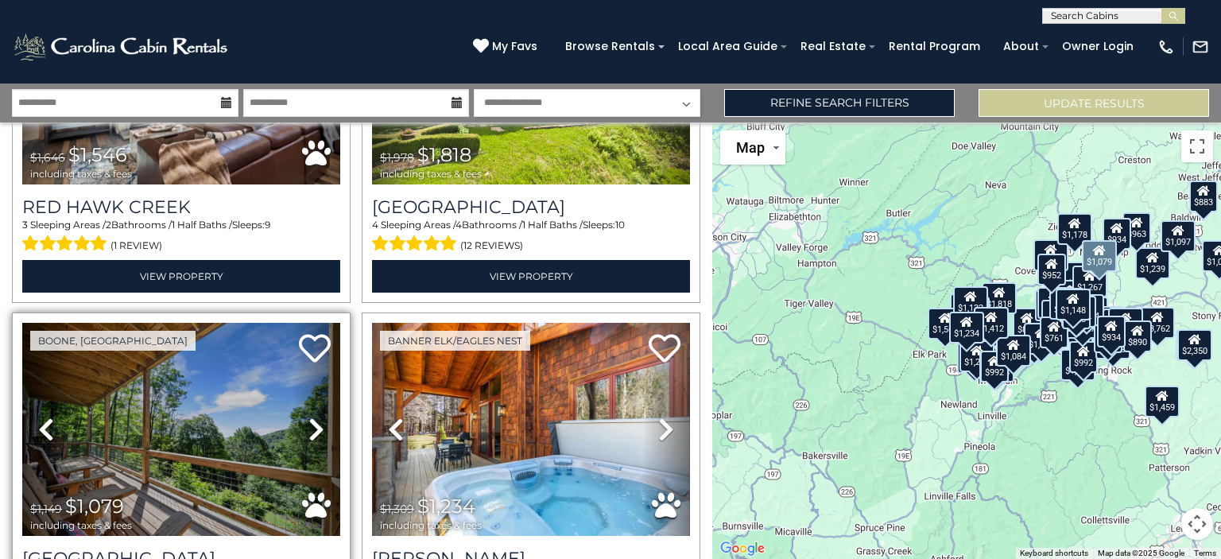
click at [308, 417] on icon at bounding box center [316, 429] width 16 height 25
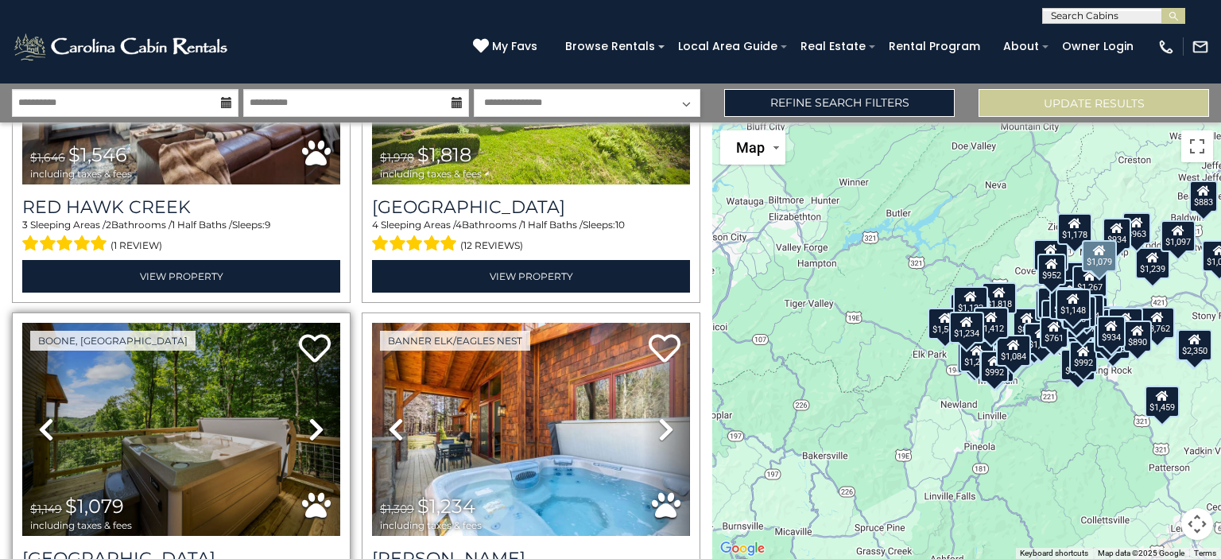
click at [308, 417] on icon at bounding box center [316, 429] width 16 height 25
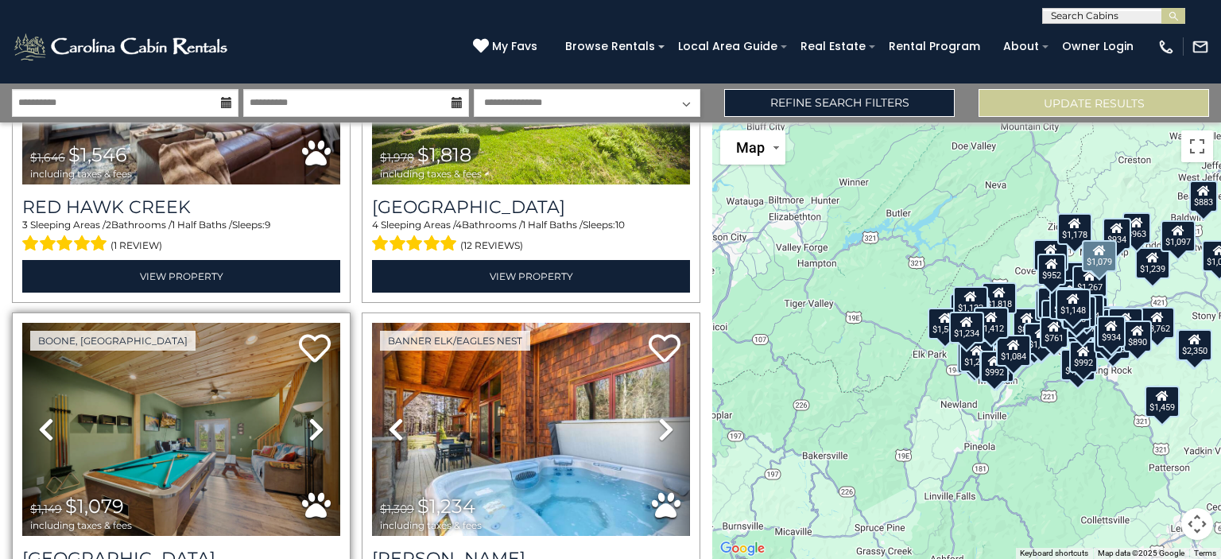
click at [308, 417] on icon at bounding box center [316, 429] width 16 height 25
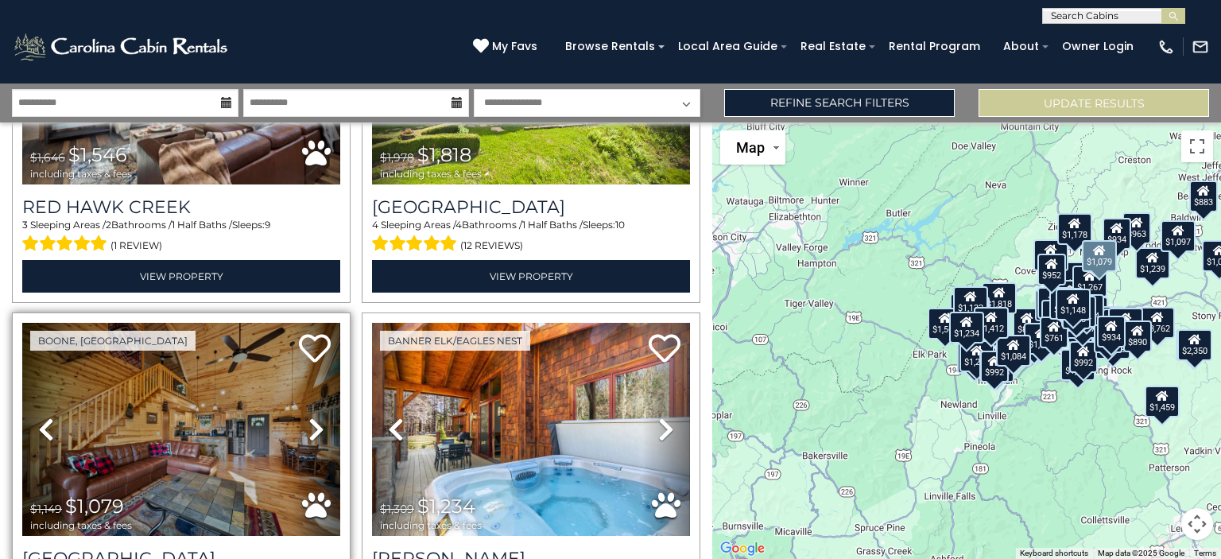
click at [308, 417] on icon at bounding box center [316, 429] width 16 height 25
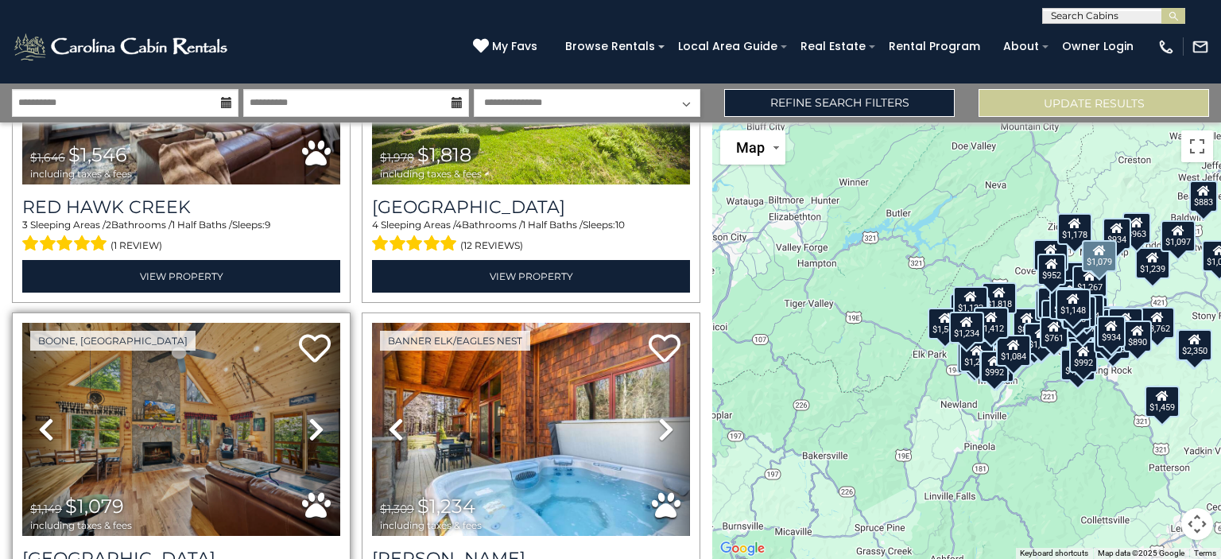
click at [308, 417] on icon at bounding box center [316, 429] width 16 height 25
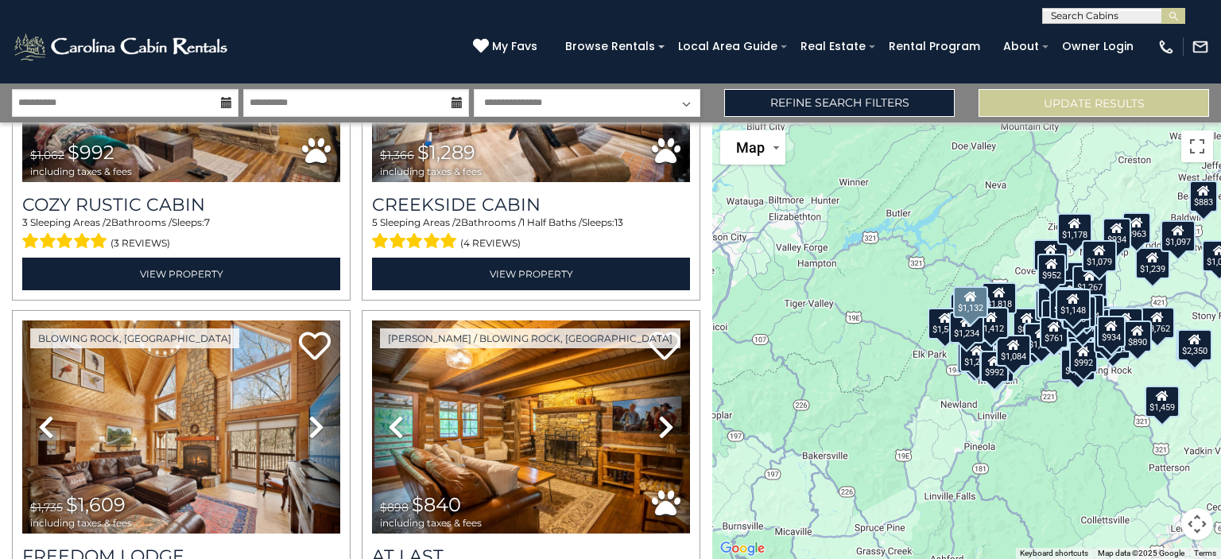
scroll to position [12578, 0]
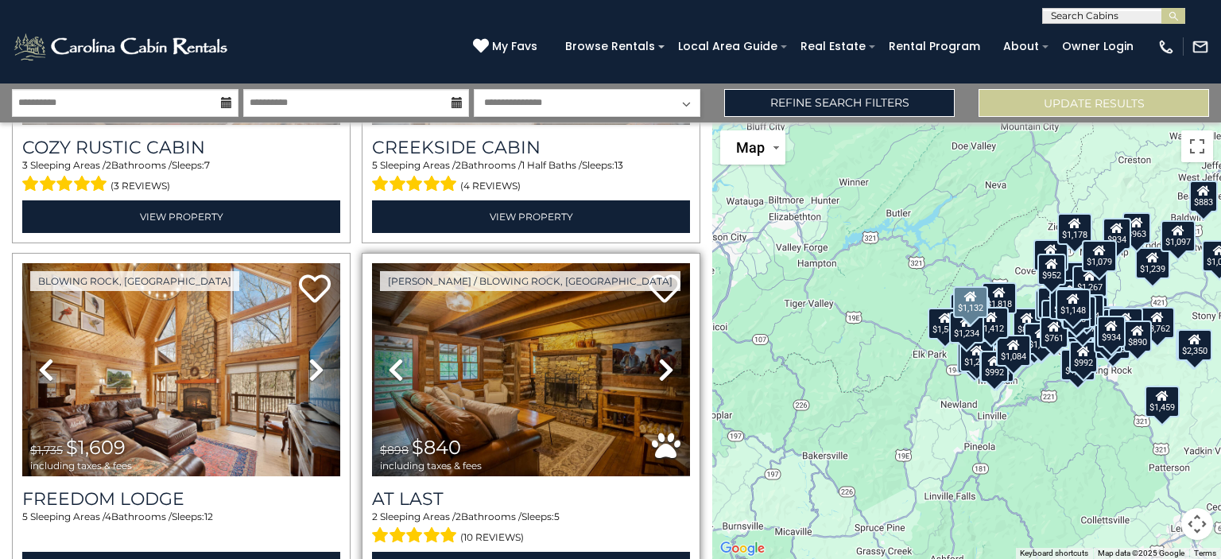
click at [658, 357] on icon at bounding box center [666, 369] width 16 height 25
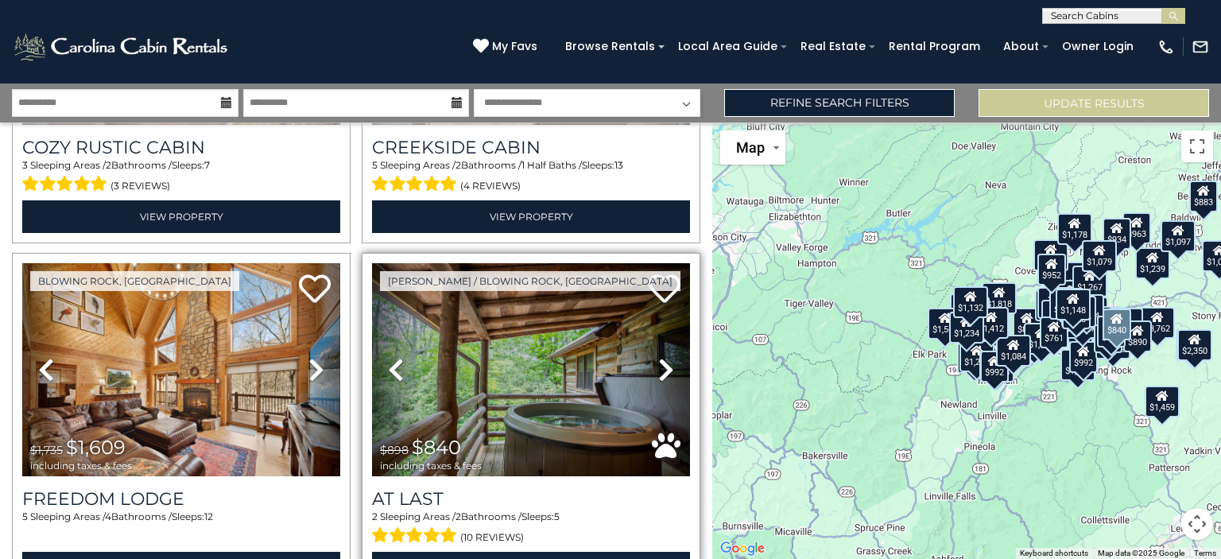
click at [658, 357] on icon at bounding box center [666, 369] width 16 height 25
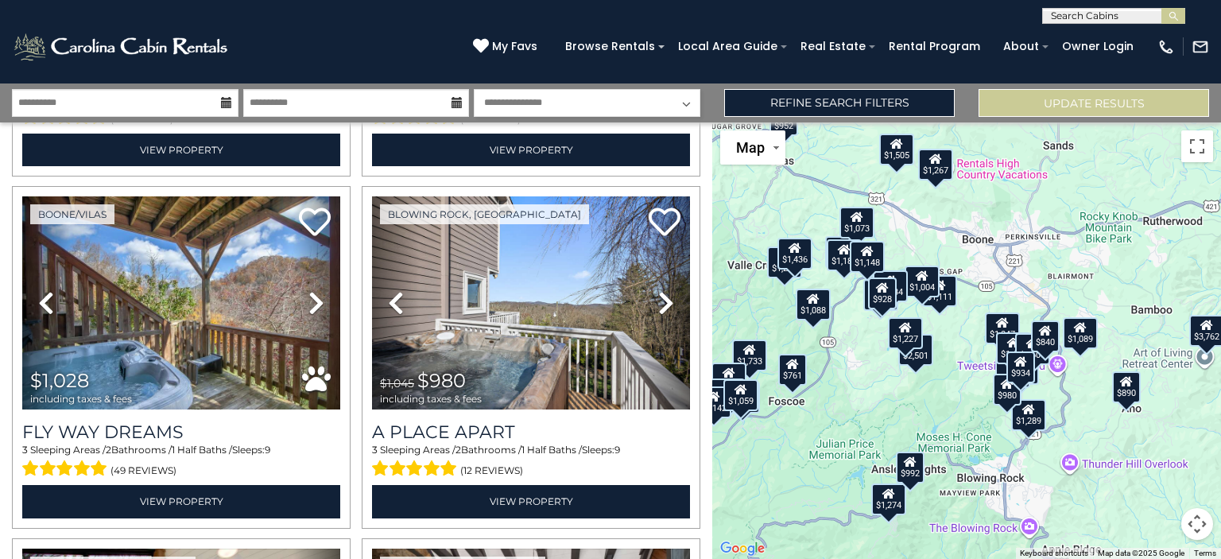
scroll to position [5257, 0]
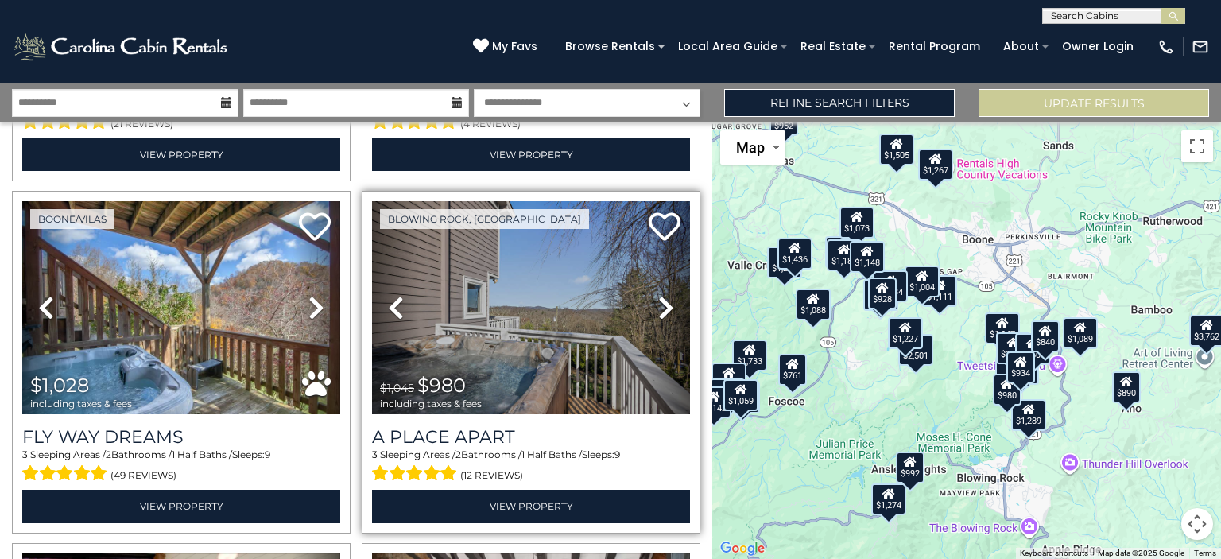
click at [658, 295] on icon at bounding box center [666, 307] width 16 height 25
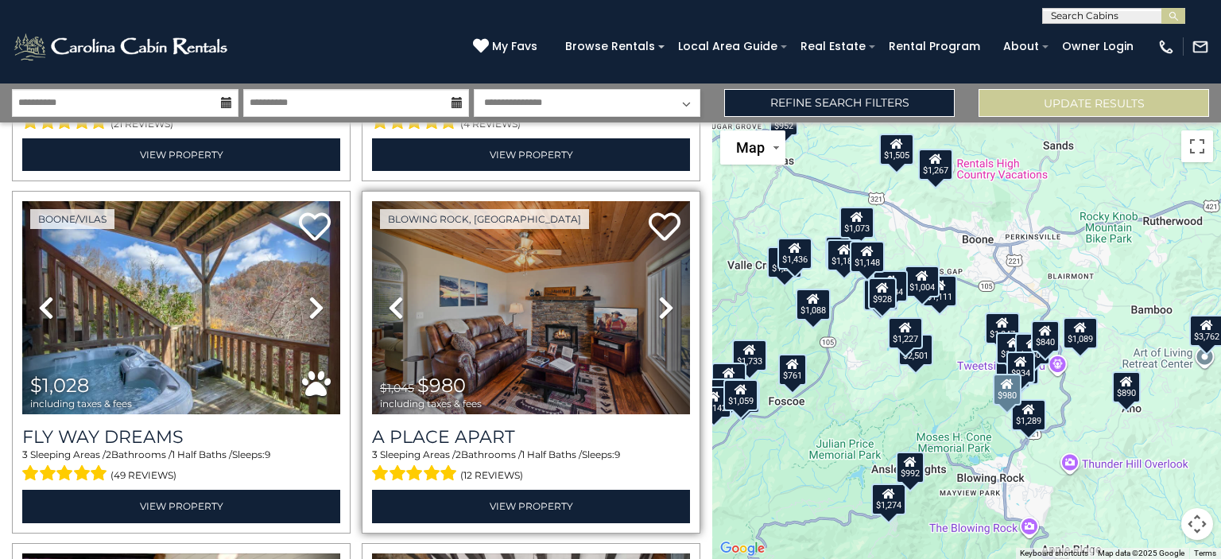
click at [658, 295] on icon at bounding box center [666, 307] width 16 height 25
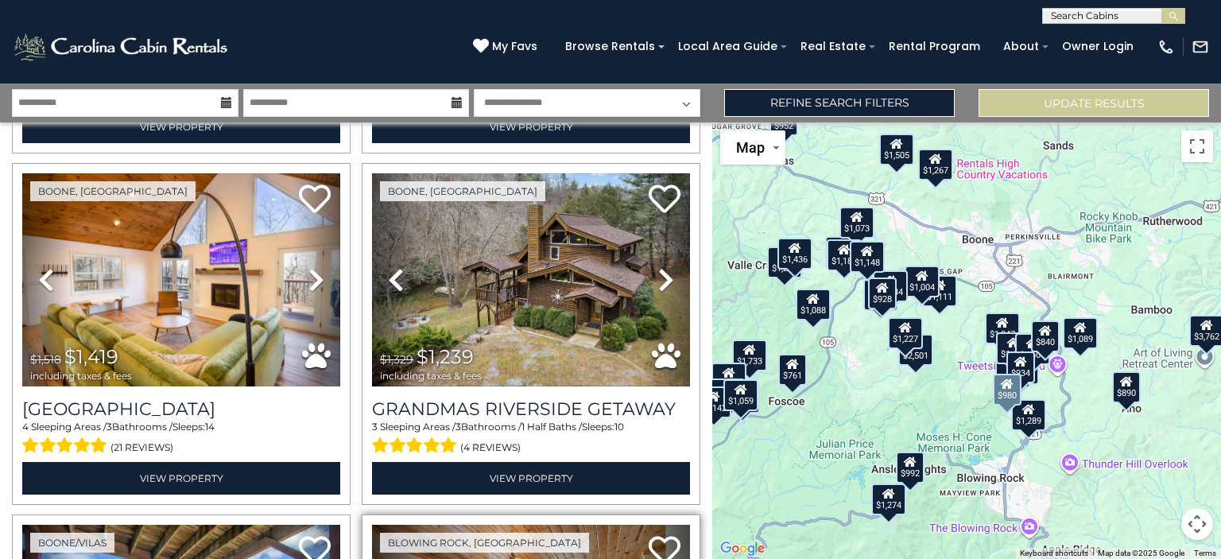
scroll to position [4931, 0]
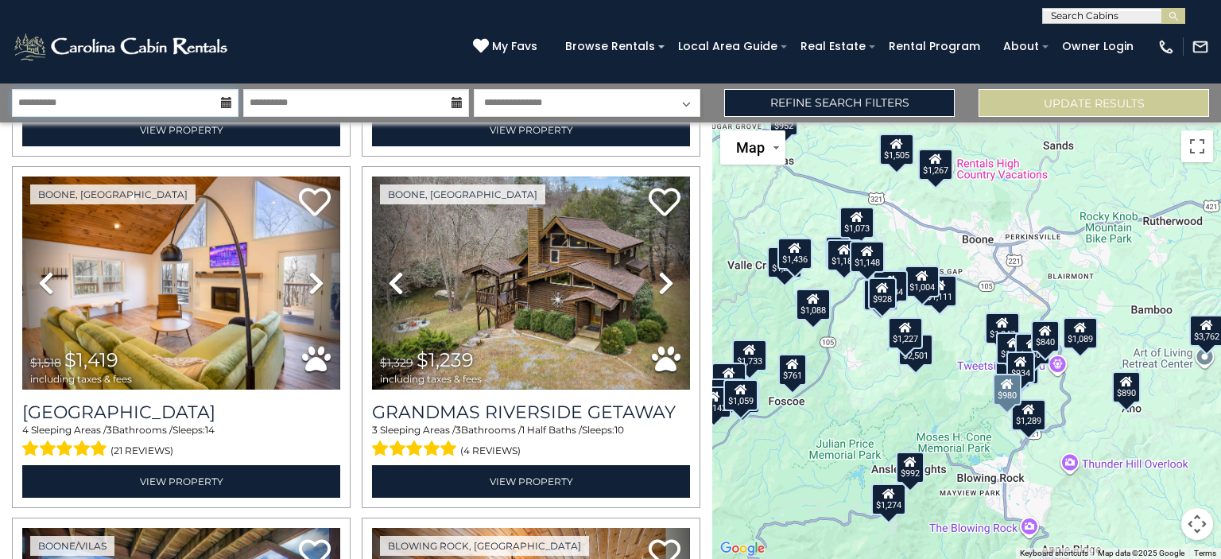
click at [153, 106] on input "**********" at bounding box center [125, 103] width 227 height 28
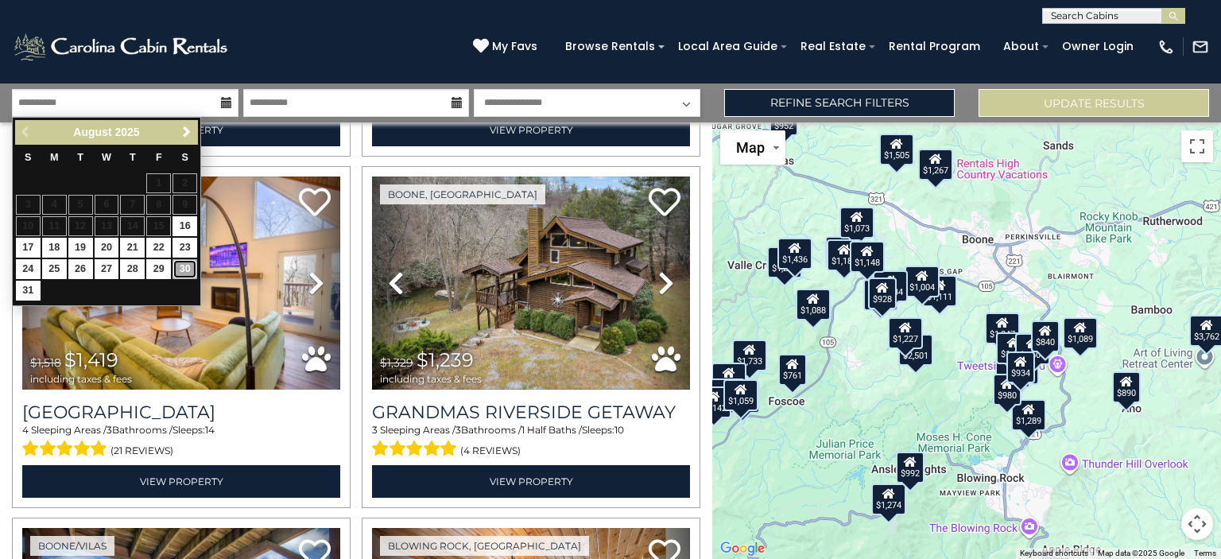
click at [187, 268] on link "30" at bounding box center [184, 269] width 25 height 20
type input "*******"
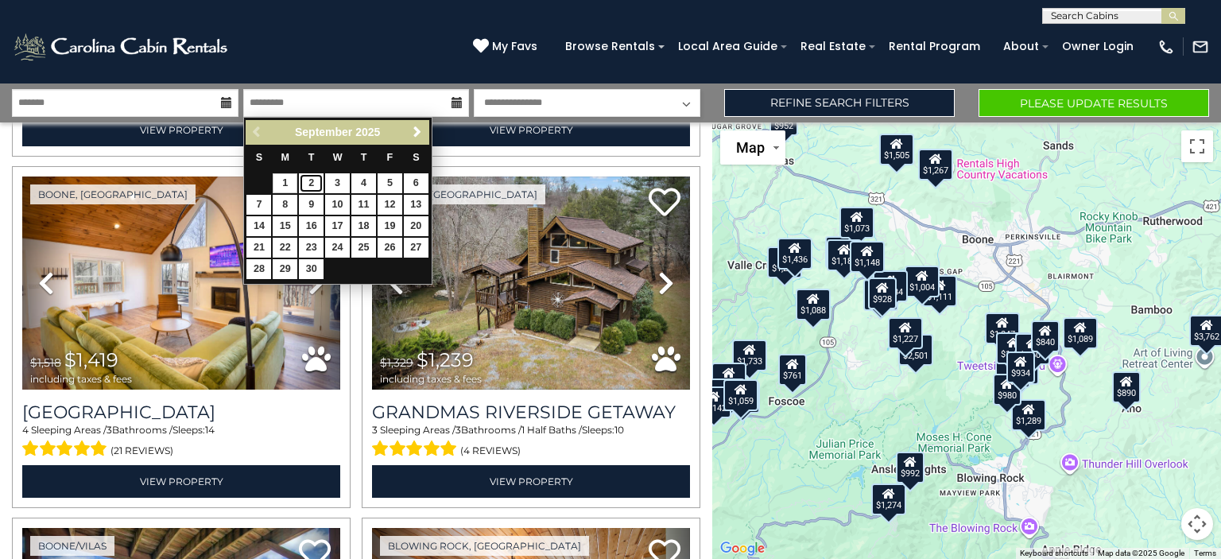
click at [313, 178] on link "2" at bounding box center [311, 183] width 25 height 20
type input "******"
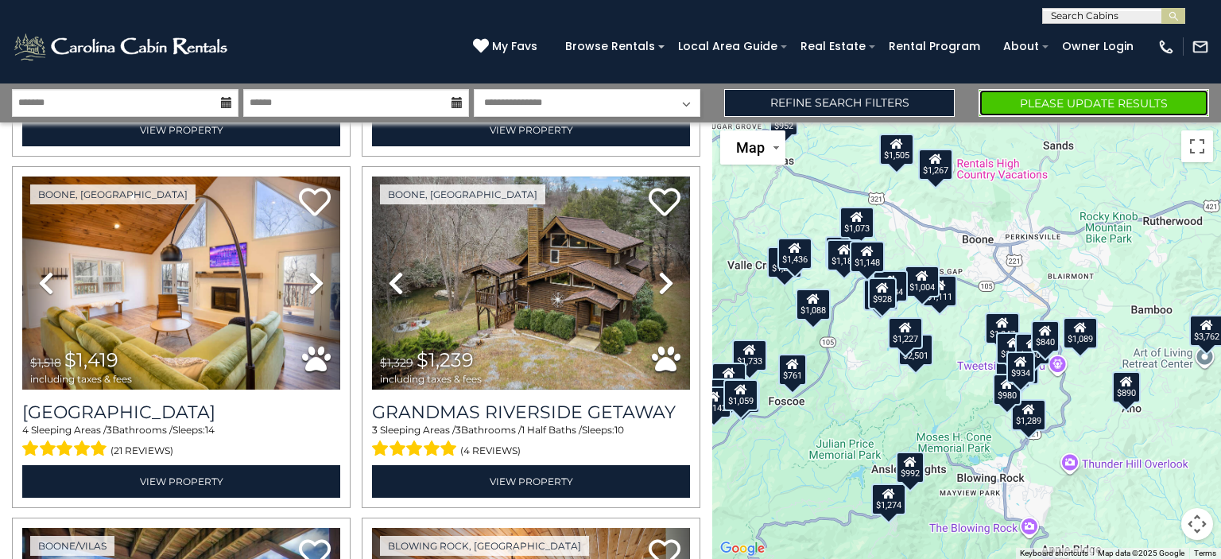
click at [1078, 103] on button "Please Update Results" at bounding box center [1094, 103] width 231 height 28
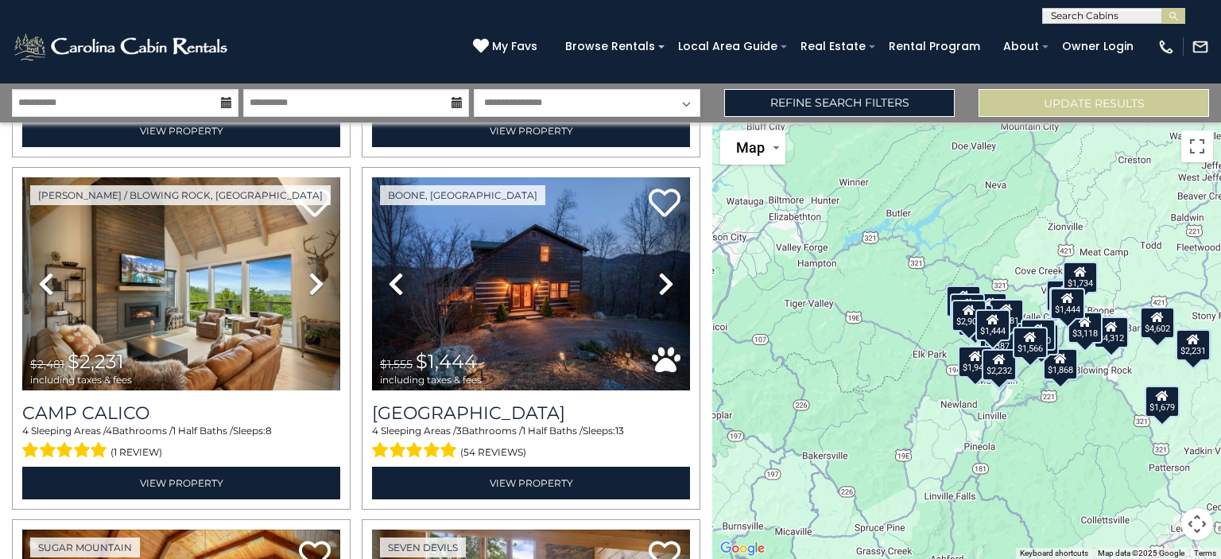
scroll to position [4218, 0]
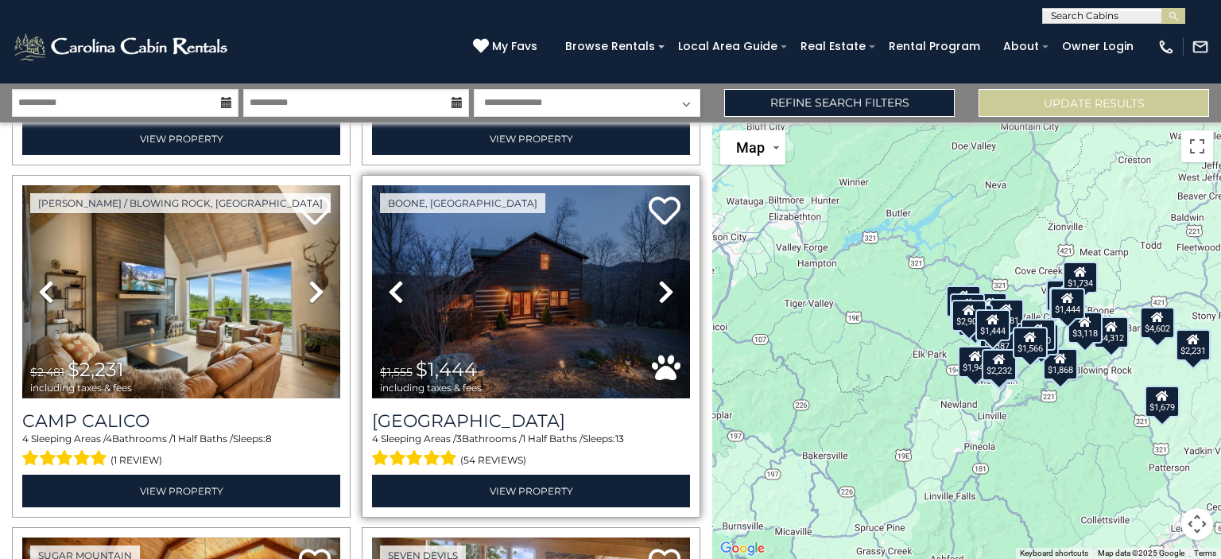
click at [658, 279] on icon at bounding box center [666, 291] width 16 height 25
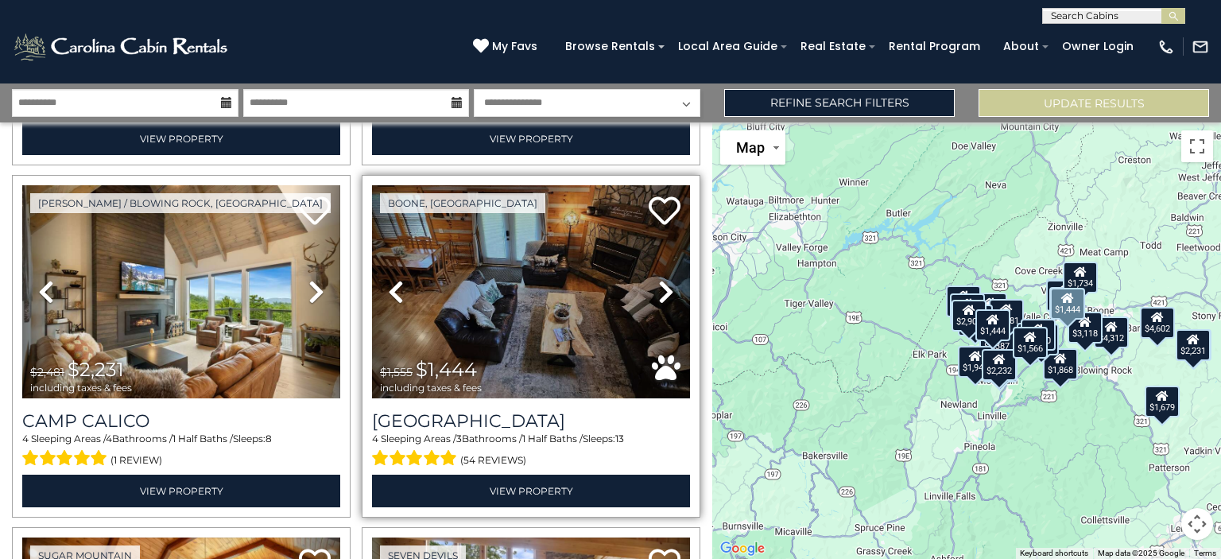
click at [669, 260] on link "Next" at bounding box center [666, 291] width 48 height 213
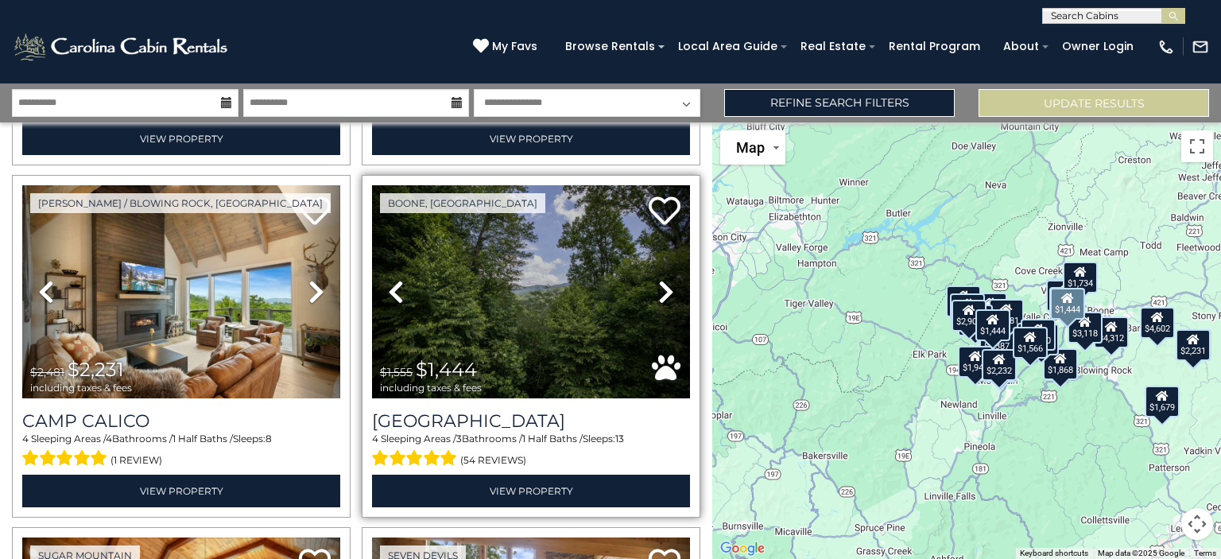
click at [669, 260] on link "Next" at bounding box center [666, 291] width 48 height 213
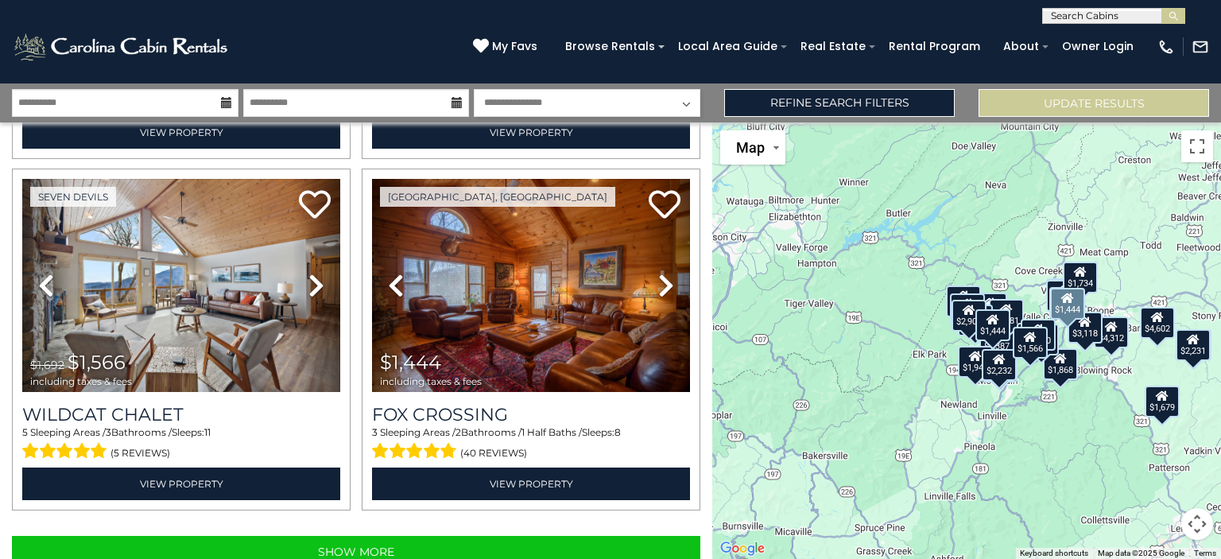
scroll to position [4935, 0]
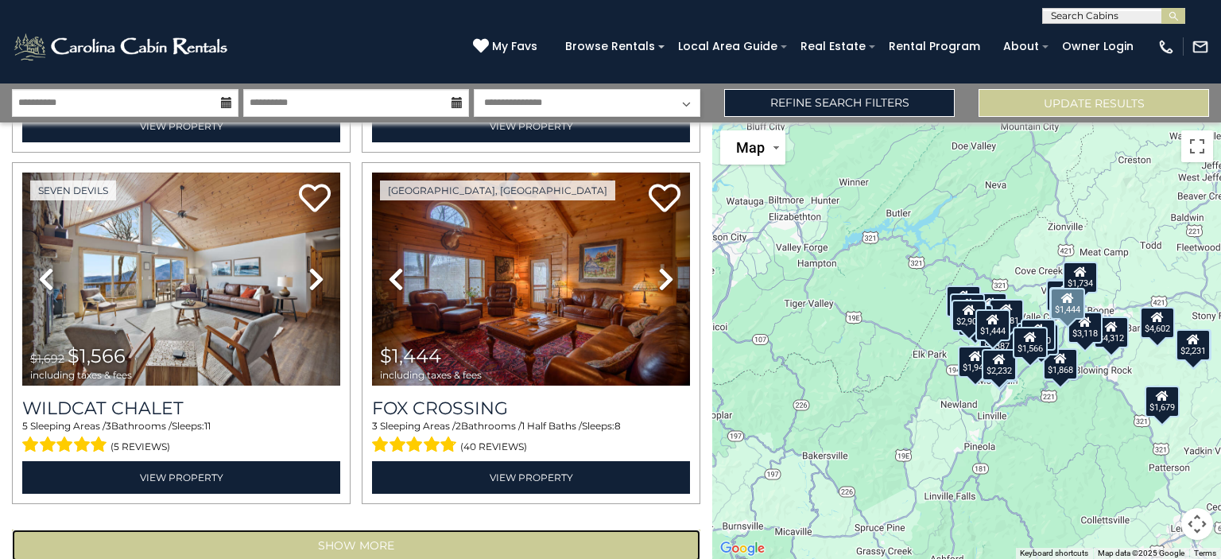
click at [360, 529] on button "Show More" at bounding box center [356, 545] width 688 height 32
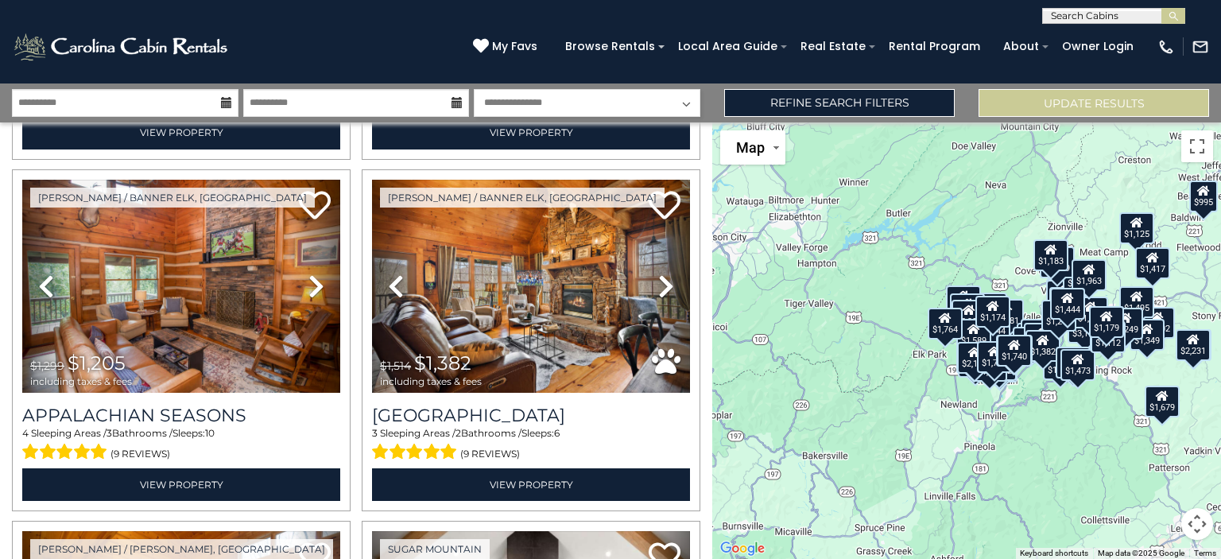
scroll to position [5632, 0]
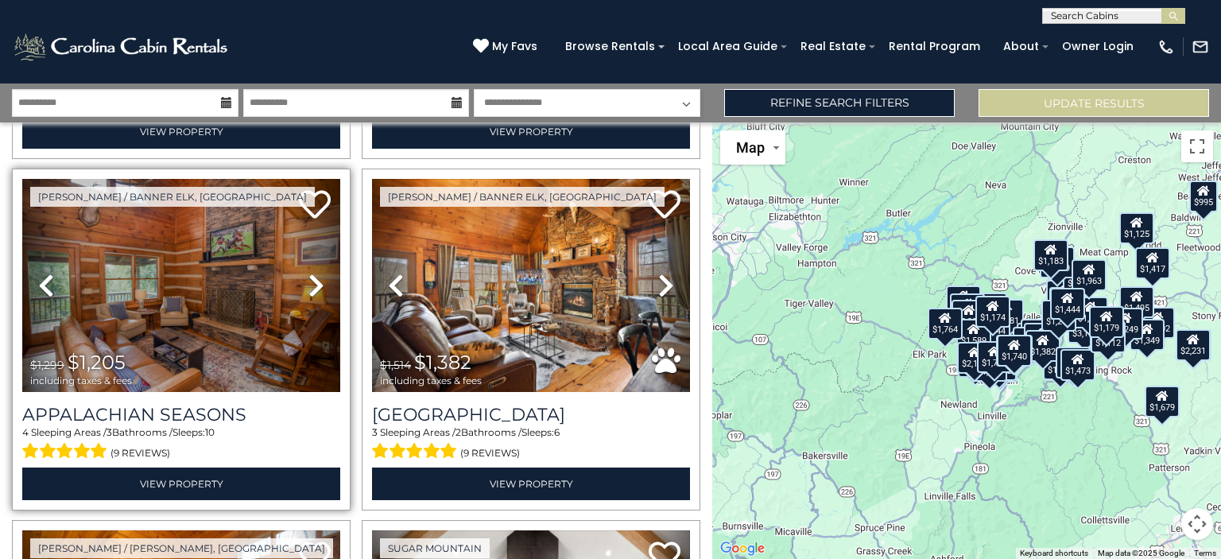
click at [315, 273] on icon at bounding box center [316, 285] width 16 height 25
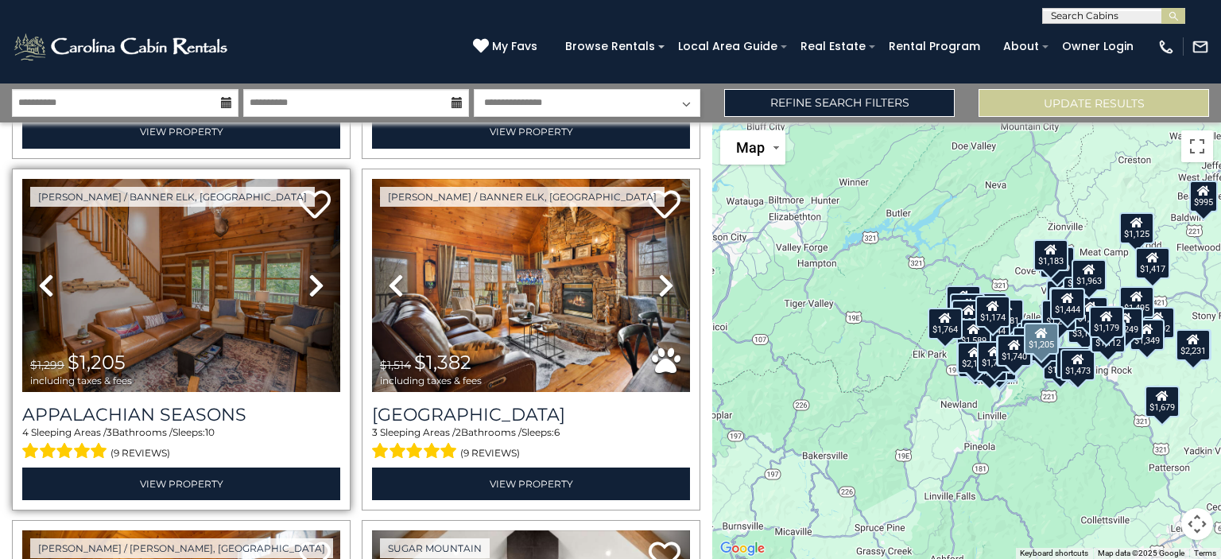
click at [315, 273] on icon at bounding box center [316, 285] width 16 height 25
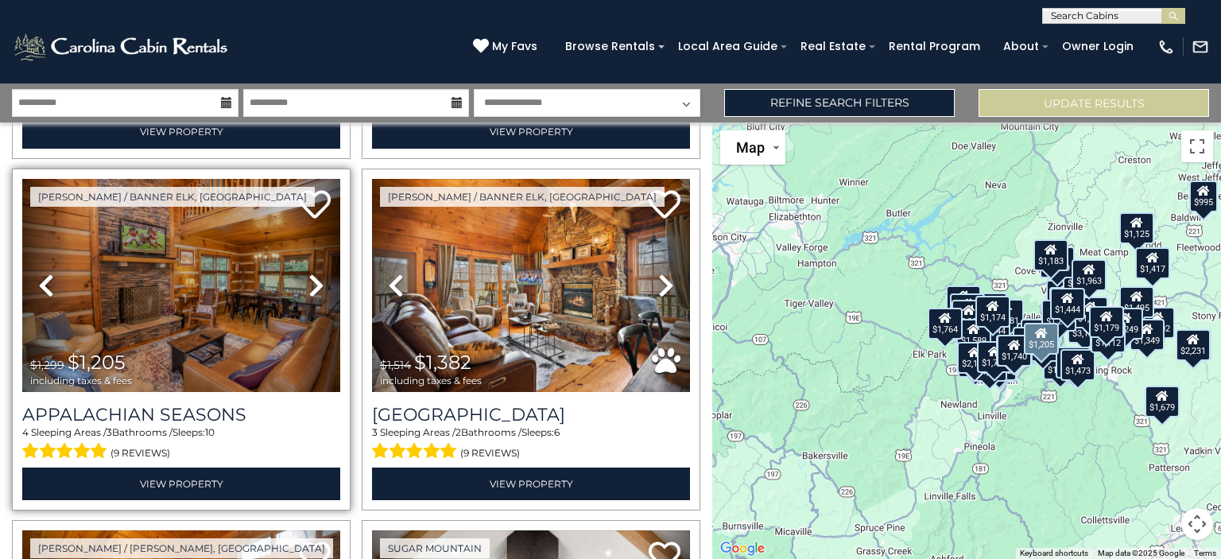
click at [315, 273] on icon at bounding box center [316, 285] width 16 height 25
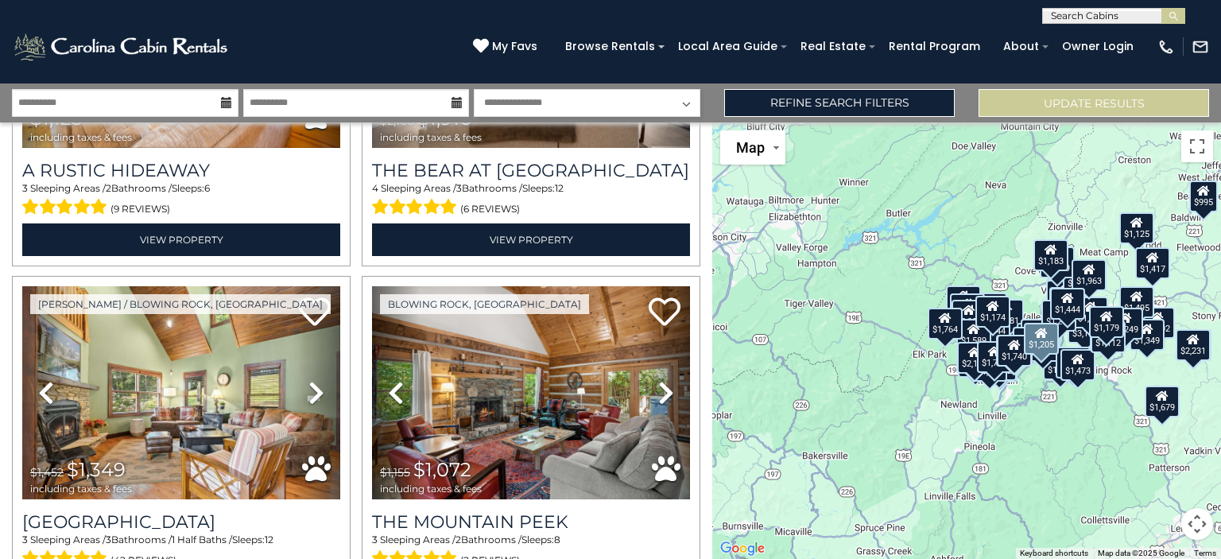
scroll to position [6229, 0]
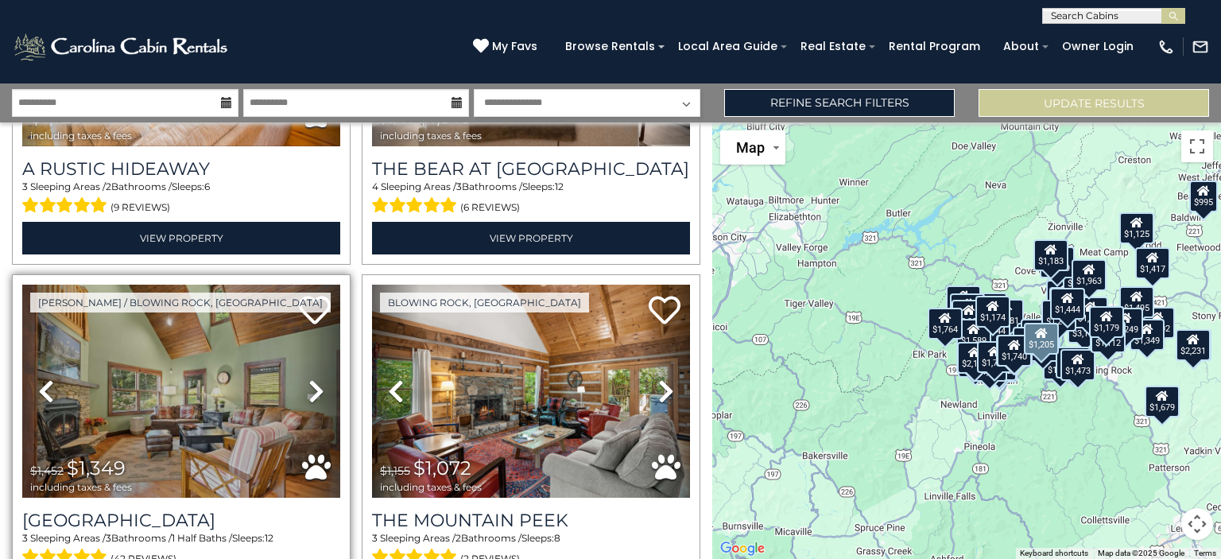
click at [317, 378] on icon at bounding box center [316, 390] width 16 height 25
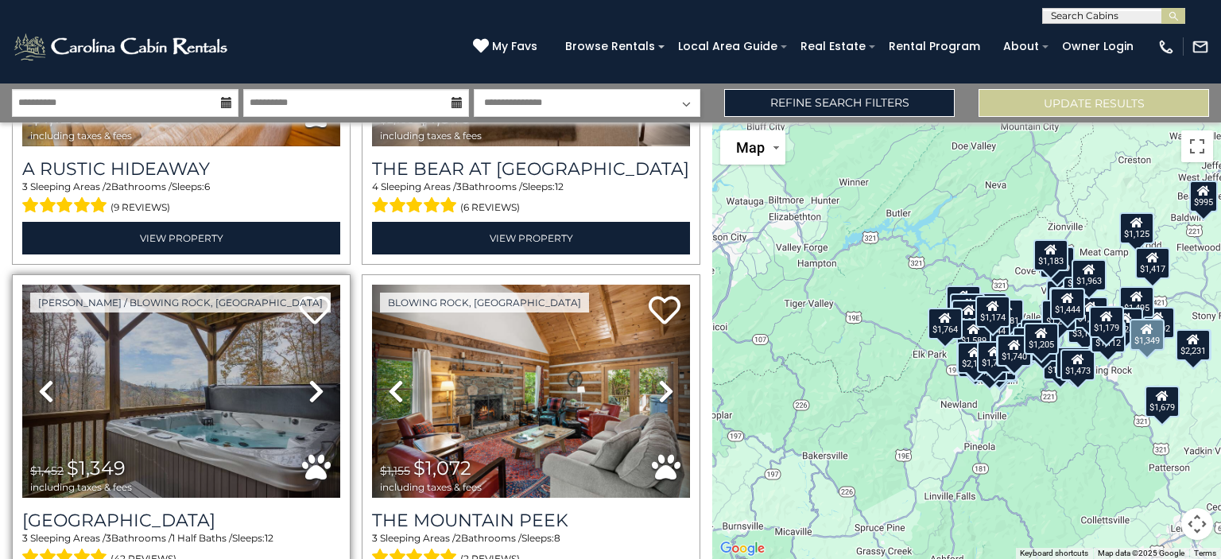
click at [317, 378] on icon at bounding box center [316, 390] width 16 height 25
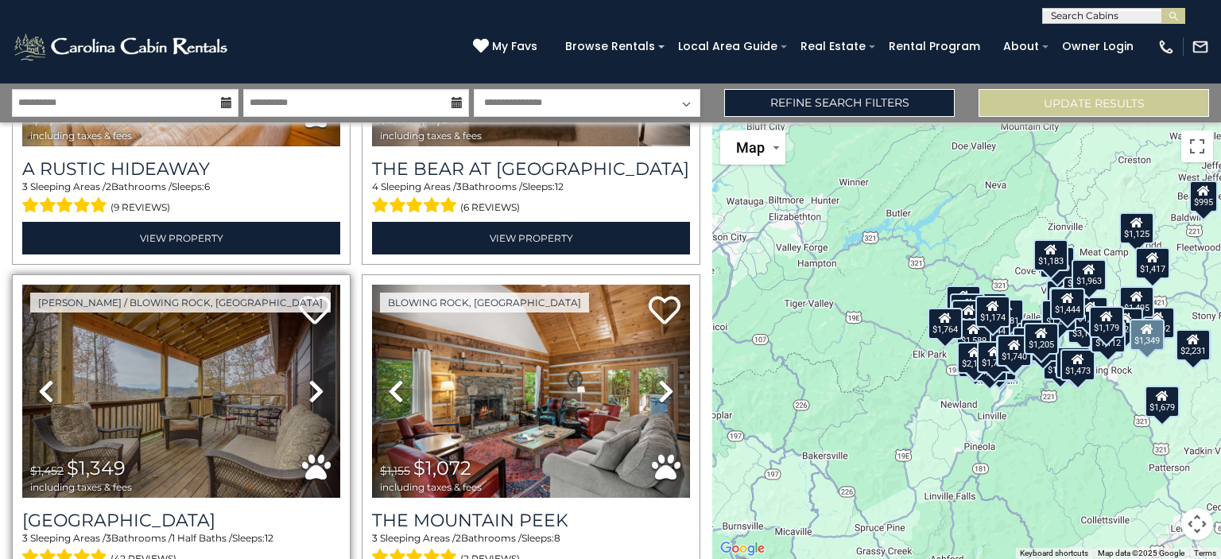
click at [317, 378] on icon at bounding box center [316, 390] width 16 height 25
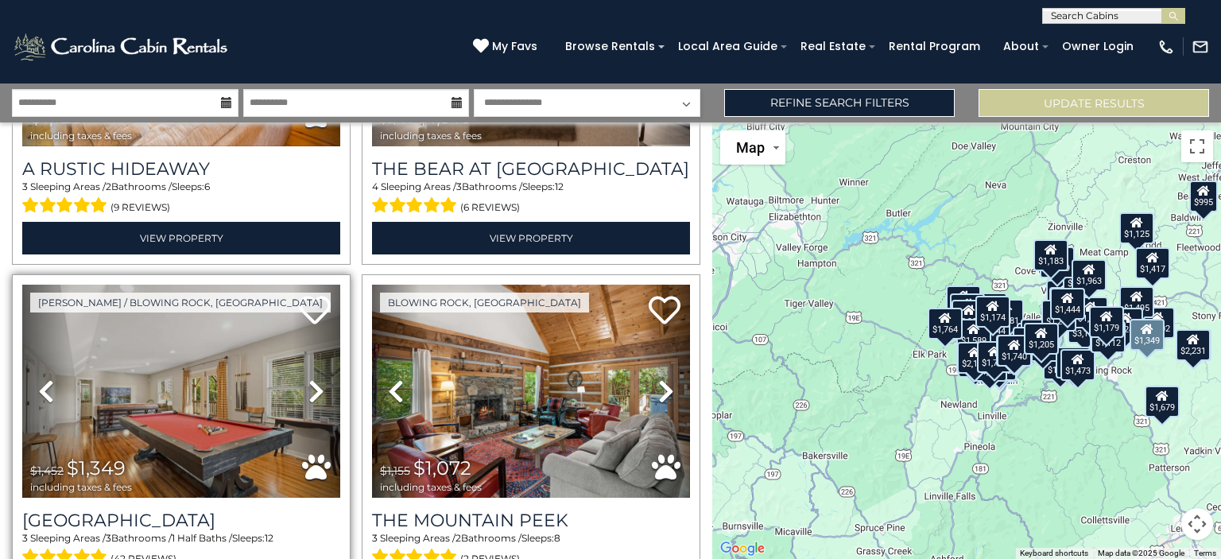
click at [317, 378] on icon at bounding box center [316, 390] width 16 height 25
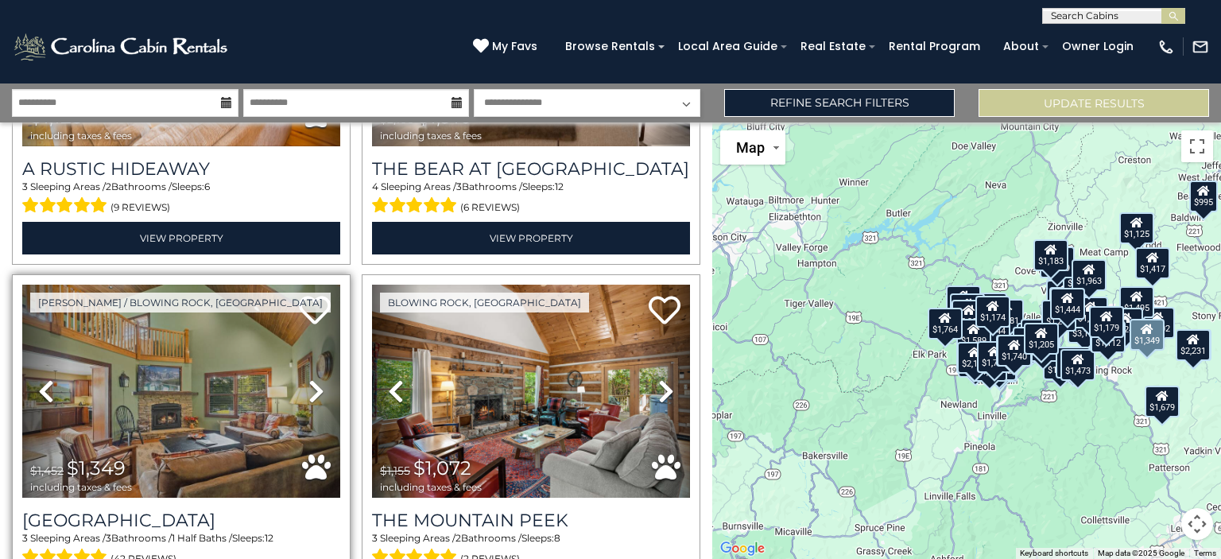
click at [317, 378] on icon at bounding box center [316, 390] width 16 height 25
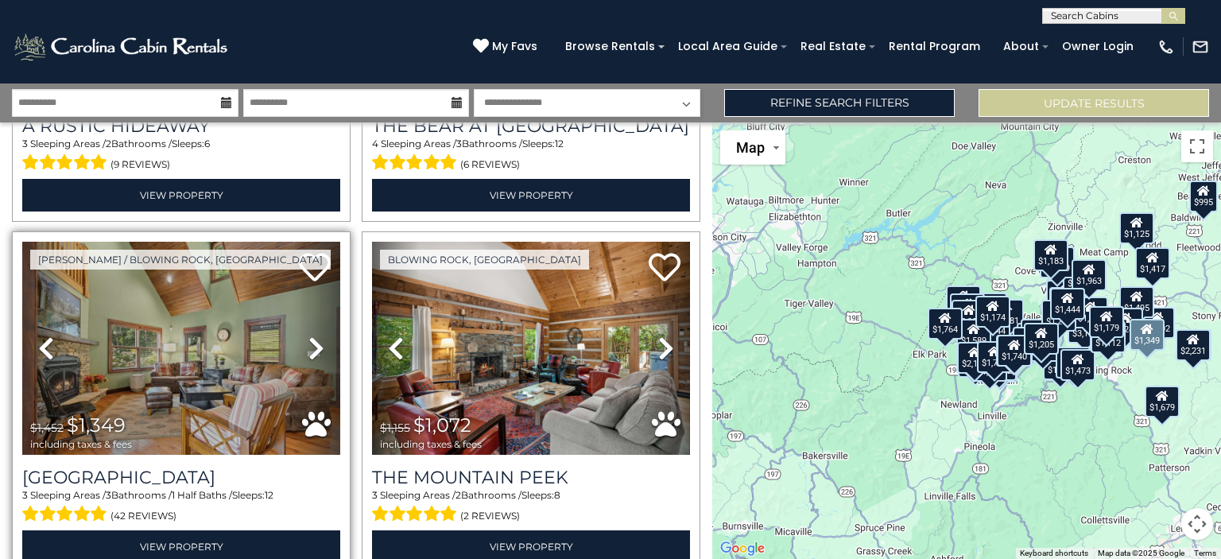
scroll to position [6278, 0]
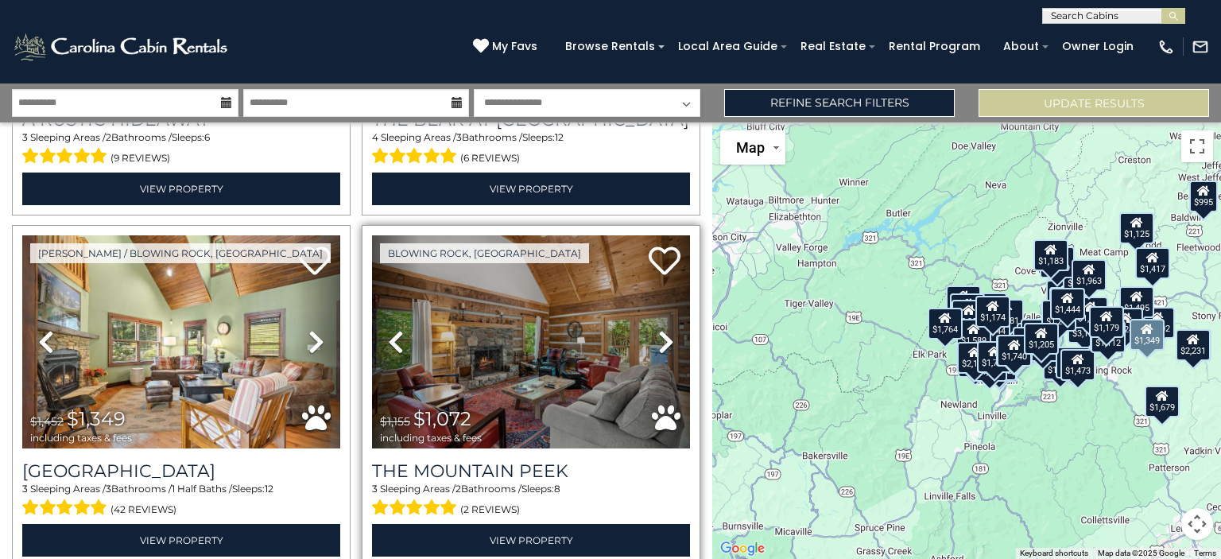
click at [663, 329] on icon at bounding box center [666, 341] width 16 height 25
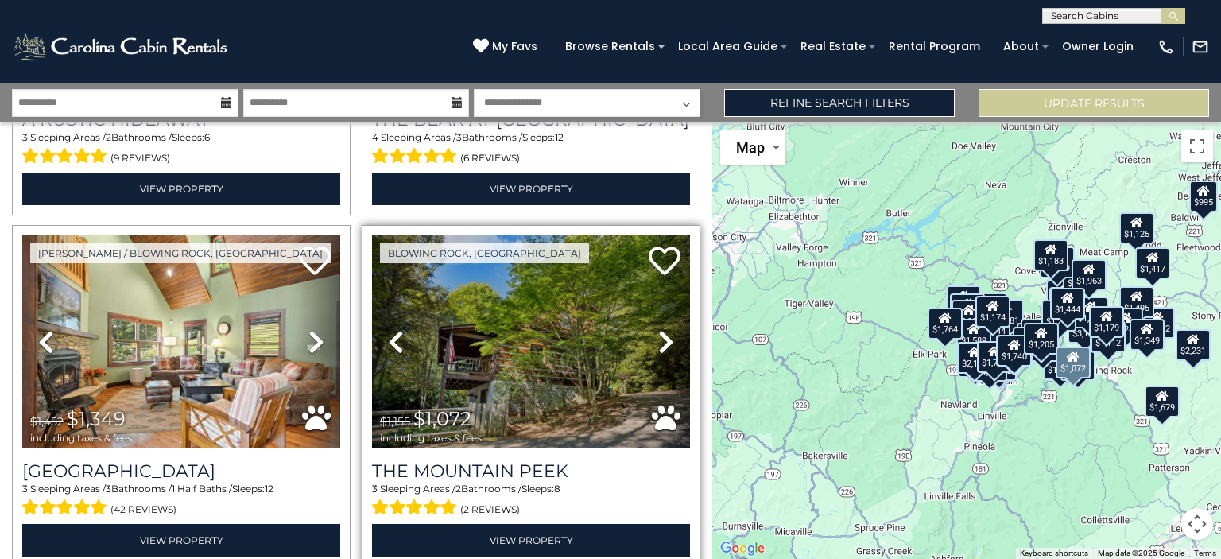
click at [658, 329] on icon at bounding box center [666, 341] width 16 height 25
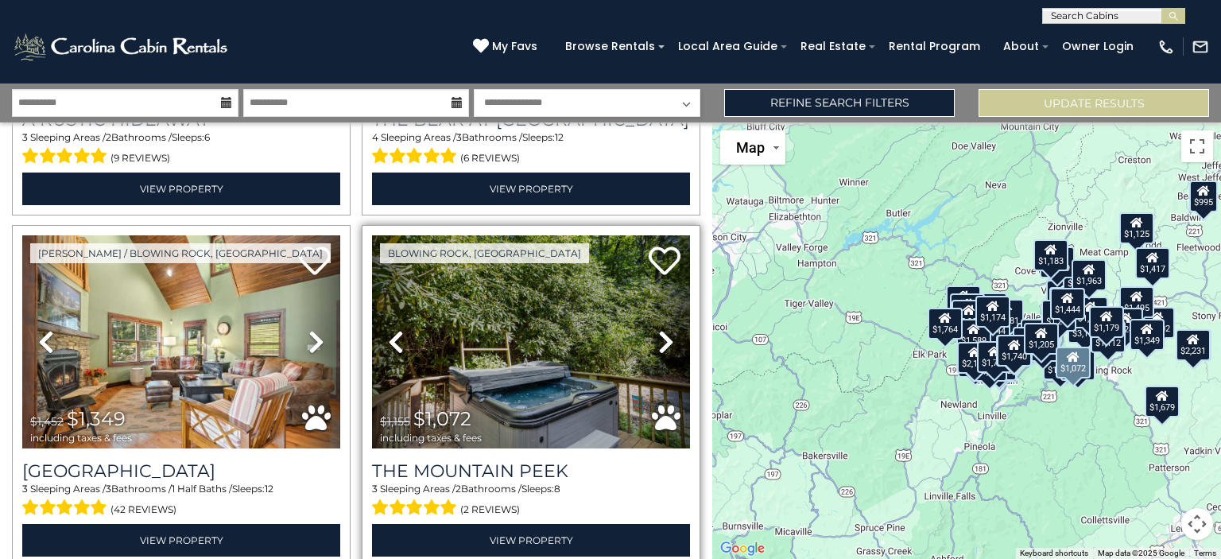
click at [661, 329] on icon at bounding box center [666, 341] width 16 height 25
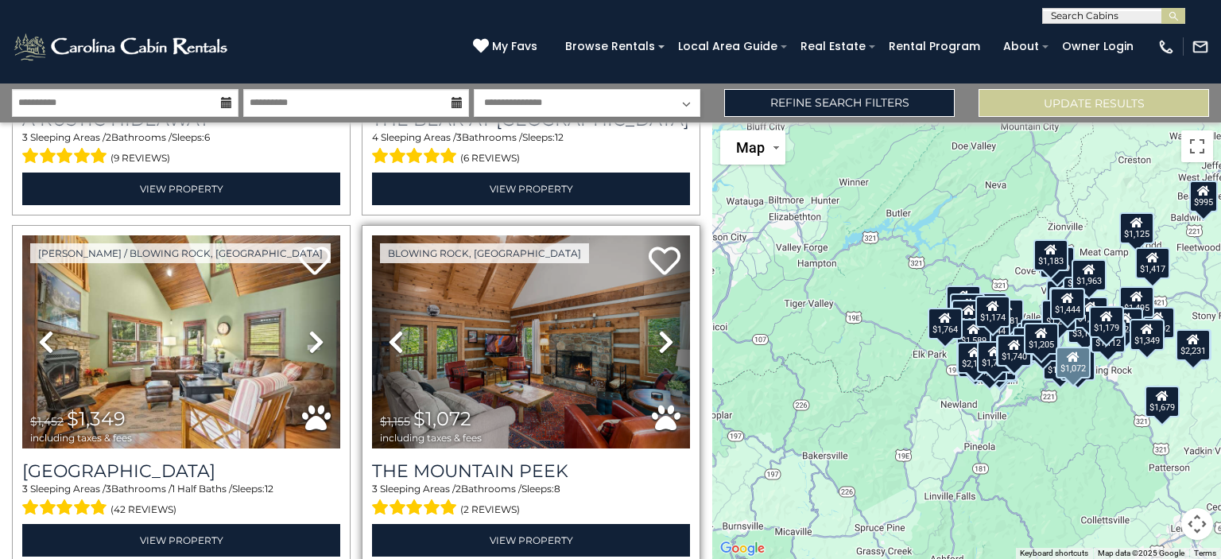
click at [650, 305] on link "Next" at bounding box center [666, 341] width 48 height 213
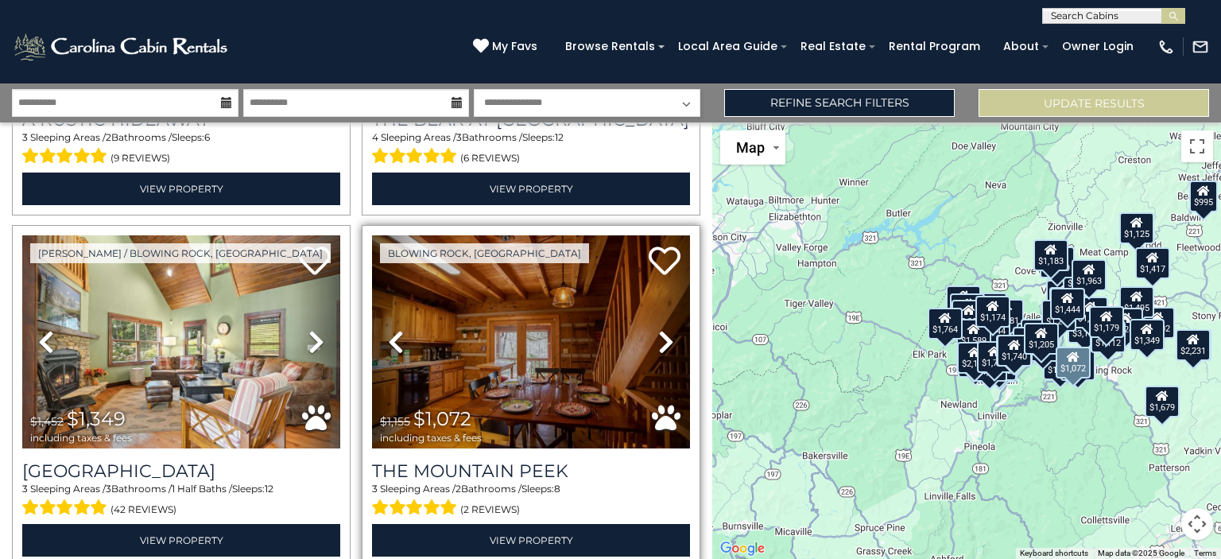
click at [661, 329] on icon at bounding box center [666, 341] width 16 height 25
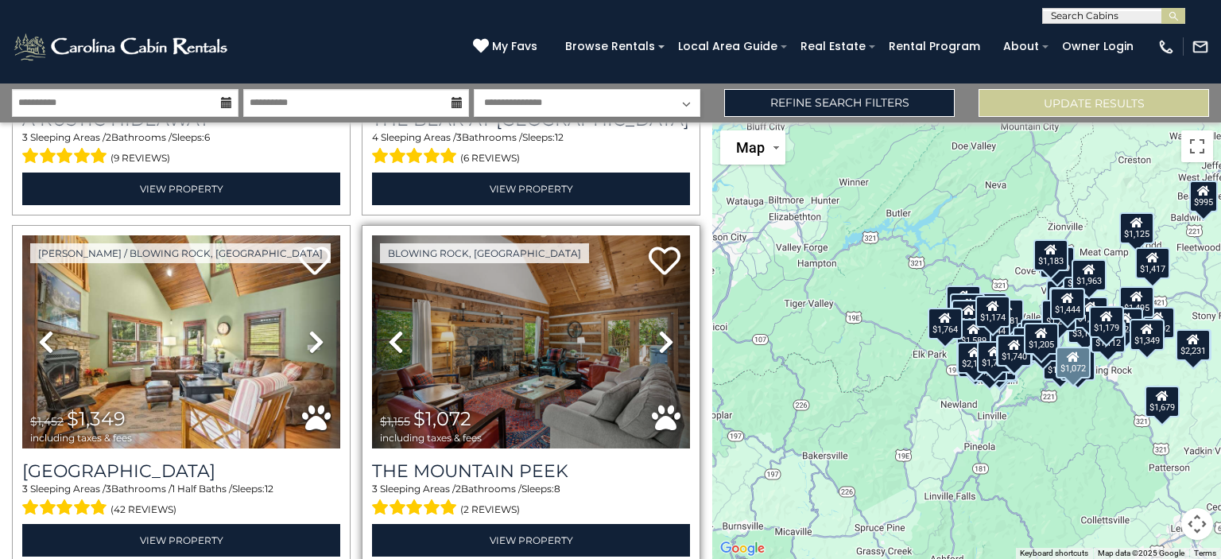
click at [661, 329] on icon at bounding box center [666, 341] width 16 height 25
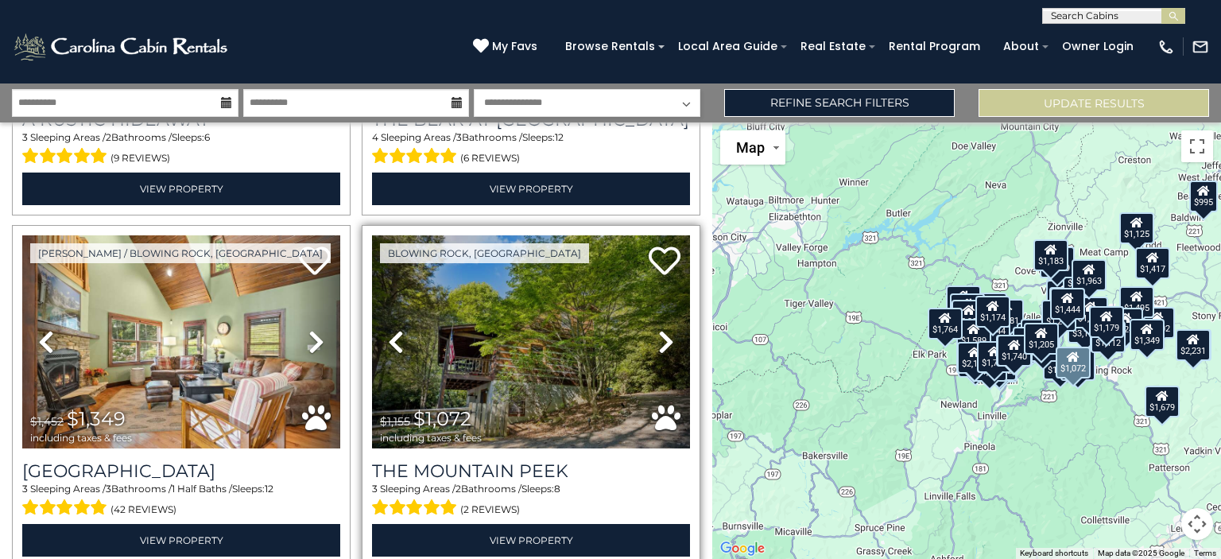
click at [661, 329] on icon at bounding box center [666, 341] width 16 height 25
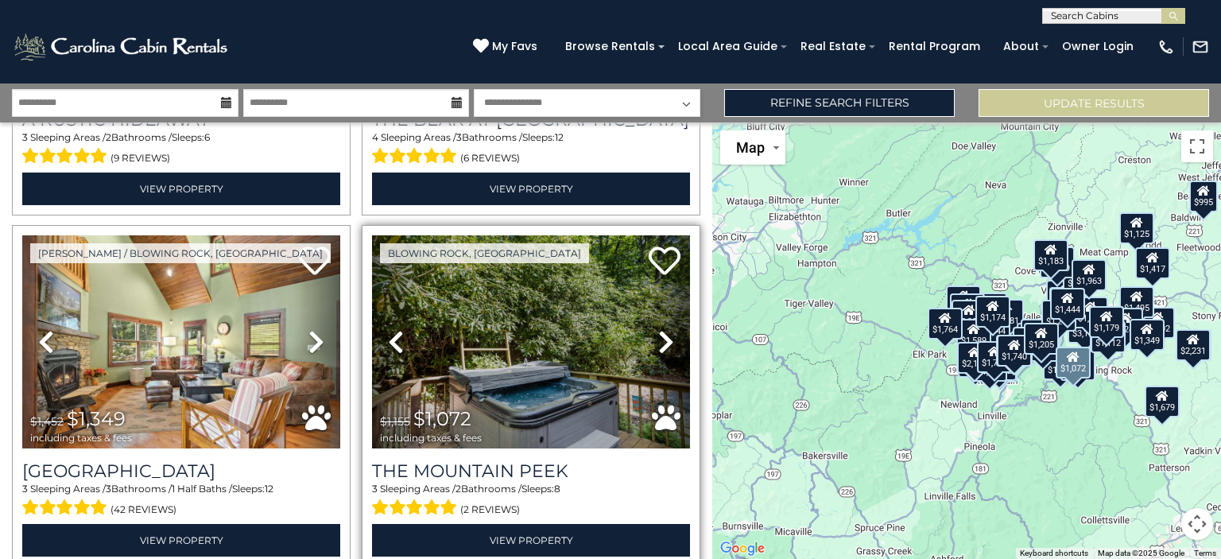
click at [661, 329] on icon at bounding box center [666, 341] width 16 height 25
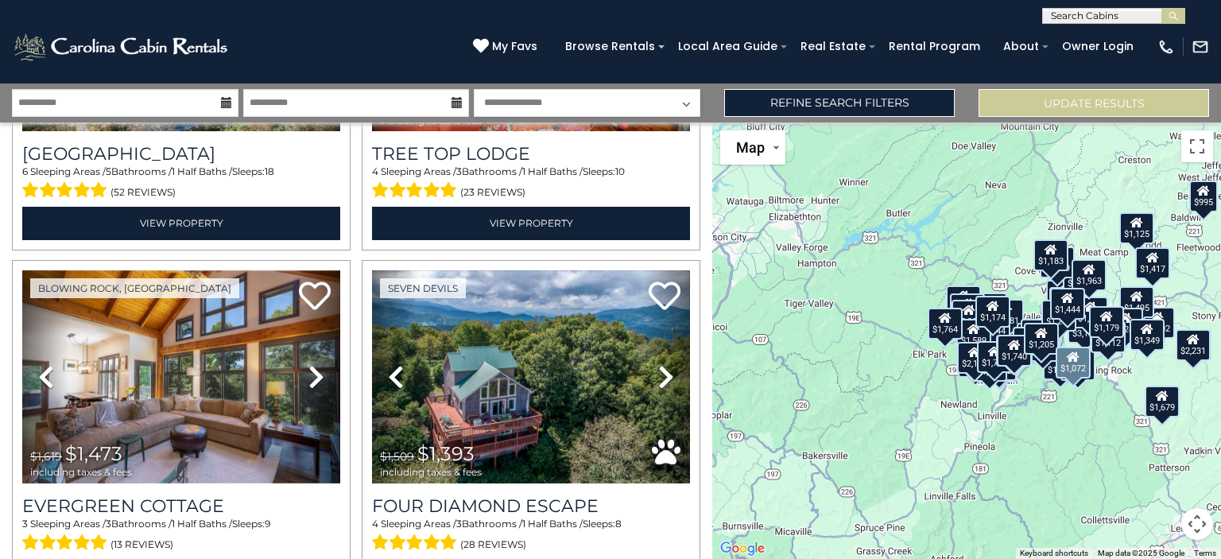
scroll to position [6948, 0]
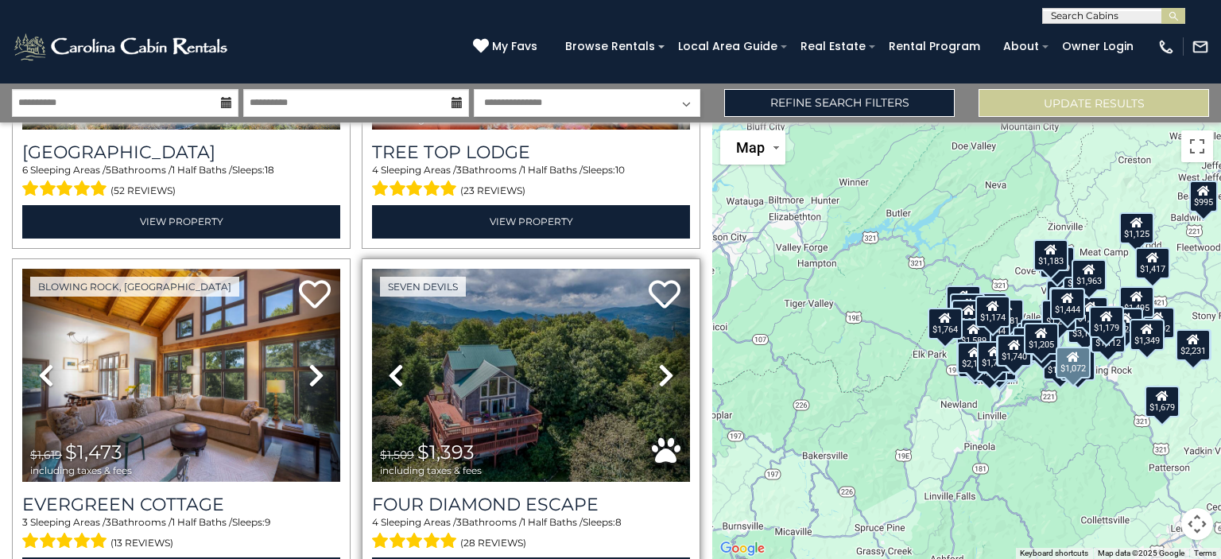
click at [661, 362] on icon at bounding box center [666, 374] width 16 height 25
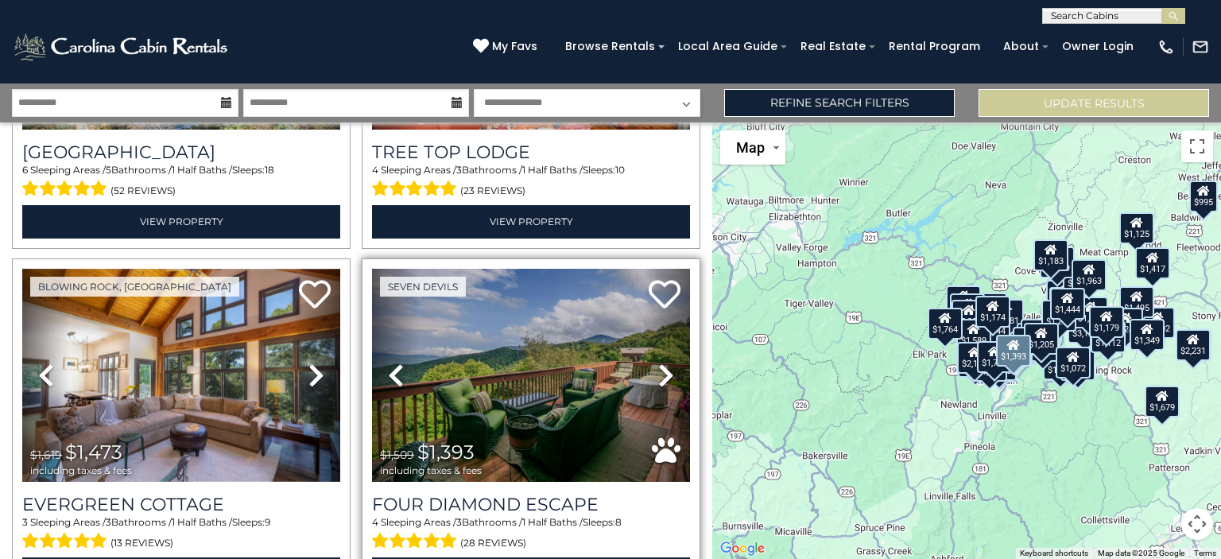
click at [658, 362] on icon at bounding box center [666, 374] width 16 height 25
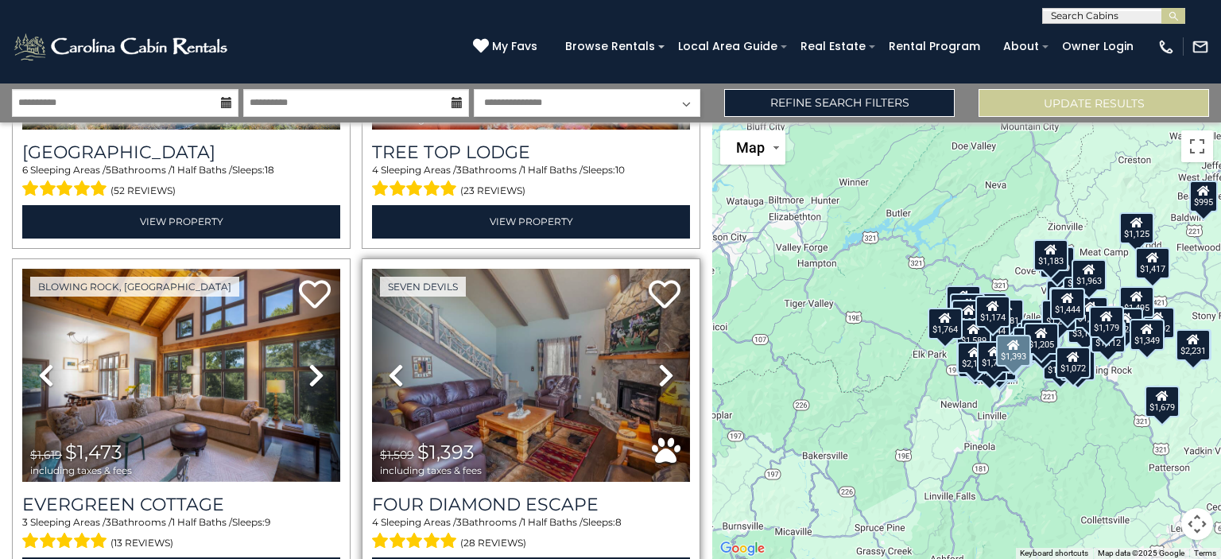
click at [658, 362] on icon at bounding box center [666, 374] width 16 height 25
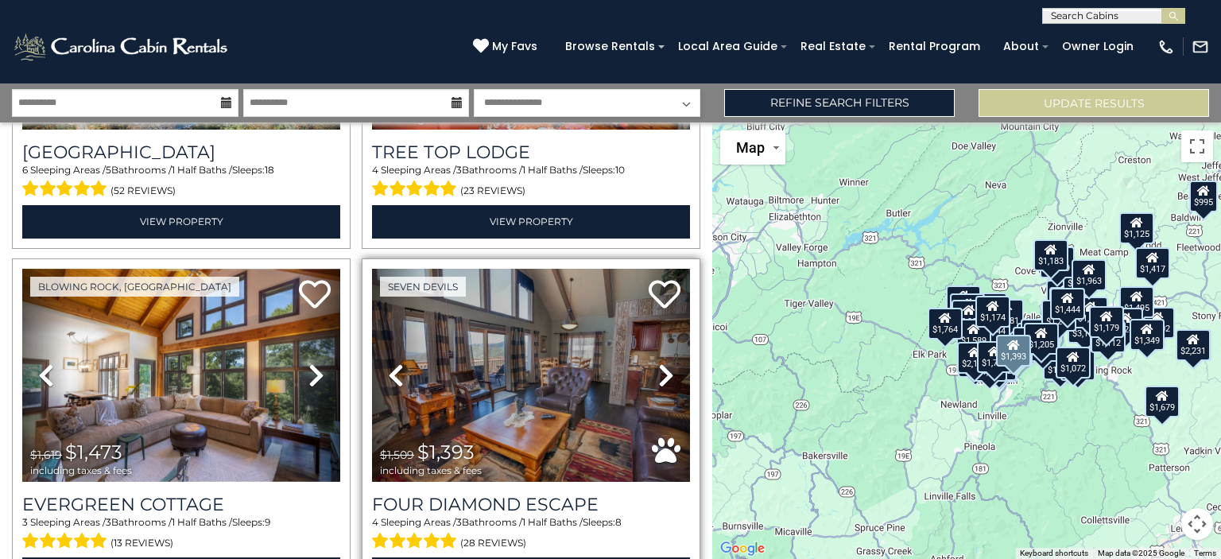
click at [666, 316] on link "Next" at bounding box center [666, 375] width 48 height 213
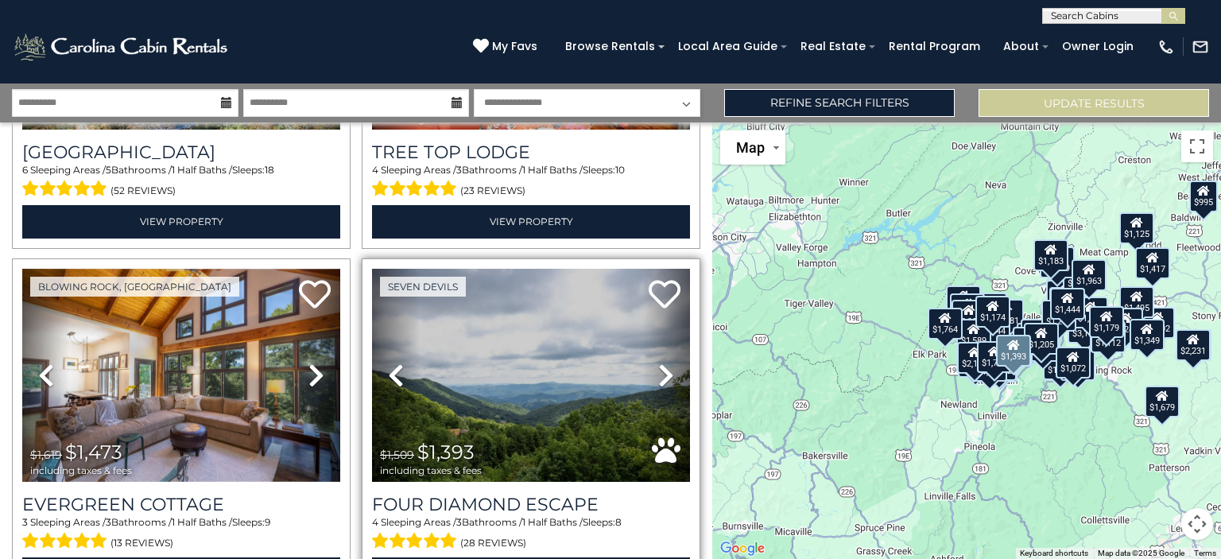
click at [666, 316] on link "Next" at bounding box center [666, 375] width 48 height 213
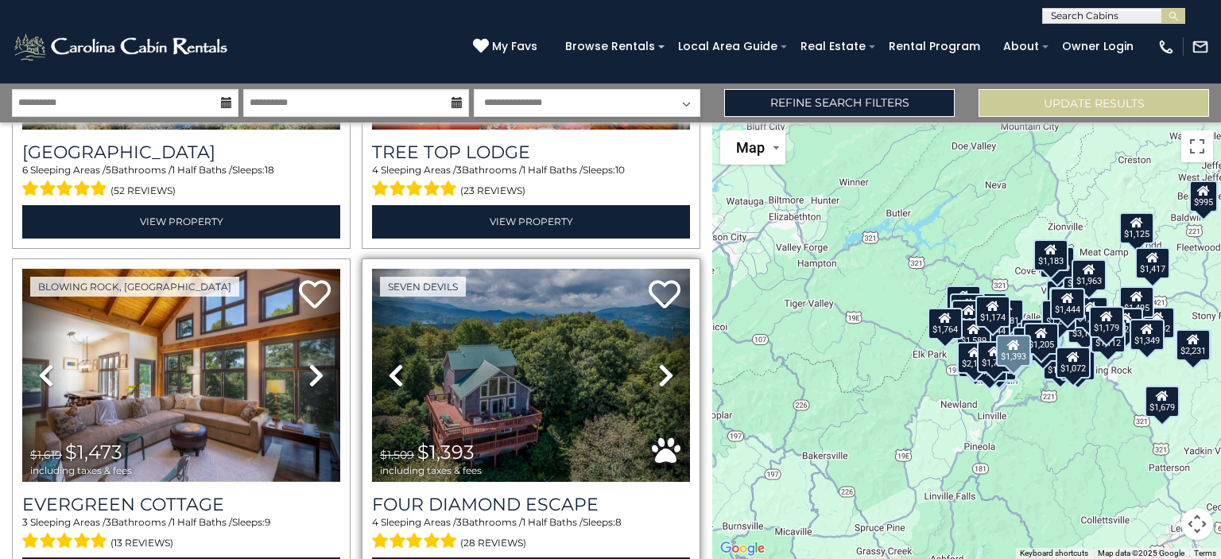
click at [666, 331] on link "Next" at bounding box center [666, 375] width 48 height 213
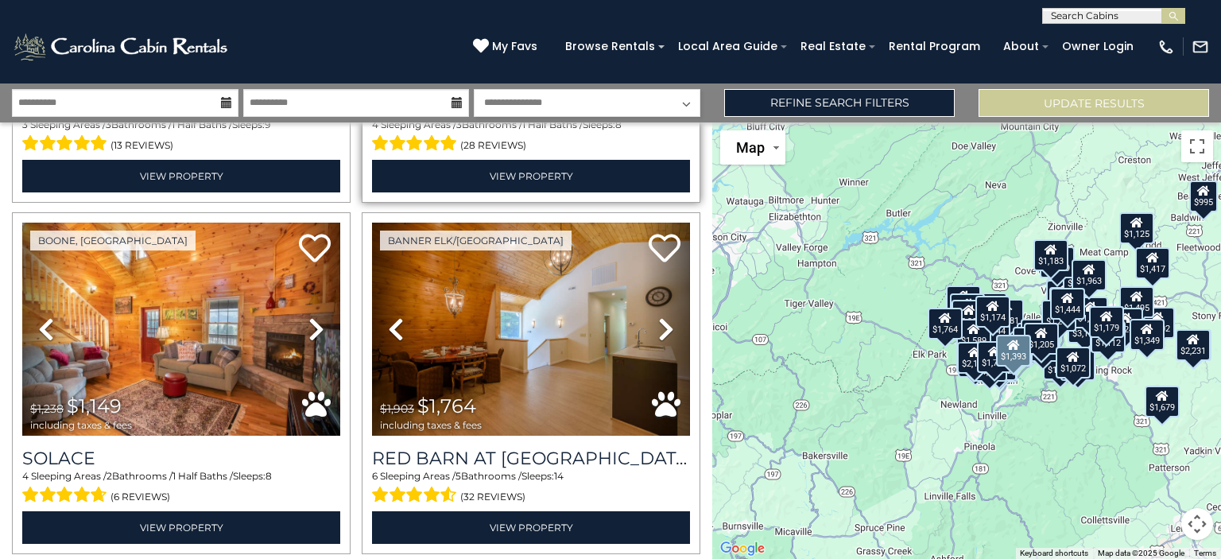
scroll to position [7332, 0]
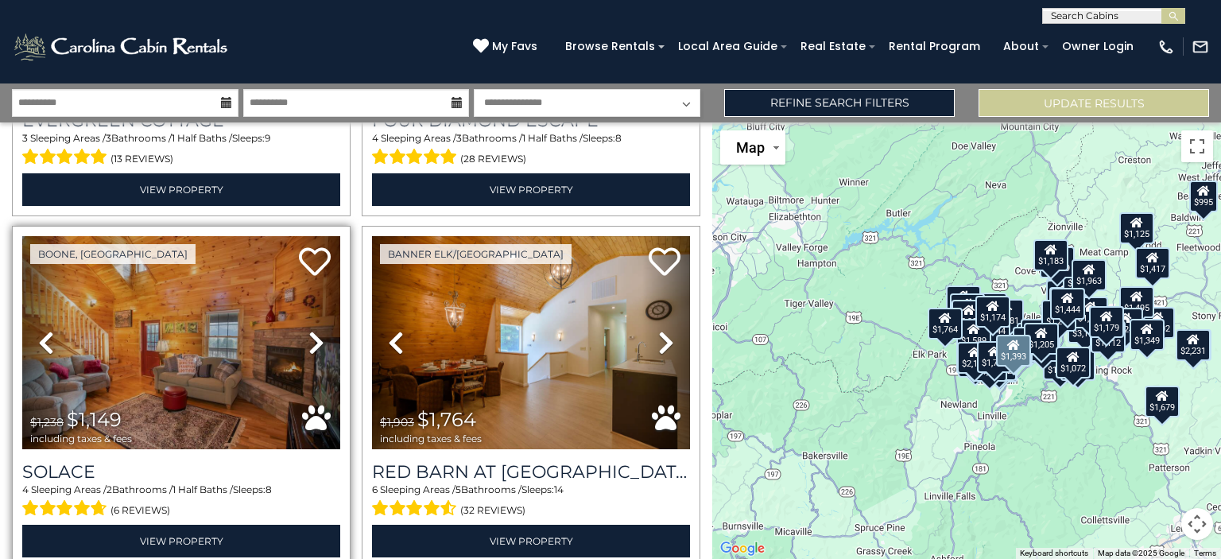
click at [313, 330] on icon at bounding box center [316, 342] width 16 height 25
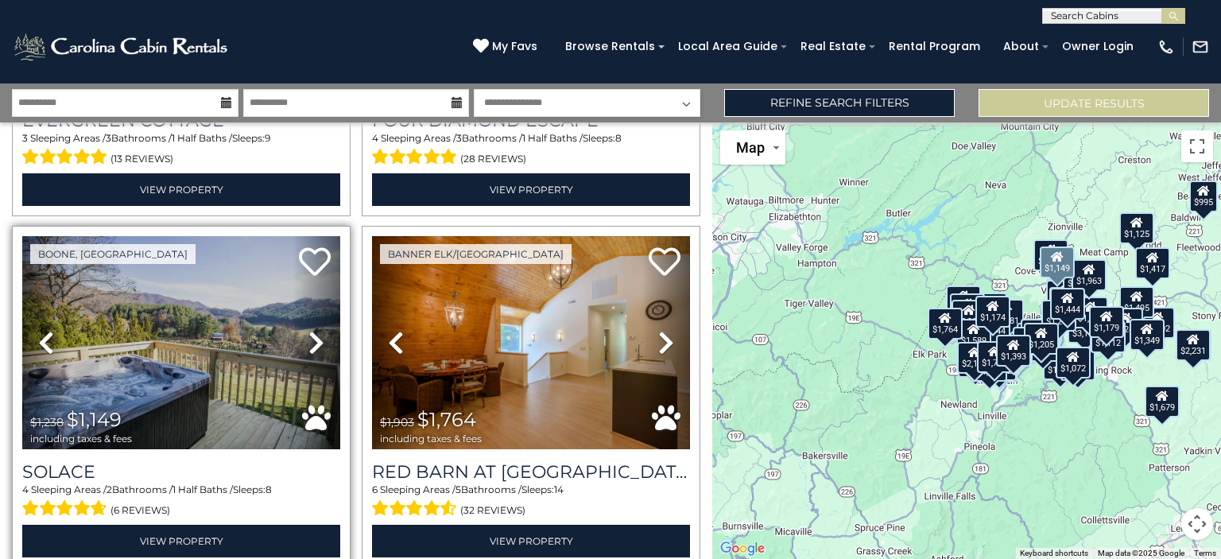
click at [313, 330] on icon at bounding box center [316, 342] width 16 height 25
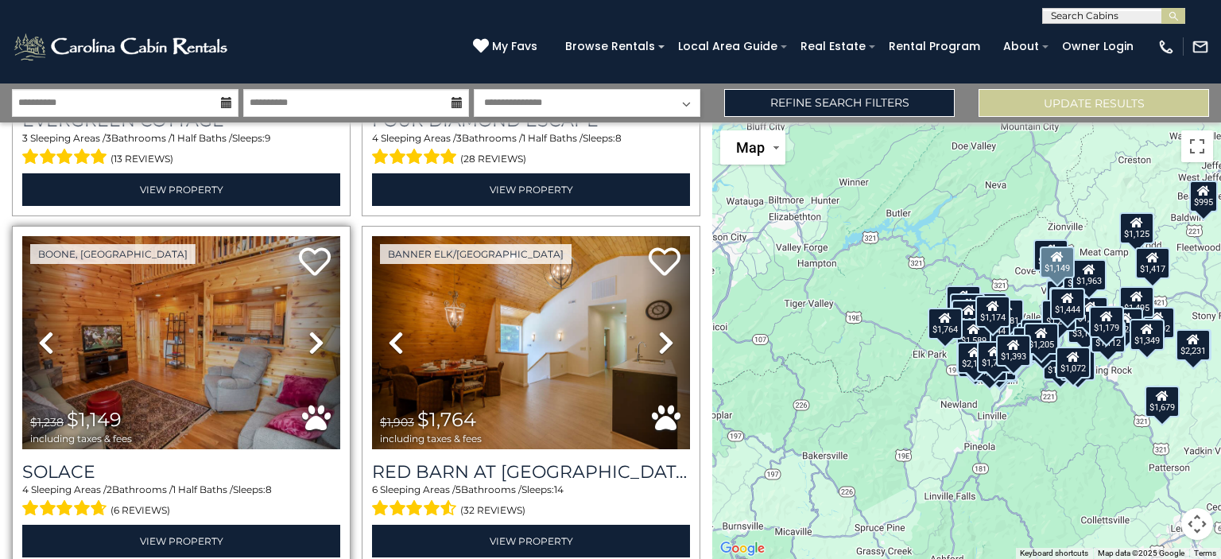
click at [313, 330] on icon at bounding box center [316, 342] width 16 height 25
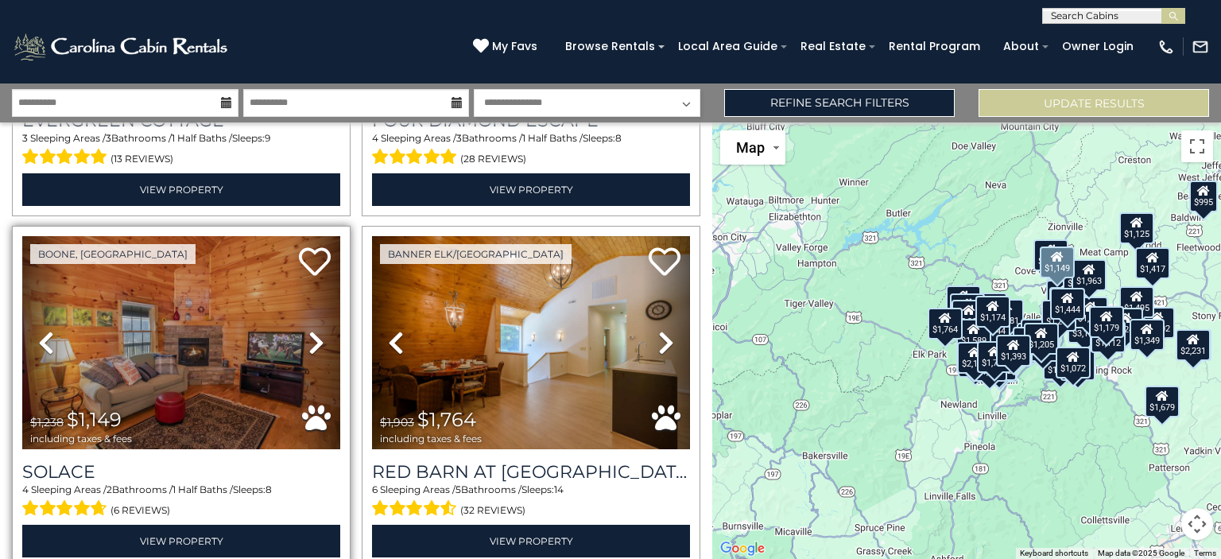
click at [308, 297] on link "Next" at bounding box center [317, 342] width 48 height 213
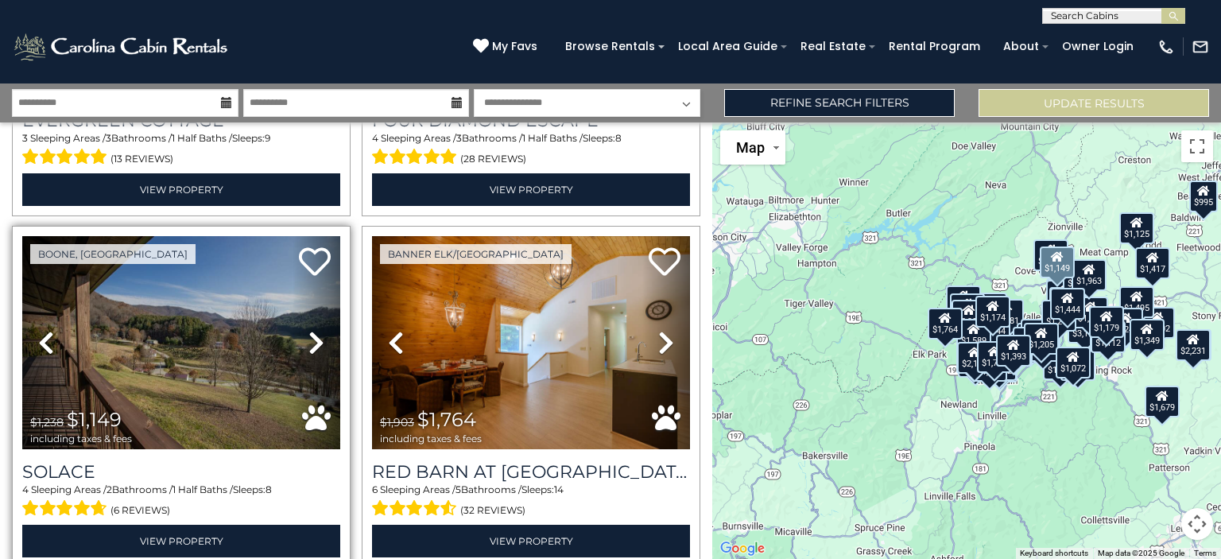
click at [323, 281] on link "Next" at bounding box center [317, 342] width 48 height 213
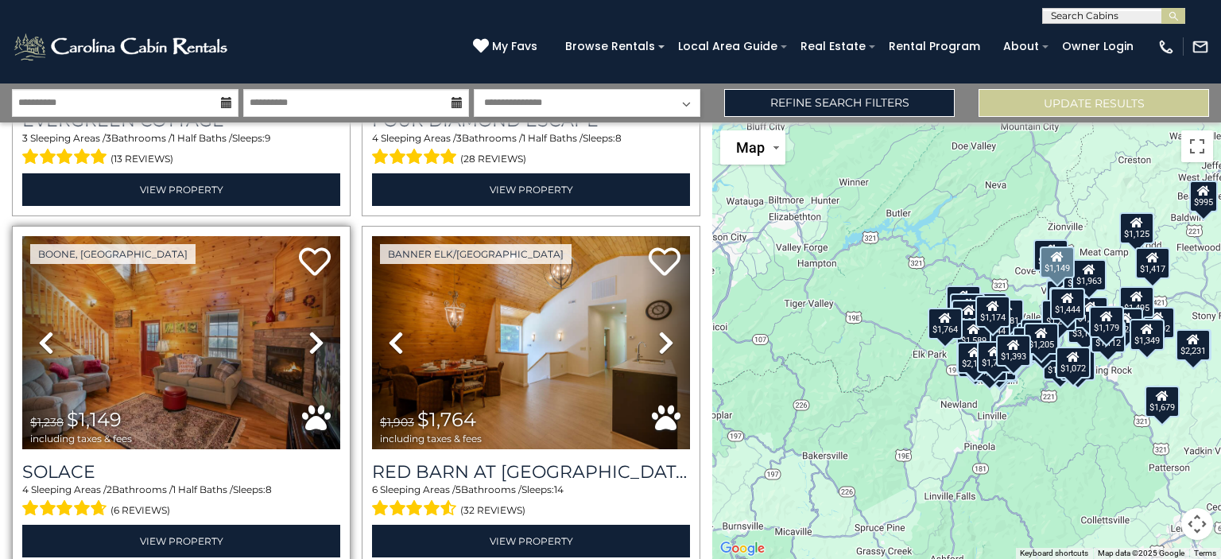
click at [323, 281] on link "Next" at bounding box center [317, 342] width 48 height 213
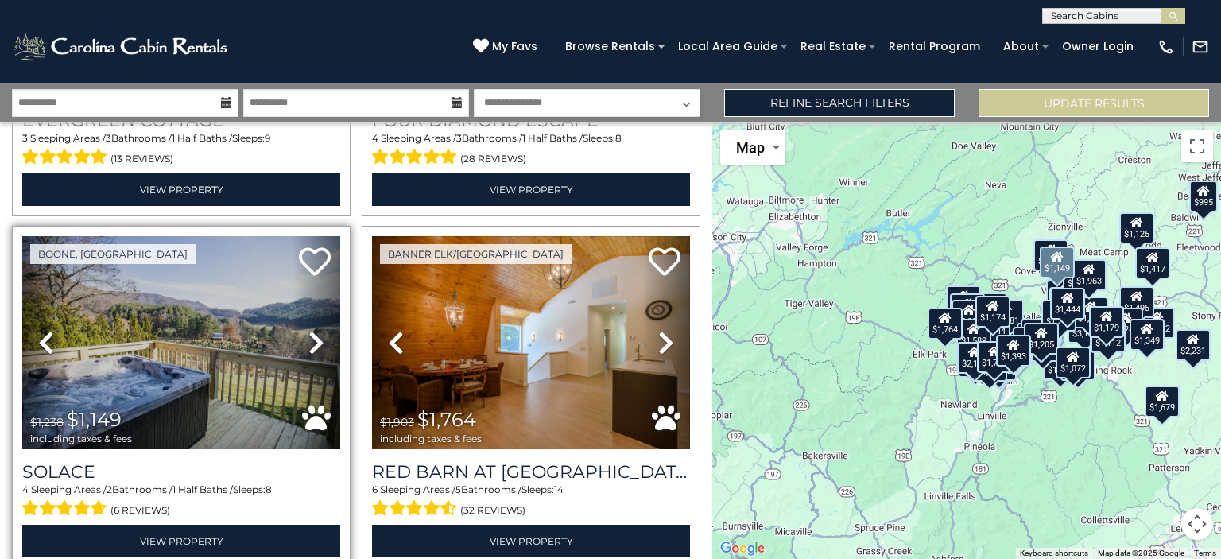
click at [312, 330] on icon at bounding box center [316, 342] width 16 height 25
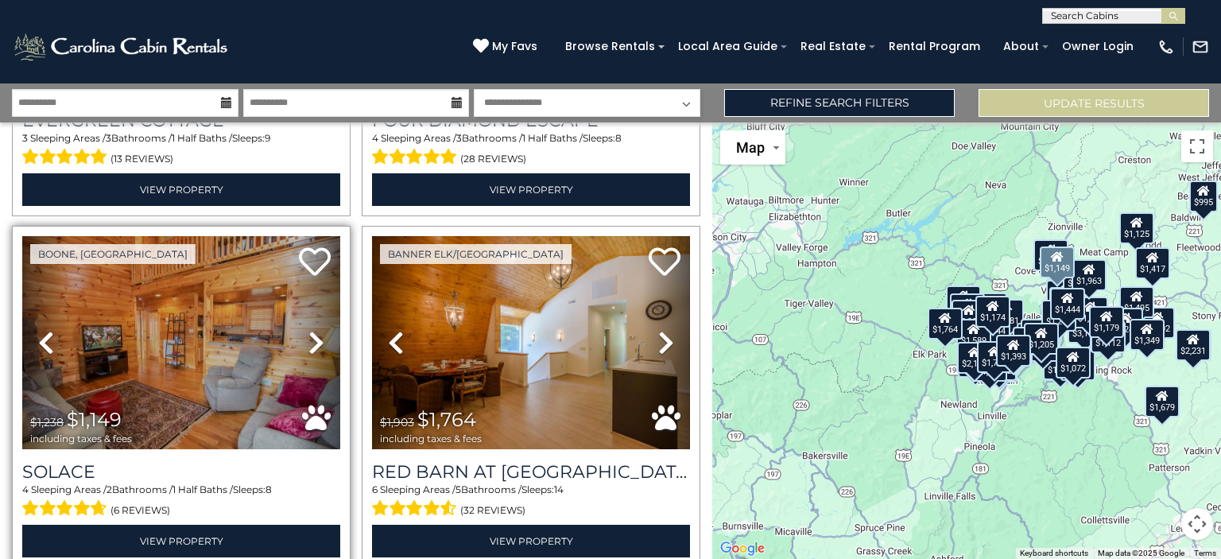
click at [312, 330] on icon at bounding box center [316, 342] width 16 height 25
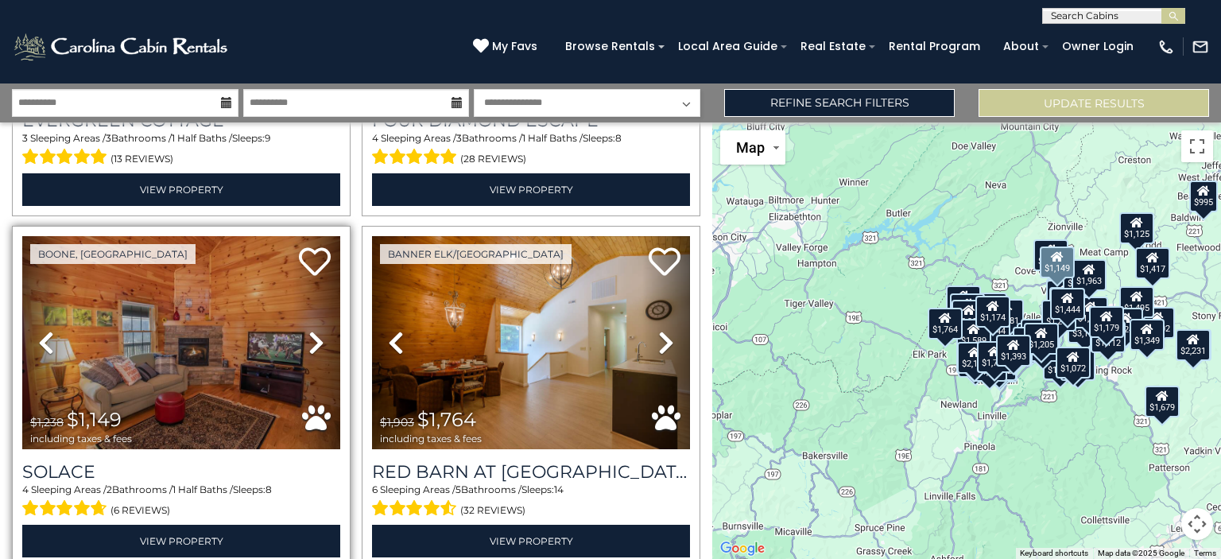
click at [312, 330] on icon at bounding box center [316, 342] width 16 height 25
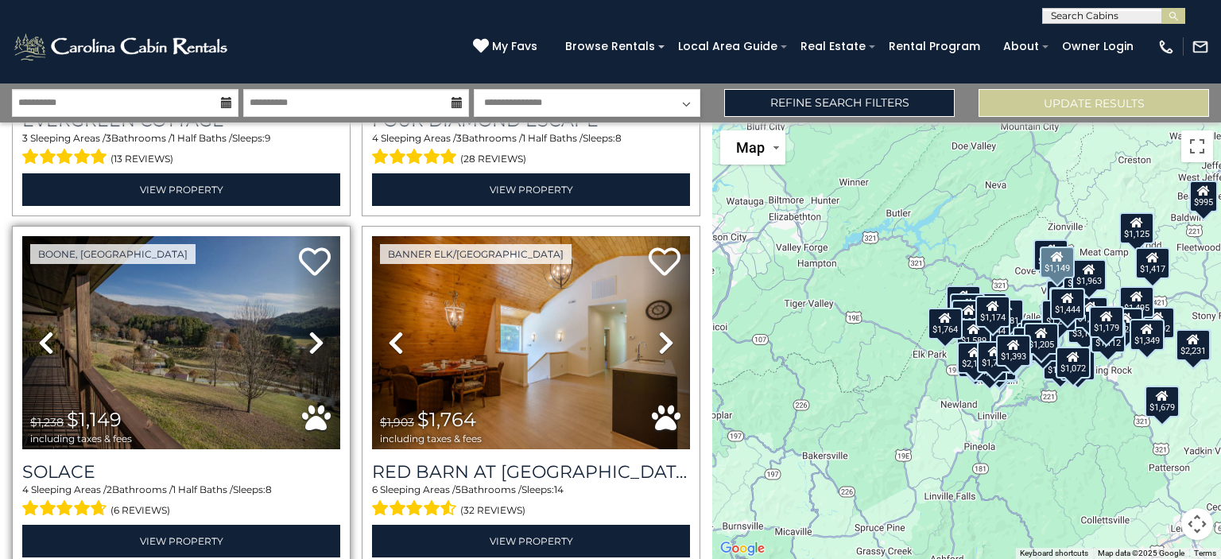
click at [323, 294] on link "Next" at bounding box center [317, 342] width 48 height 213
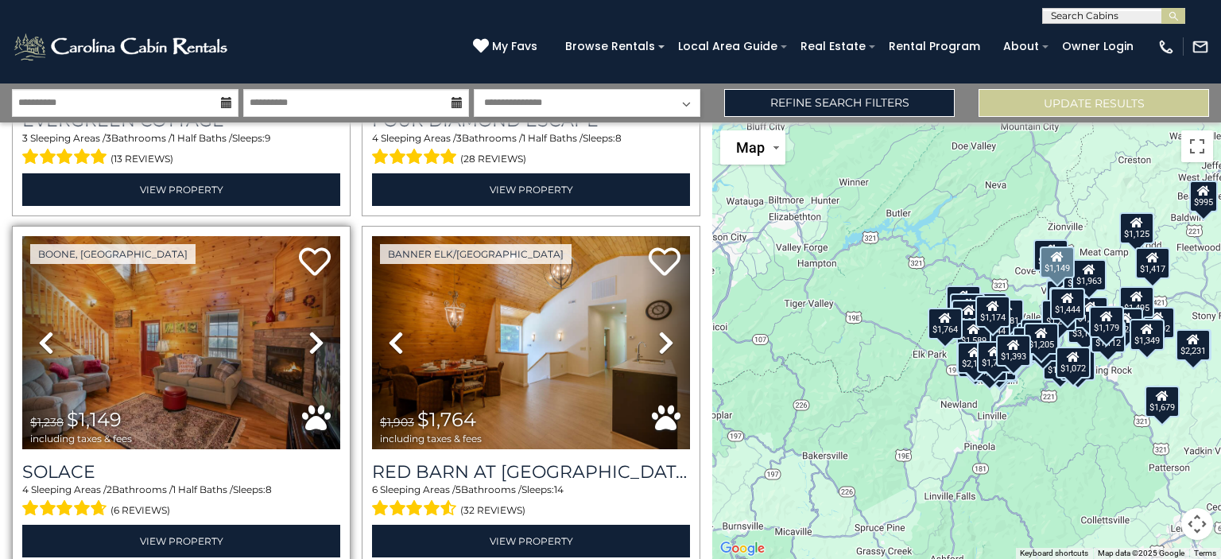
click at [308, 330] on icon at bounding box center [316, 342] width 16 height 25
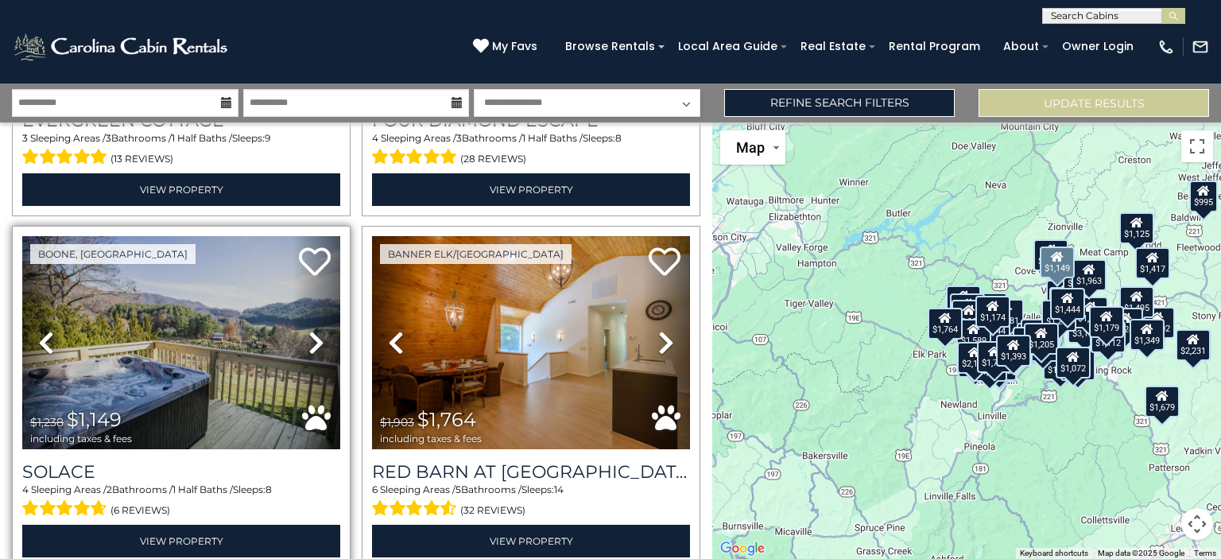
click at [320, 330] on icon at bounding box center [316, 342] width 16 height 25
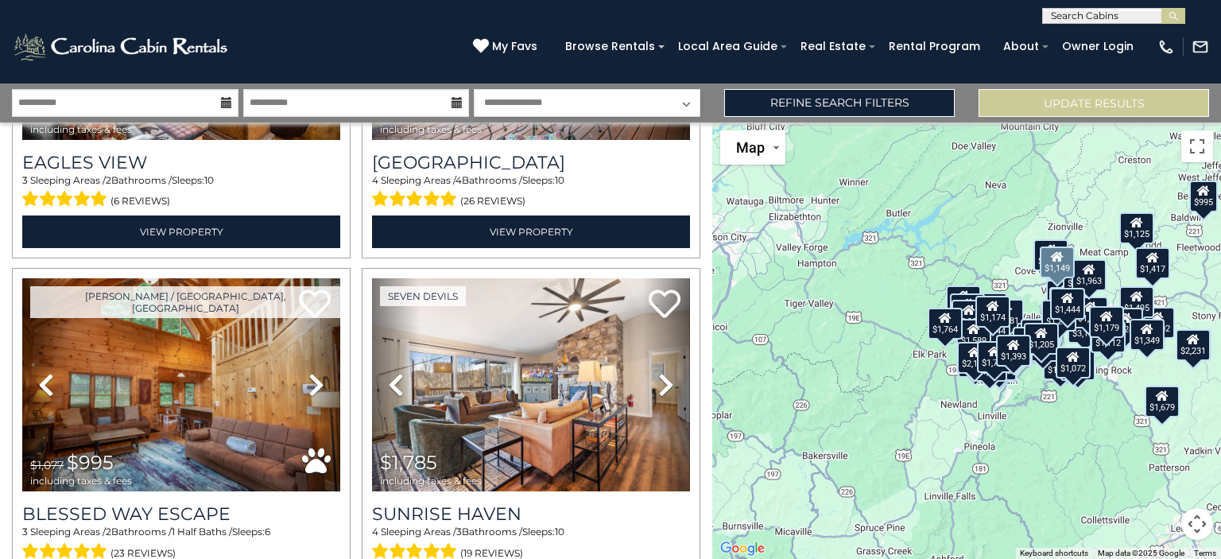
scroll to position [8001, 0]
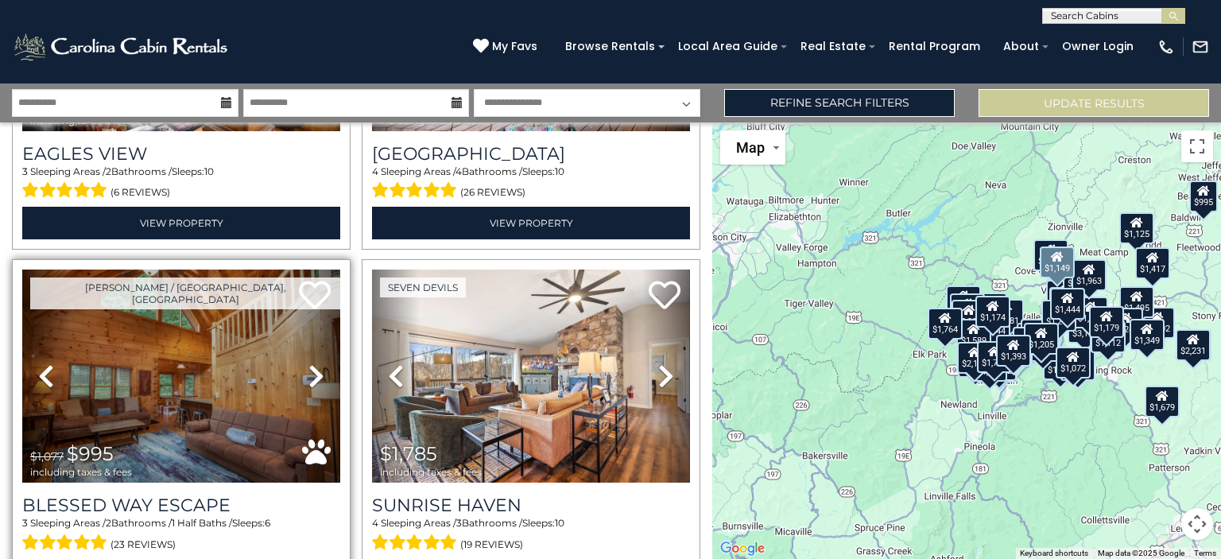
click at [310, 363] on icon at bounding box center [316, 375] width 16 height 25
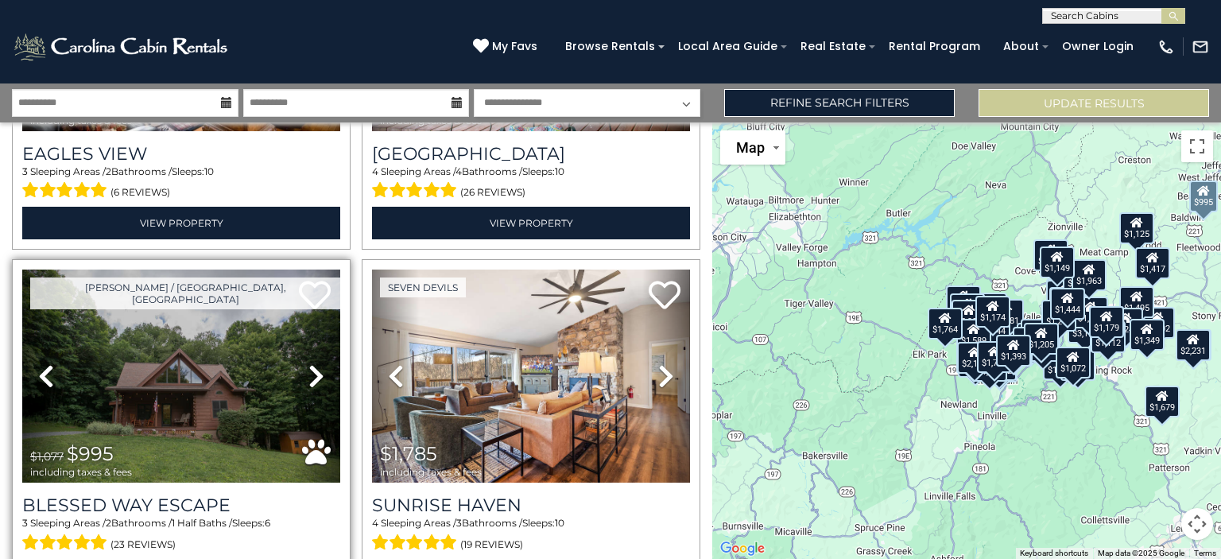
click at [310, 363] on icon at bounding box center [316, 375] width 16 height 25
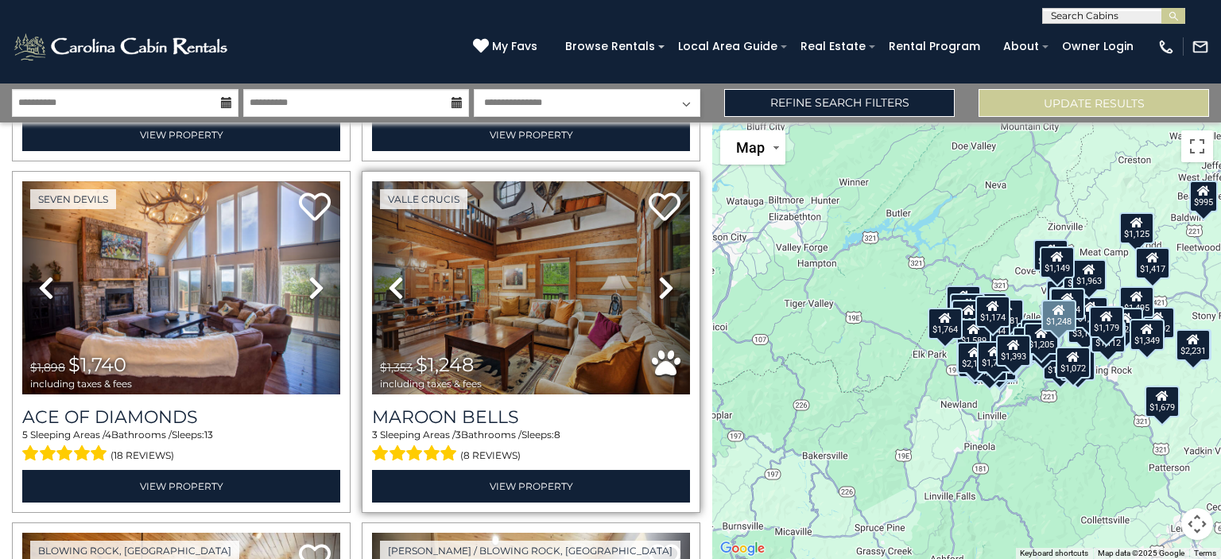
scroll to position [8456, 0]
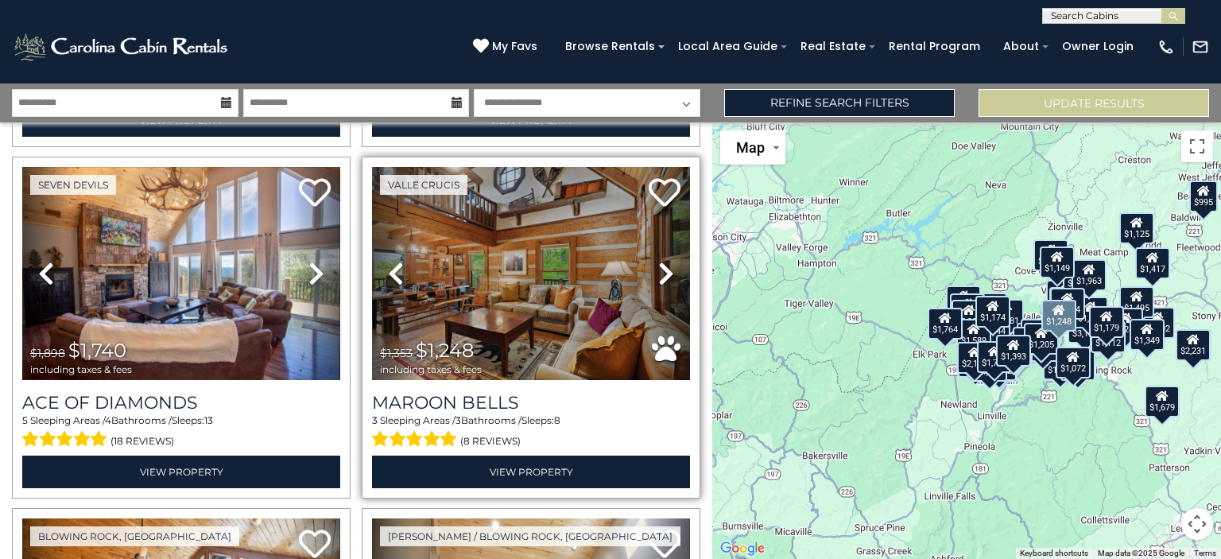
click at [671, 200] on link "Next" at bounding box center [666, 273] width 48 height 213
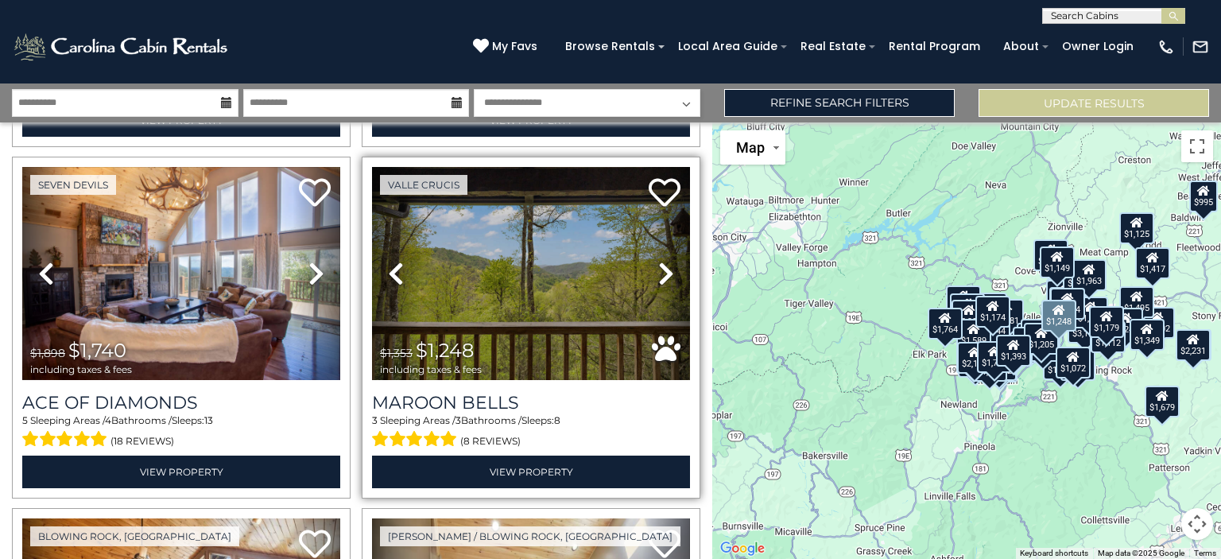
click at [658, 261] on icon at bounding box center [666, 273] width 16 height 25
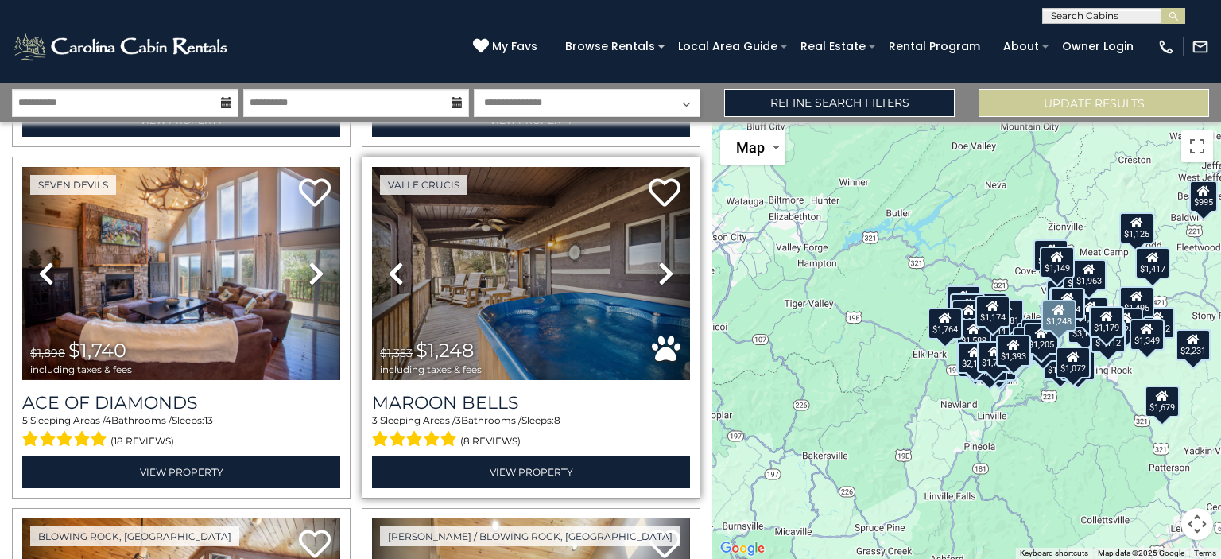
click at [658, 261] on icon at bounding box center [666, 273] width 16 height 25
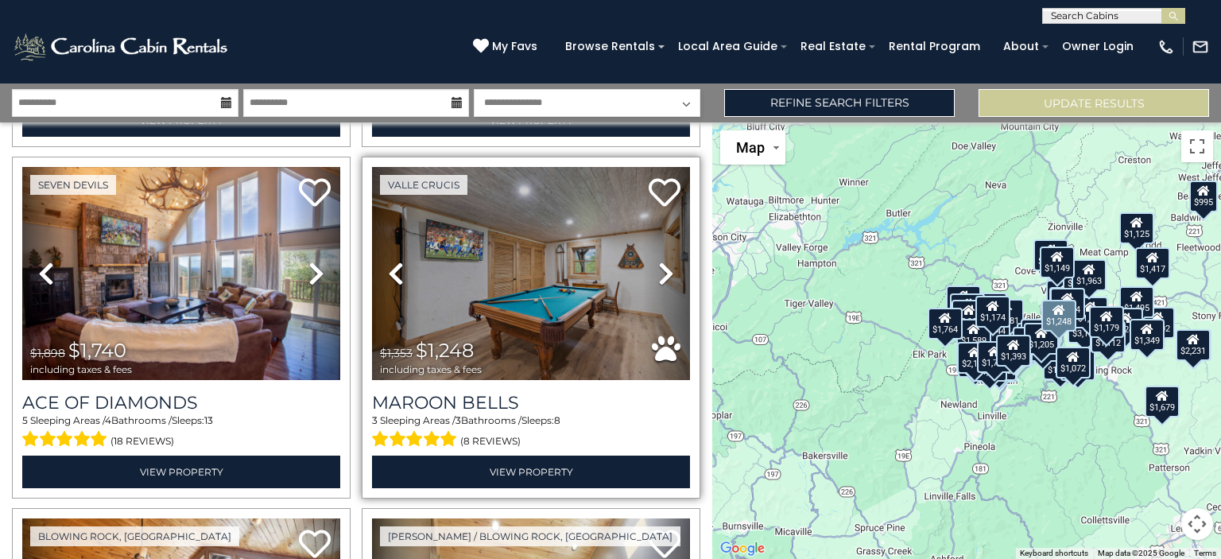
click at [658, 261] on icon at bounding box center [666, 273] width 16 height 25
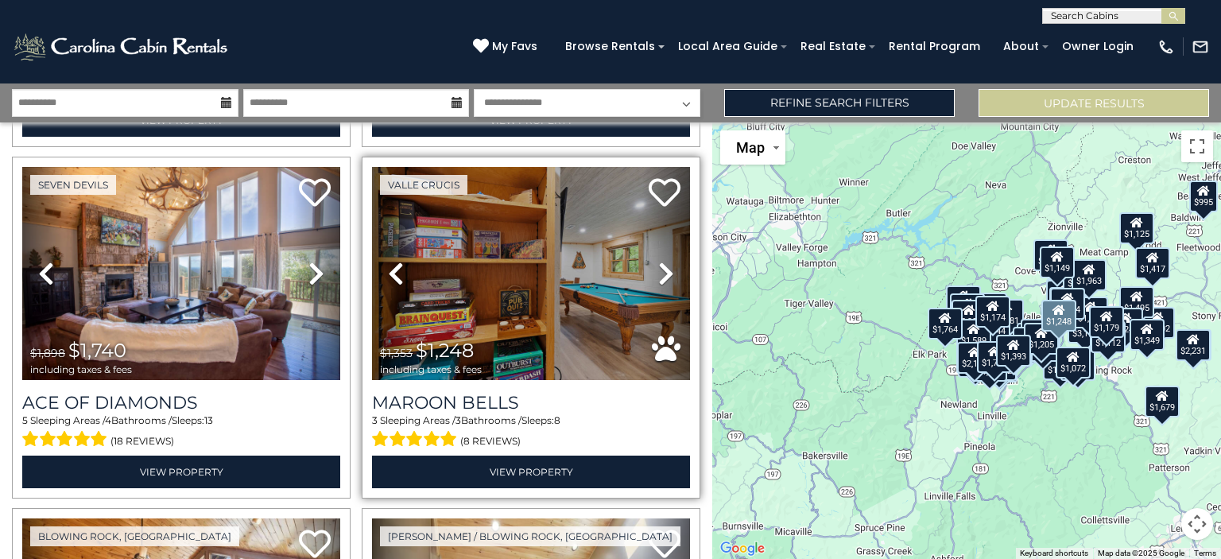
click at [658, 261] on icon at bounding box center [666, 273] width 16 height 25
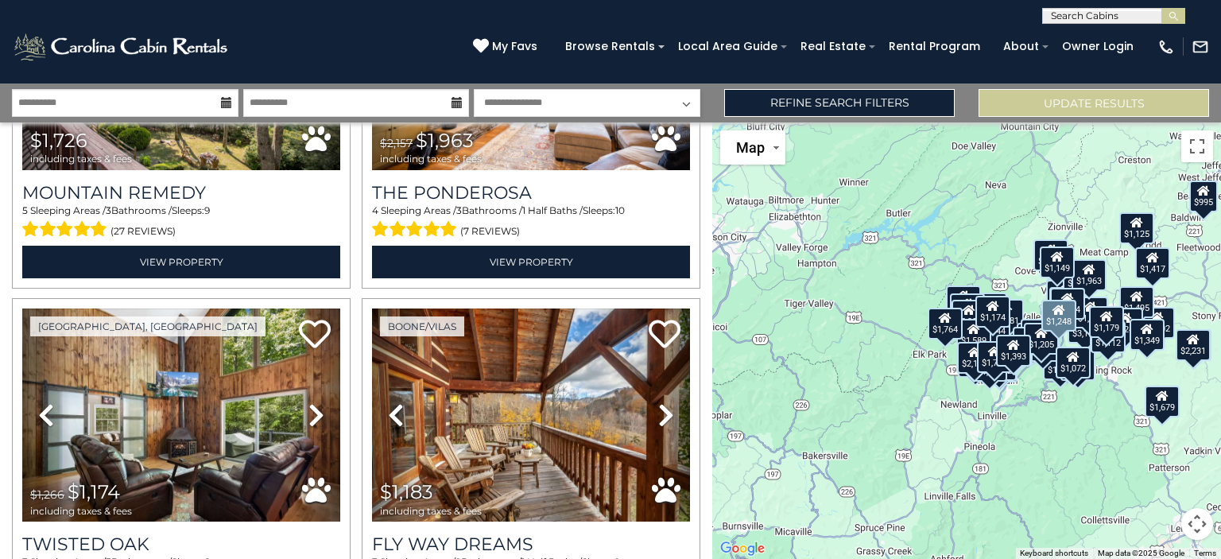
scroll to position [9742, 0]
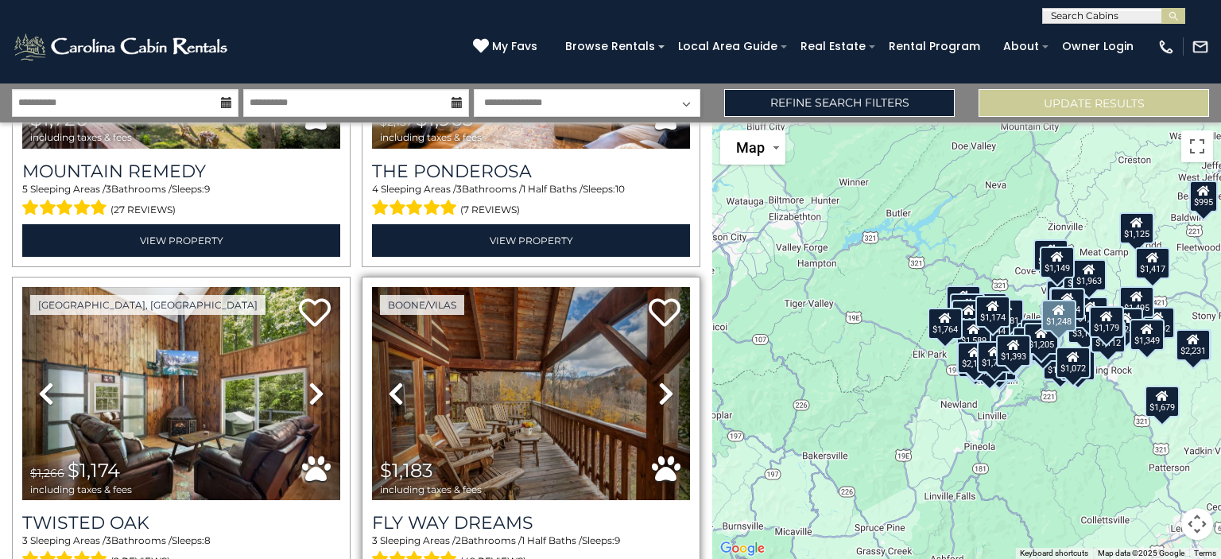
click at [660, 381] on icon at bounding box center [666, 393] width 16 height 25
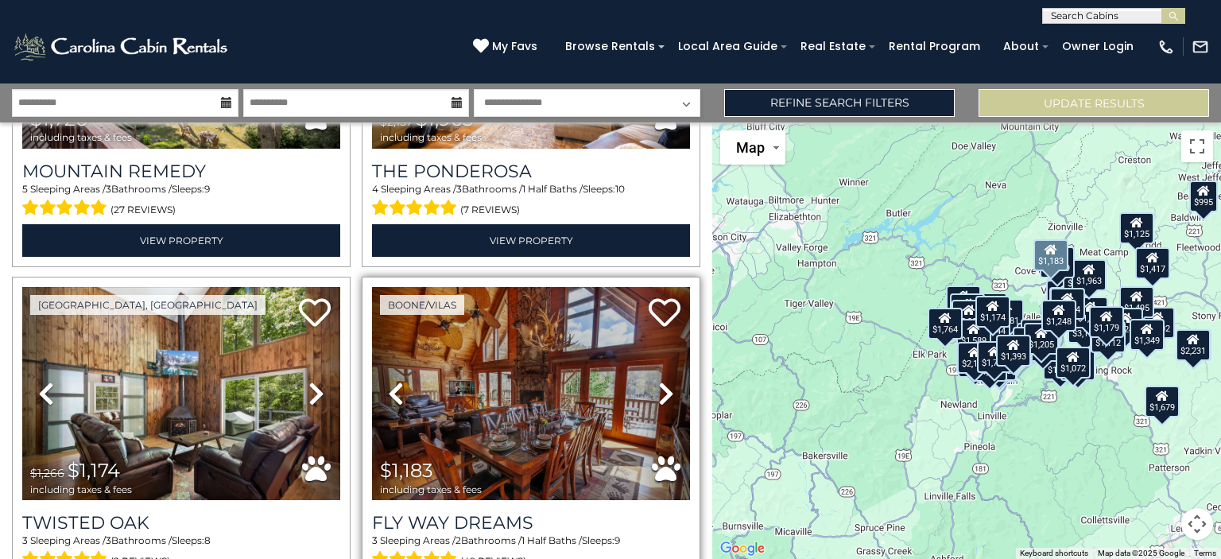
click at [660, 381] on icon at bounding box center [666, 393] width 16 height 25
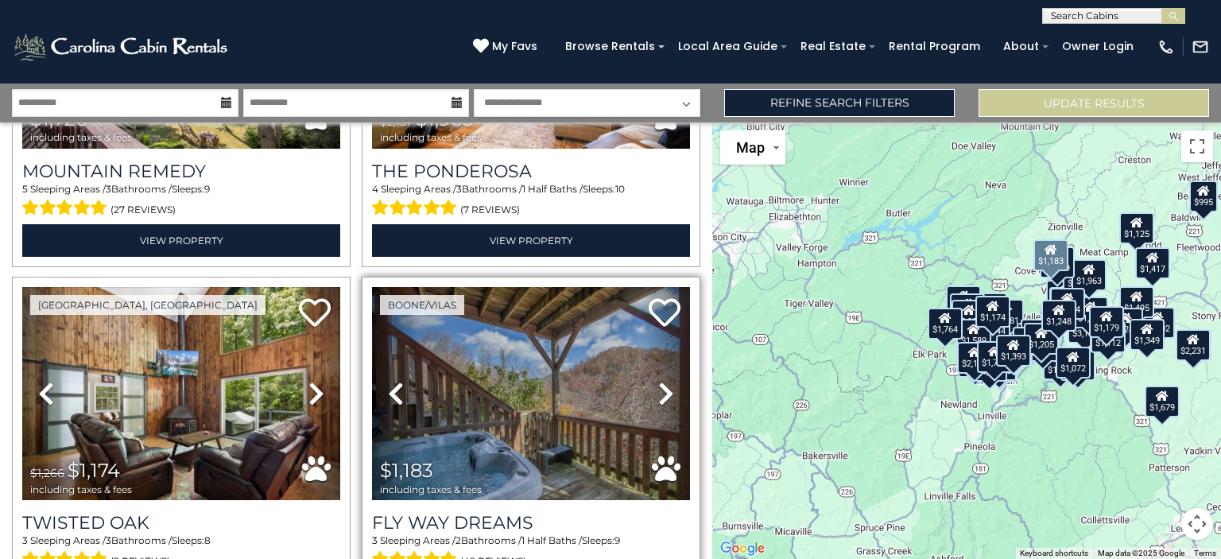
click at [660, 381] on icon at bounding box center [666, 393] width 16 height 25
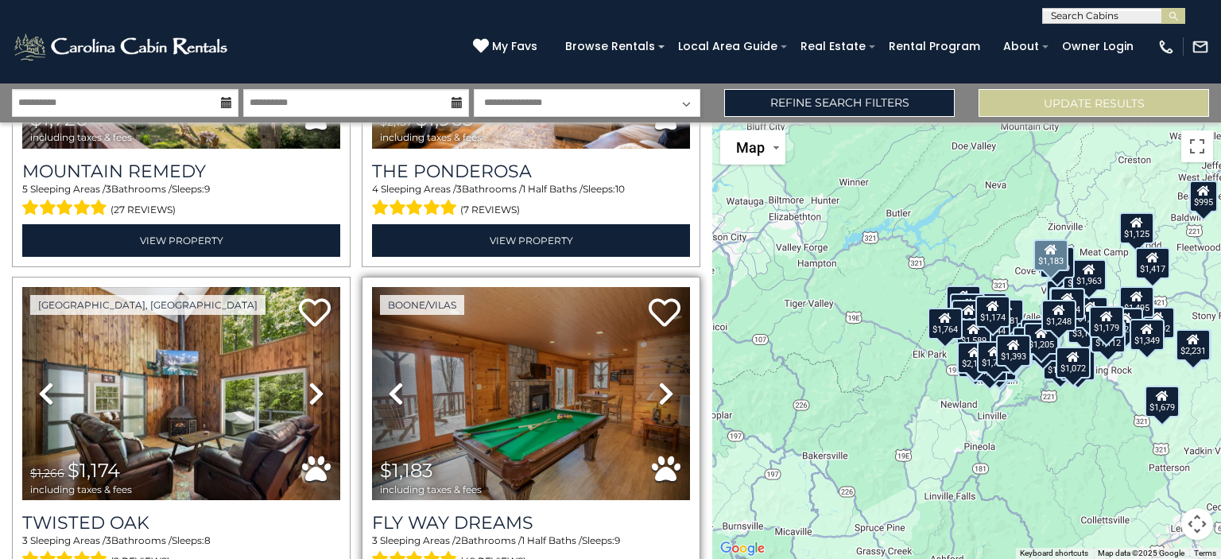
click at [660, 381] on icon at bounding box center [666, 393] width 16 height 25
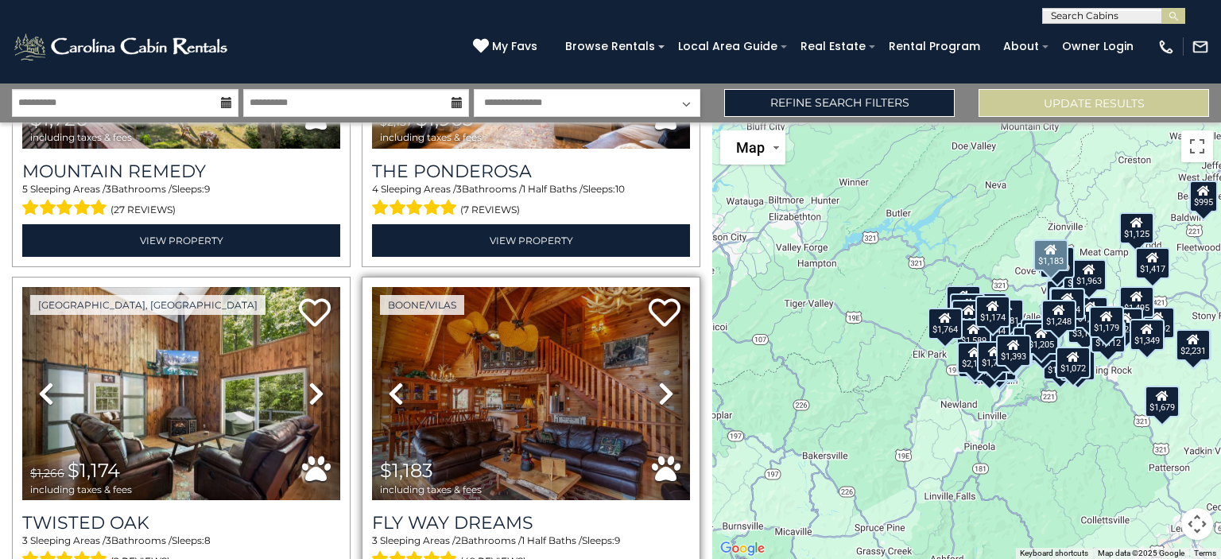
click at [660, 381] on icon at bounding box center [666, 393] width 16 height 25
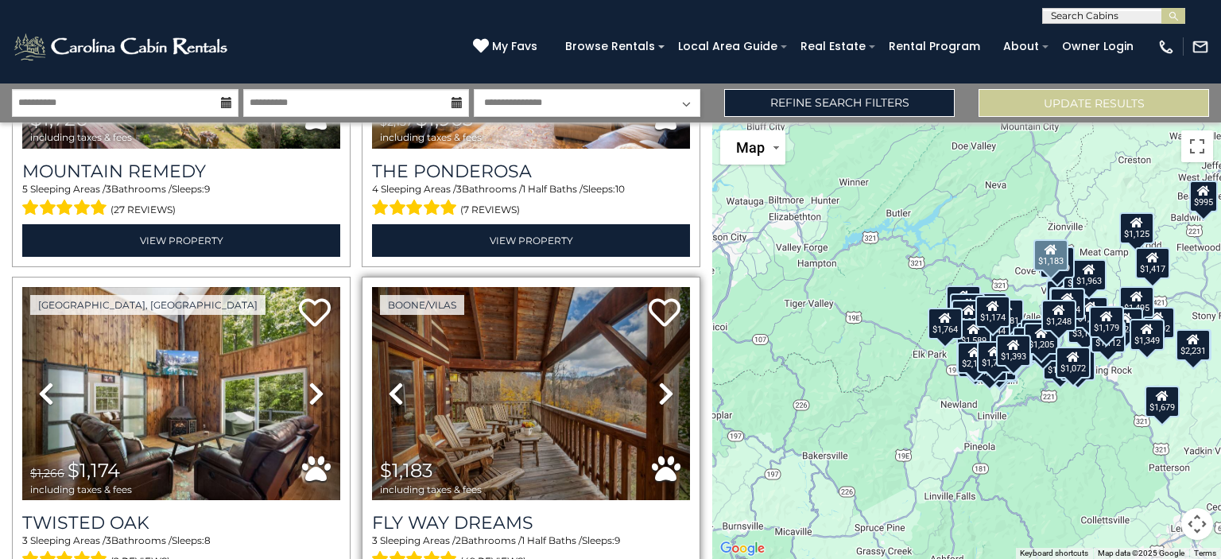
click at [660, 381] on icon at bounding box center [666, 393] width 16 height 25
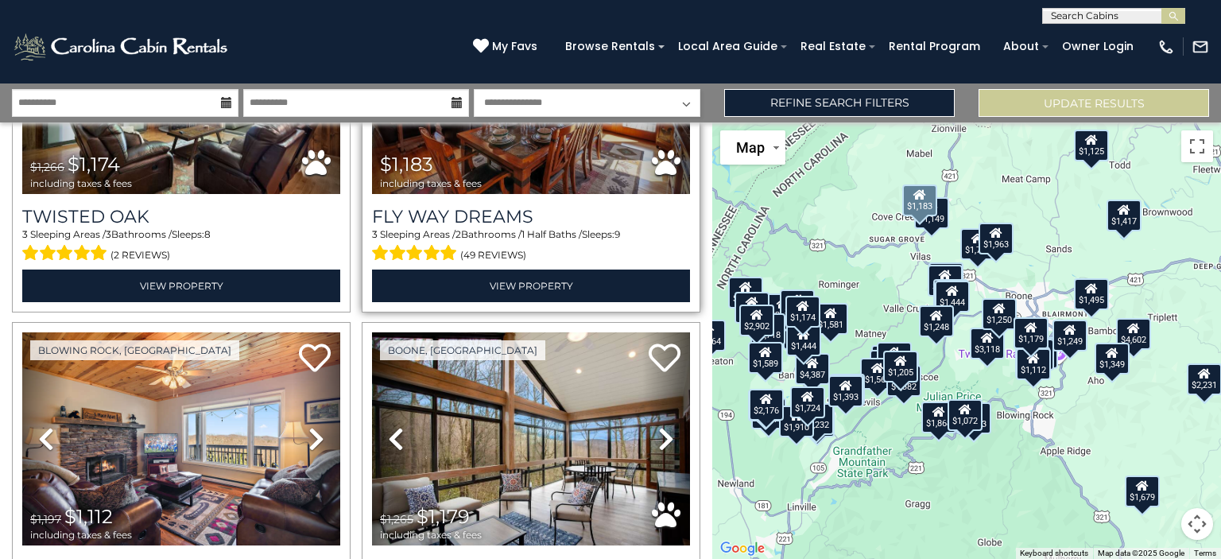
scroll to position [10049, 0]
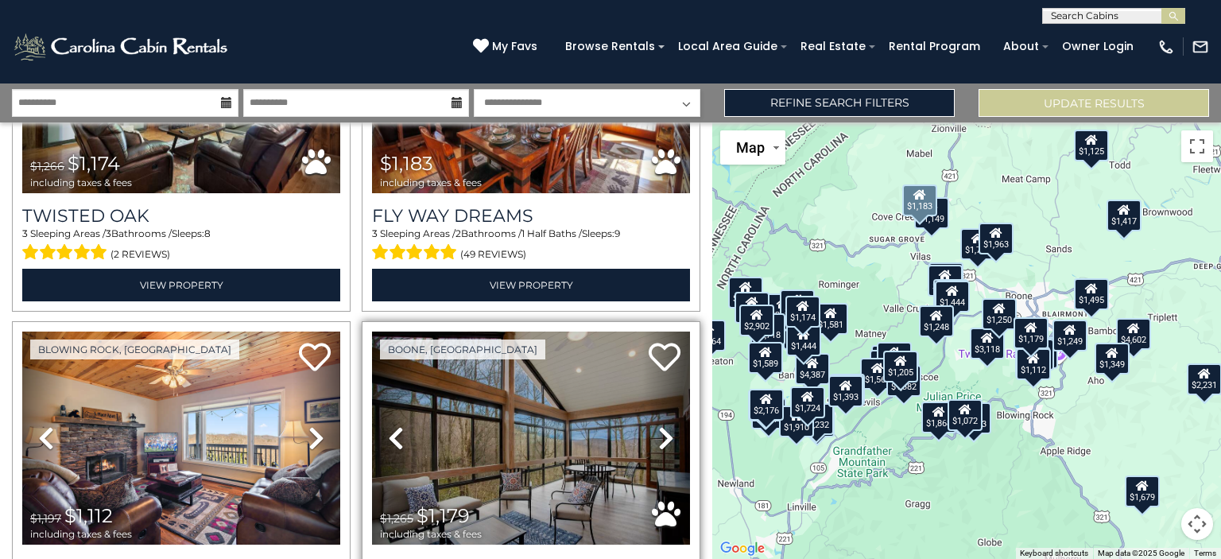
click at [668, 359] on link "Next" at bounding box center [666, 437] width 48 height 213
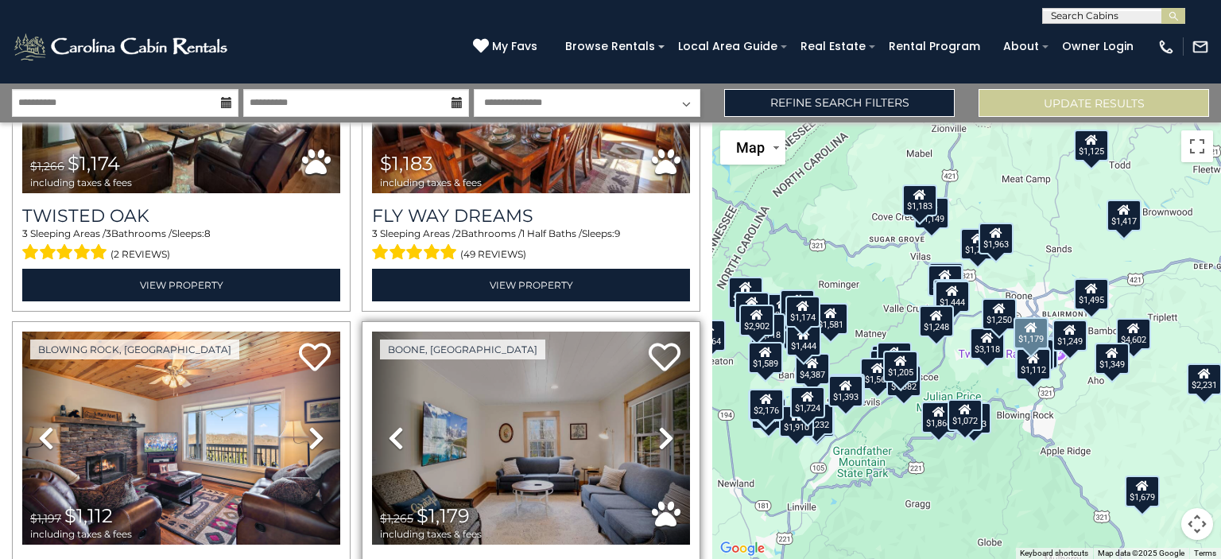
click at [658, 425] on icon at bounding box center [666, 437] width 16 height 25
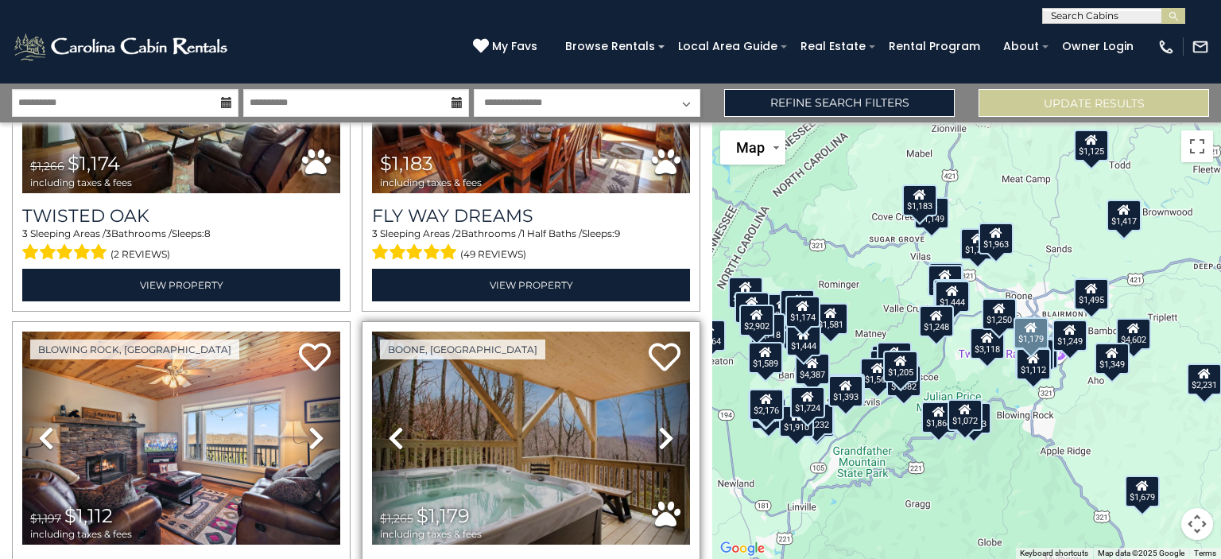
click at [658, 425] on icon at bounding box center [666, 437] width 16 height 25
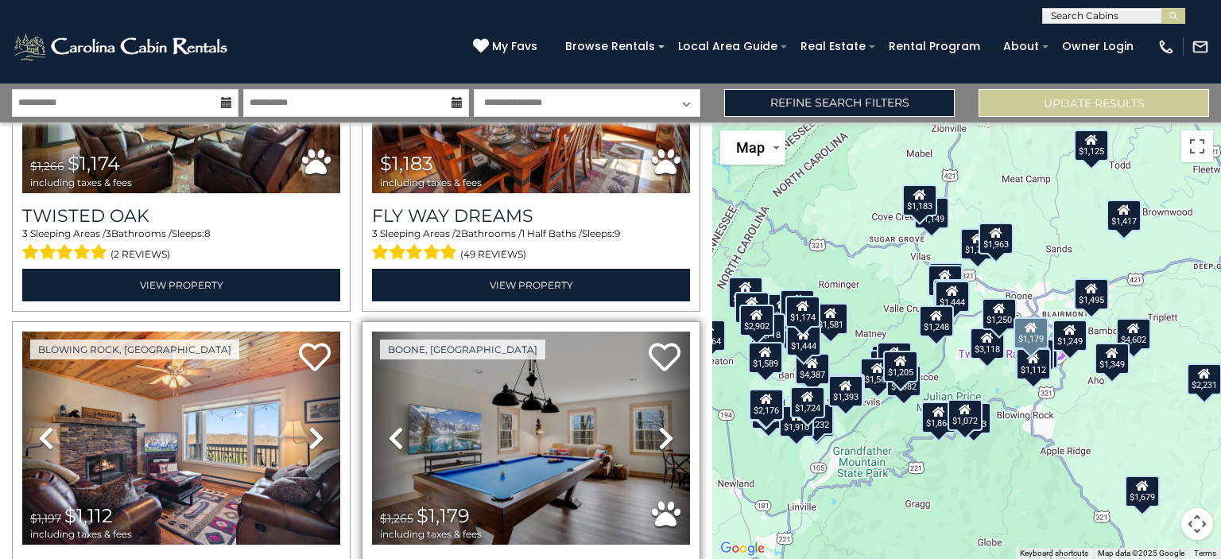
click at [658, 425] on icon at bounding box center [666, 437] width 16 height 25
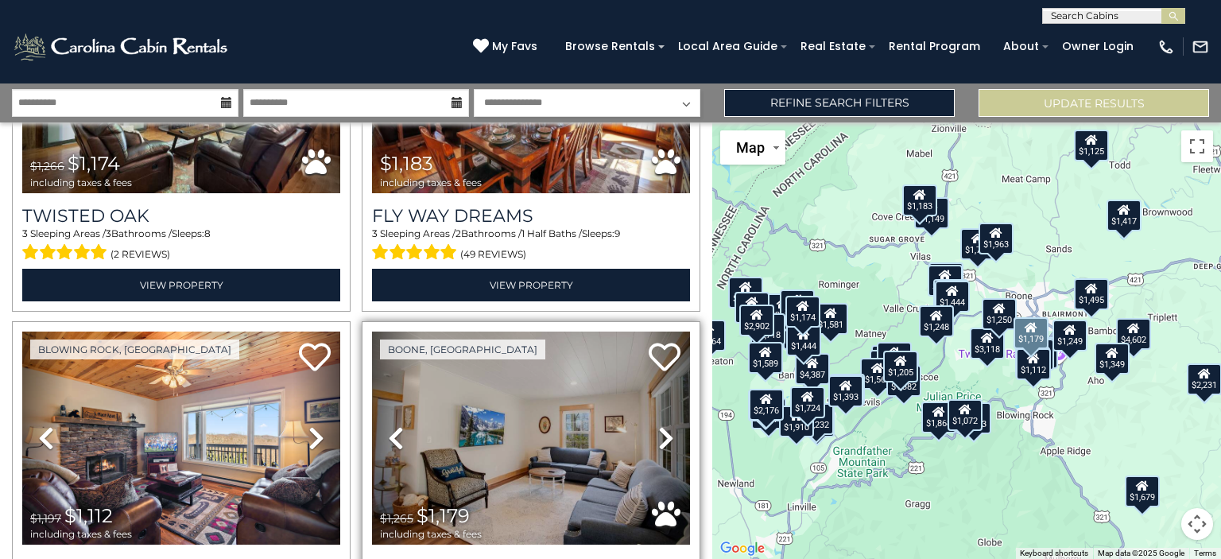
click at [658, 425] on icon at bounding box center [666, 437] width 16 height 25
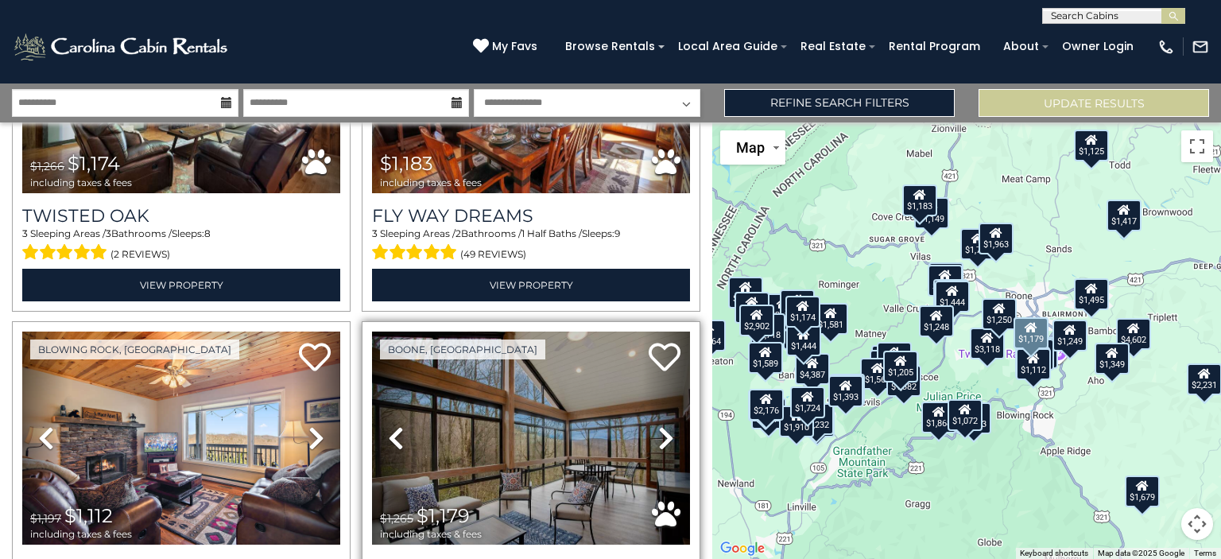
click at [658, 425] on icon at bounding box center [666, 437] width 16 height 25
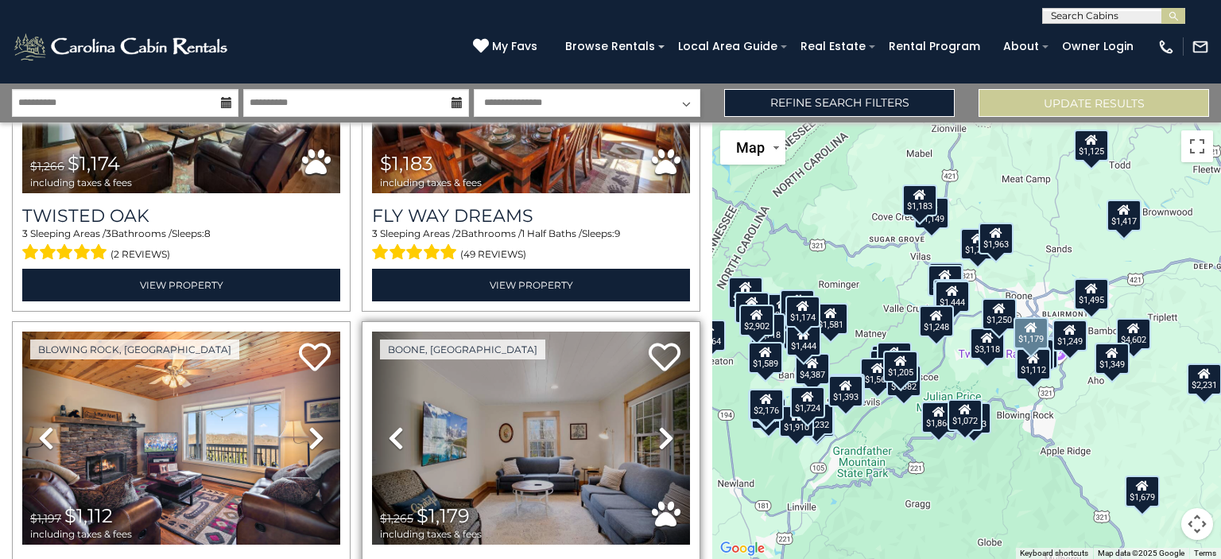
click at [658, 425] on icon at bounding box center [666, 437] width 16 height 25
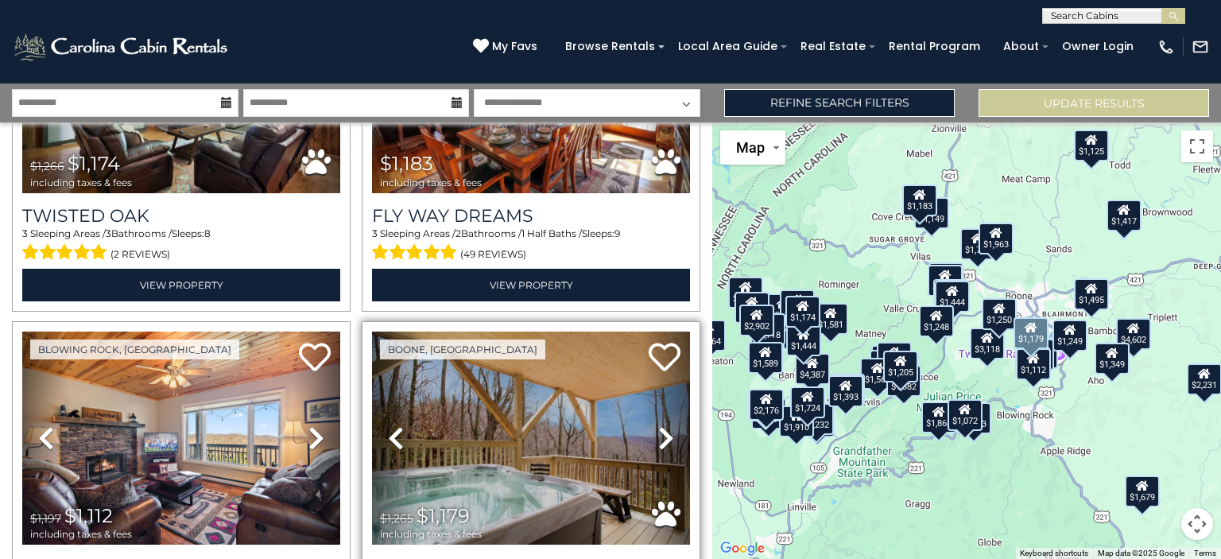
click at [658, 425] on icon at bounding box center [666, 437] width 16 height 25
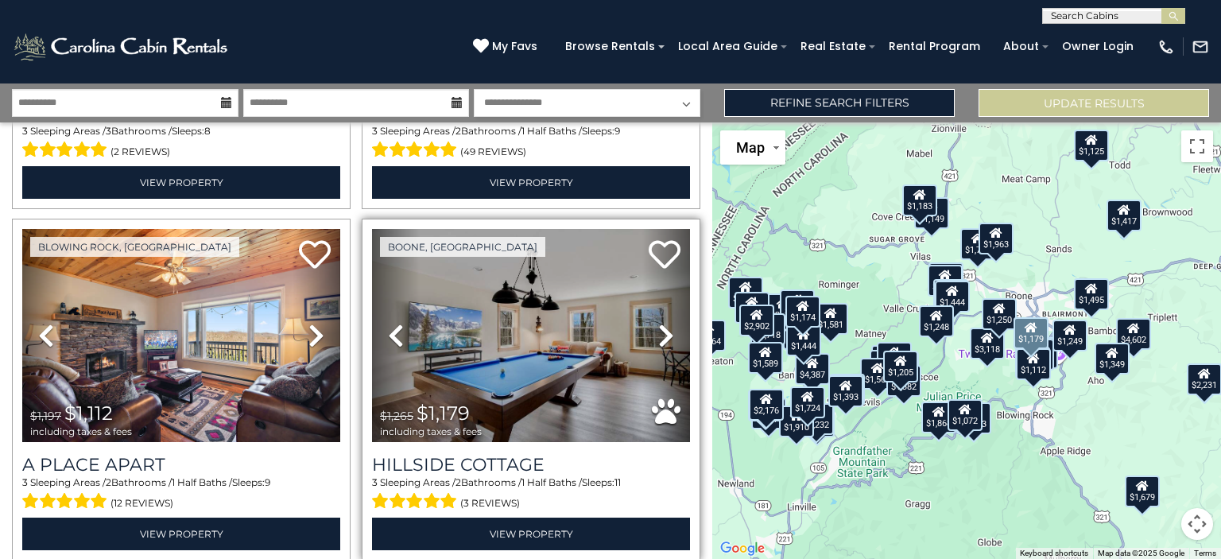
scroll to position [10168, 0]
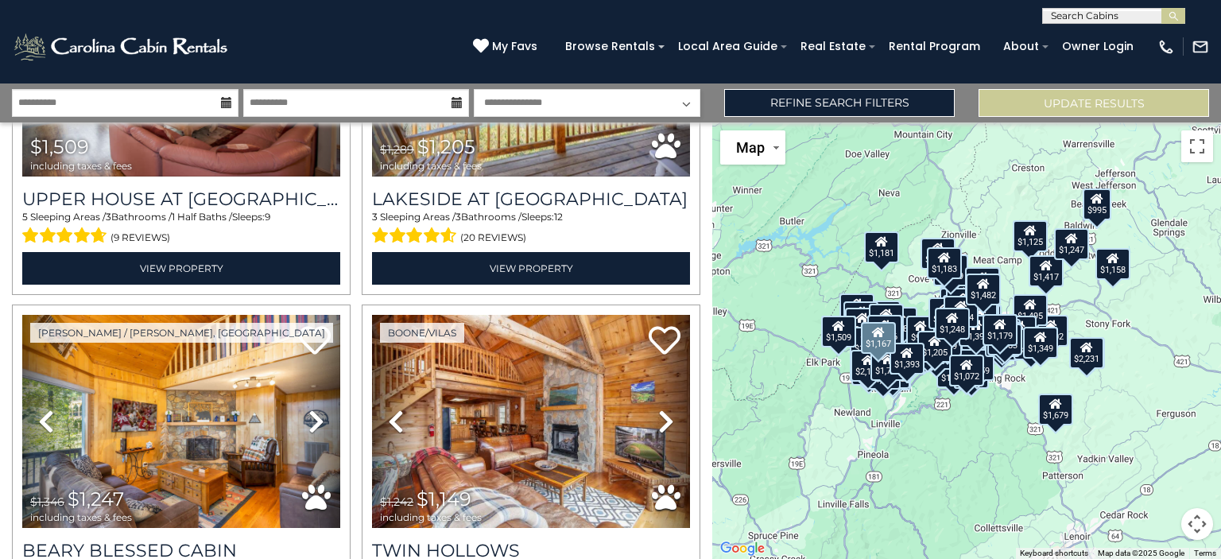
scroll to position [11472, 0]
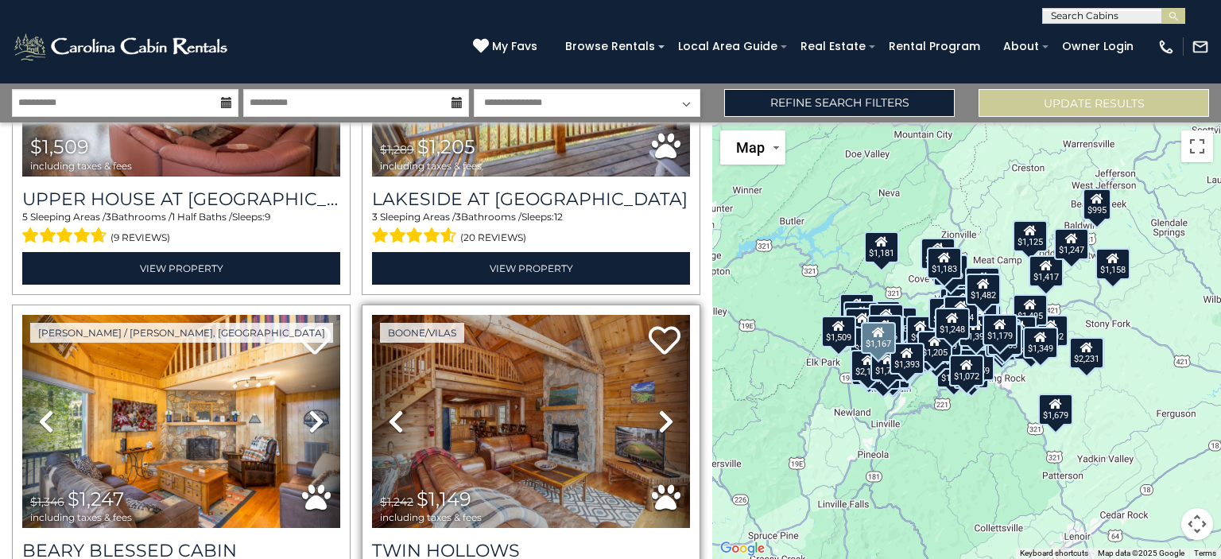
click at [659, 409] on icon at bounding box center [666, 421] width 16 height 25
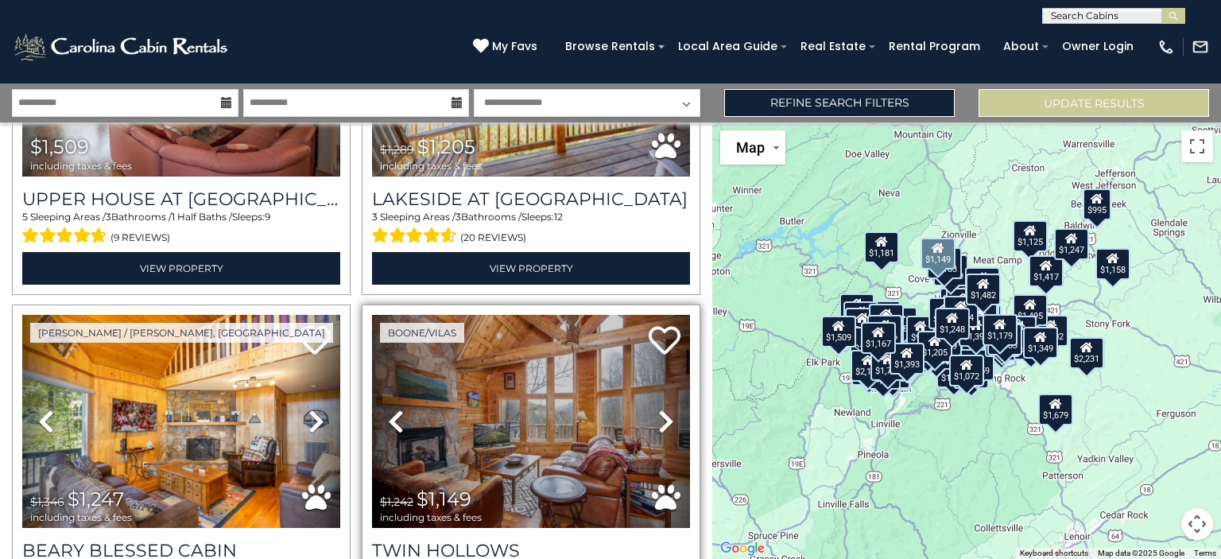
click at [659, 409] on icon at bounding box center [666, 421] width 16 height 25
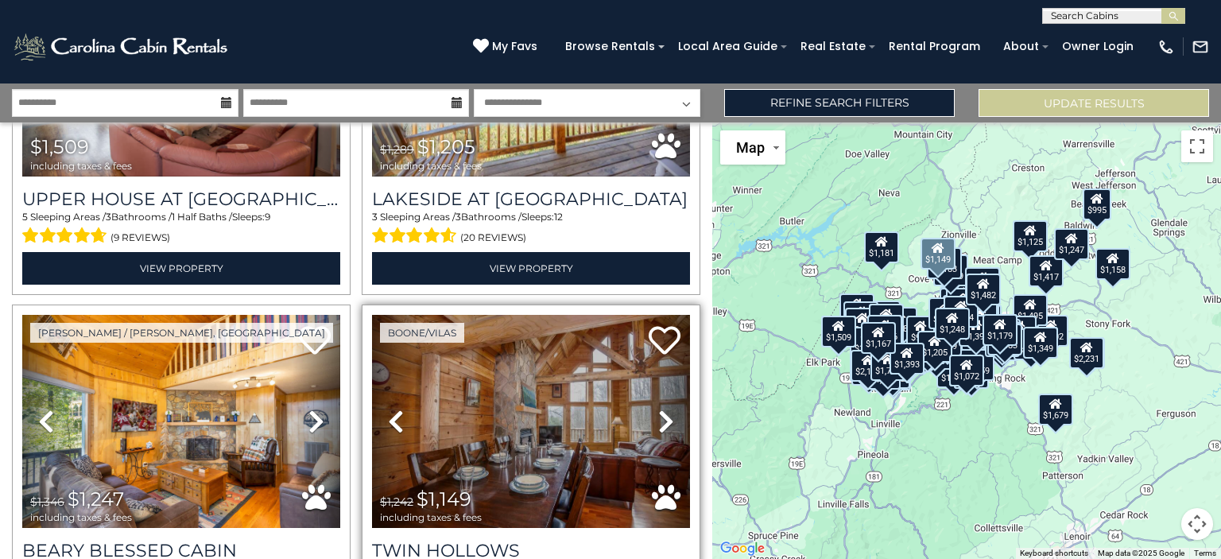
click at [658, 409] on icon at bounding box center [666, 421] width 16 height 25
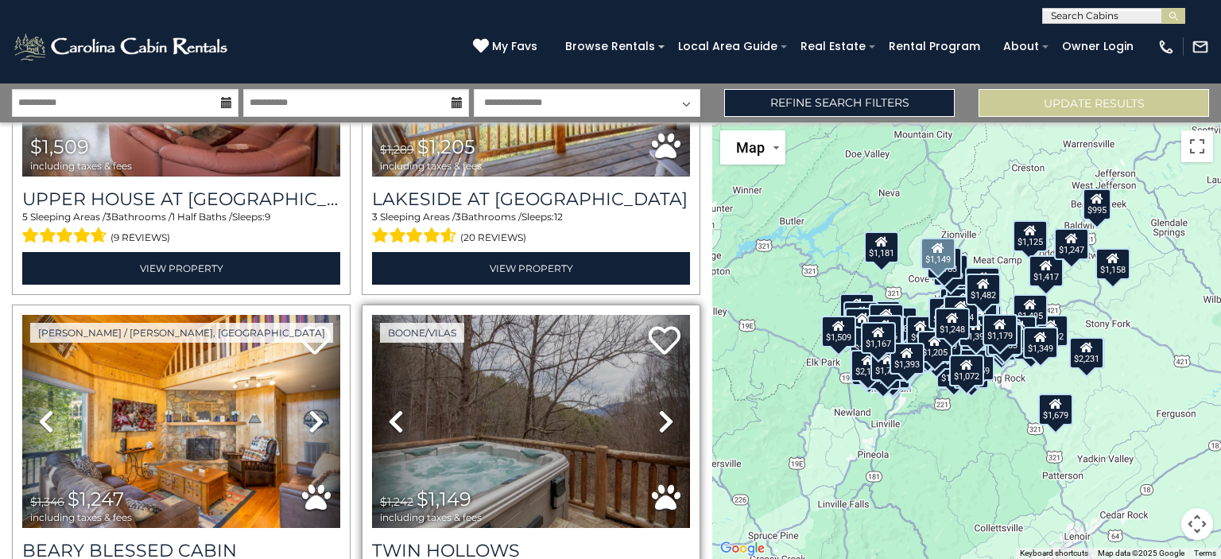
click at [658, 409] on icon at bounding box center [666, 421] width 16 height 25
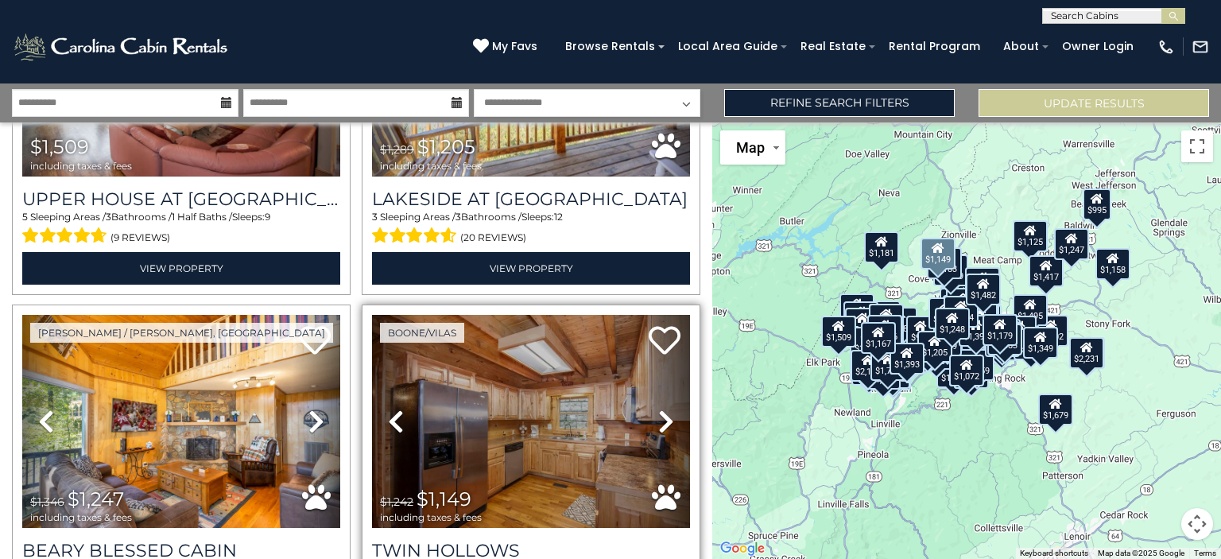
click at [658, 409] on icon at bounding box center [666, 421] width 16 height 25
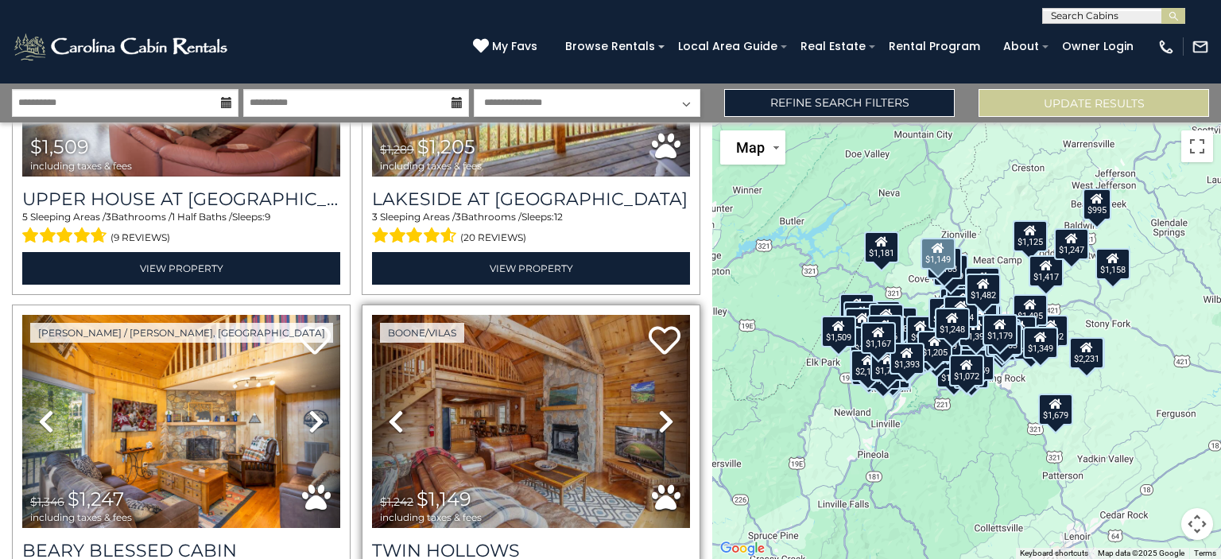
click at [665, 409] on icon at bounding box center [666, 421] width 16 height 25
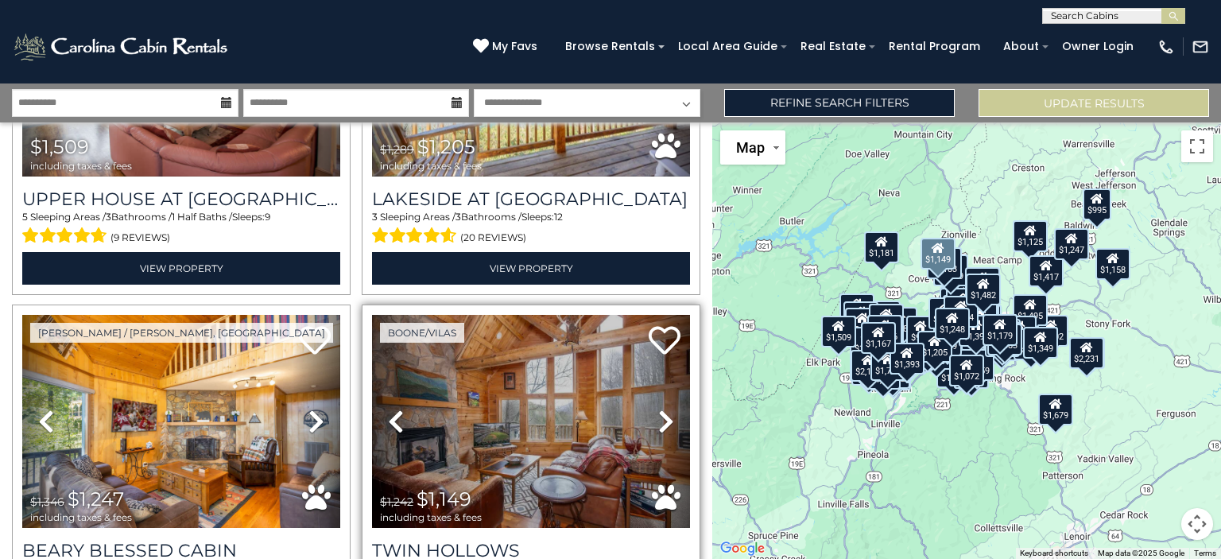
click at [665, 409] on icon at bounding box center [666, 421] width 16 height 25
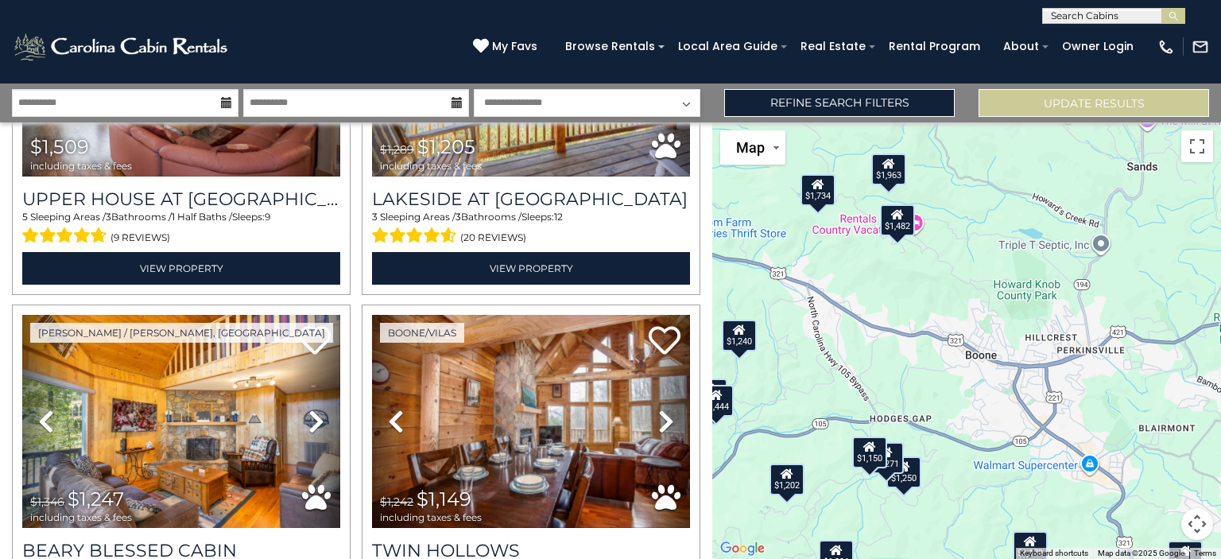
click at [897, 226] on div "$1,482" at bounding box center [897, 219] width 35 height 32
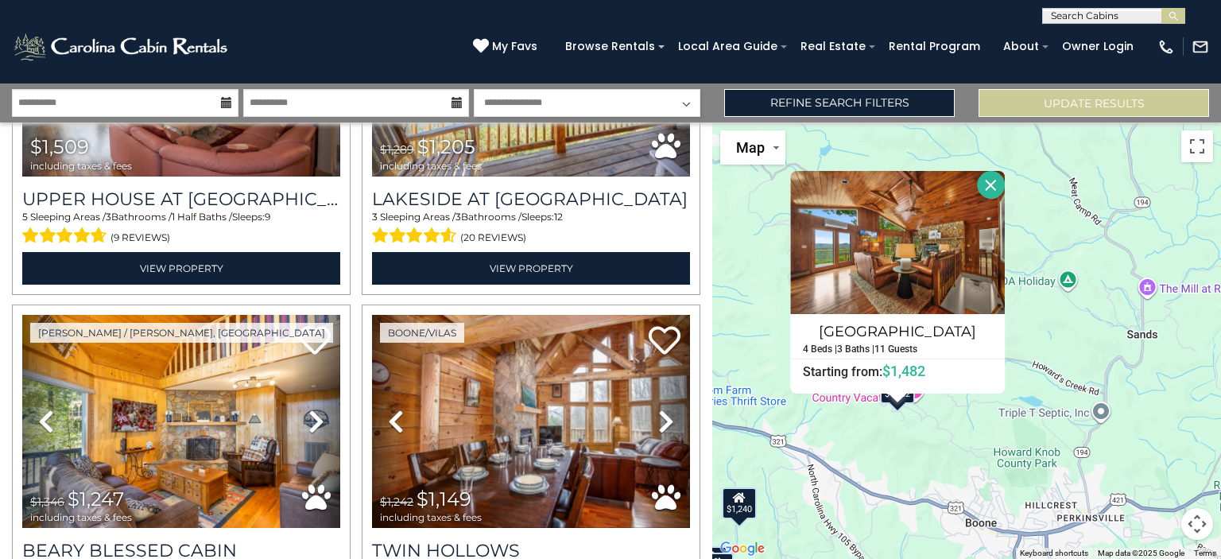
click at [990, 196] on button "Close" at bounding box center [991, 185] width 28 height 28
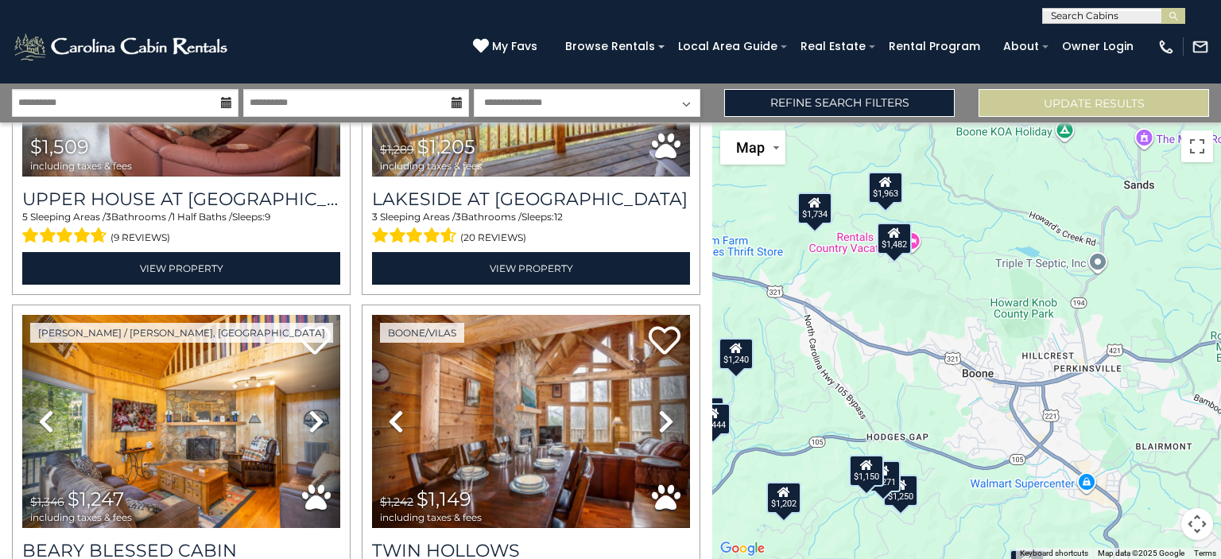
click at [741, 358] on div "$1,240" at bounding box center [736, 353] width 35 height 32
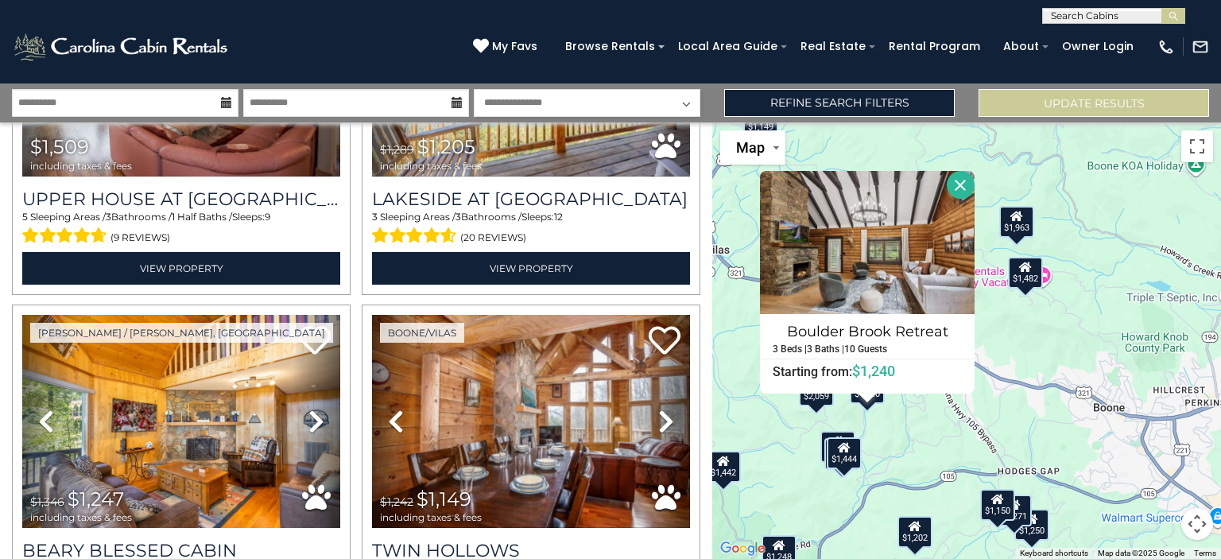
click at [958, 194] on button "Close" at bounding box center [961, 185] width 28 height 28
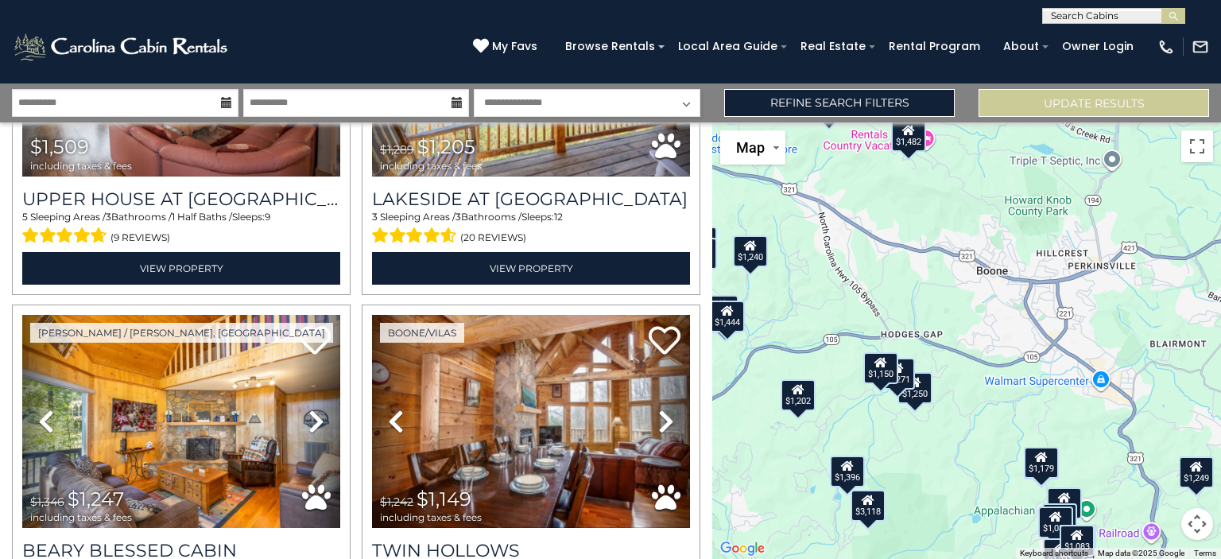
click at [877, 369] on div "$1,150" at bounding box center [880, 368] width 35 height 32
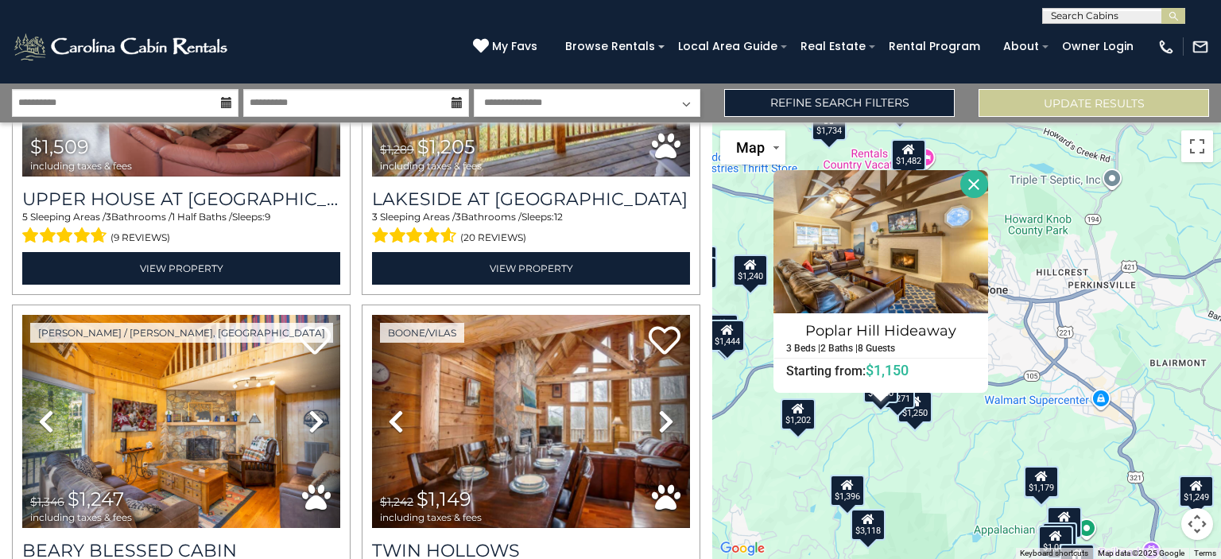
click at [976, 194] on button "Close" at bounding box center [974, 184] width 28 height 28
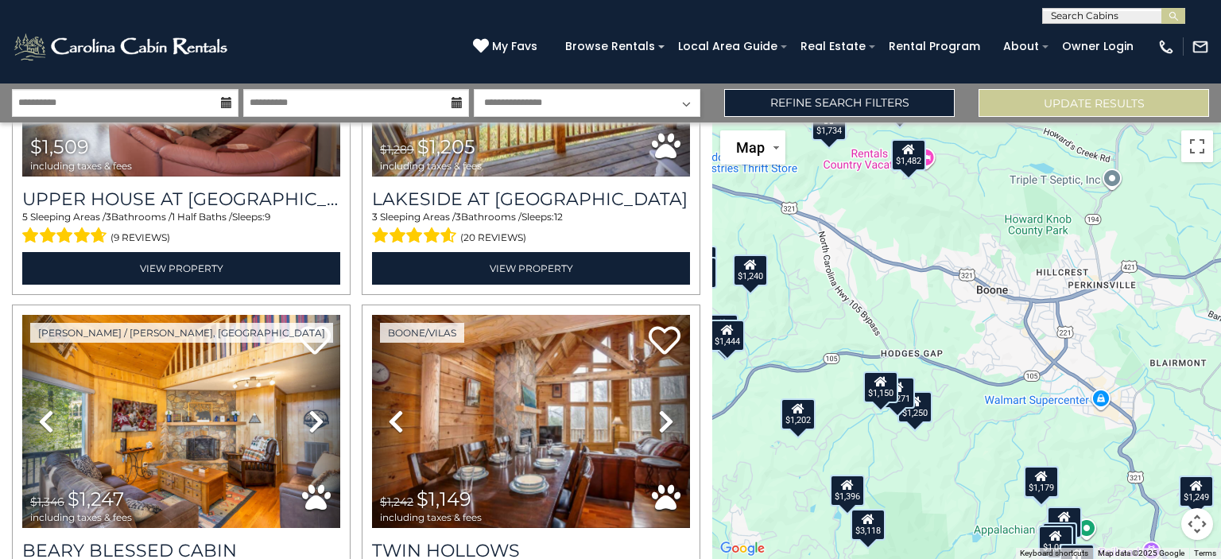
click at [924, 410] on div "$1,250" at bounding box center [914, 406] width 35 height 32
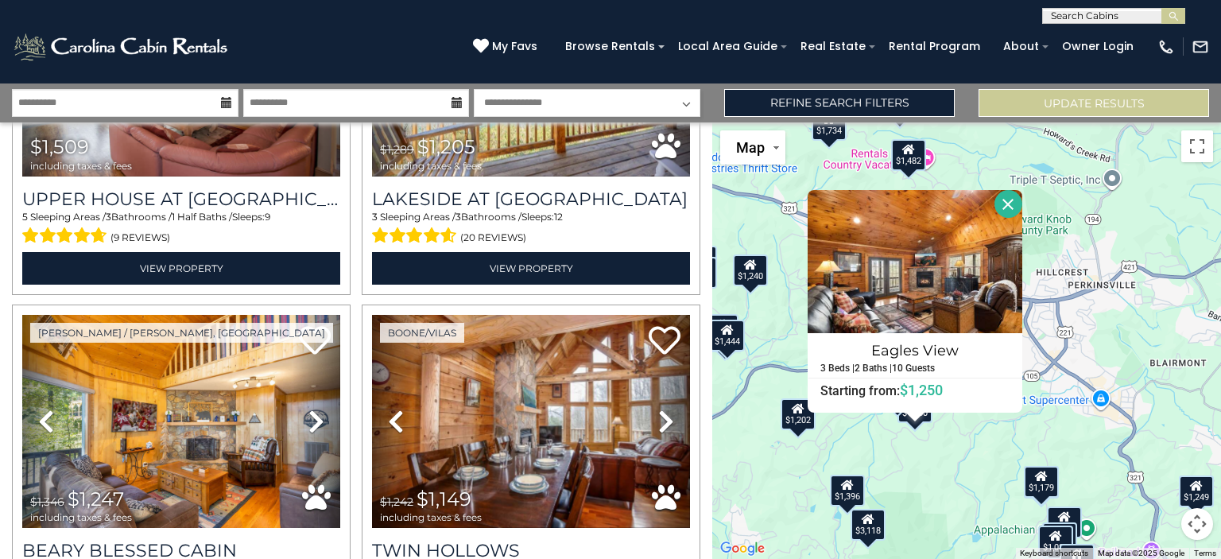
click at [1012, 210] on button "Close" at bounding box center [1008, 204] width 28 height 28
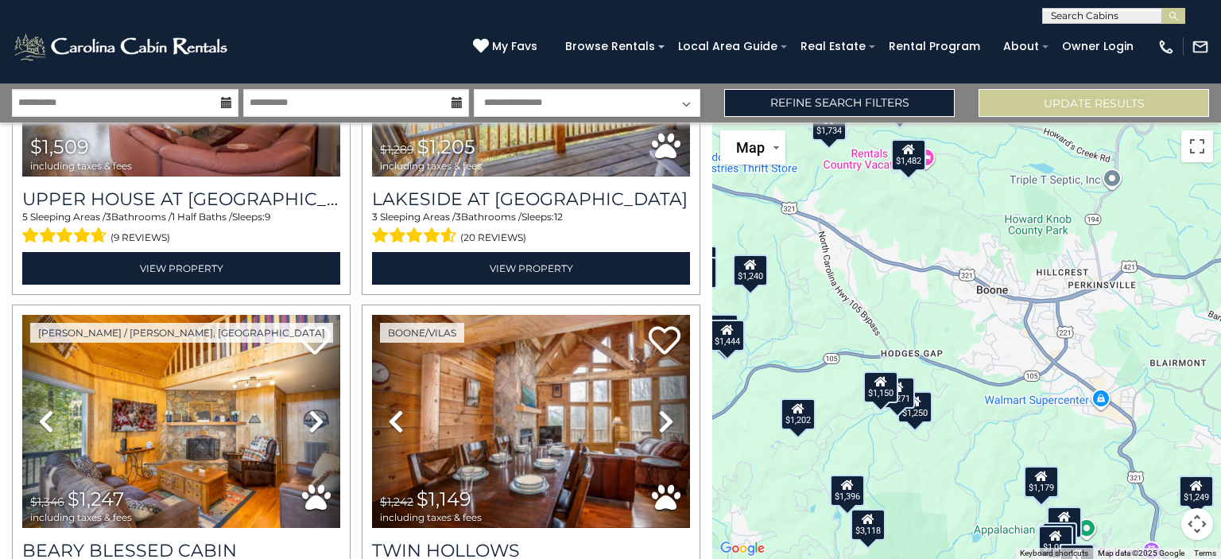
click at [897, 386] on div "$1,150" at bounding box center [880, 387] width 35 height 32
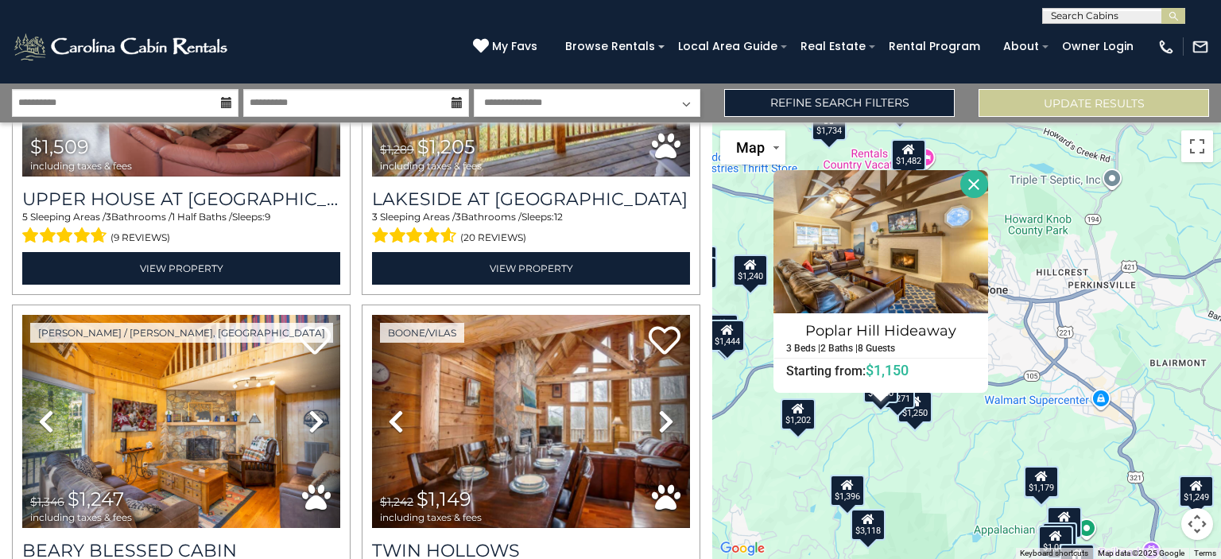
click at [972, 192] on button "Close" at bounding box center [974, 184] width 28 height 28
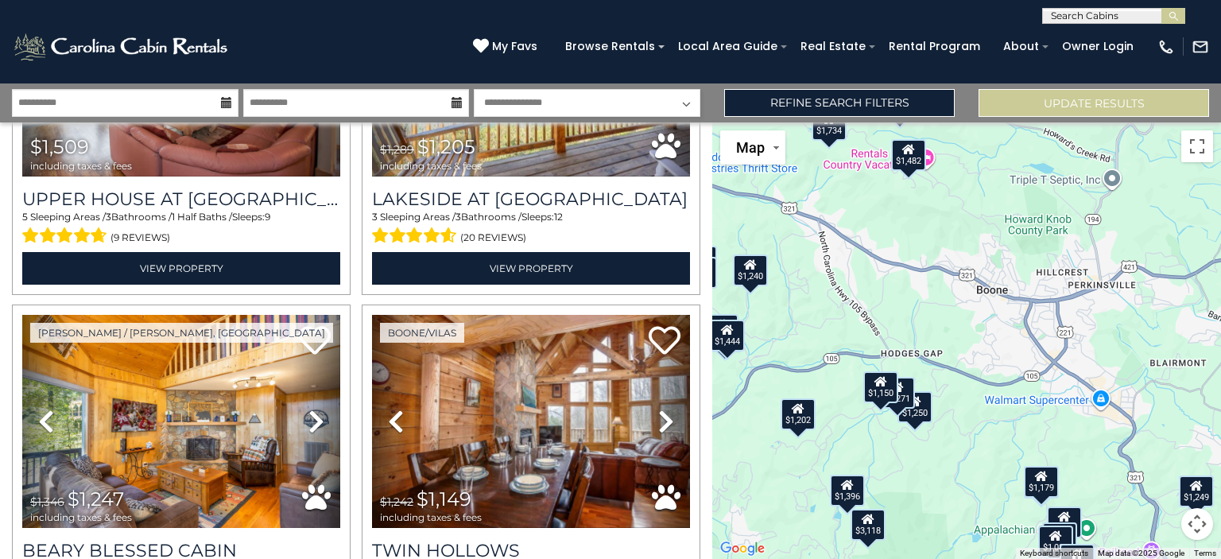
click at [906, 391] on div "$1,271" at bounding box center [897, 393] width 35 height 32
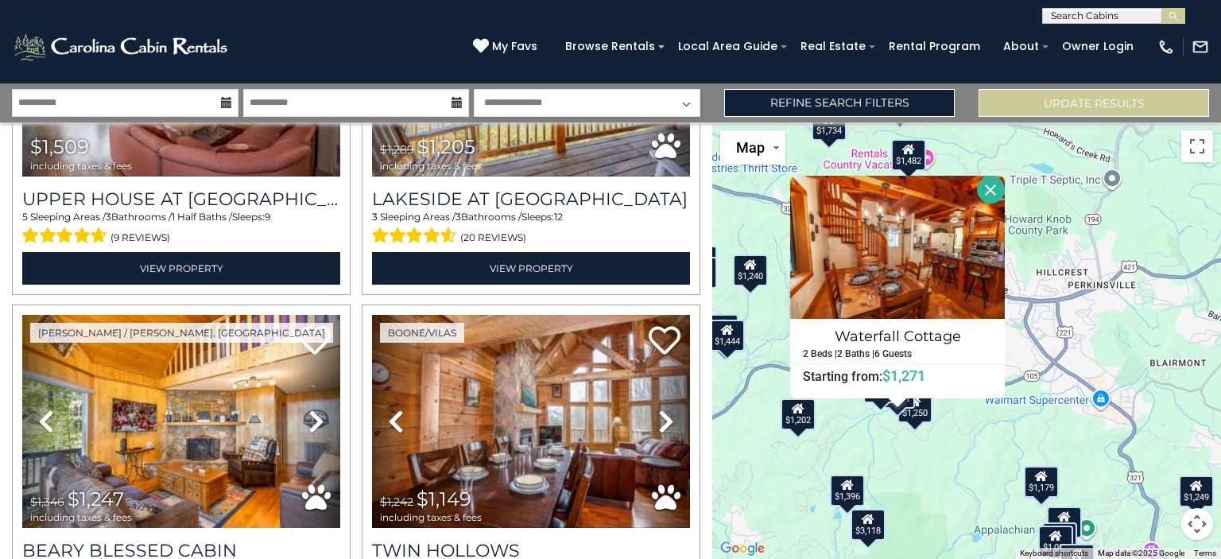
click at [987, 197] on button "Close" at bounding box center [991, 190] width 28 height 28
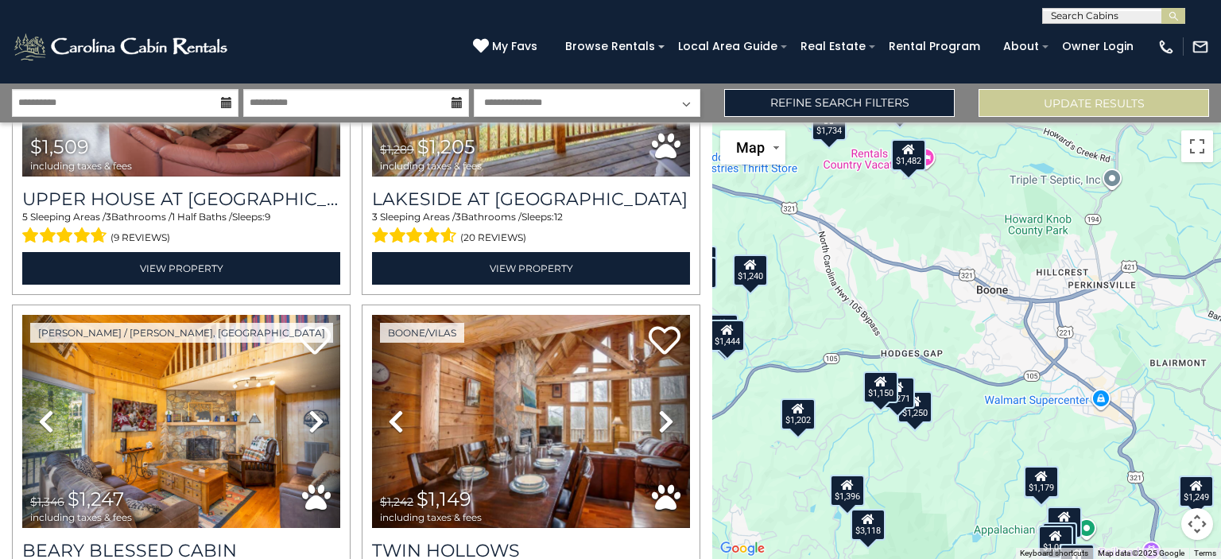
click at [750, 269] on div "$1,240" at bounding box center [750, 270] width 35 height 32
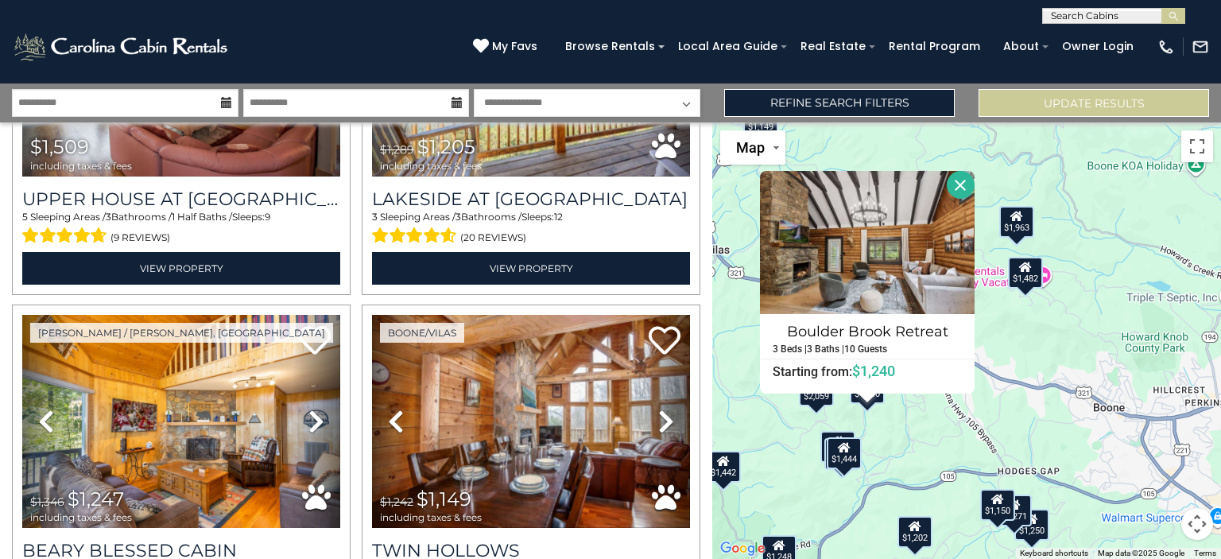
click at [962, 196] on button "Close" at bounding box center [961, 185] width 28 height 28
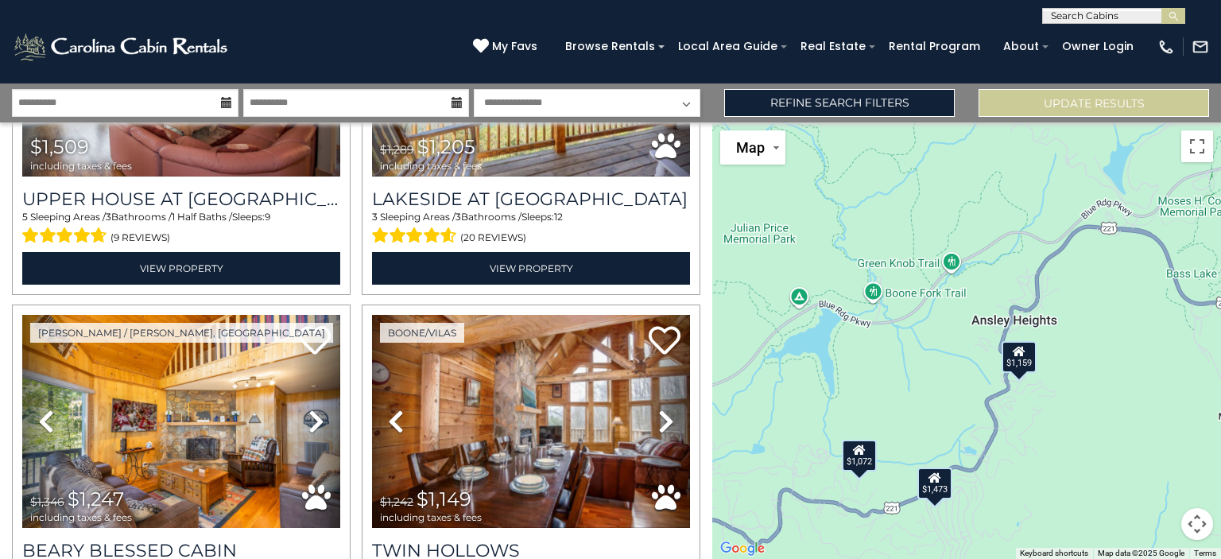
click at [855, 456] on div "$1,072" at bounding box center [859, 455] width 35 height 32
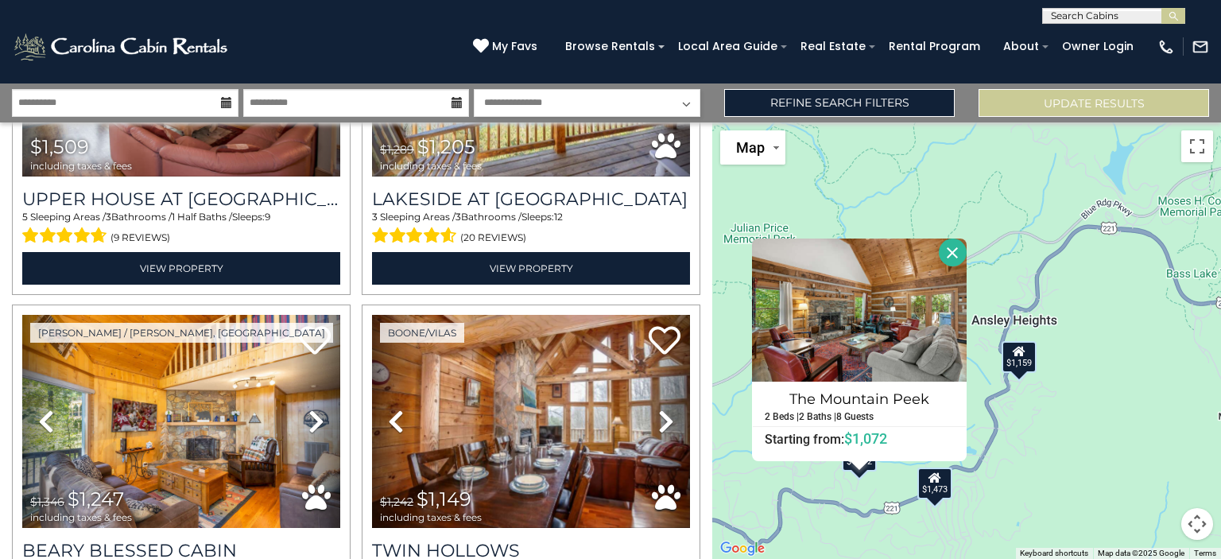
click at [953, 248] on button "Close" at bounding box center [953, 252] width 28 height 28
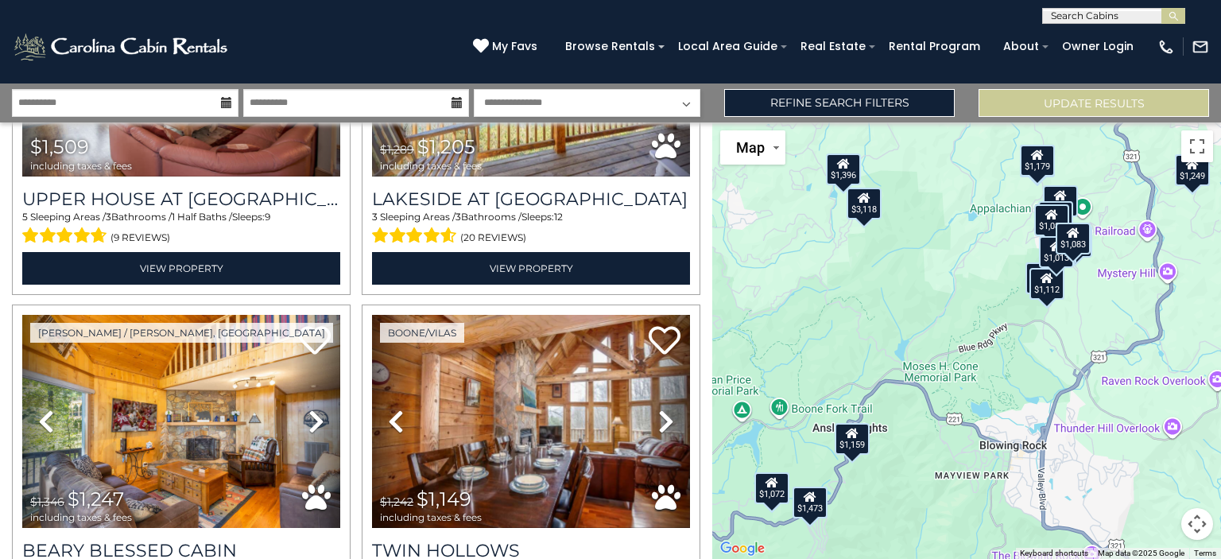
click at [851, 430] on icon at bounding box center [852, 433] width 13 height 11
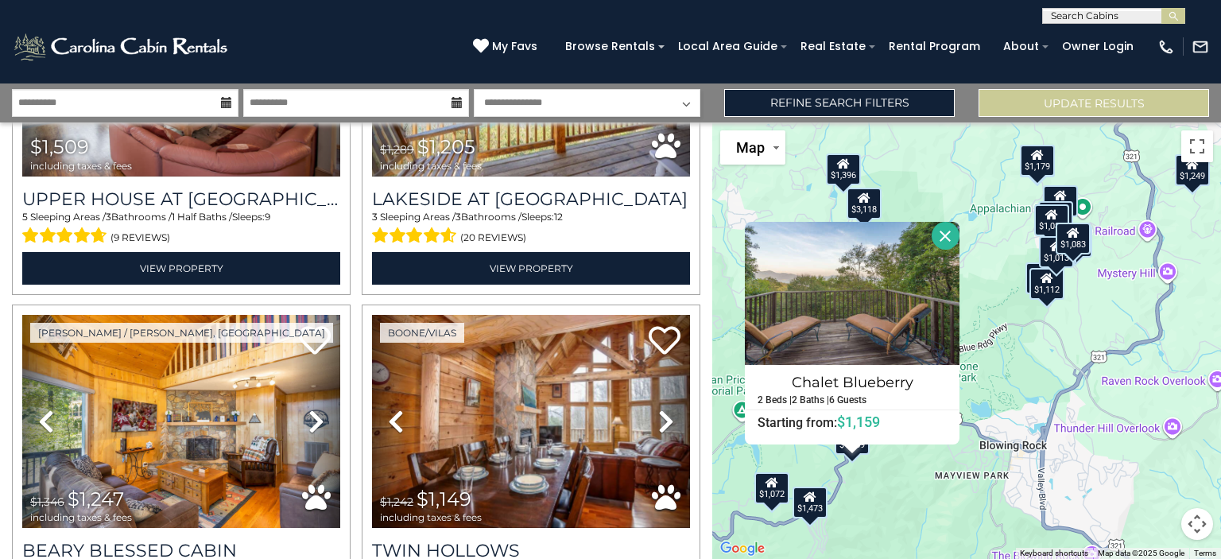
click at [951, 237] on button "Close" at bounding box center [946, 236] width 28 height 28
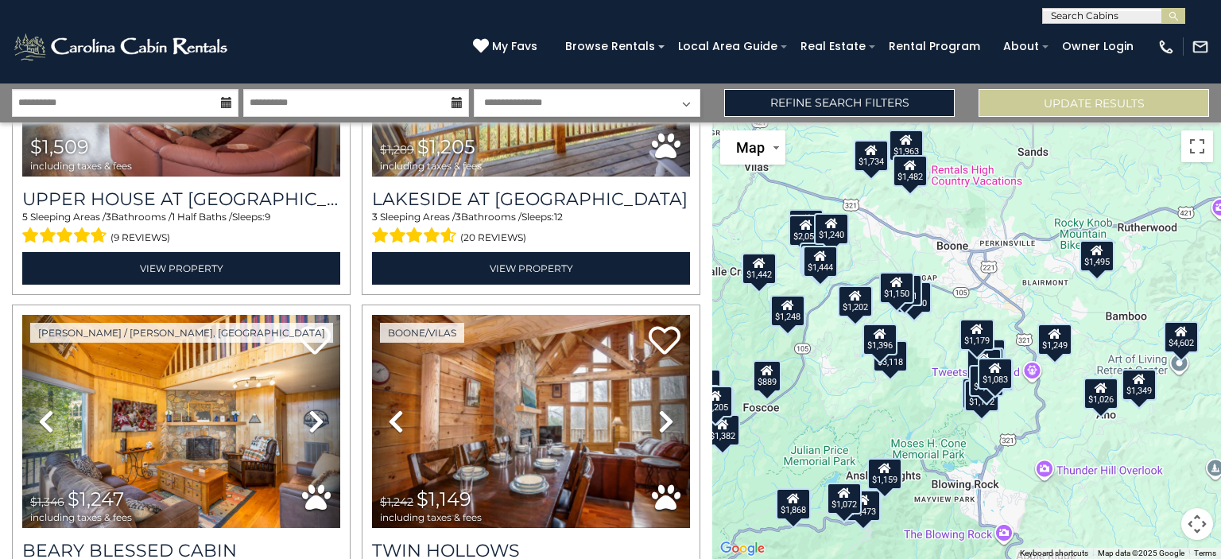
click at [1091, 401] on div "$1,026" at bounding box center [1100, 393] width 35 height 32
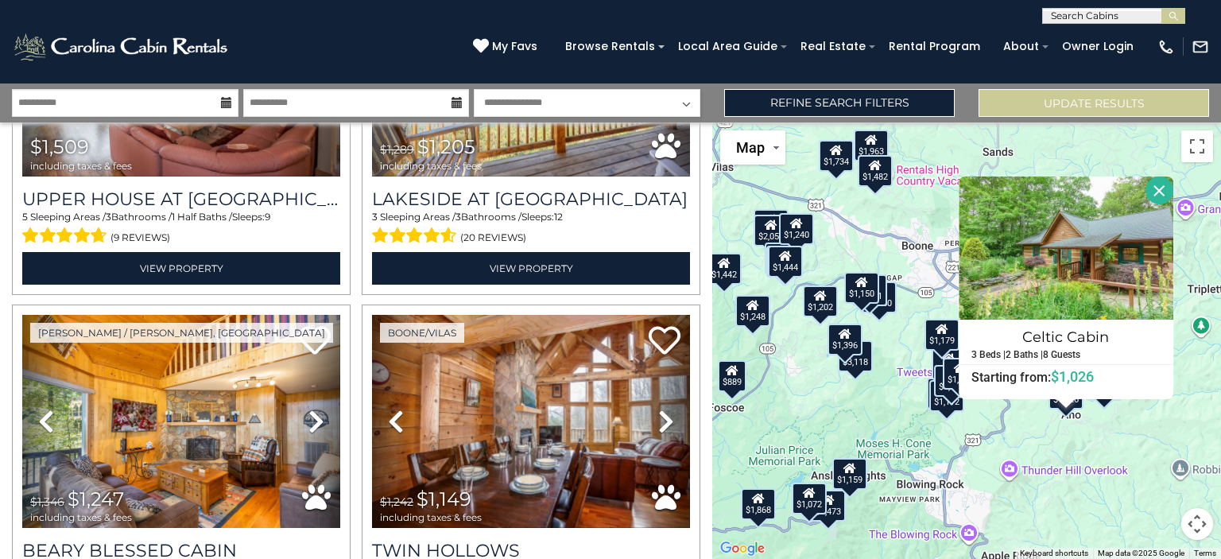
click at [1041, 467] on div "$1,785 $2,903 $2,117 $4,387 $1,586 $1,944 $5,608 $2,940 $4,312 $3,118 $4,602 $1…" at bounding box center [966, 340] width 509 height 436
click at [1159, 208] on img at bounding box center [1066, 247] width 215 height 143
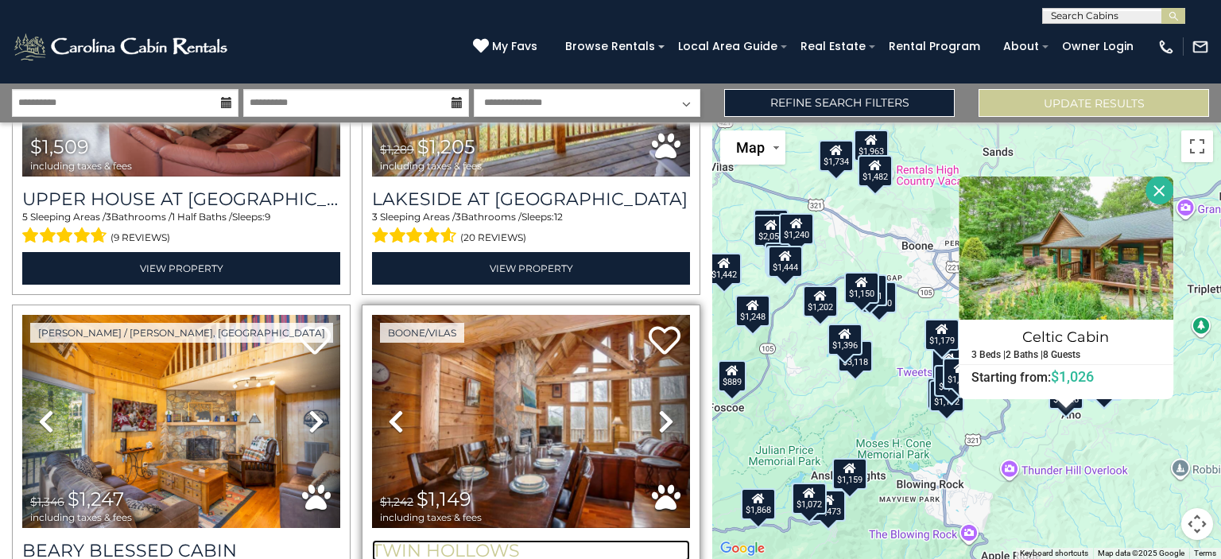
click at [465, 540] on h3 "Twin Hollows" at bounding box center [531, 550] width 318 height 21
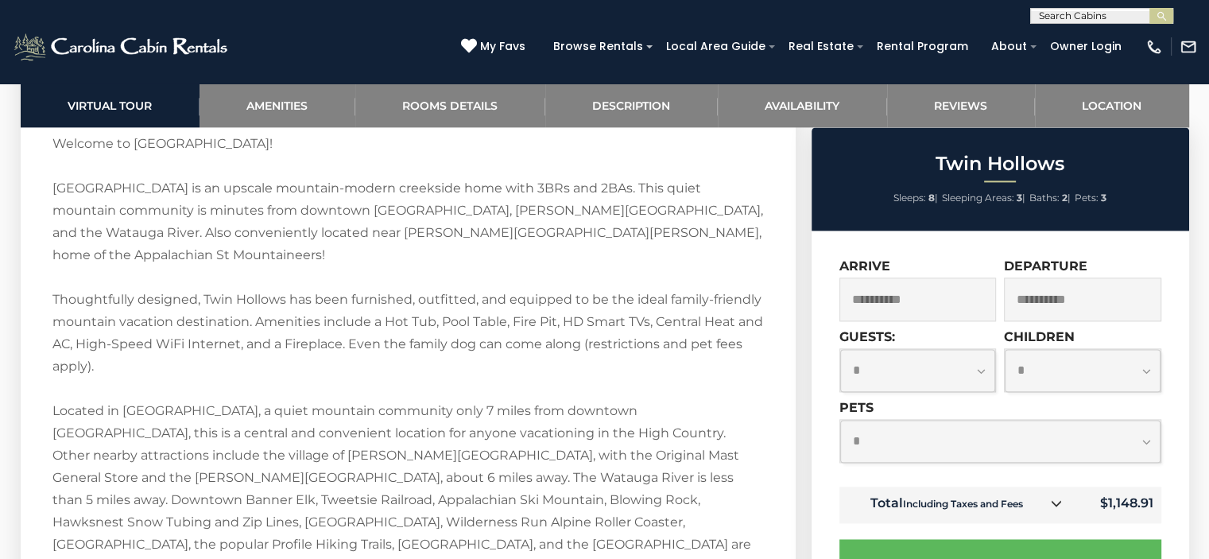
scroll to position [2165, 0]
